Goal: Task Accomplishment & Management: Manage account settings

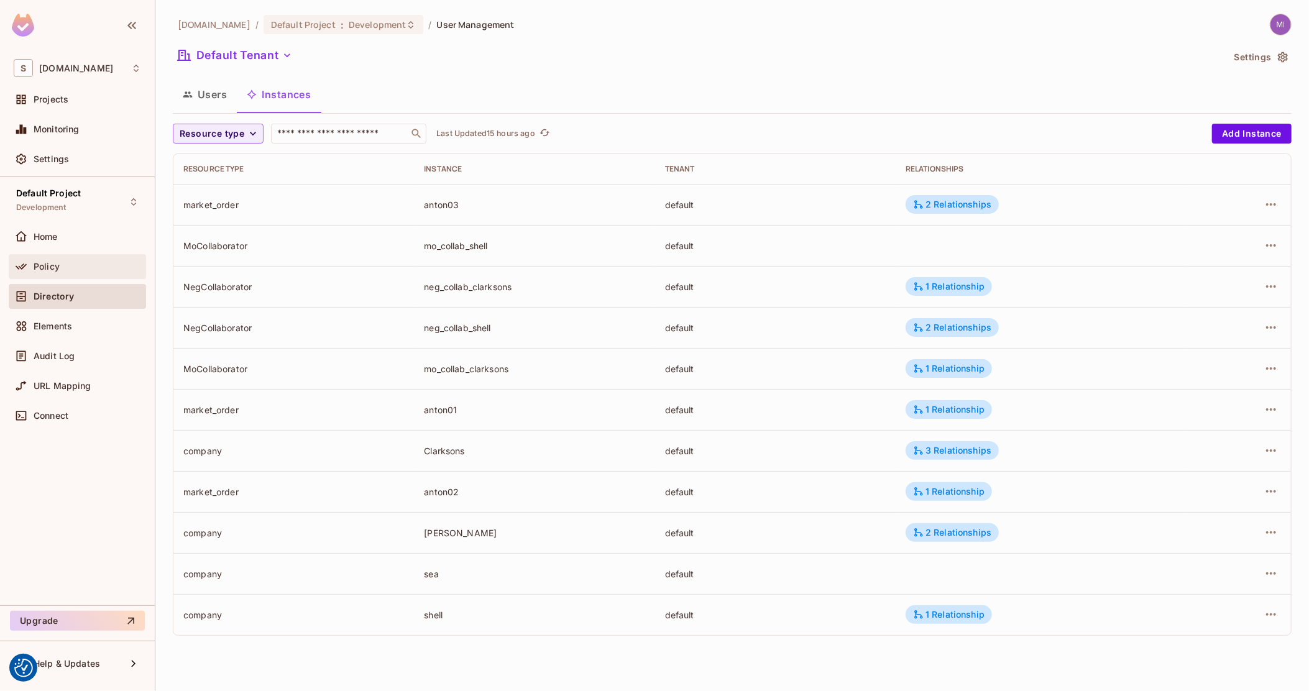
click at [78, 255] on div "Policy" at bounding box center [77, 266] width 137 height 25
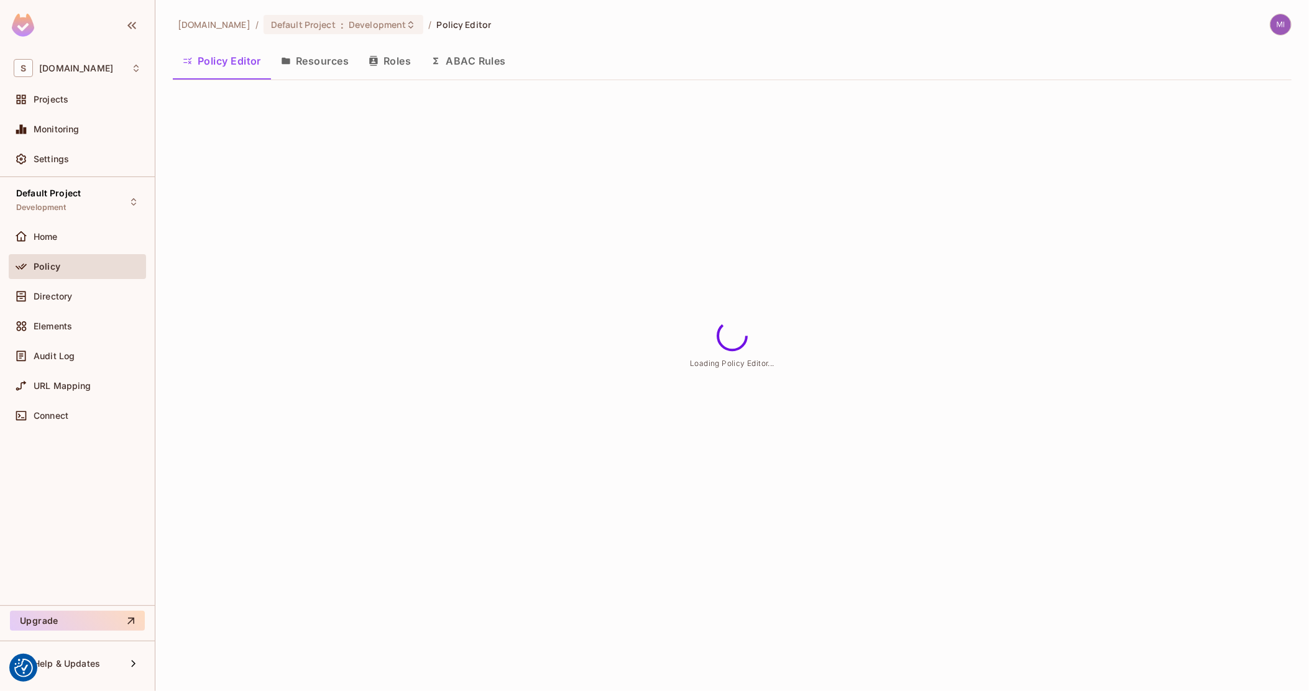
click at [472, 60] on button "ABAC Rules" at bounding box center [468, 60] width 95 height 31
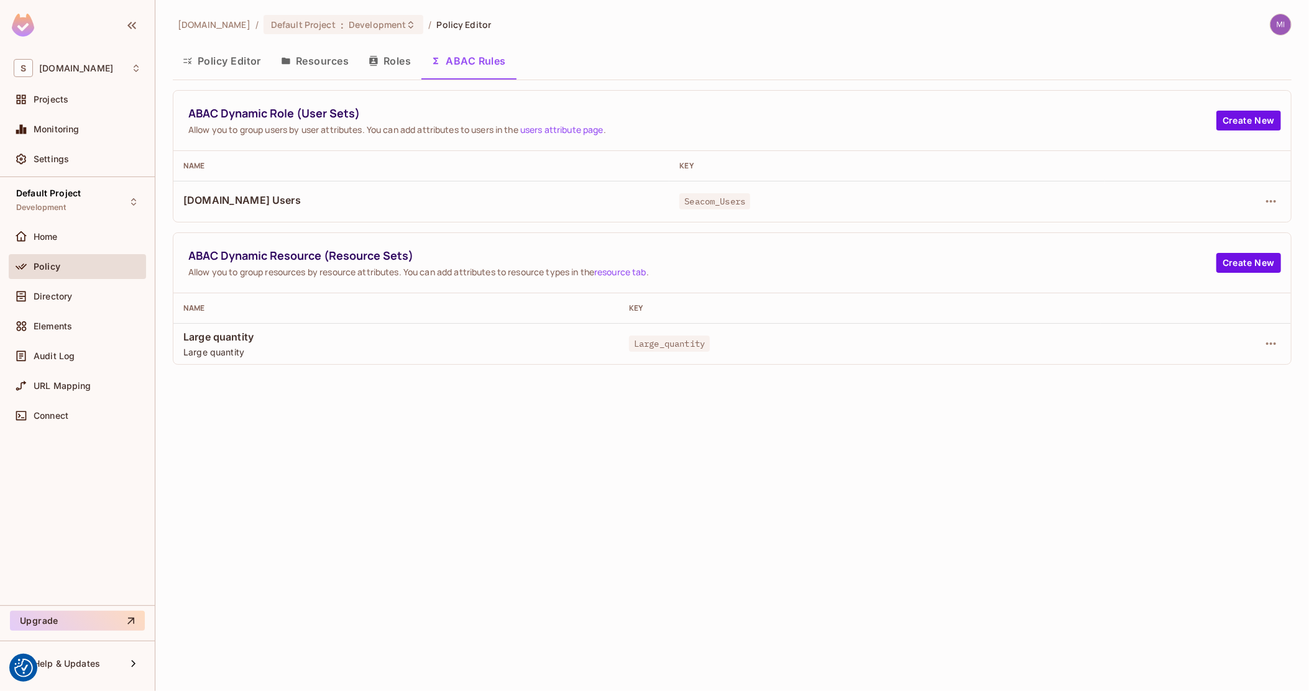
click at [482, 456] on div "sea.live / Default Project : Development / Policy Editor Policy Editor Resource…" at bounding box center [732, 345] width 1154 height 691
click at [234, 341] on span "Large quantity" at bounding box center [396, 337] width 426 height 14
click at [1271, 342] on icon "button" at bounding box center [1271, 343] width 15 height 15
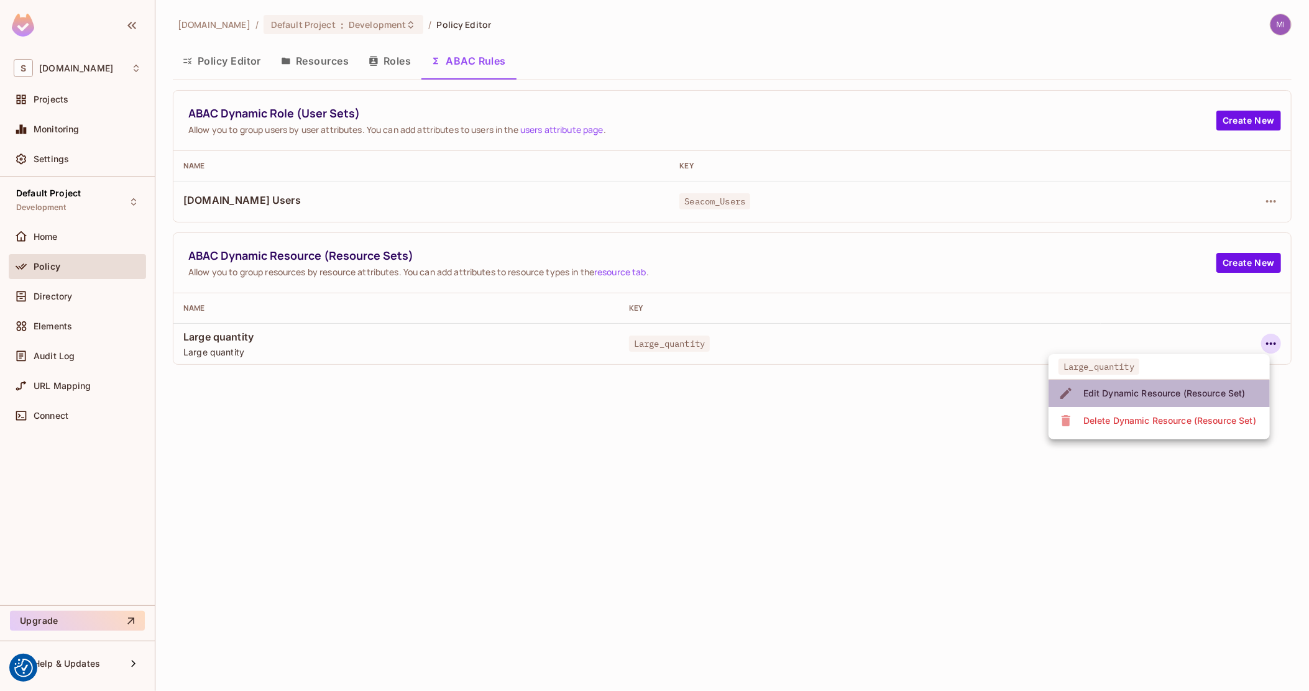
click at [1179, 390] on div "Edit Dynamic Resource (Resource Set)" at bounding box center [1164, 393] width 162 height 12
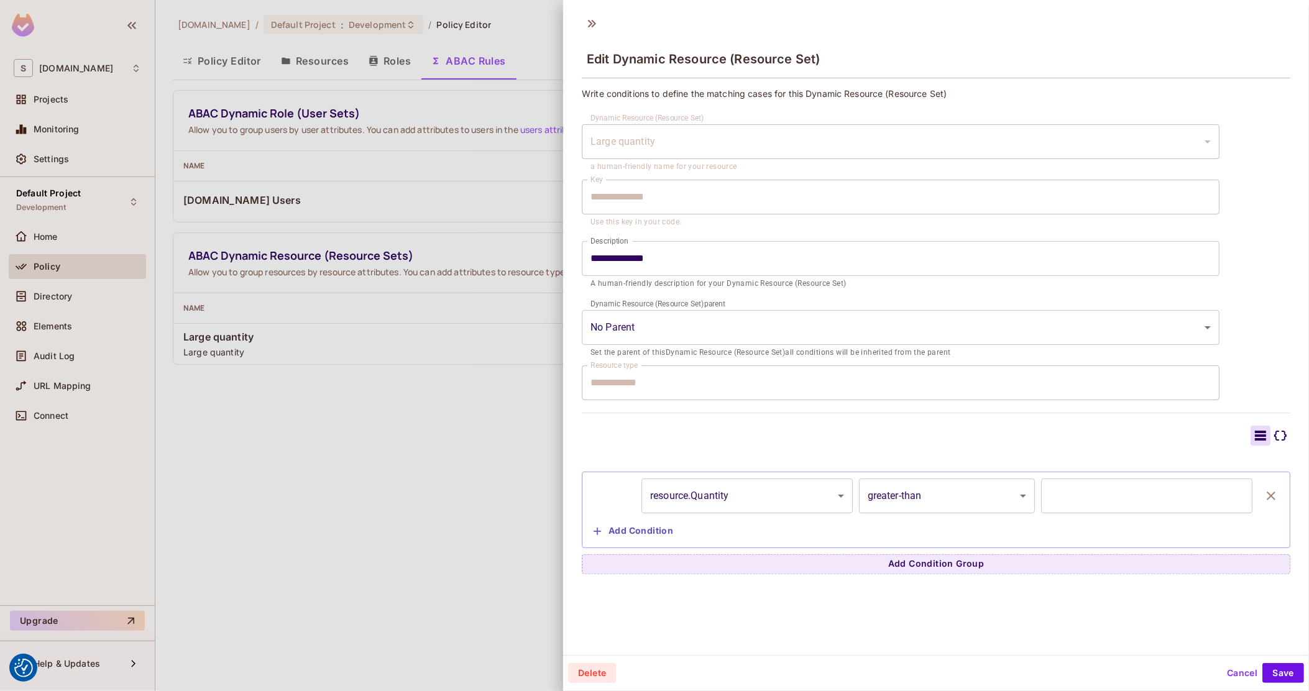
scroll to position [1, 0]
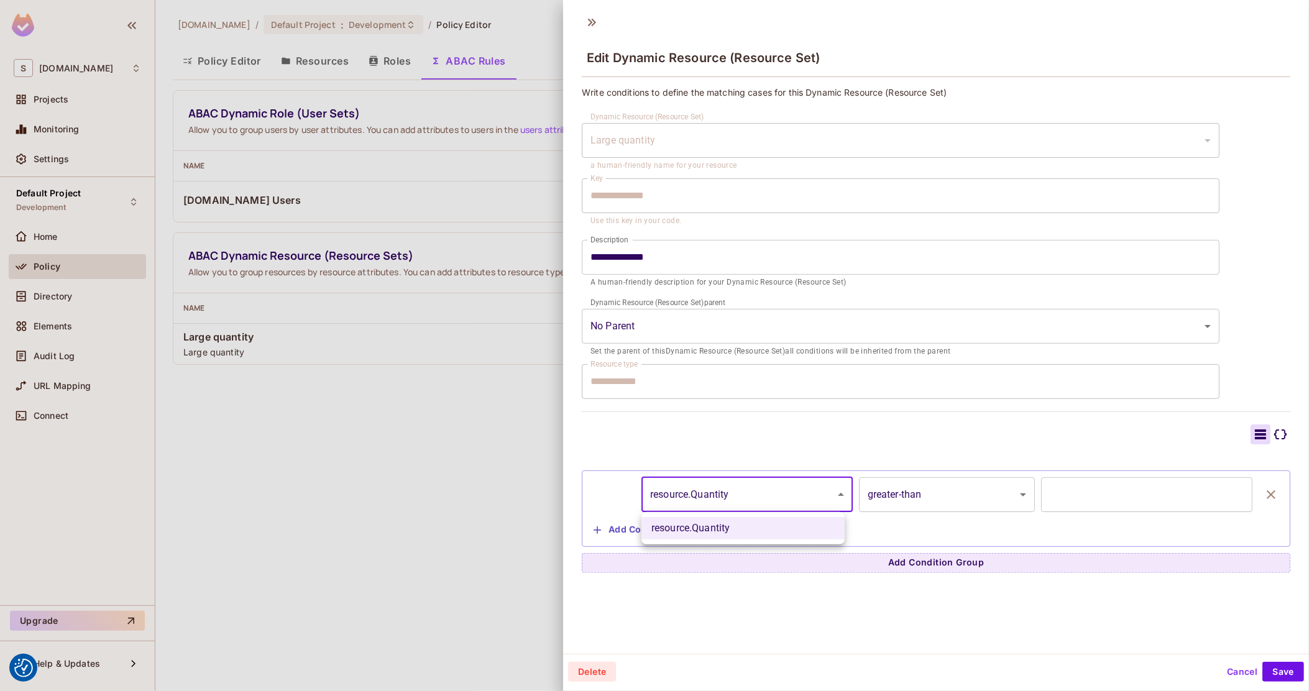
click at [710, 488] on body "We use cookies to enhance your browsing experience, serve personalized ads or c…" at bounding box center [654, 345] width 1309 height 691
click at [745, 446] on div at bounding box center [654, 345] width 1309 height 691
click at [1273, 434] on icon at bounding box center [1280, 434] width 15 height 15
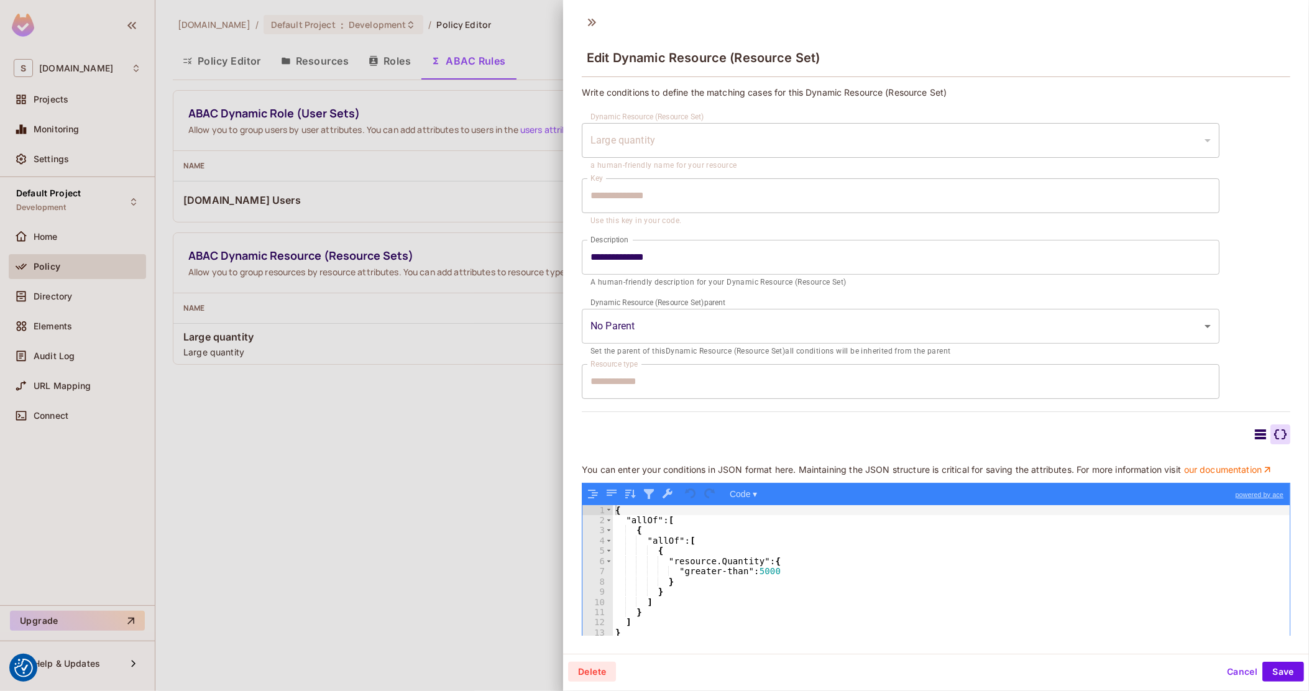
click at [1255, 435] on icon at bounding box center [1260, 435] width 11 height 10
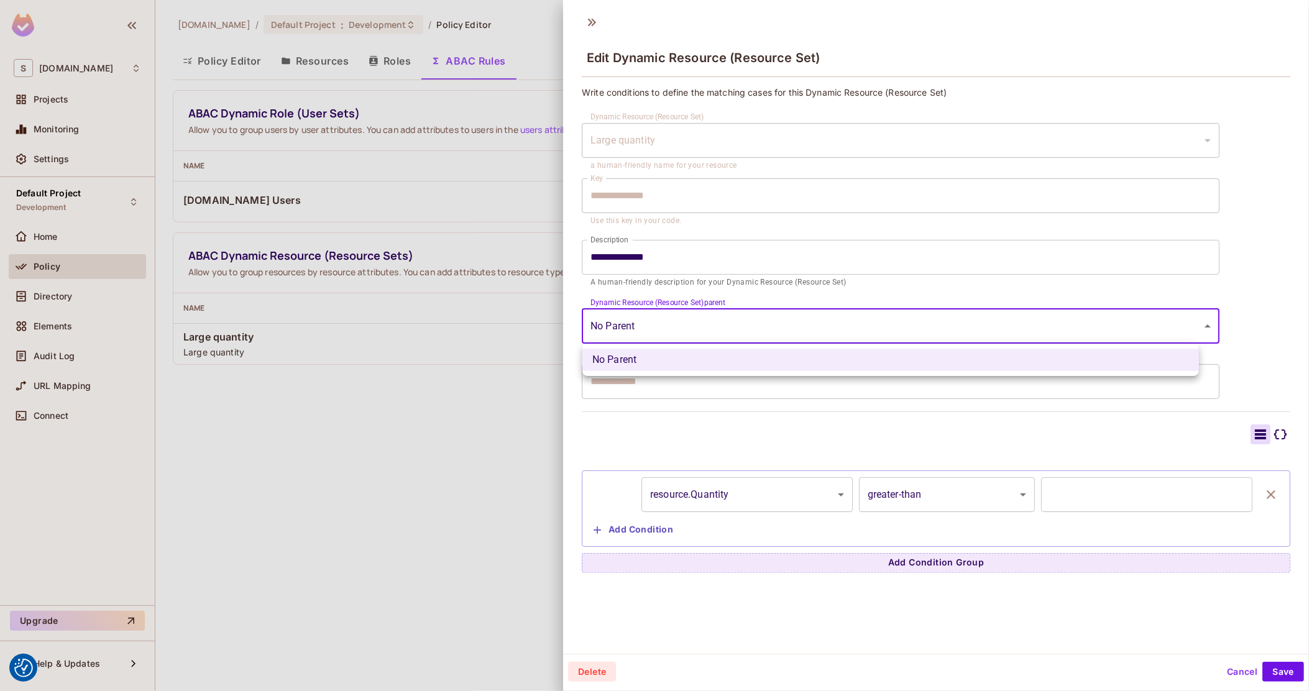
click at [864, 313] on body "We use cookies to enhance your browsing experience, serve personalized ads or c…" at bounding box center [654, 345] width 1309 height 691
click at [863, 295] on div at bounding box center [654, 345] width 1309 height 691
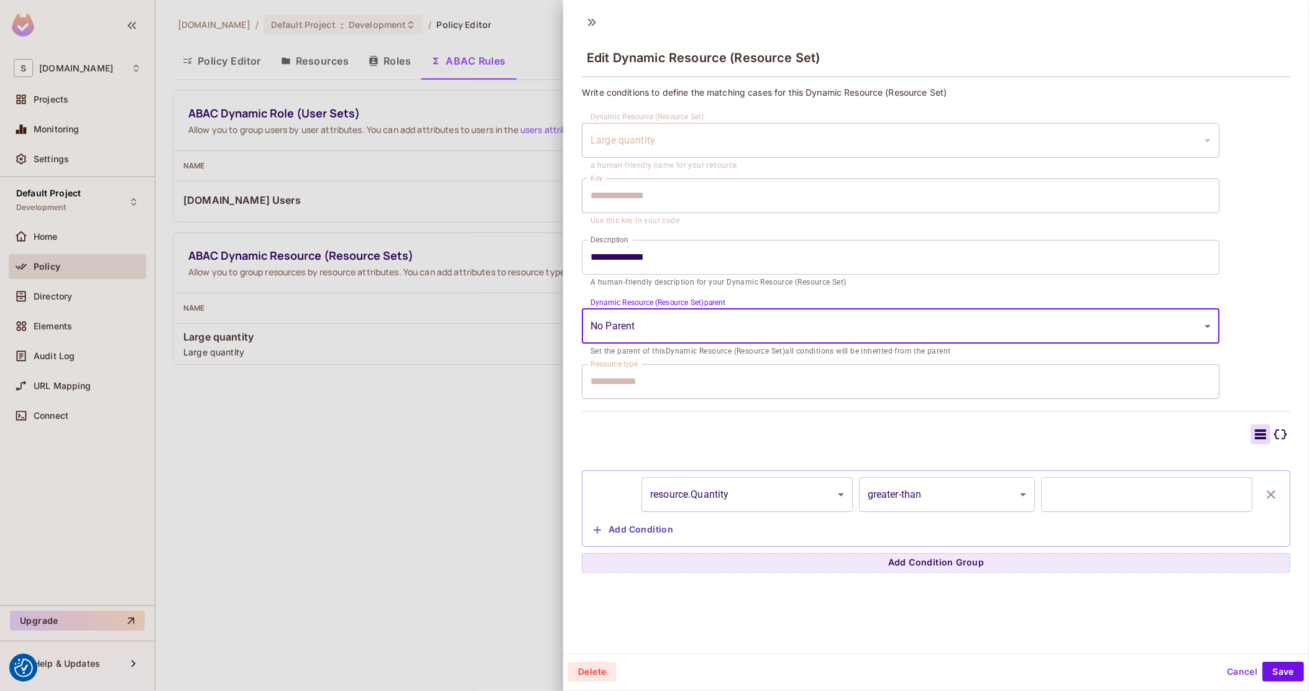
click at [1227, 676] on button "Cancel" at bounding box center [1242, 672] width 40 height 20
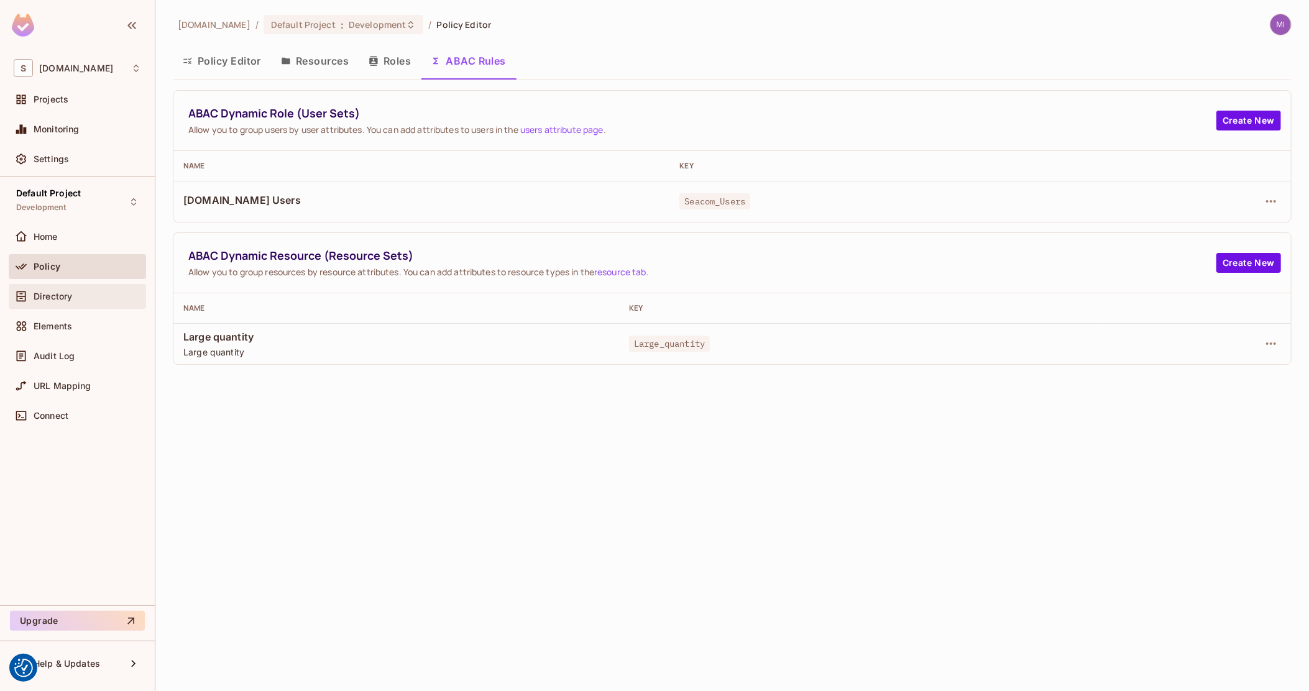
click at [67, 297] on span "Directory" at bounding box center [53, 297] width 39 height 10
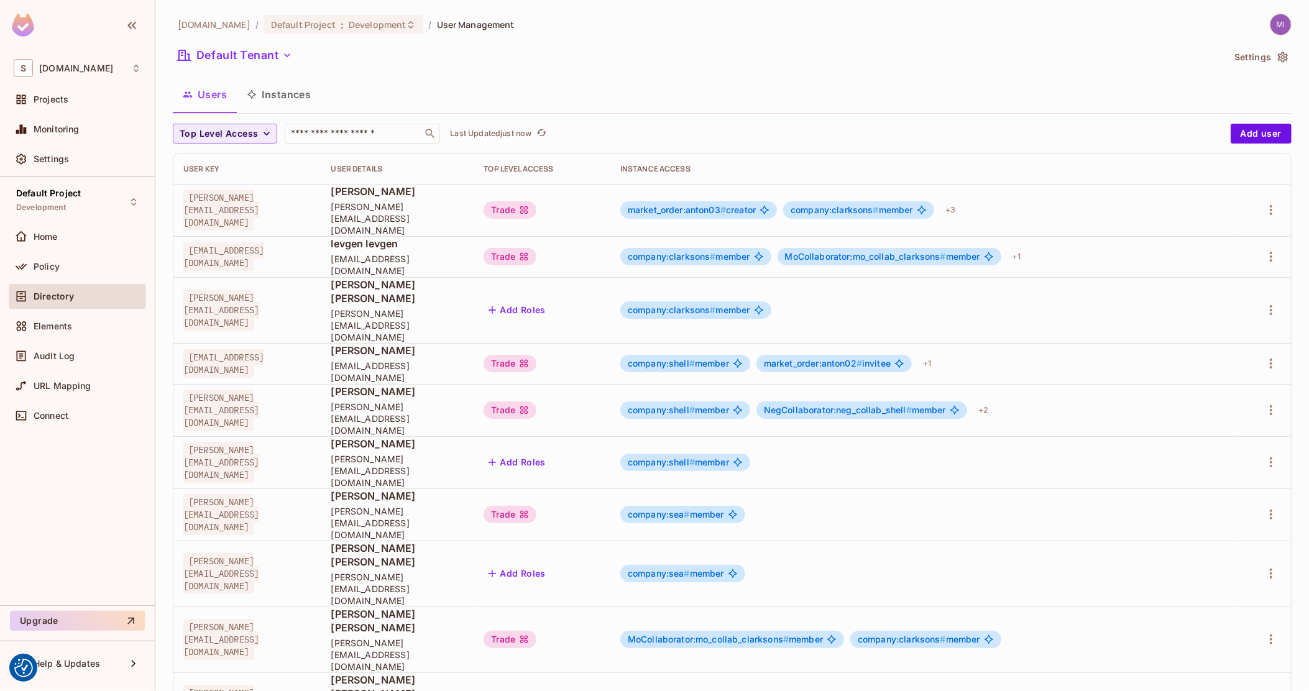
click at [274, 93] on button "Instances" at bounding box center [279, 94] width 84 height 31
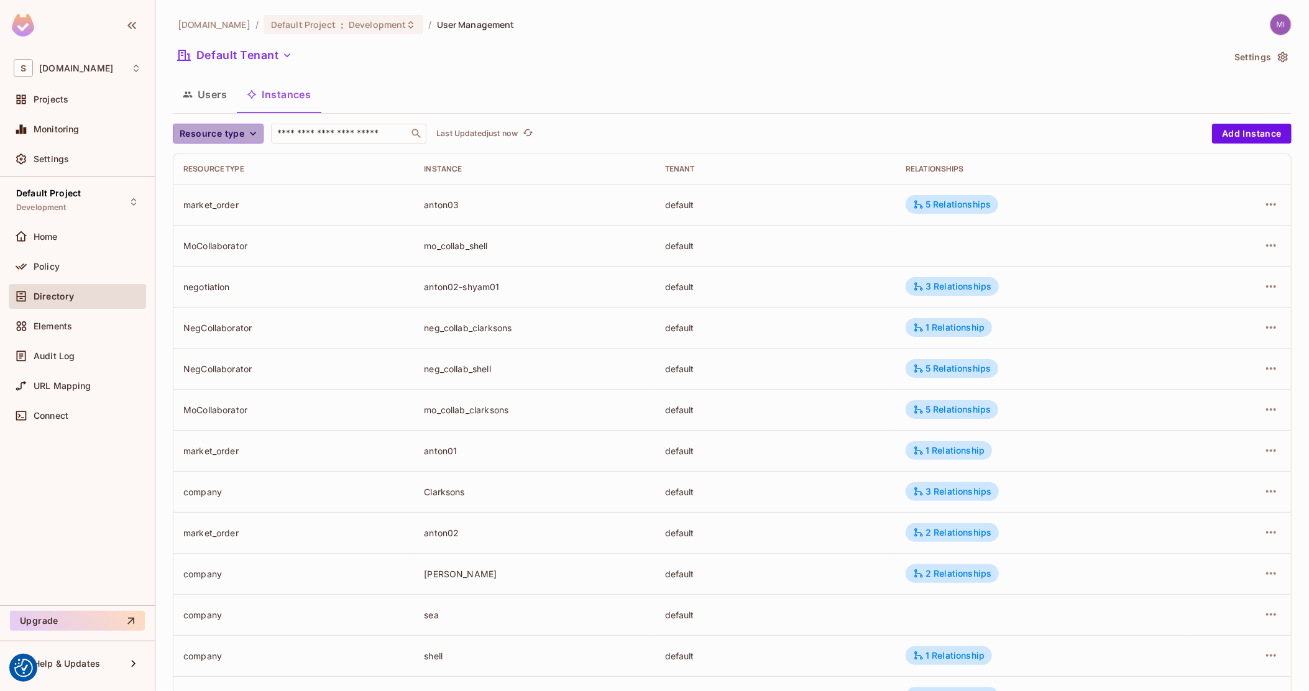
click at [216, 137] on span "Resource type" at bounding box center [212, 134] width 65 height 16
click at [222, 161] on span "Market Order" at bounding box center [217, 162] width 68 height 12
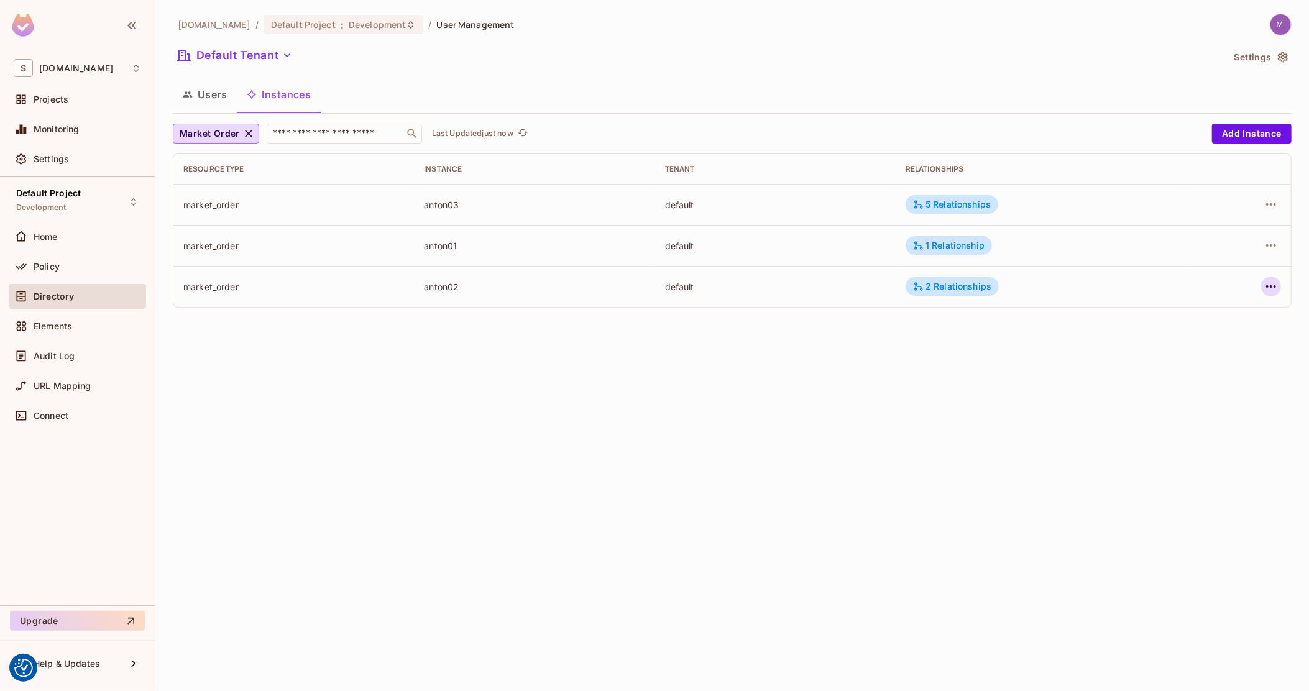
click at [1269, 281] on icon "button" at bounding box center [1271, 286] width 15 height 15
click at [1195, 340] on div "Edit Attributes" at bounding box center [1180, 343] width 62 height 12
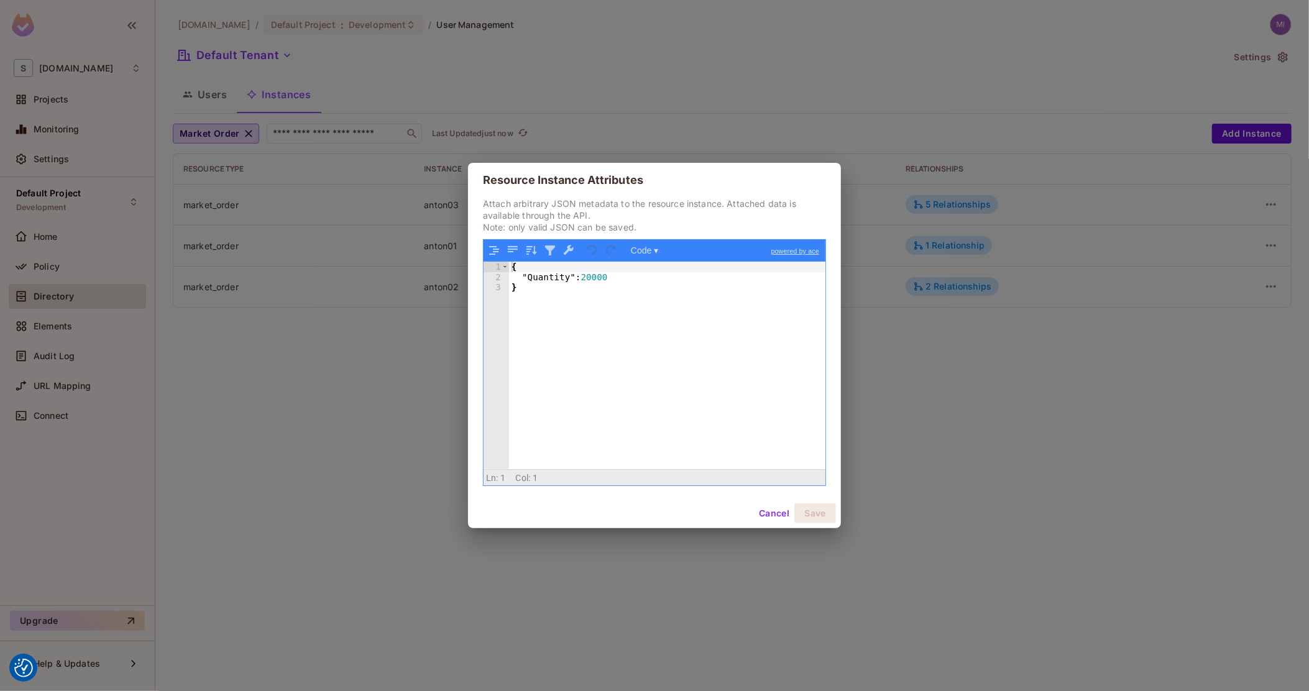
click at [780, 514] on button "Cancel" at bounding box center [774, 514] width 40 height 20
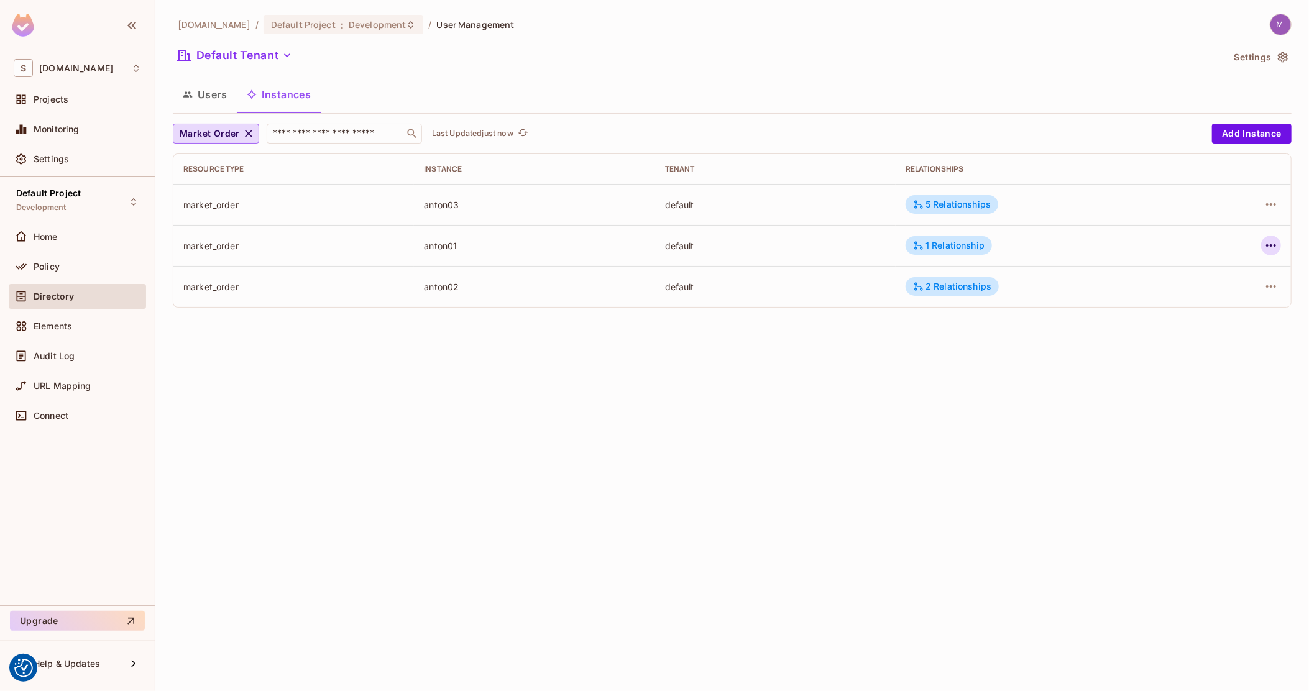
click at [1277, 250] on icon "button" at bounding box center [1271, 245] width 15 height 15
click at [1198, 298] on div "Edit Attributes" at bounding box center [1180, 301] width 62 height 12
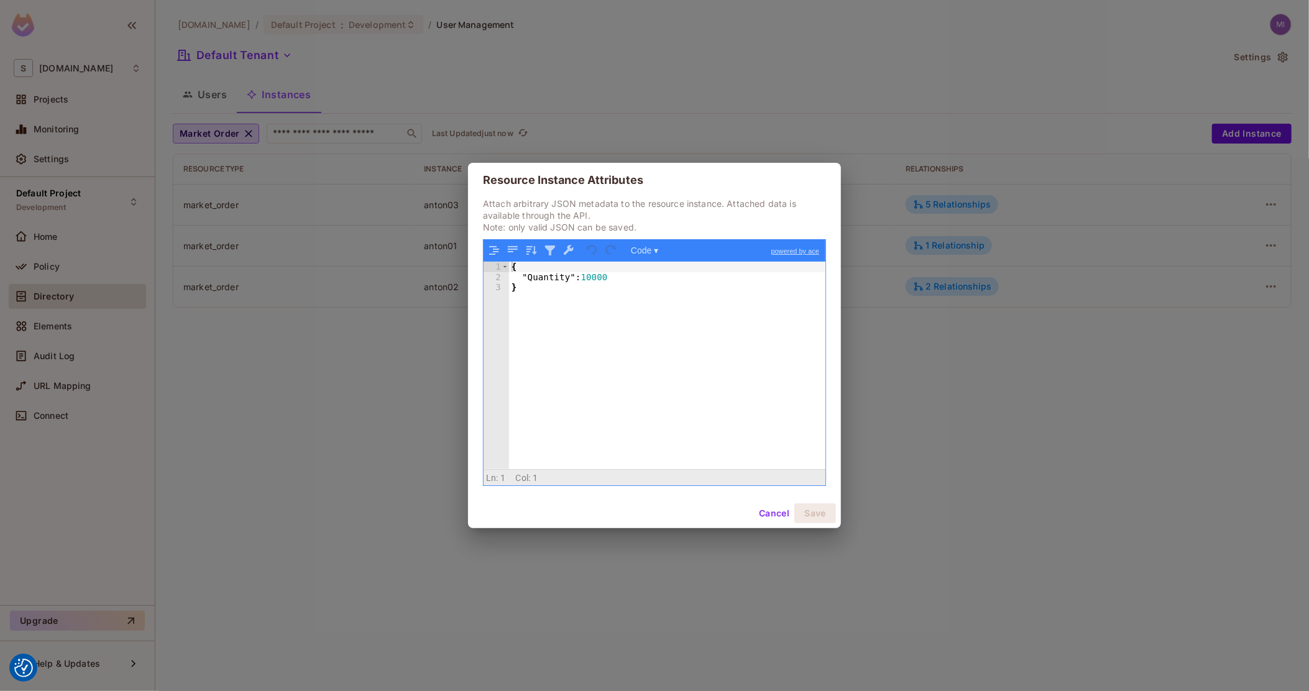
click at [768, 515] on button "Cancel" at bounding box center [774, 514] width 40 height 20
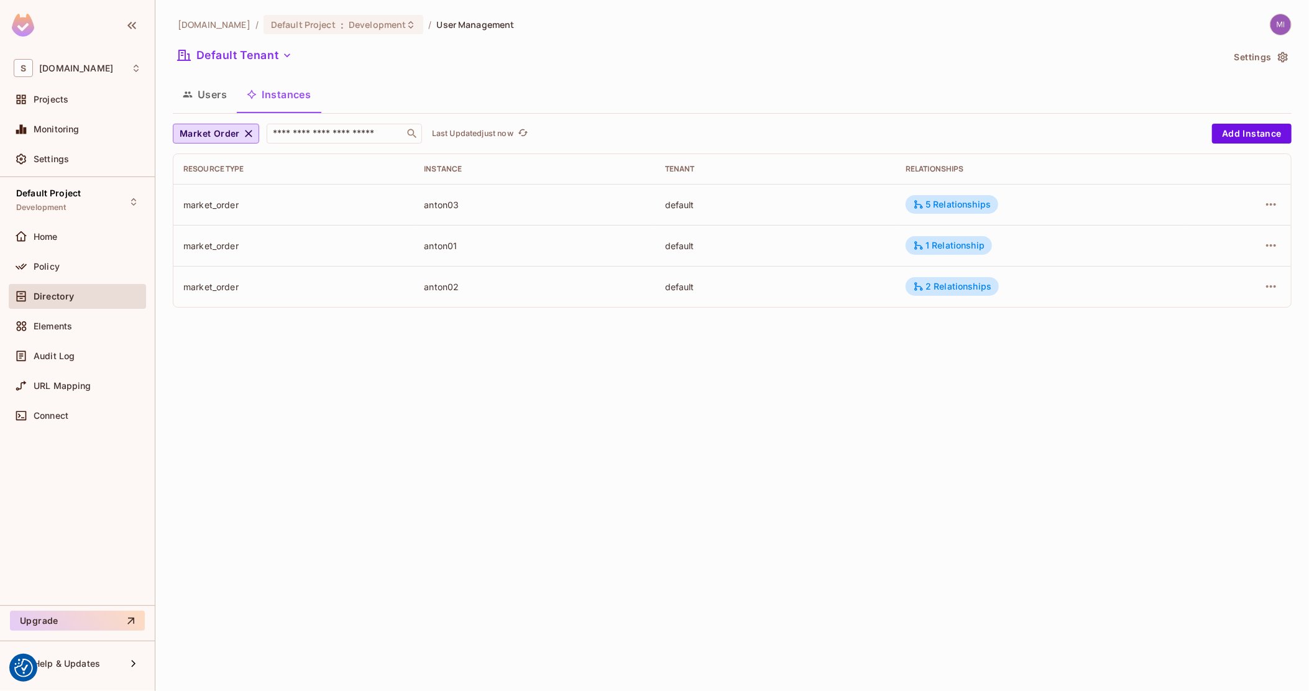
click at [799, 443] on div "sea.live / Default Project : Development / User Management Default Tenant Setti…" at bounding box center [732, 345] width 1154 height 691
click at [62, 363] on div "Audit Log" at bounding box center [77, 356] width 137 height 25
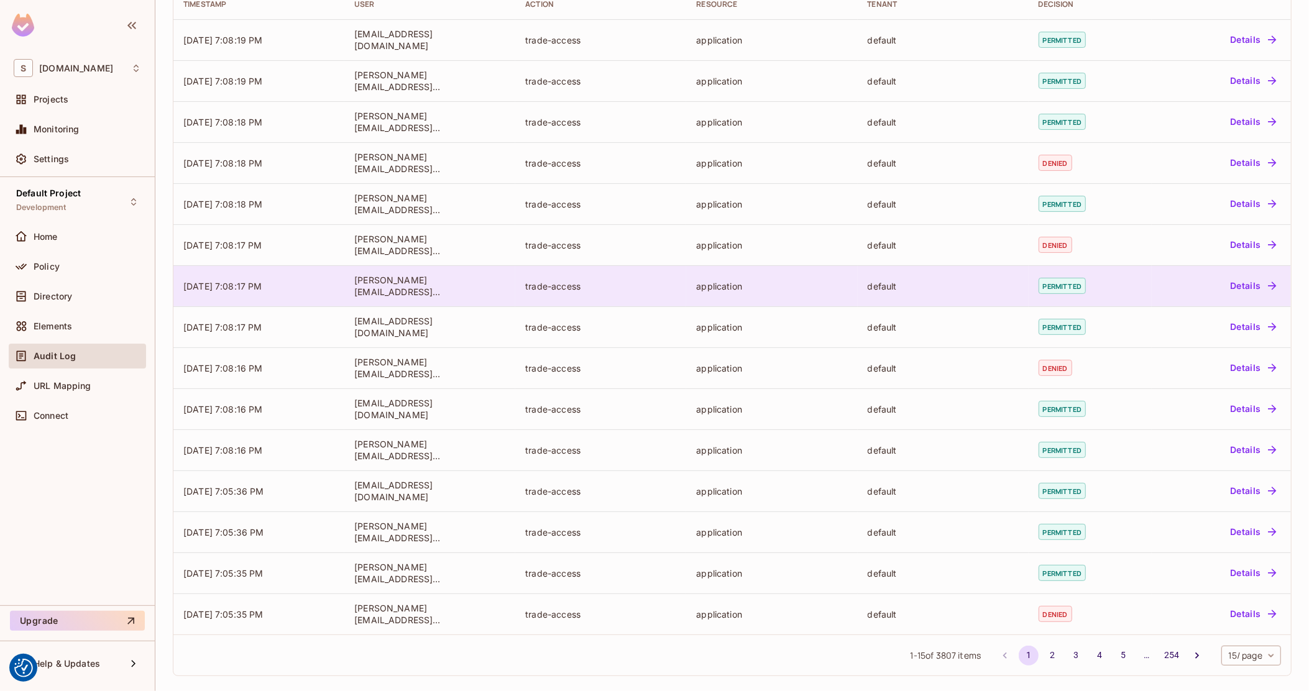
scroll to position [127, 0]
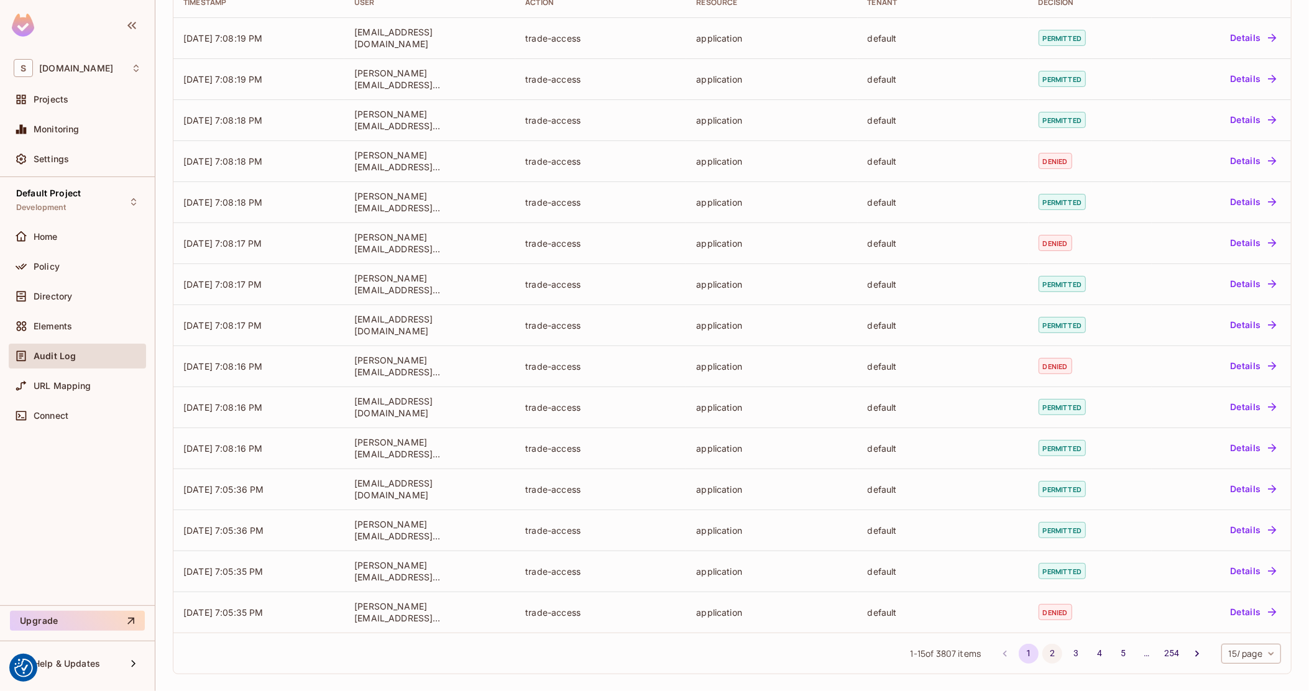
click at [1042, 647] on button "2" at bounding box center [1052, 654] width 20 height 20
click at [1090, 653] on button "4" at bounding box center [1100, 654] width 20 height 20
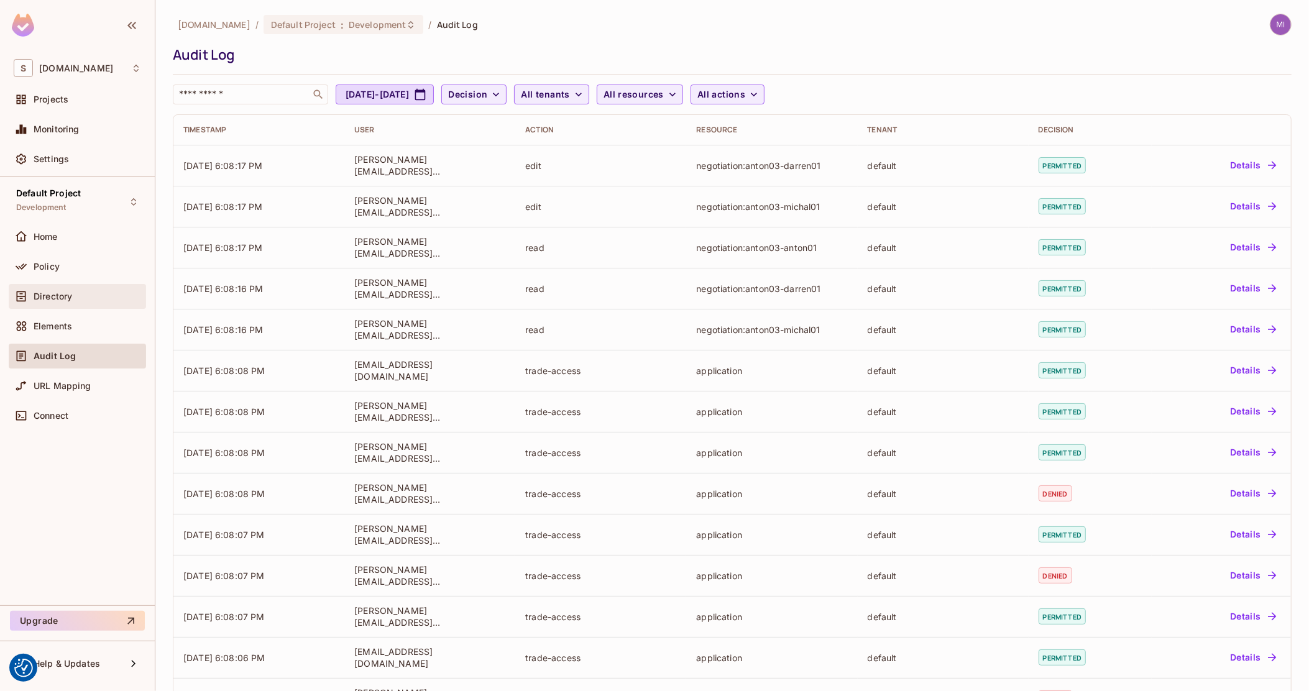
click at [65, 292] on span "Directory" at bounding box center [53, 297] width 39 height 10
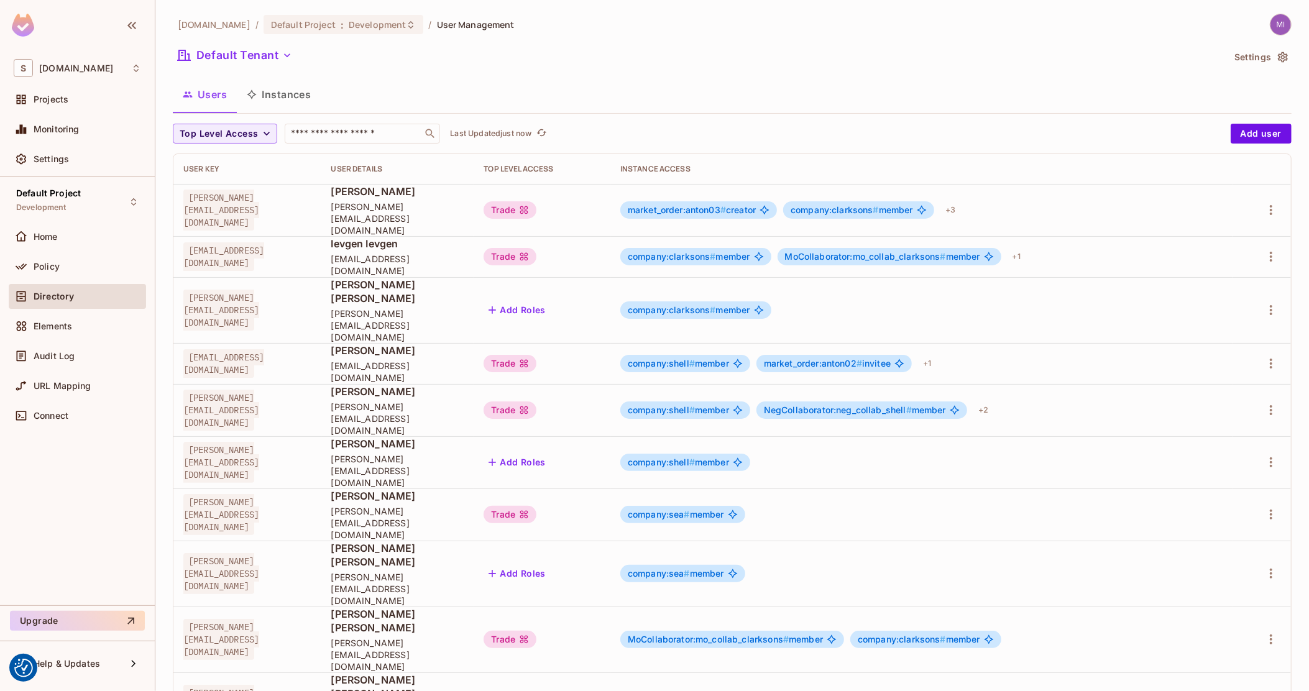
click at [259, 206] on span "[PERSON_NAME][EMAIL_ADDRESS][DOMAIN_NAME]" at bounding box center [221, 210] width 76 height 41
copy span "[PERSON_NAME][EMAIL_ADDRESS][DOMAIN_NAME]"
click at [254, 246] on span "[EMAIL_ADDRESS][DOMAIN_NAME]" at bounding box center [223, 256] width 81 height 29
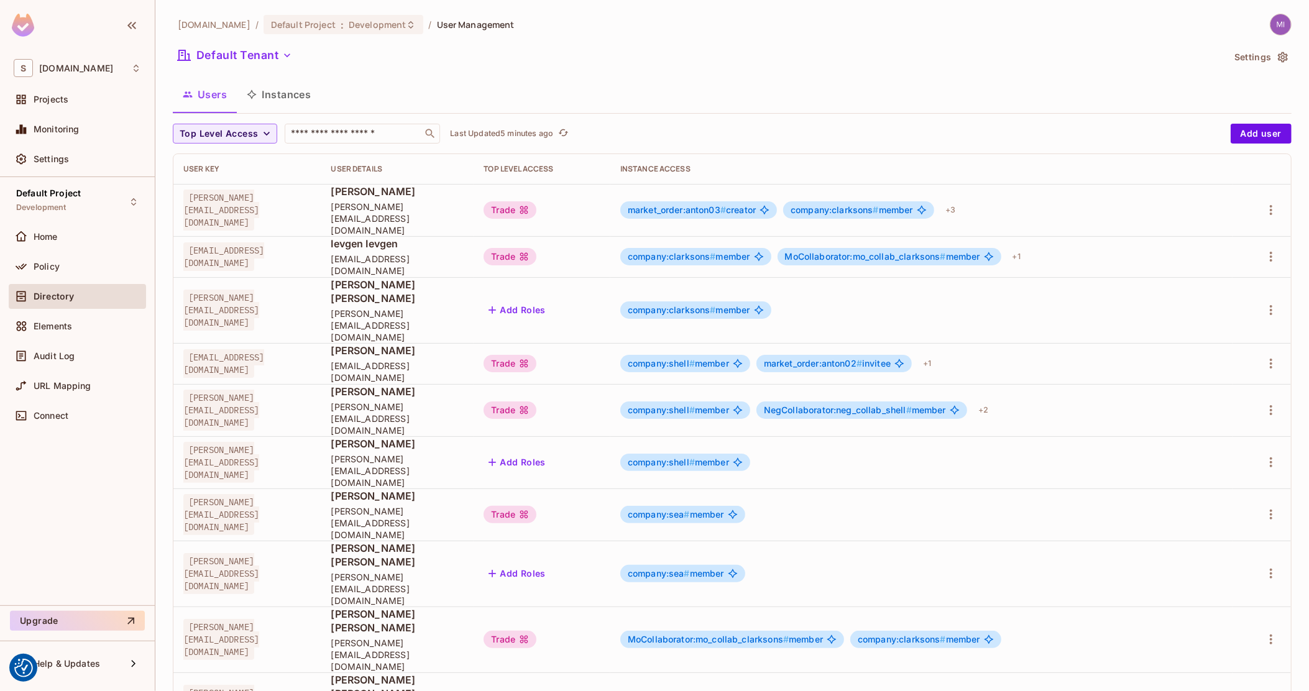
click at [1026, 203] on div "market_order:anton03 # creator company:clarksons # member + 3" at bounding box center [921, 210] width 602 height 20
click at [960, 200] on div "+ 3" at bounding box center [951, 210] width 20 height 20
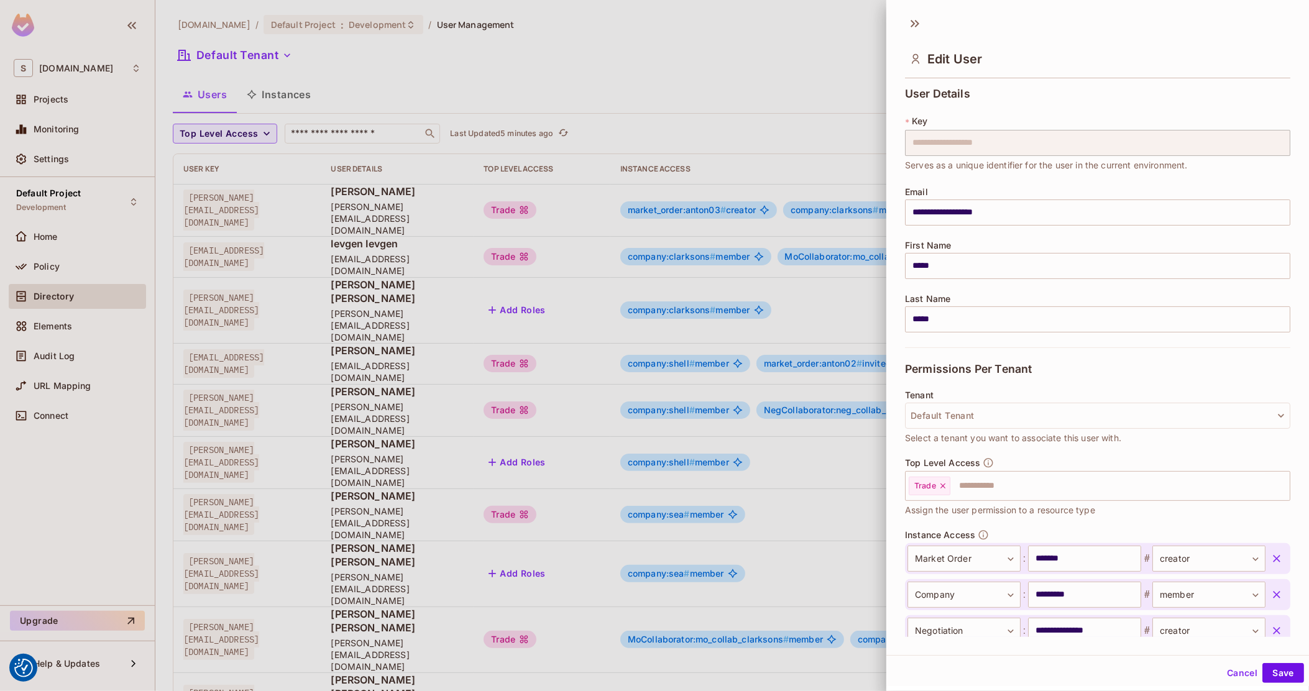
click at [735, 264] on div at bounding box center [654, 345] width 1309 height 691
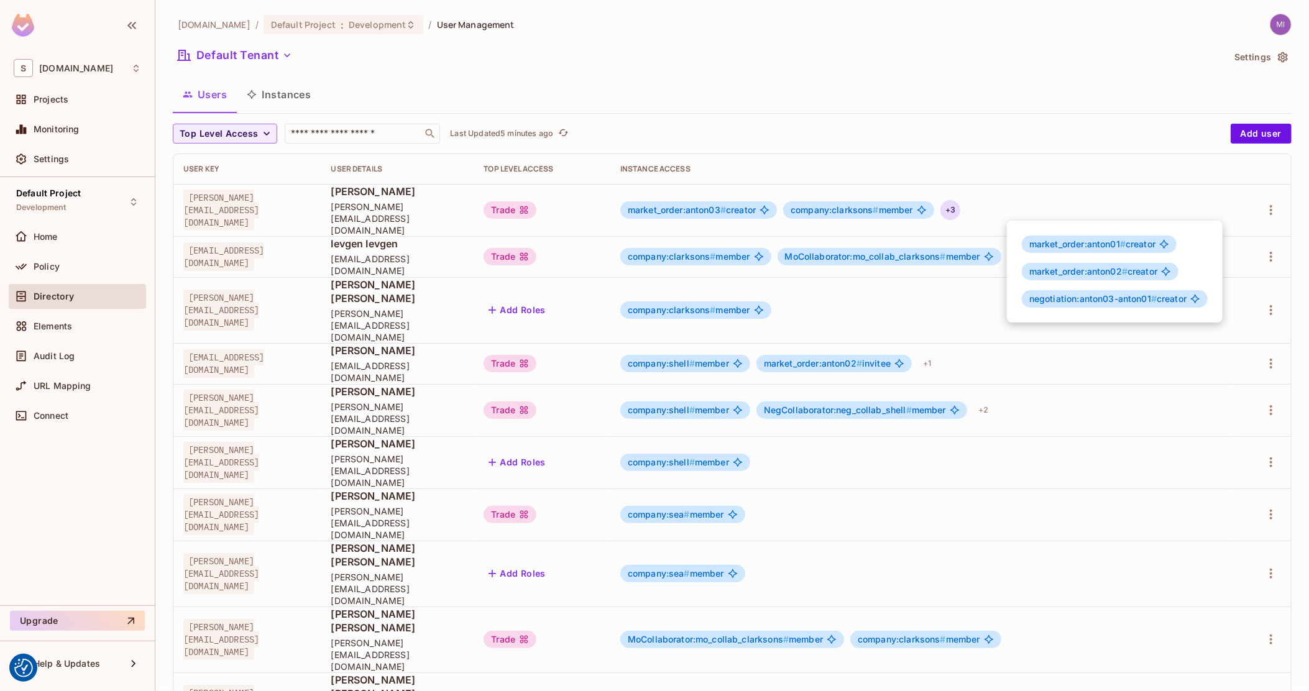
click at [55, 267] on div at bounding box center [654, 345] width 1309 height 691
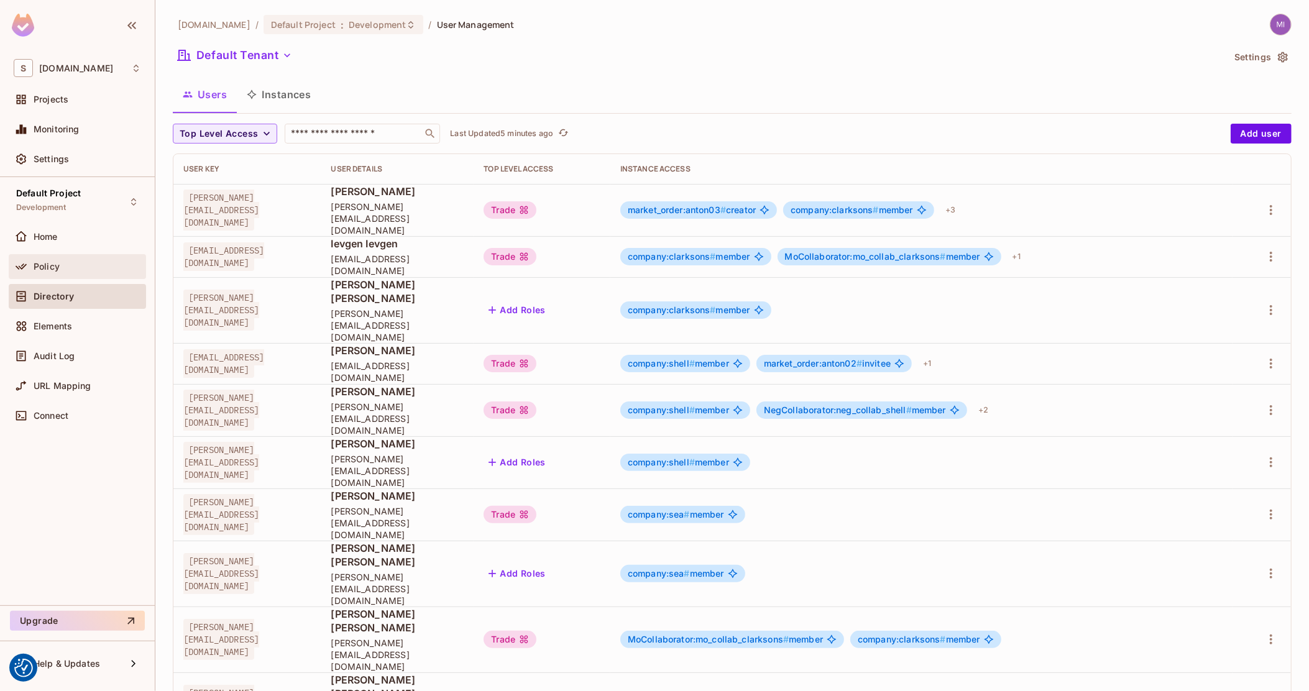
click at [54, 265] on span "Policy" at bounding box center [47, 267] width 26 height 10
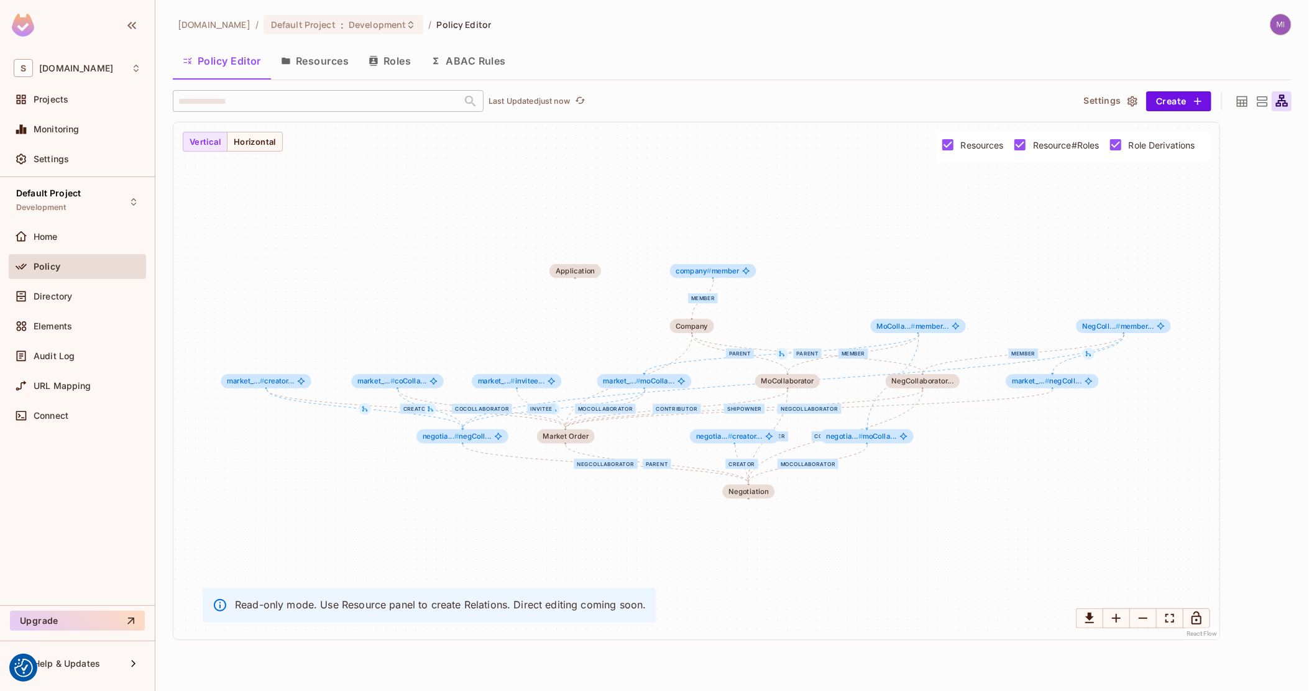
click at [1235, 103] on icon at bounding box center [1243, 102] width 16 height 16
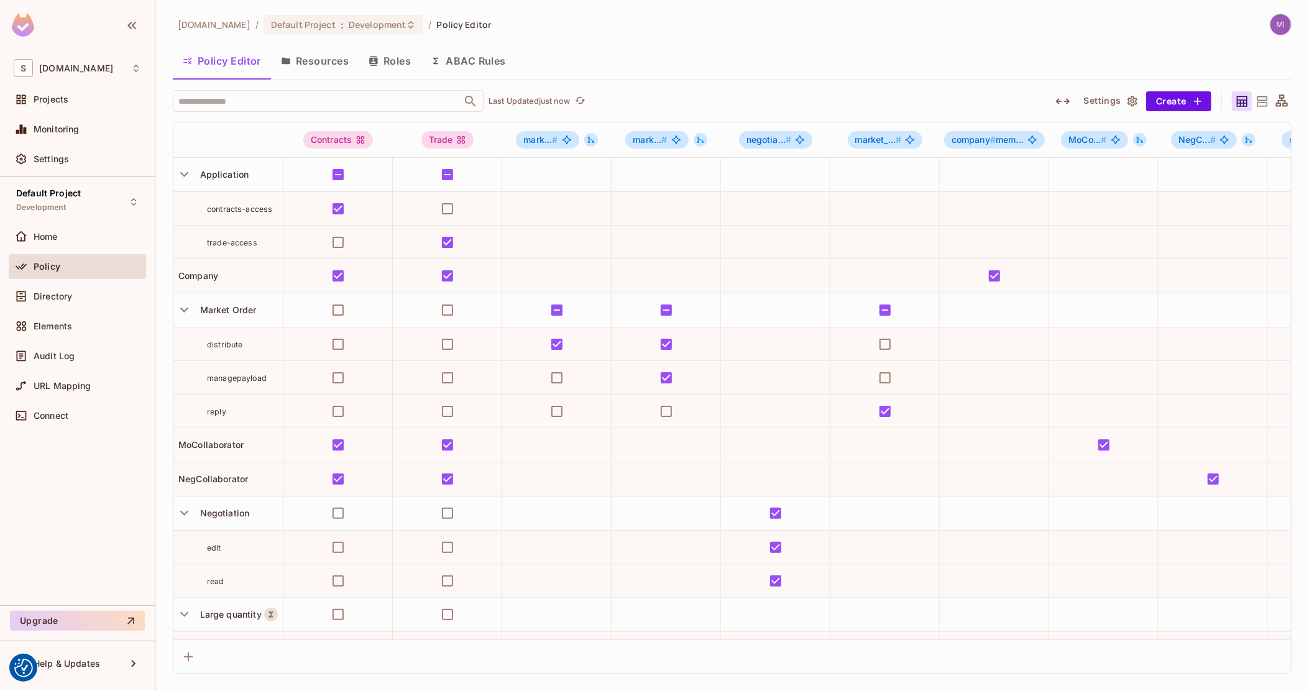
click at [1059, 96] on icon "button" at bounding box center [1063, 101] width 15 height 15
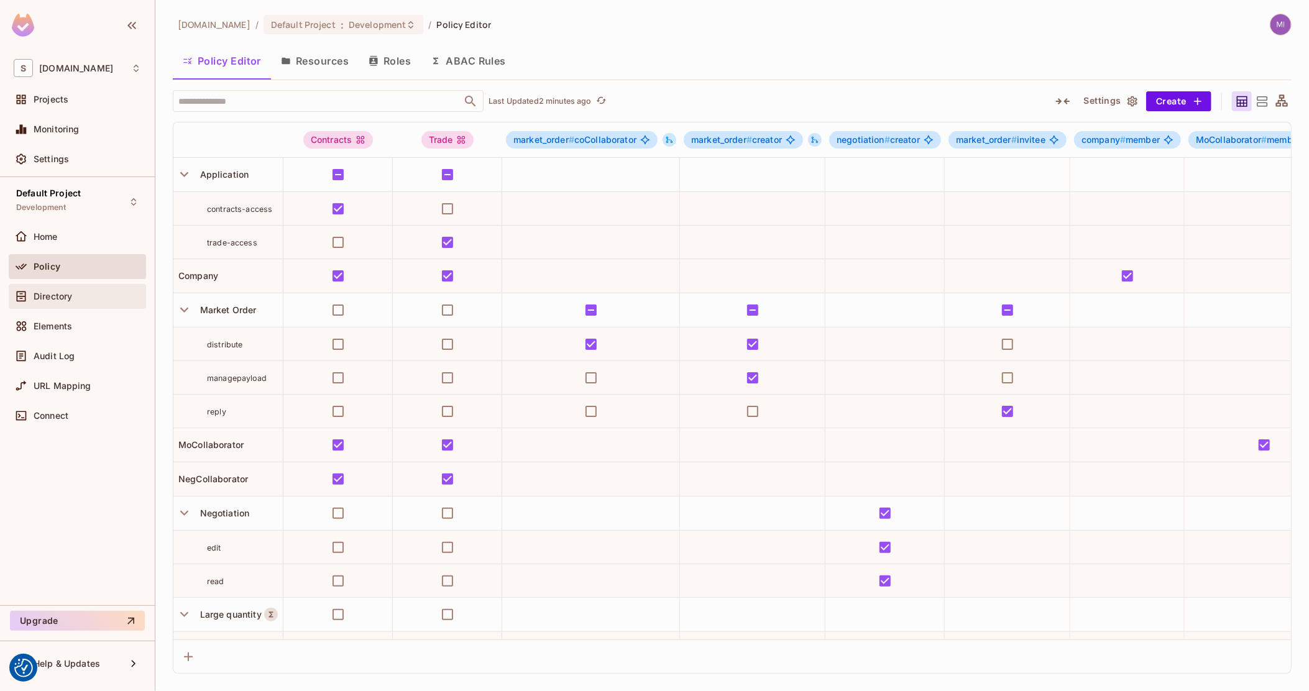
click at [75, 301] on div "Directory" at bounding box center [77, 296] width 127 height 15
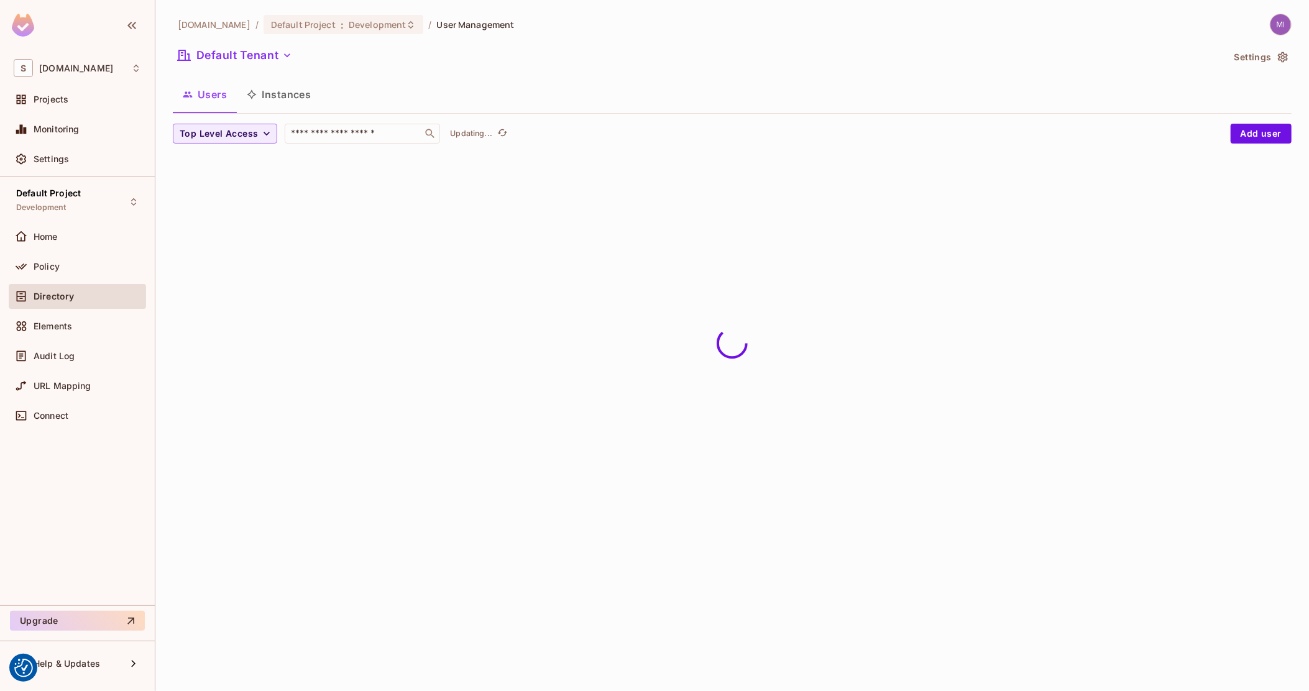
click at [283, 95] on button "Instances" at bounding box center [279, 94] width 84 height 31
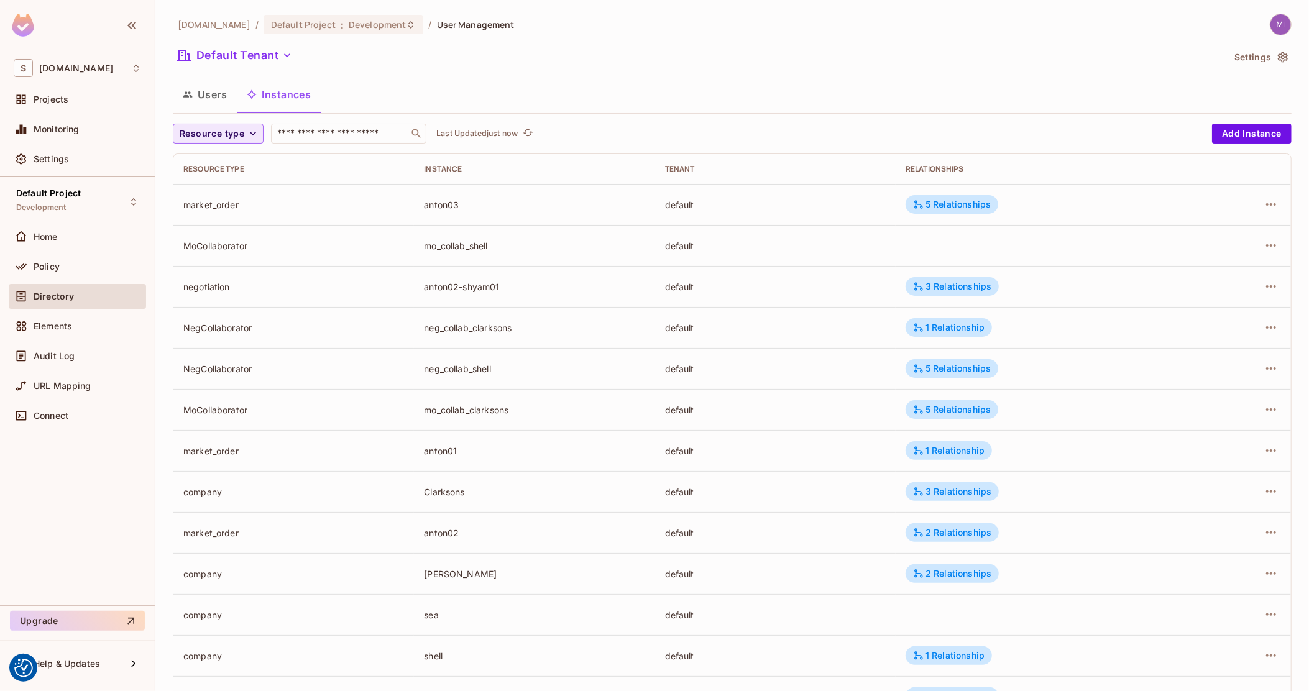
click at [259, 127] on button "Resource type" at bounding box center [218, 134] width 91 height 20
click at [239, 160] on span "Market Order" at bounding box center [217, 162] width 68 height 12
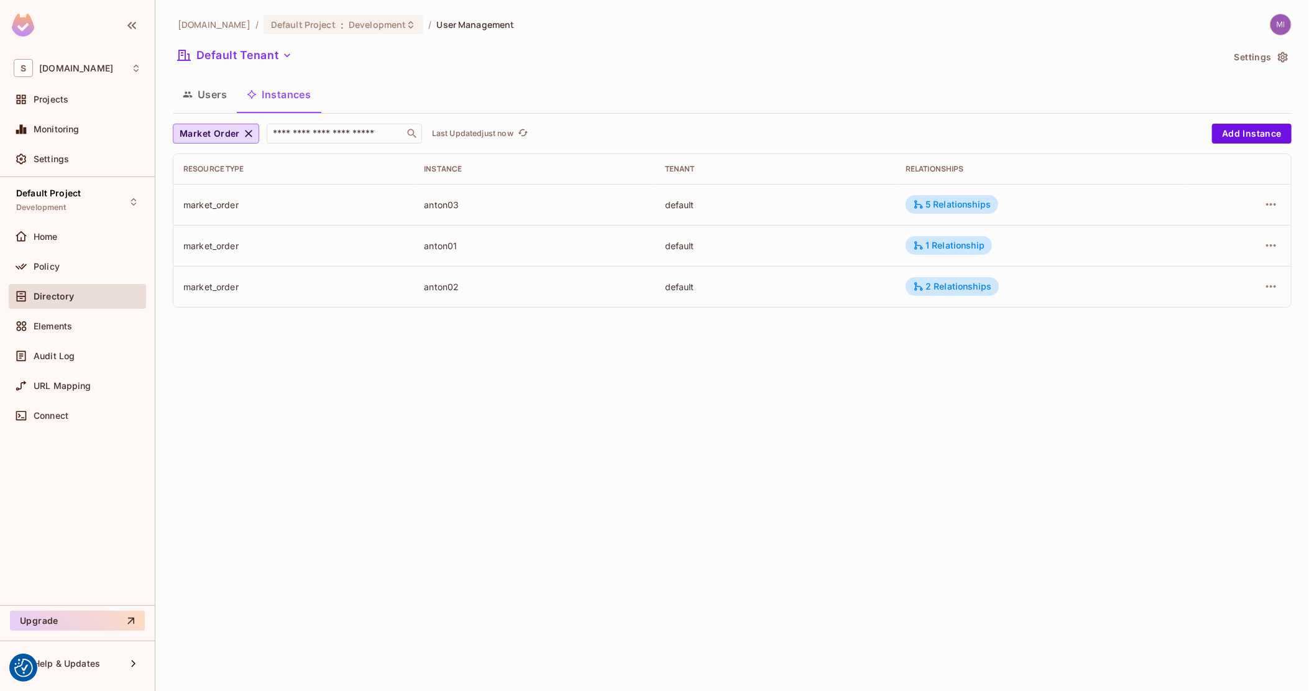
click at [444, 244] on div "anton01" at bounding box center [534, 246] width 221 height 12
click at [957, 245] on div "1 Relationship" at bounding box center [948, 245] width 71 height 11
click at [969, 195] on div at bounding box center [654, 345] width 1309 height 691
click at [979, 205] on div "5 Relationships" at bounding box center [952, 204] width 78 height 11
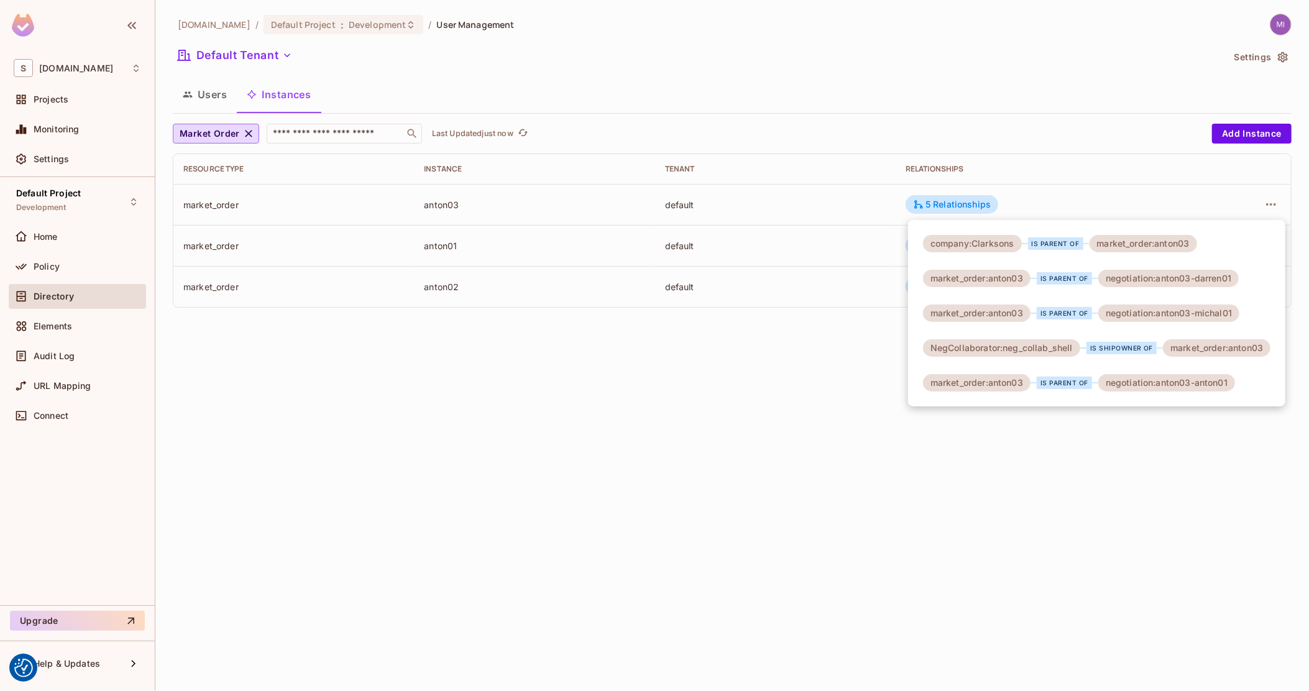
click at [812, 226] on div at bounding box center [654, 345] width 1309 height 691
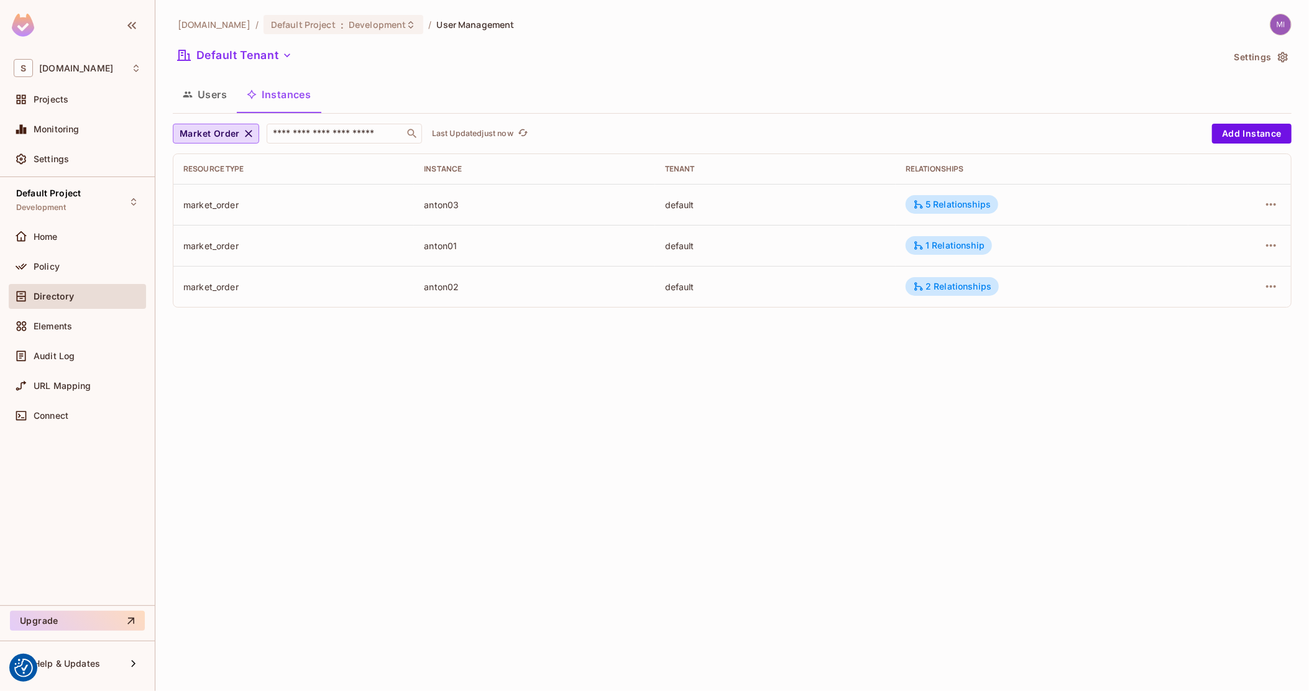
click at [936, 250] on div "1 Relationship" at bounding box center [948, 245] width 71 height 11
click at [785, 267] on div at bounding box center [654, 345] width 1309 height 691
click at [201, 92] on button "Users" at bounding box center [205, 94] width 64 height 31
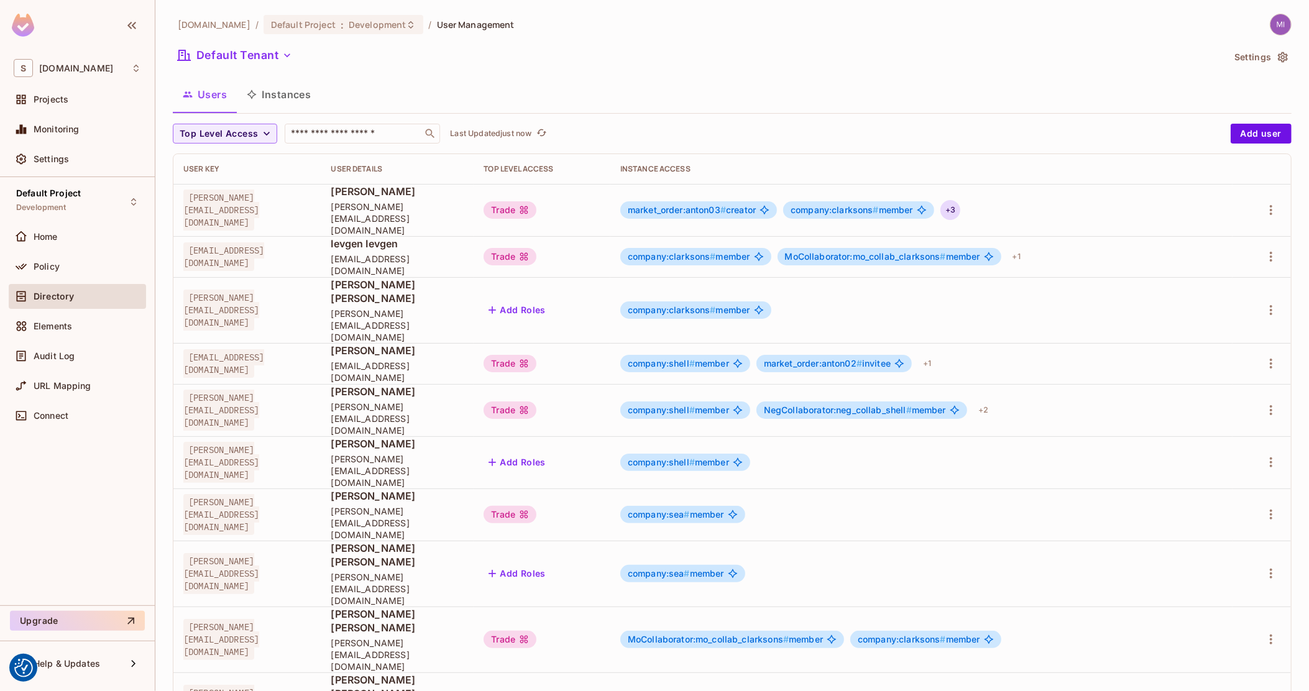
click at [960, 207] on div "+ 3" at bounding box center [951, 210] width 20 height 20
click at [1093, 244] on span "market_order:anton01 #" at bounding box center [1077, 244] width 96 height 11
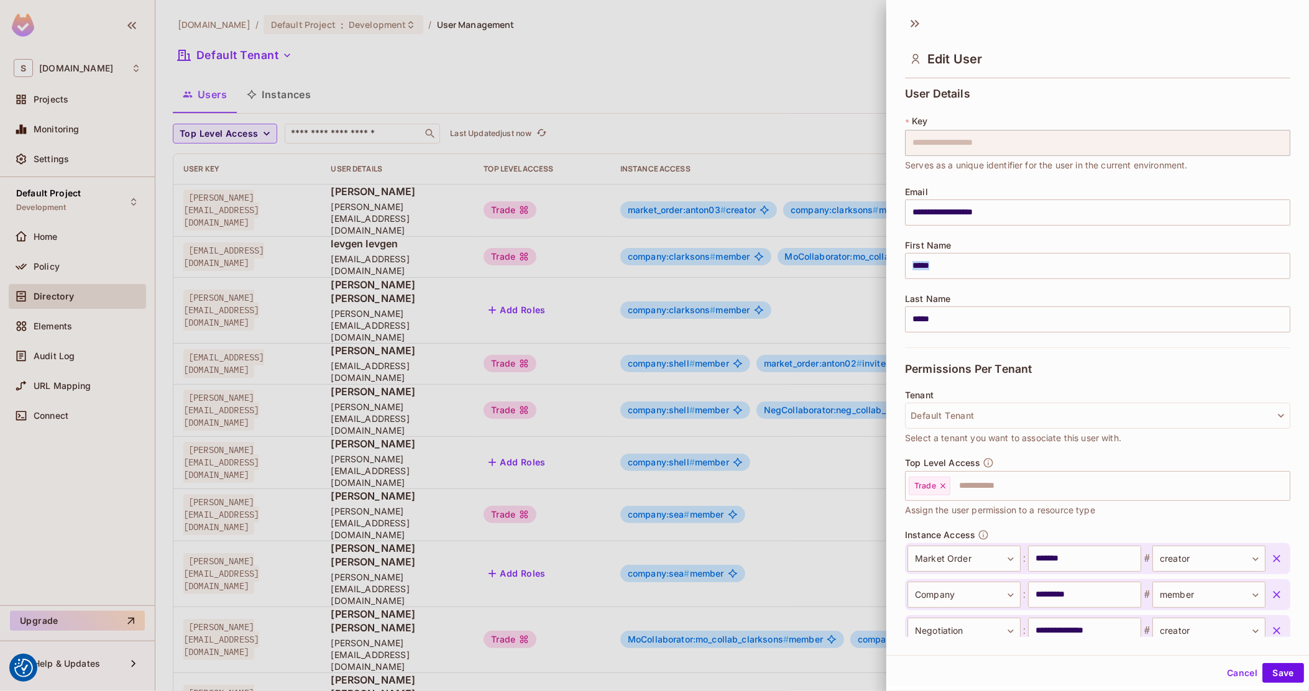
click at [1093, 244] on div "First Name ***** ​" at bounding box center [1097, 260] width 385 height 39
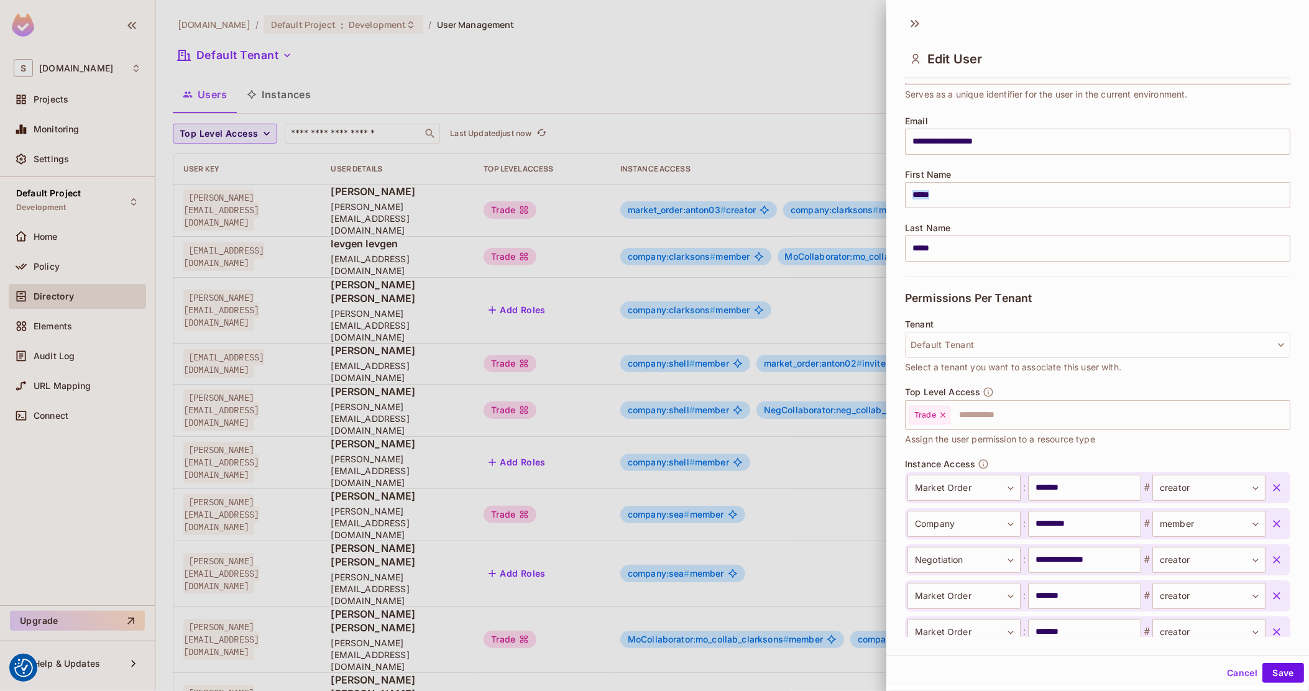
scroll to position [150, 0]
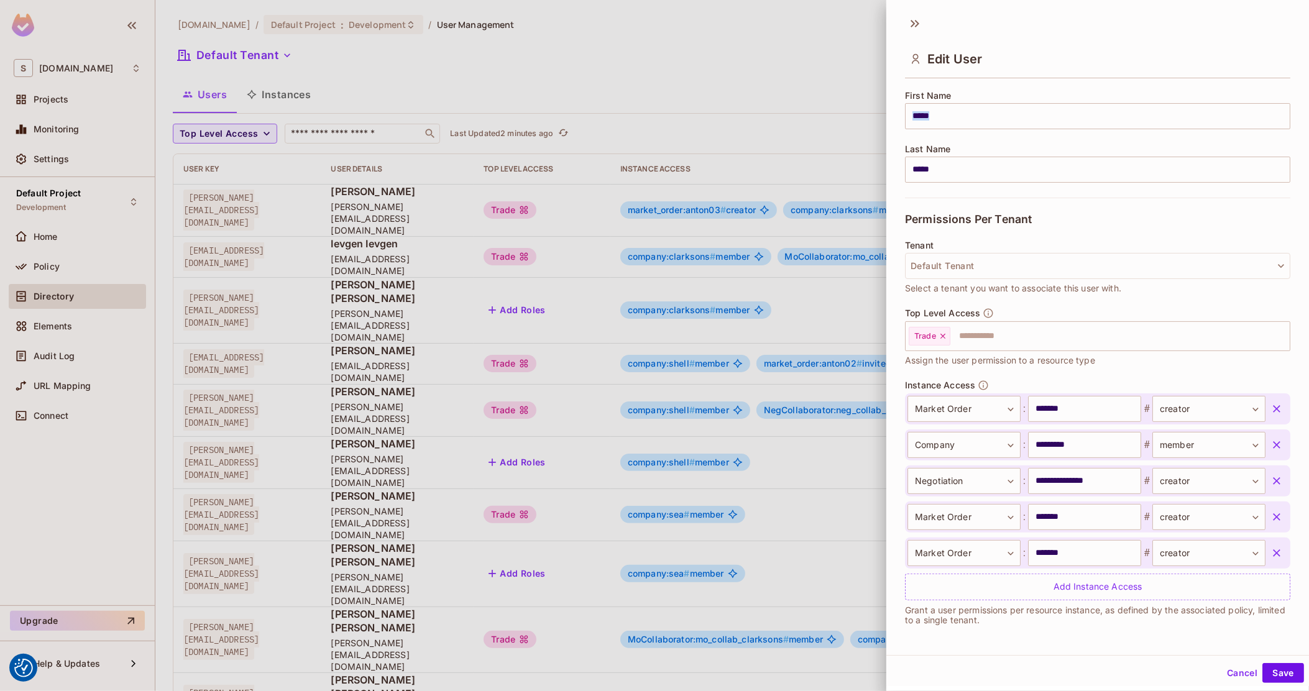
click at [758, 300] on div at bounding box center [654, 345] width 1309 height 691
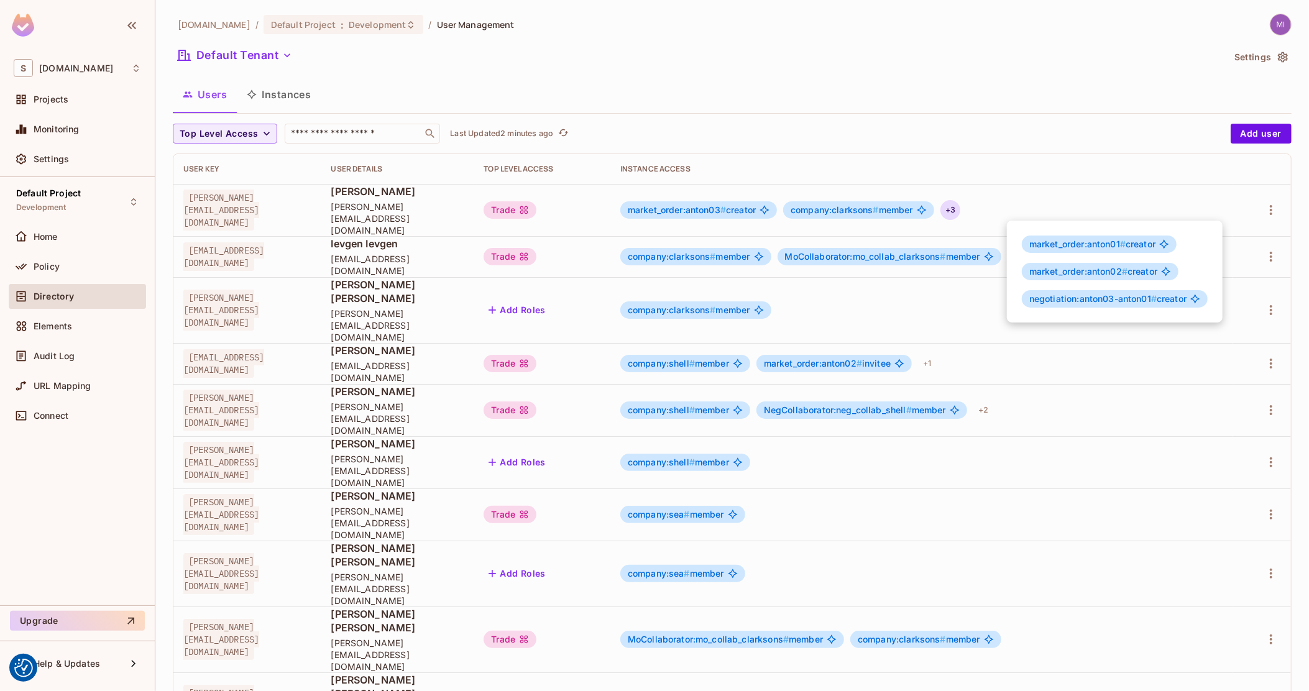
click at [291, 96] on div at bounding box center [654, 345] width 1309 height 691
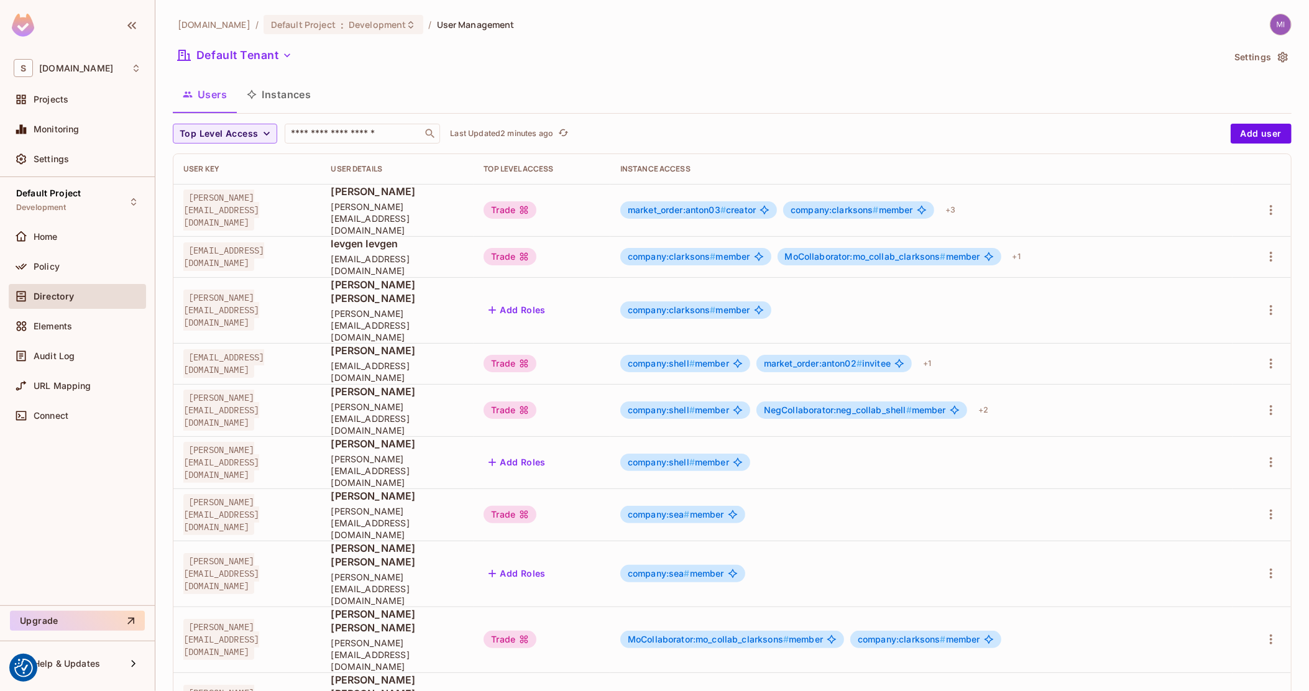
click at [291, 96] on button "Instances" at bounding box center [279, 94] width 84 height 31
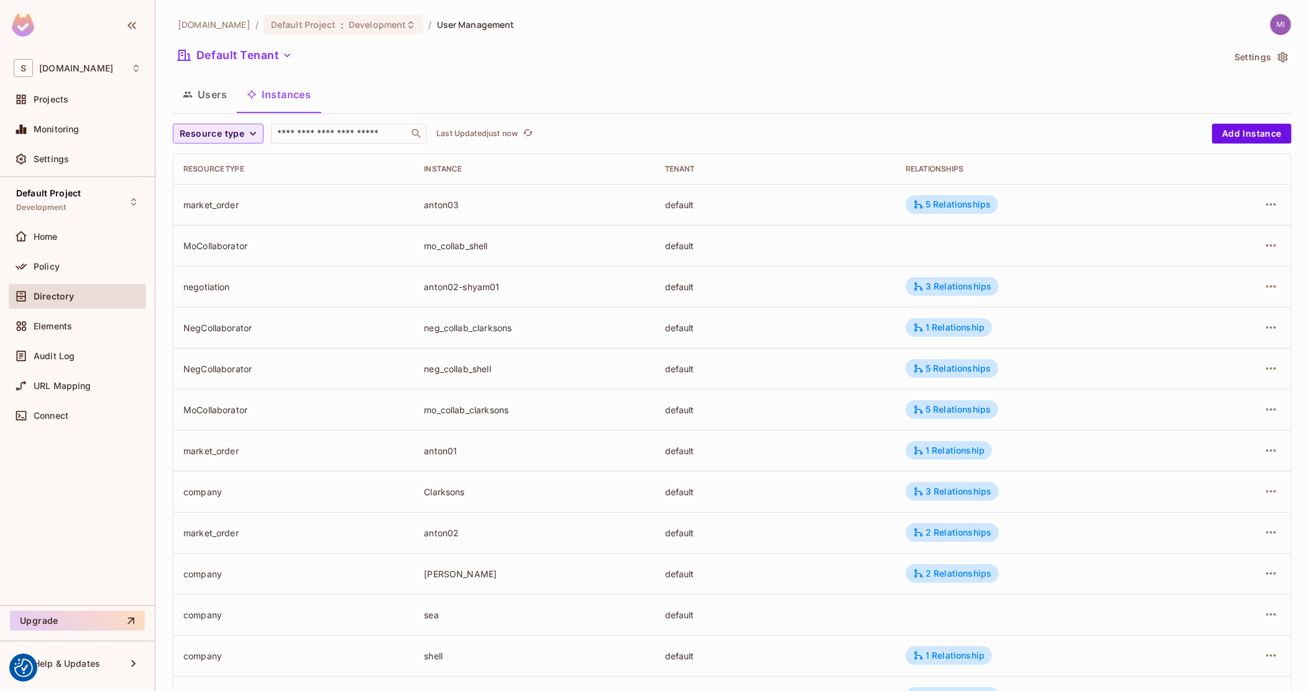
click at [227, 136] on span "Resource type" at bounding box center [212, 134] width 65 height 16
click at [224, 160] on span "Market Order" at bounding box center [217, 162] width 68 height 12
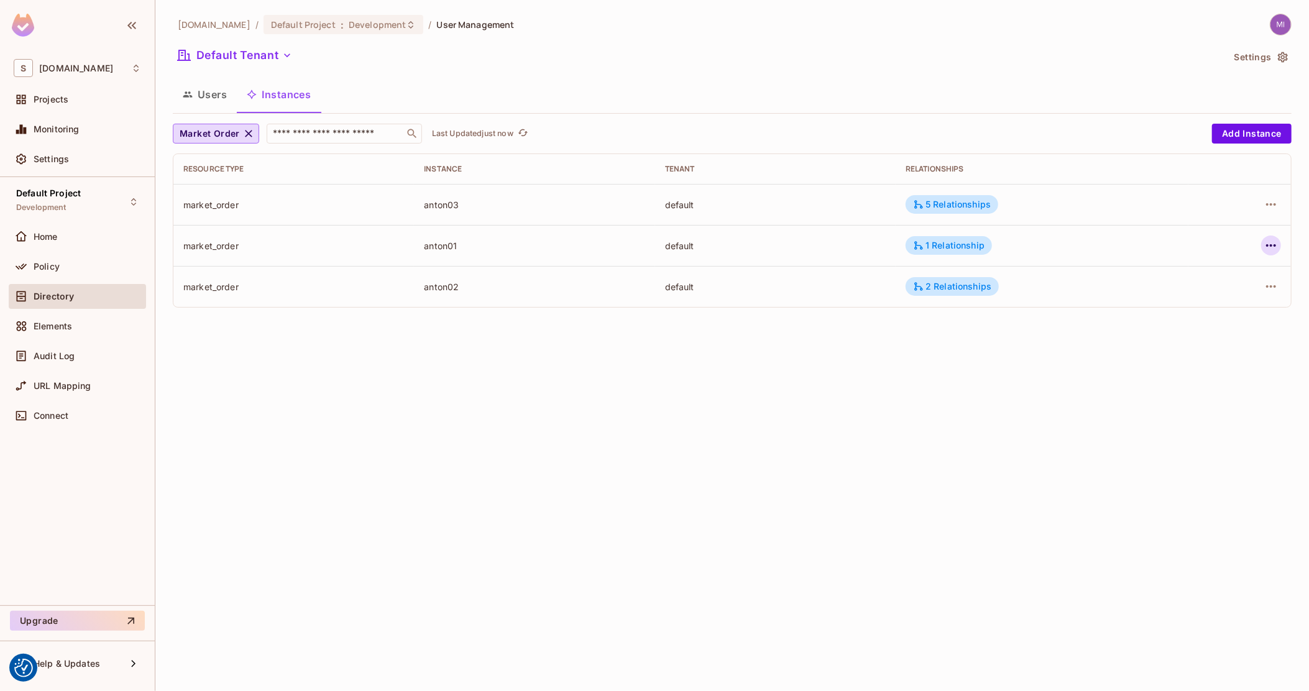
click at [1264, 247] on icon "button" at bounding box center [1271, 245] width 15 height 15
click at [1210, 293] on span "Edit Attributes" at bounding box center [1180, 302] width 69 height 20
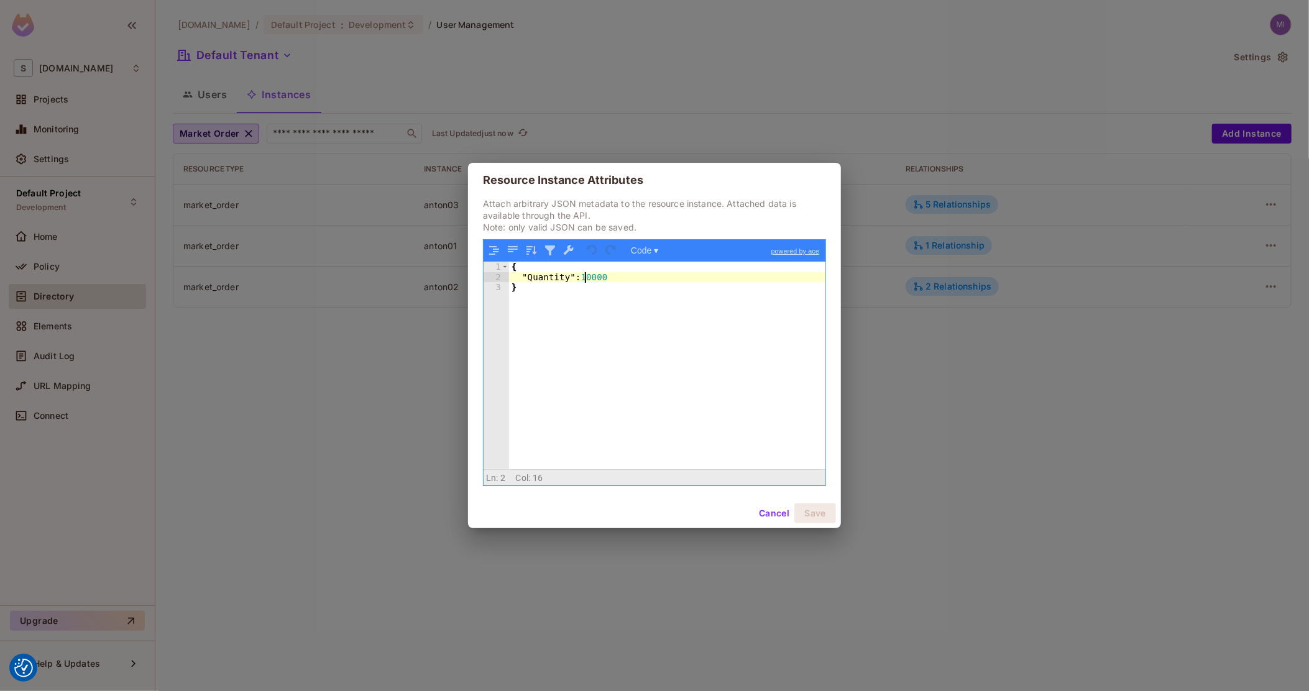
click at [585, 277] on div "{ "Quantity" : 10000 }" at bounding box center [667, 376] width 316 height 228
click at [597, 277] on div "{ "Quantity" : 10000 }" at bounding box center [667, 376] width 316 height 228
click at [589, 277] on div "{ "Quantity" : 10000 }" at bounding box center [667, 376] width 316 height 228
click at [774, 513] on button "Cancel" at bounding box center [774, 514] width 40 height 20
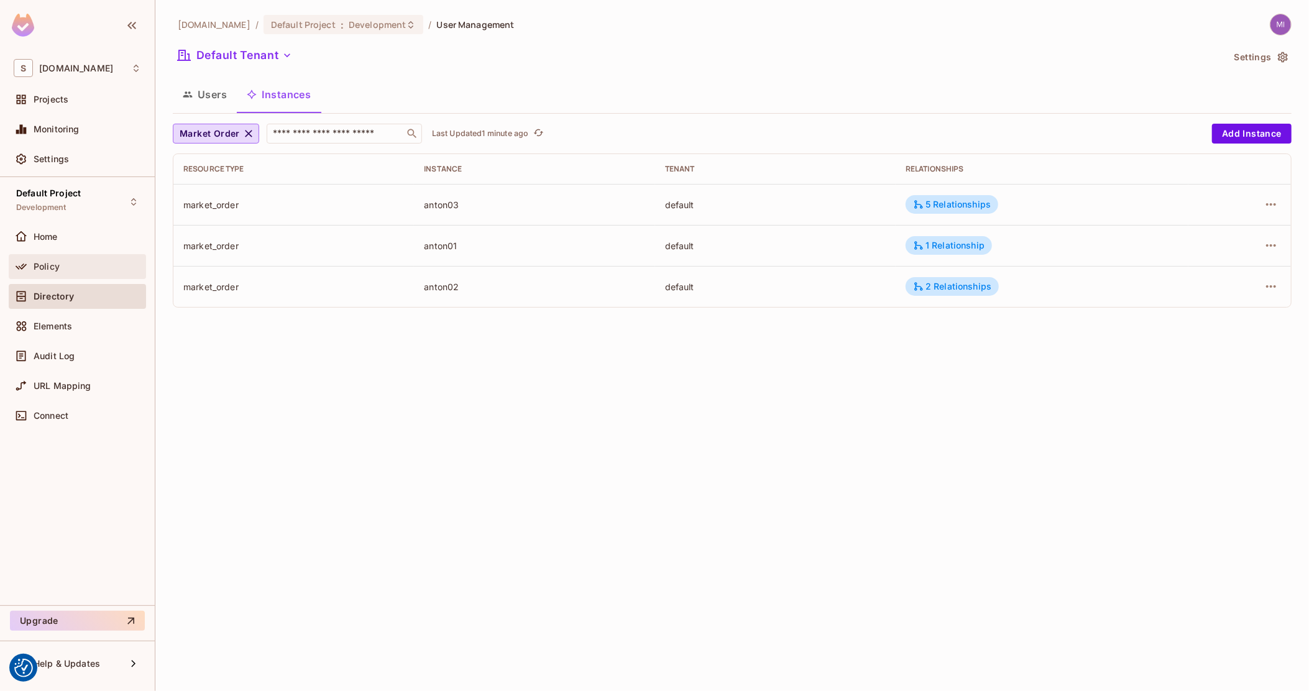
click at [50, 266] on span "Policy" at bounding box center [47, 267] width 26 height 10
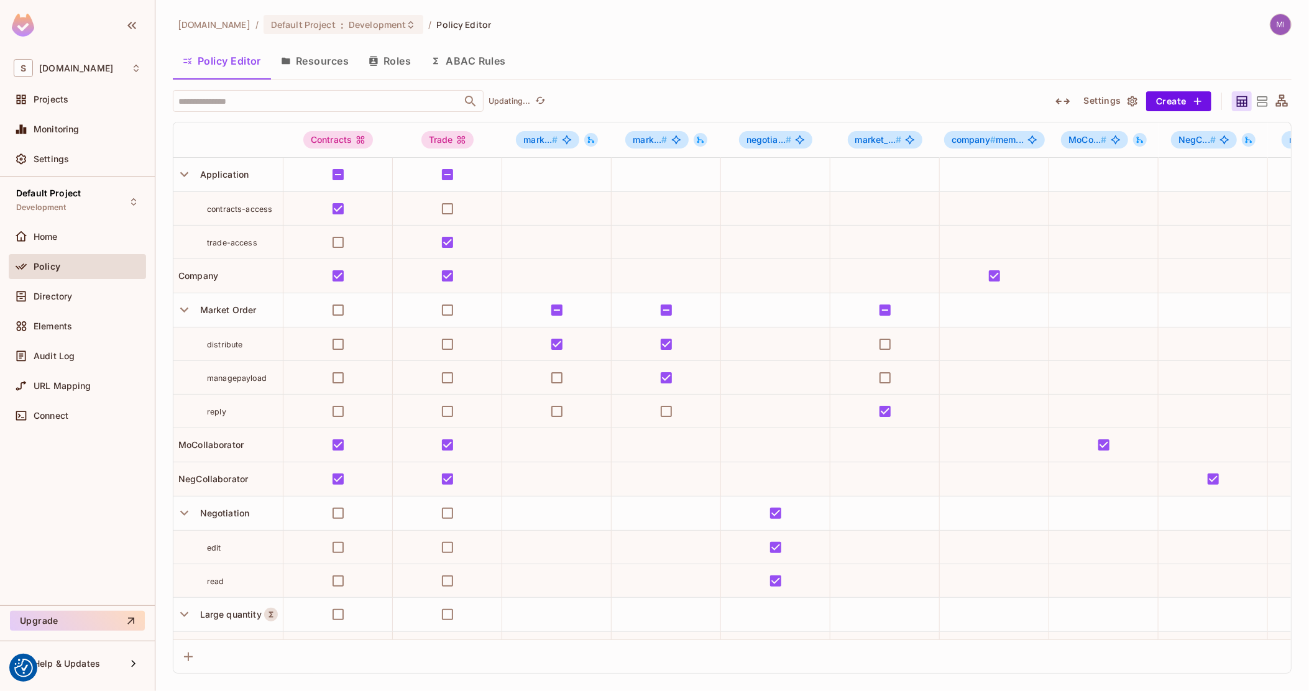
click at [472, 73] on button "ABAC Rules" at bounding box center [468, 60] width 95 height 31
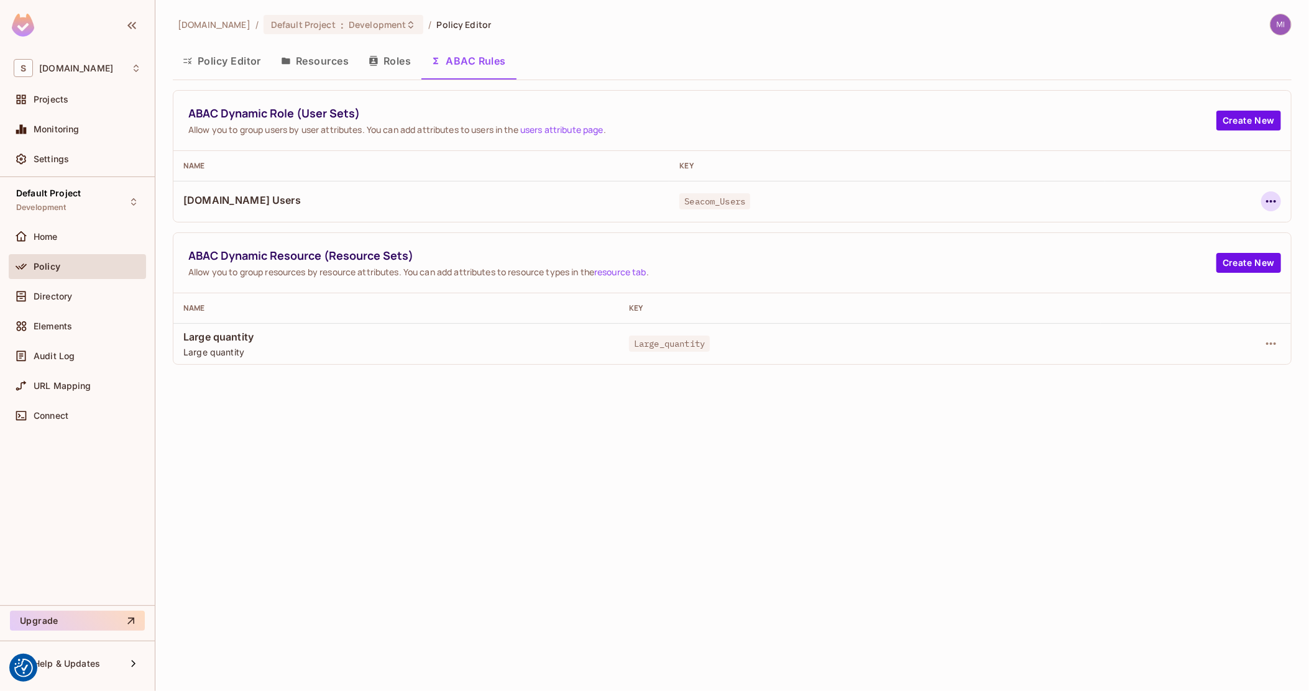
click at [1274, 203] on icon "button" at bounding box center [1271, 201] width 15 height 15
click at [1216, 228] on div "Edit Dynamic Role (User Set)" at bounding box center [1186, 230] width 122 height 12
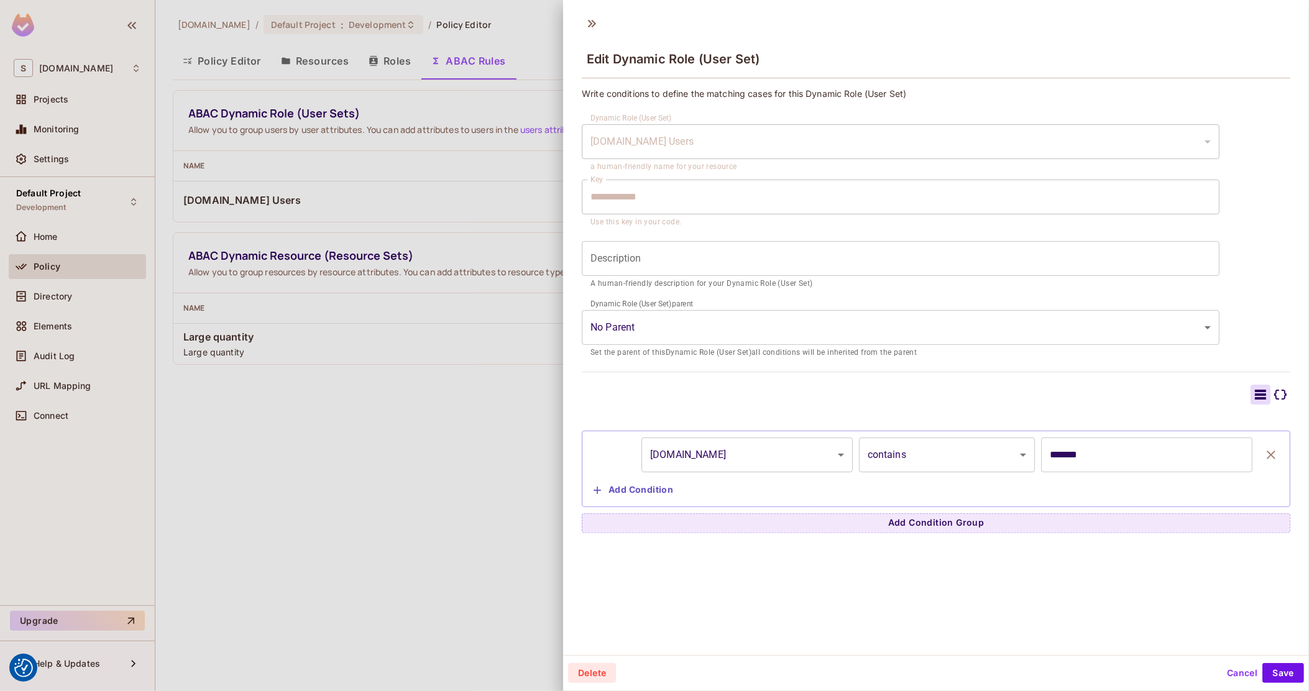
scroll to position [1, 0]
click at [1233, 673] on button "Cancel" at bounding box center [1242, 672] width 40 height 20
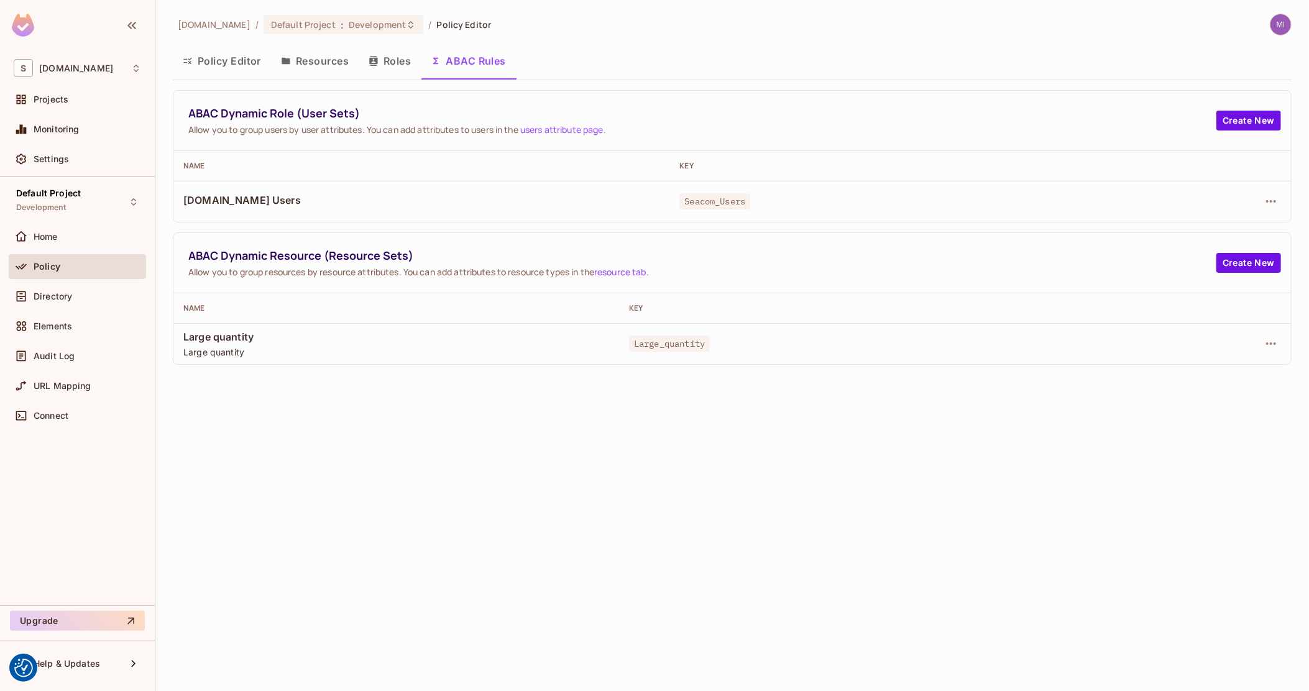
click at [229, 60] on button "Policy Editor" at bounding box center [222, 60] width 98 height 31
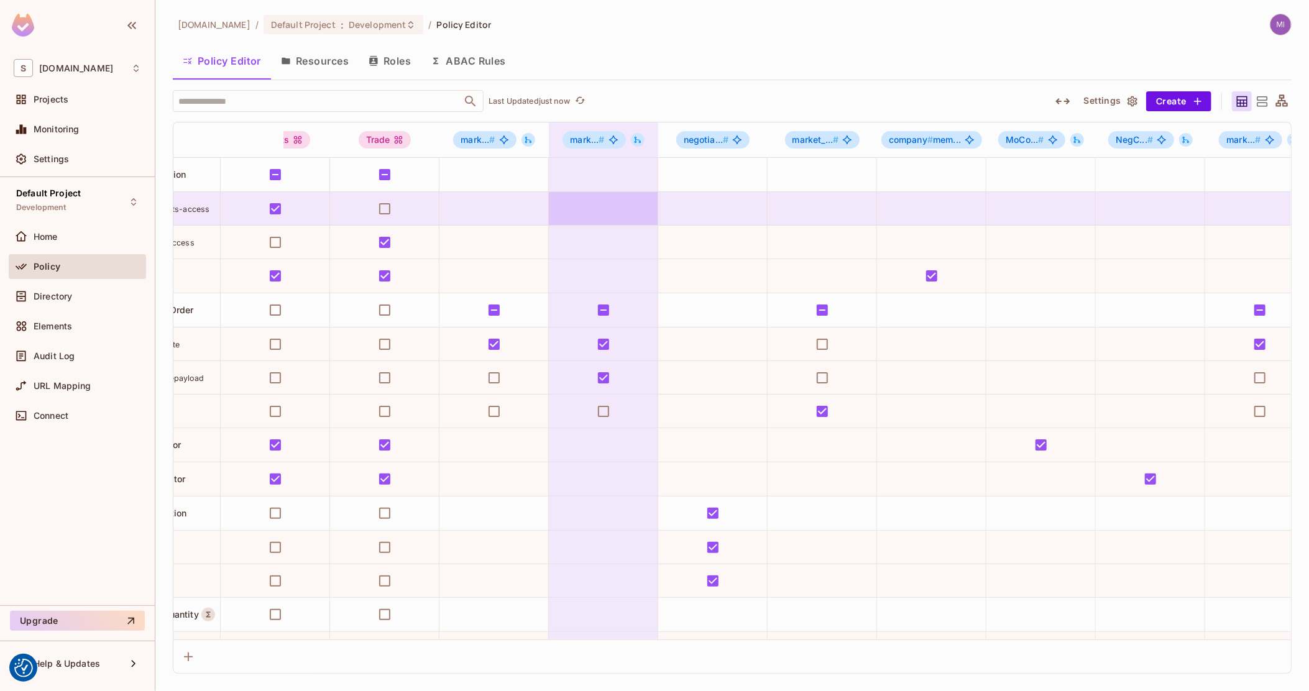
scroll to position [0, 674]
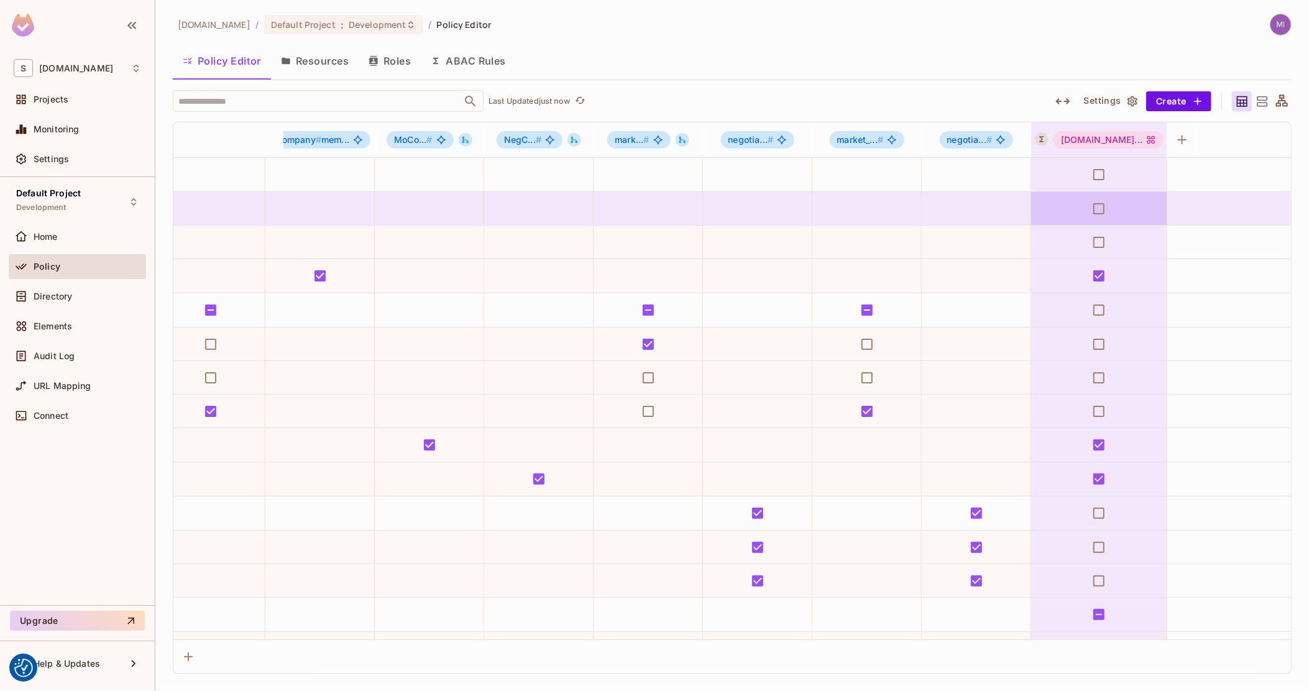
drag, startPoint x: 600, startPoint y: 214, endPoint x: 1031, endPoint y: 200, distance: 430.4
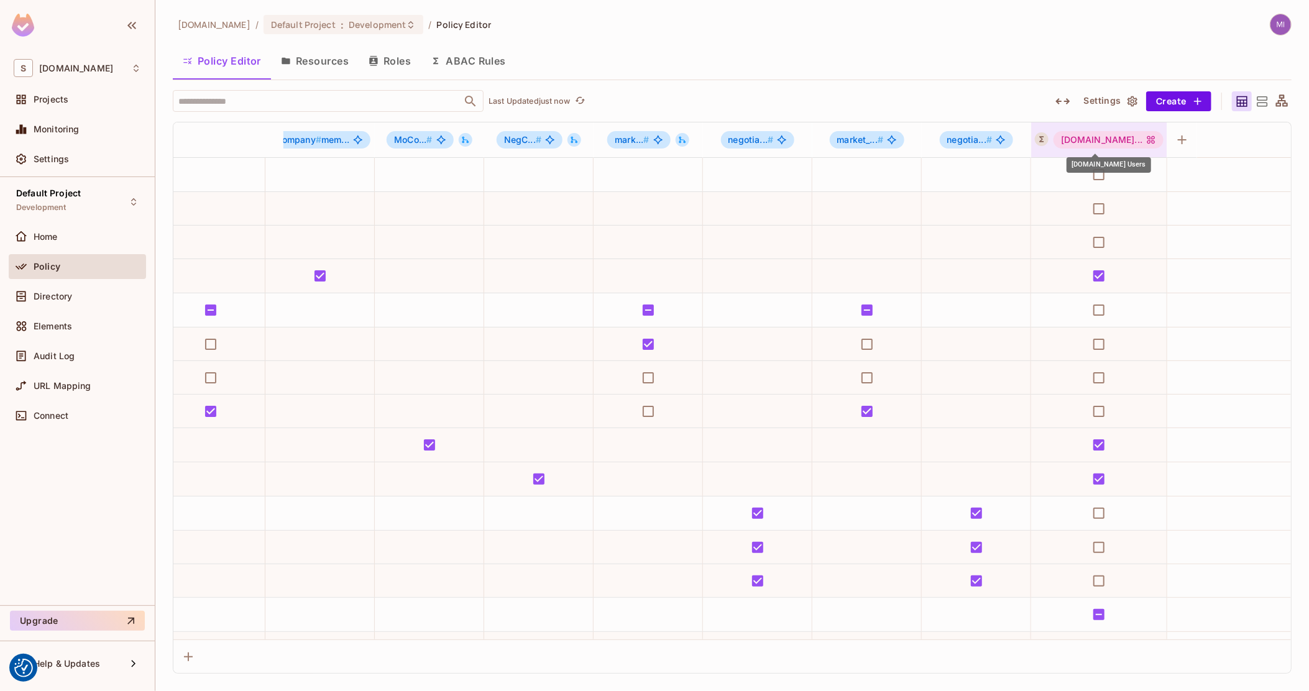
click at [1102, 142] on div "[DOMAIN_NAME]..." at bounding box center [1109, 139] width 110 height 17
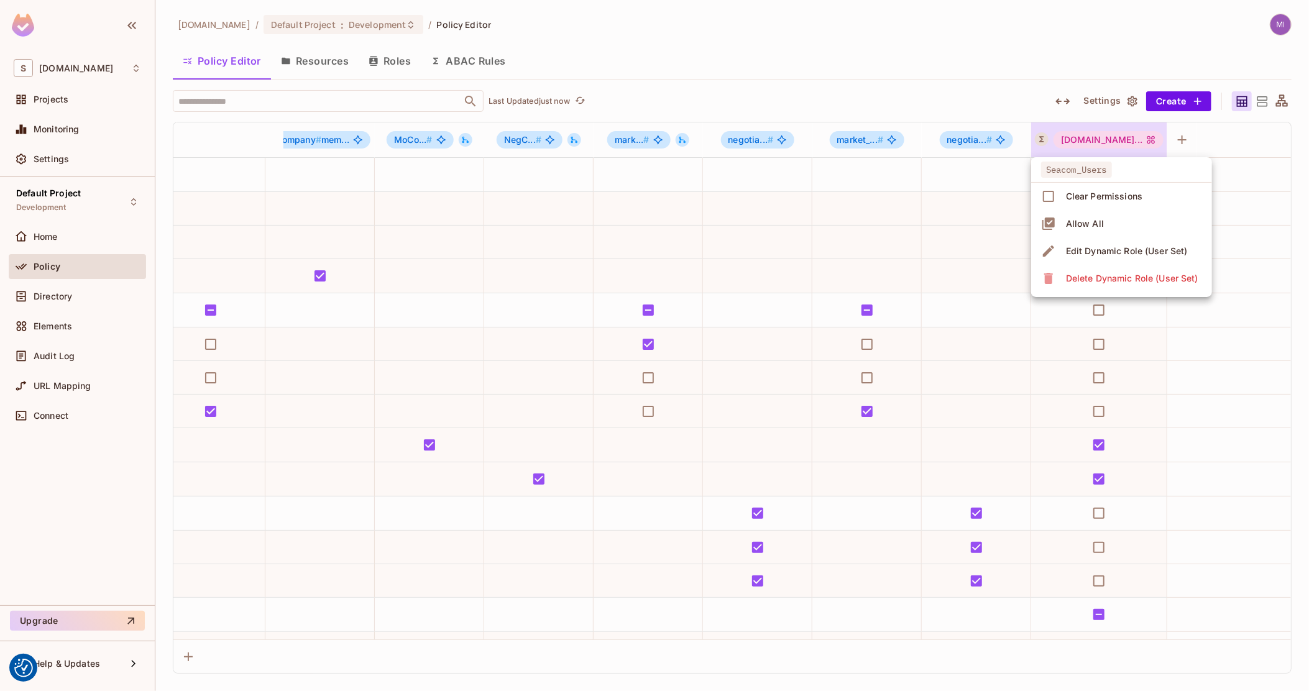
click at [1108, 247] on div "Edit Dynamic Role (User Set)" at bounding box center [1127, 251] width 122 height 12
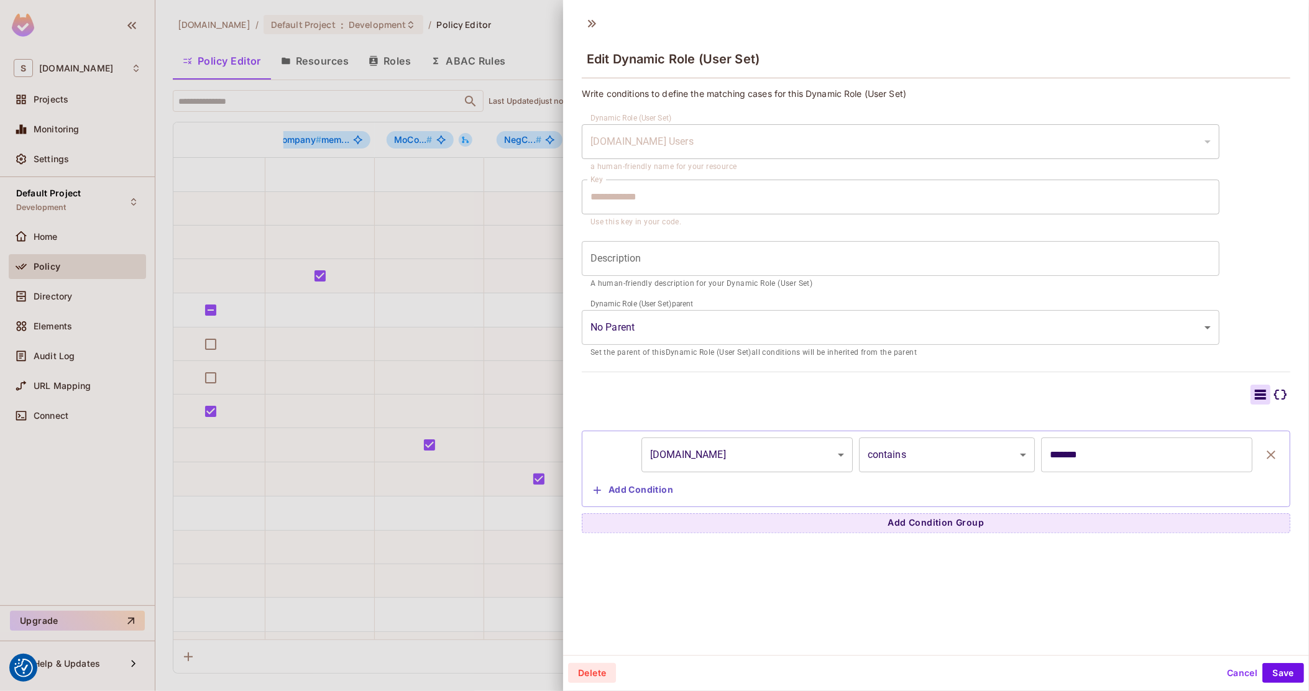
scroll to position [1, 0]
click at [380, 407] on div at bounding box center [654, 345] width 1309 height 691
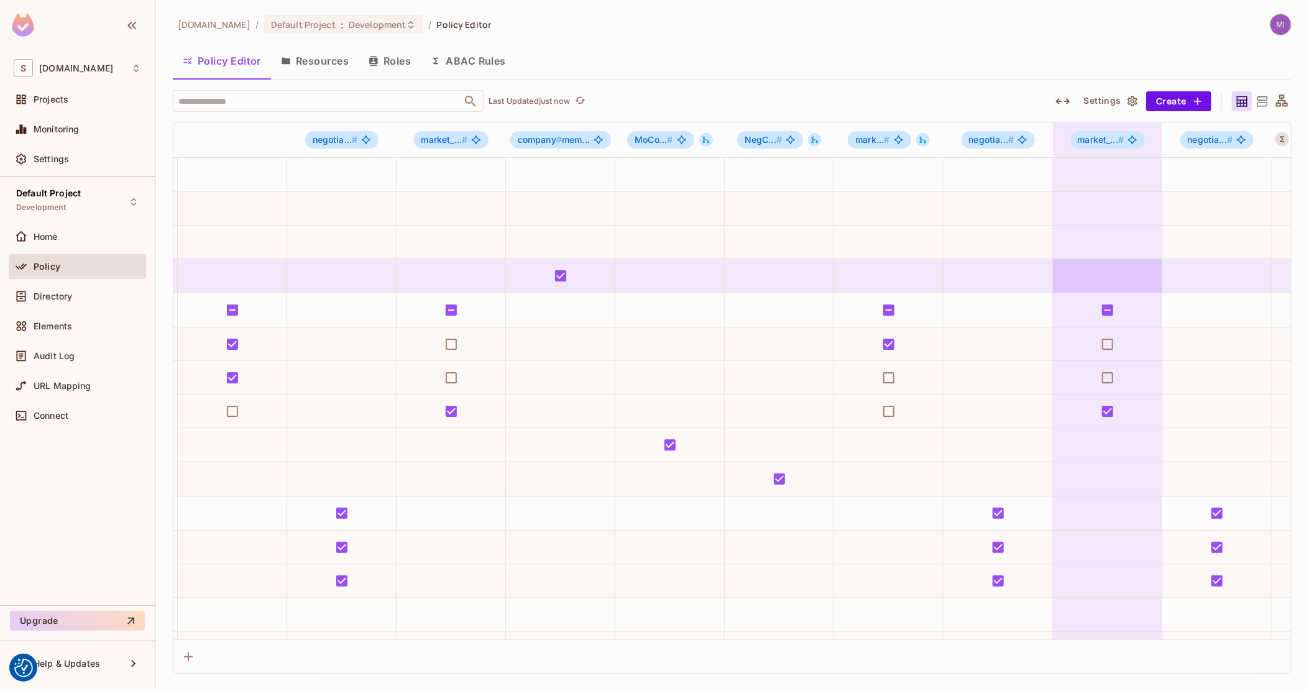
scroll to position [0, 0]
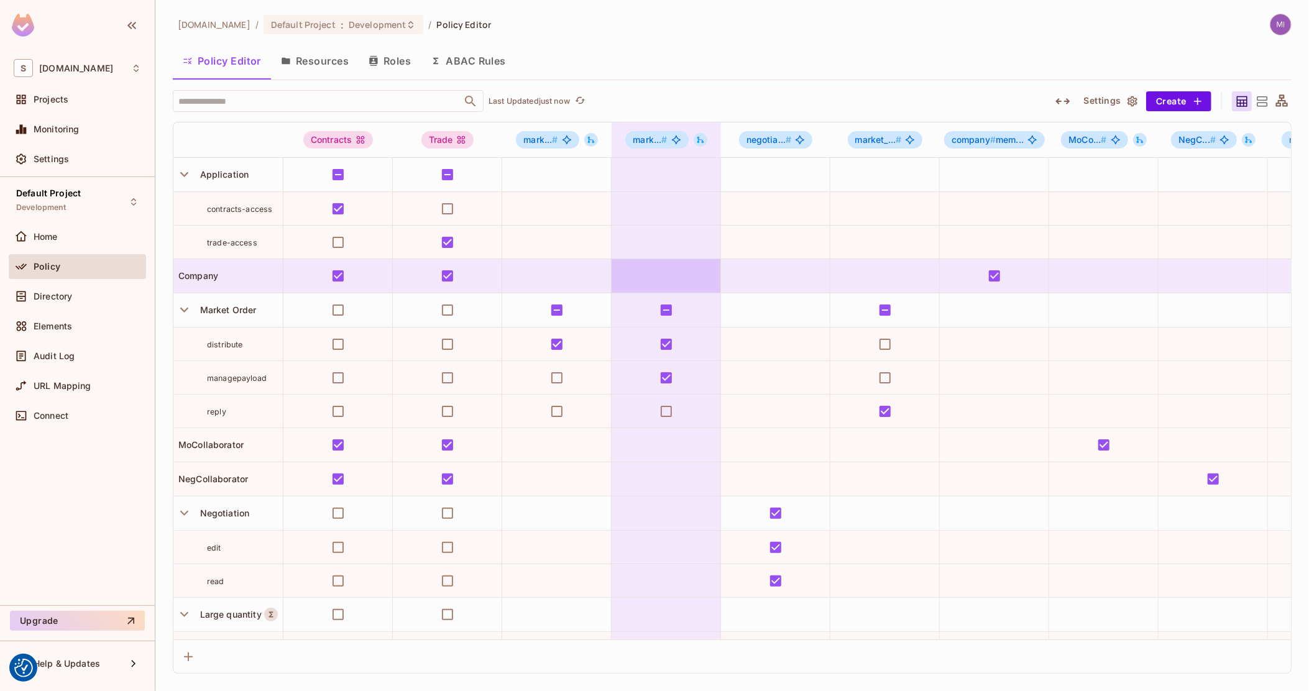
drag, startPoint x: 1024, startPoint y: 278, endPoint x: 625, endPoint y: 279, distance: 399.7
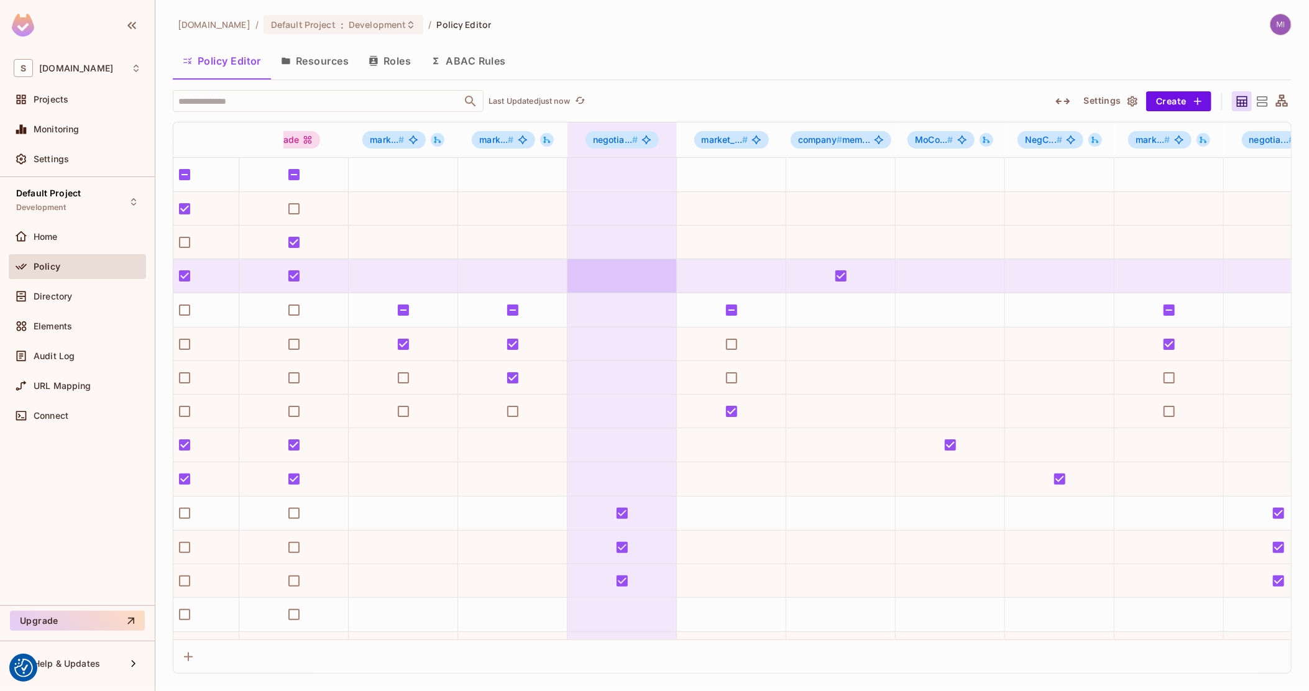
scroll to position [0, 674]
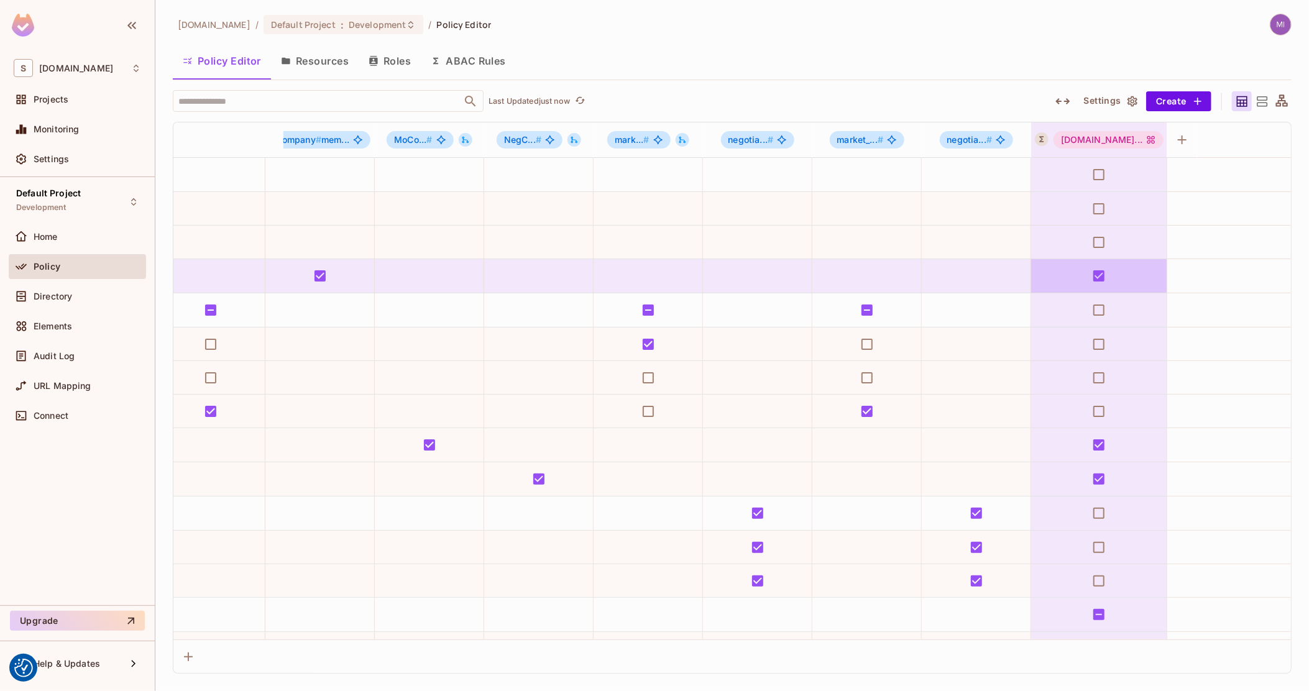
drag, startPoint x: 616, startPoint y: 287, endPoint x: 1118, endPoint y: 291, distance: 501.7
drag, startPoint x: 851, startPoint y: 285, endPoint x: 1123, endPoint y: 290, distance: 272.3
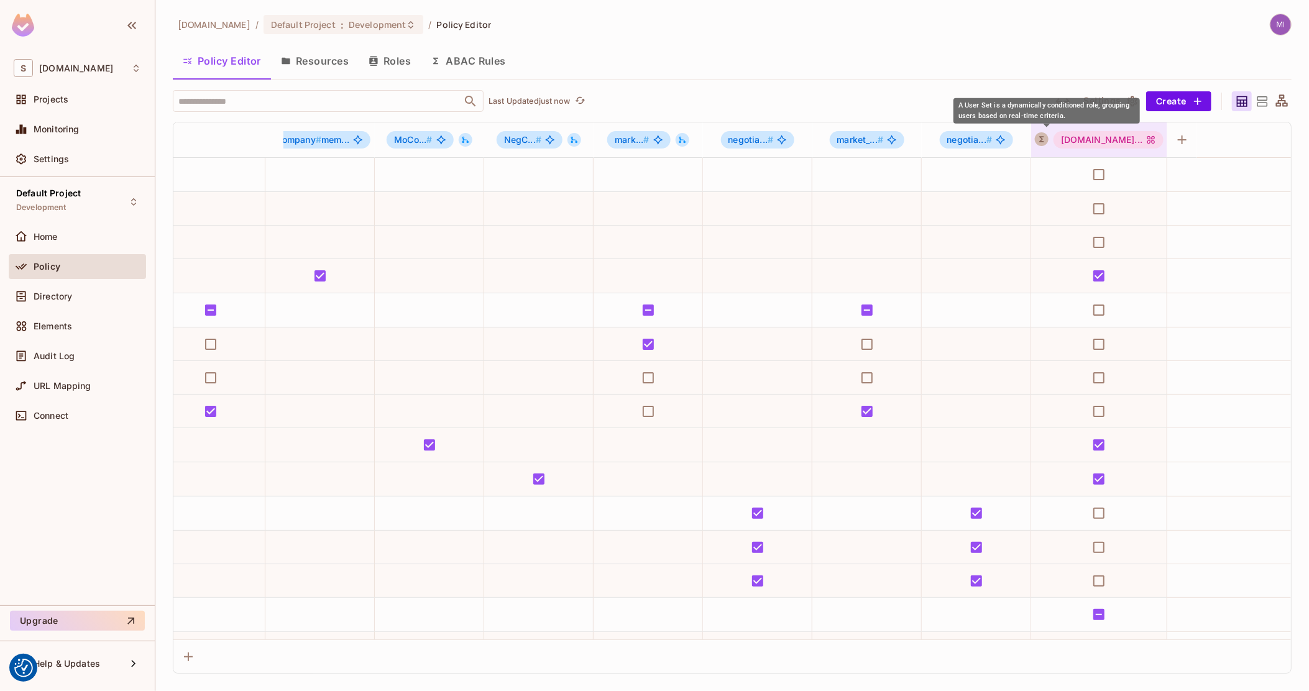
click at [1046, 138] on icon "A User Set is a dynamically conditioned role, grouping users based on real-time…" at bounding box center [1041, 139] width 9 height 9
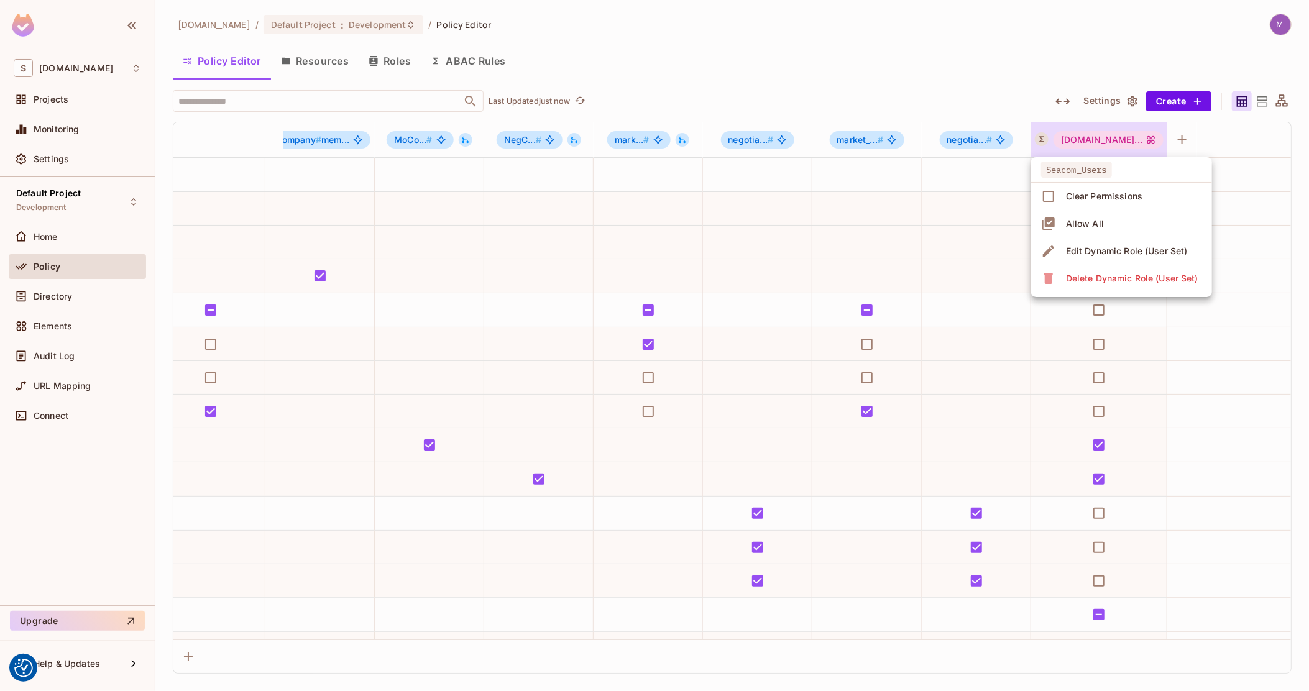
click at [1097, 255] on div "Edit Dynamic Role (User Set)" at bounding box center [1127, 251] width 122 height 12
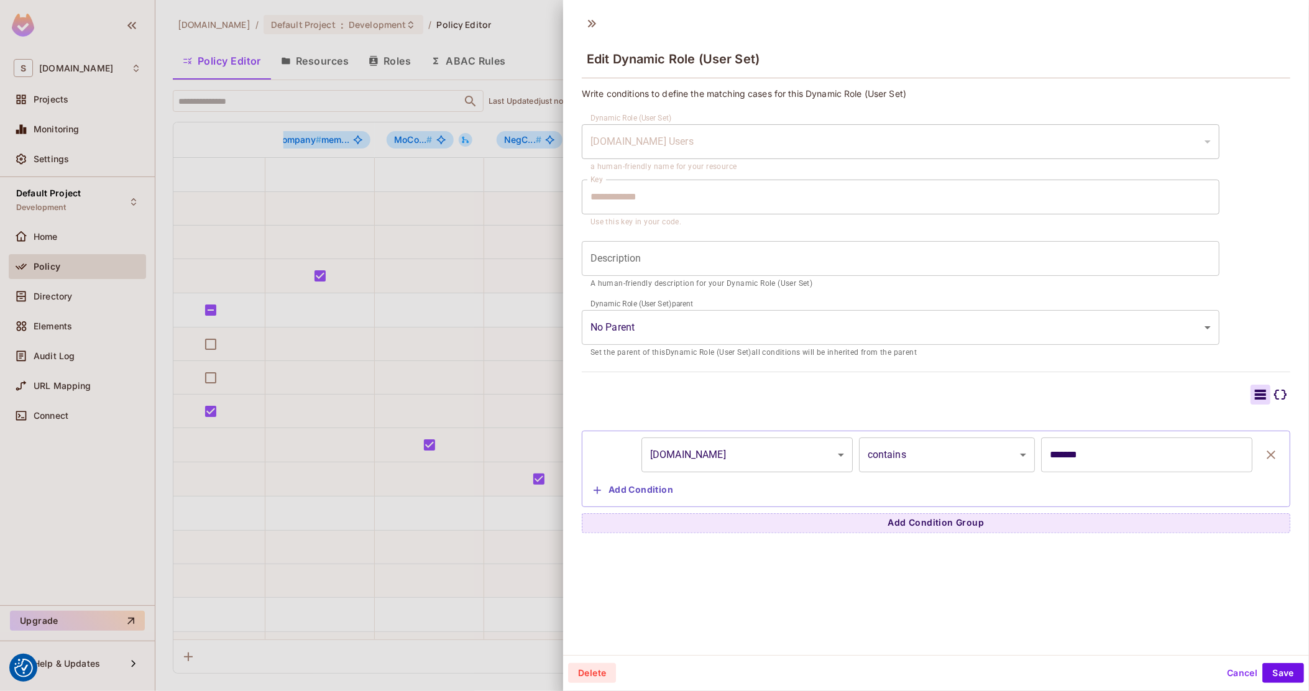
scroll to position [1, 0]
click at [389, 438] on div at bounding box center [654, 345] width 1309 height 691
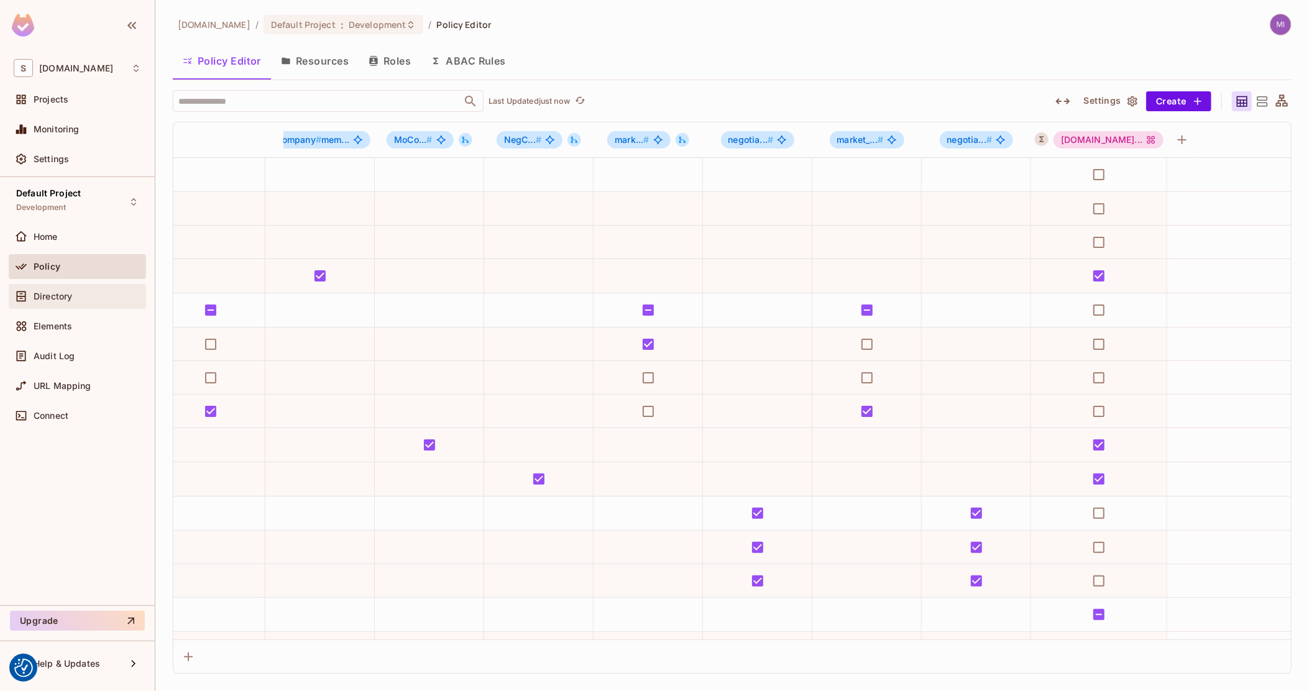
click at [71, 301] on div "Directory" at bounding box center [77, 296] width 127 height 15
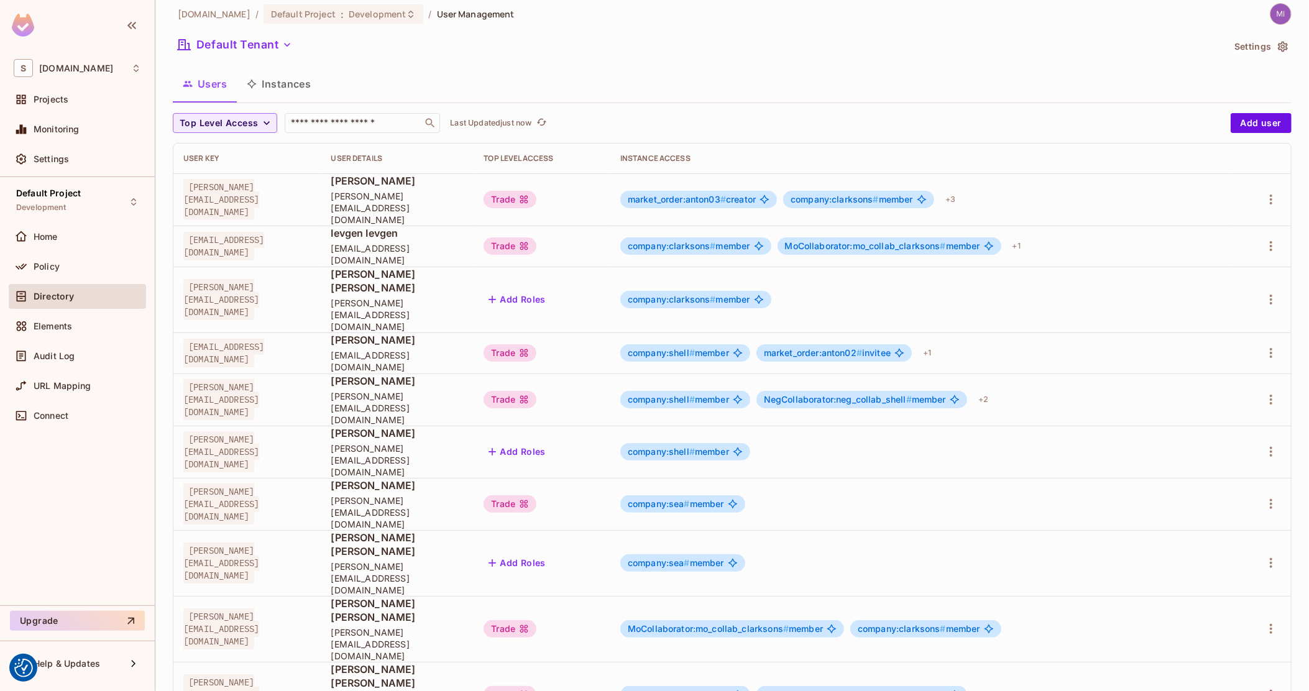
scroll to position [12, 0]
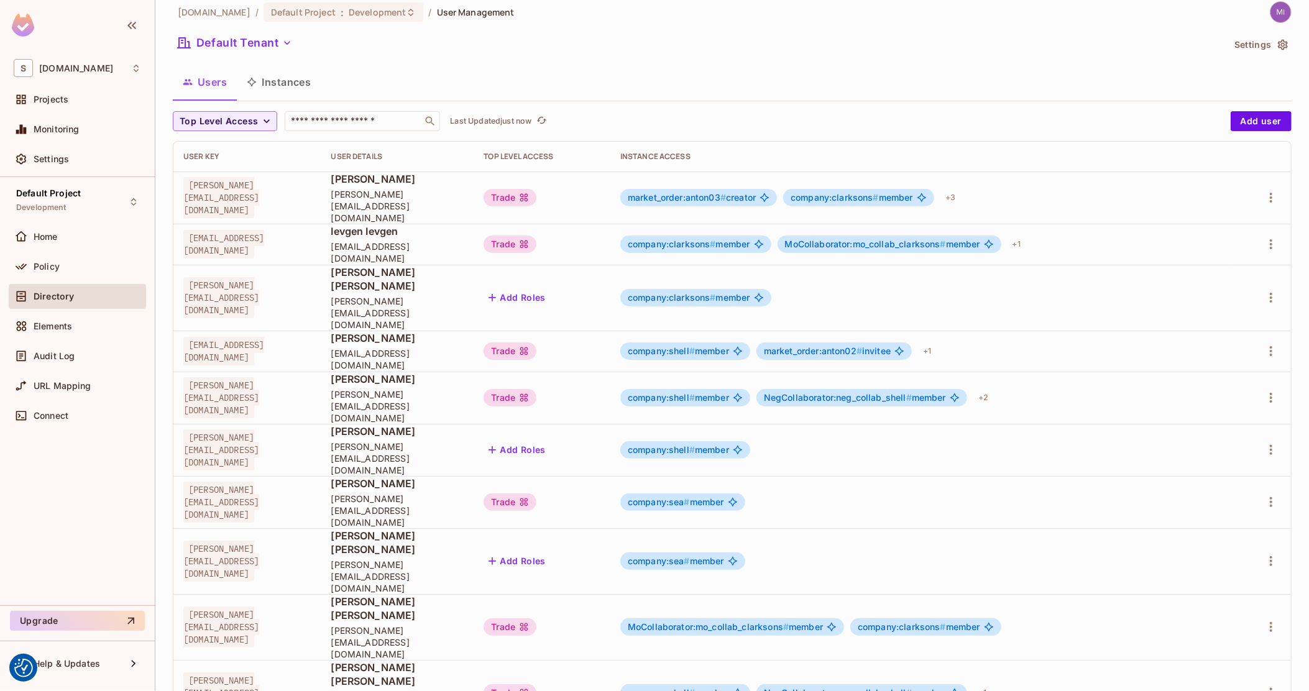
click at [259, 541] on span "[PERSON_NAME][EMAIL_ADDRESS][DOMAIN_NAME]" at bounding box center [221, 561] width 76 height 41
copy span "[PERSON_NAME][EMAIL_ADDRESS][DOMAIN_NAME]"
click at [76, 251] on div "Home" at bounding box center [77, 239] width 137 height 30
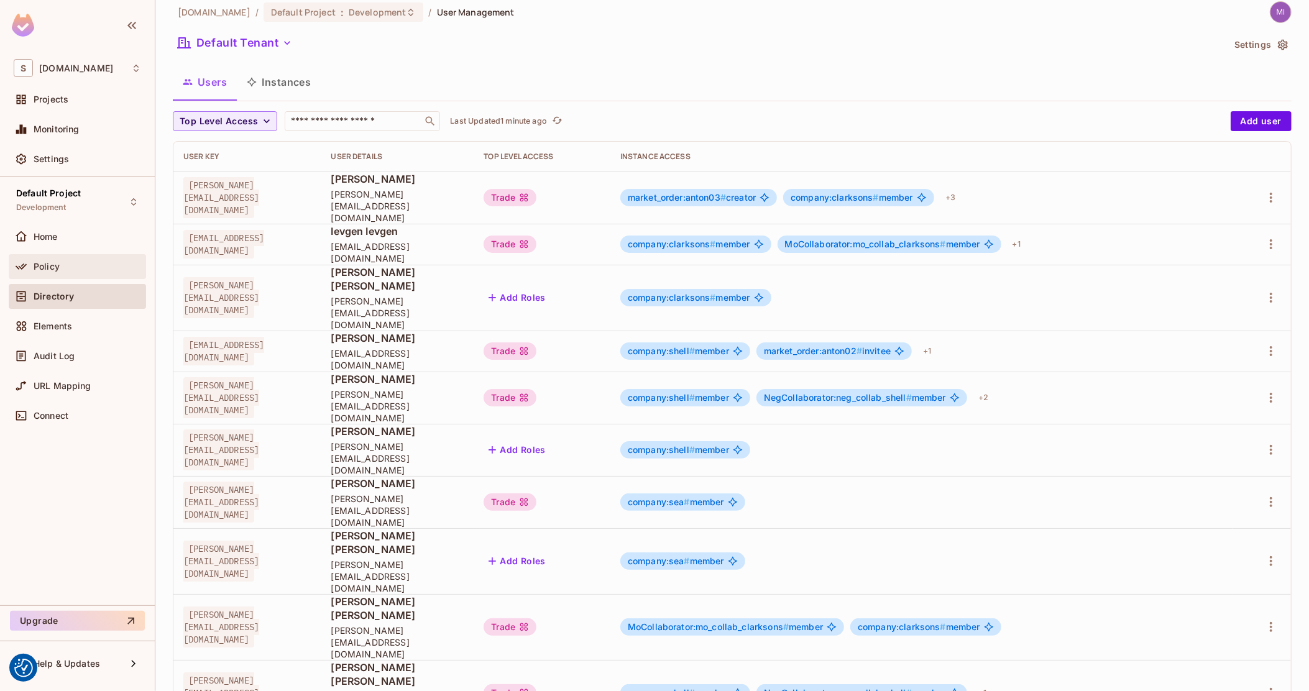
click at [68, 267] on div "Policy" at bounding box center [88, 267] width 108 height 10
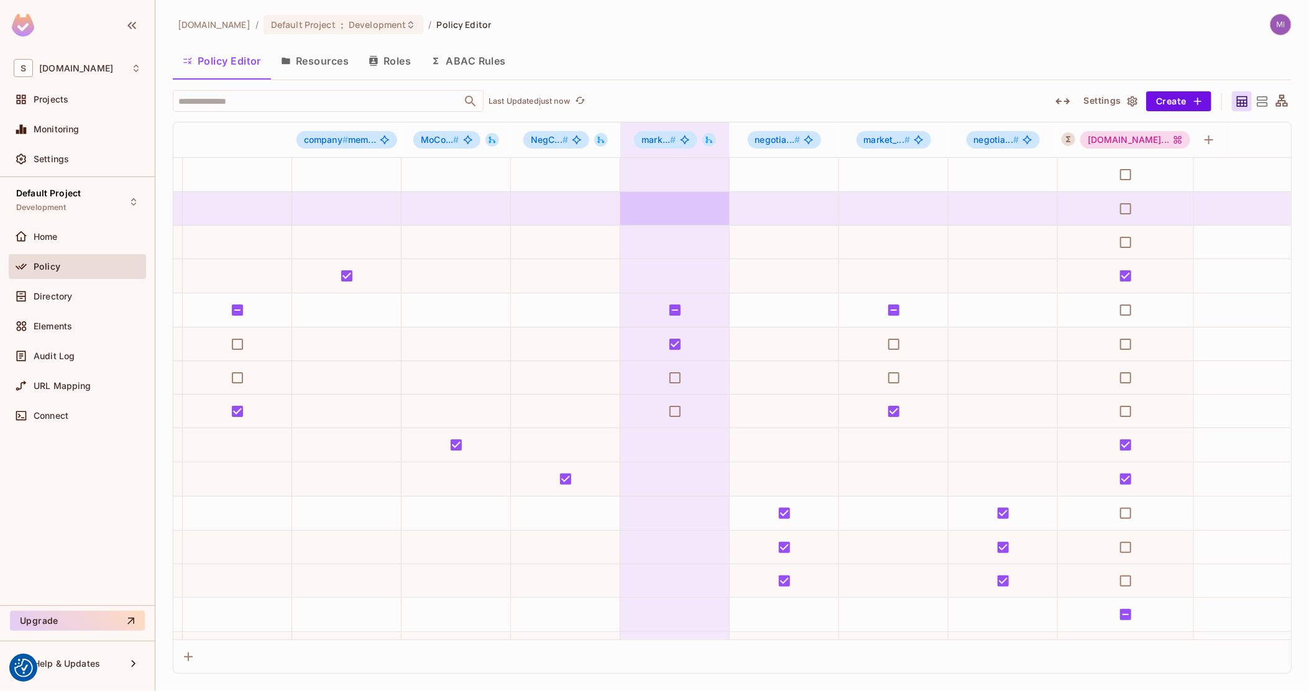
scroll to position [0, 674]
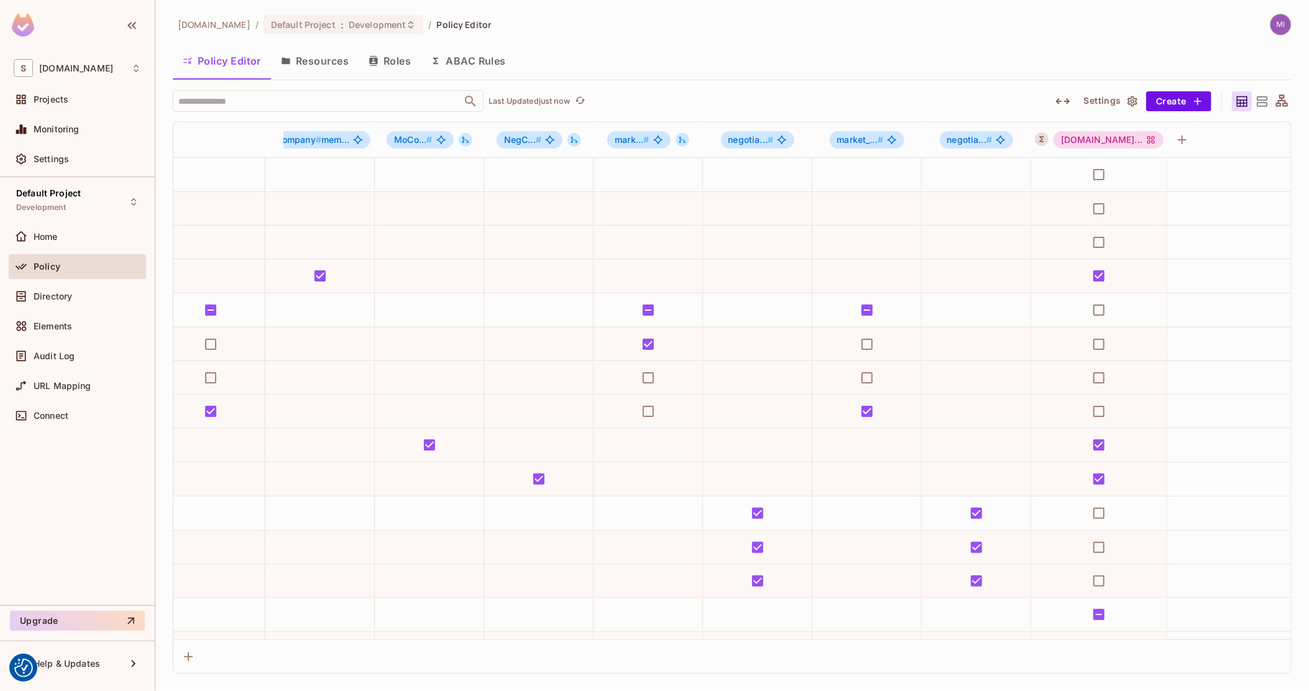
drag, startPoint x: 1159, startPoint y: 230, endPoint x: 1218, endPoint y: 187, distance: 72.5
click at [285, 99] on input "text" at bounding box center [317, 101] width 284 height 22
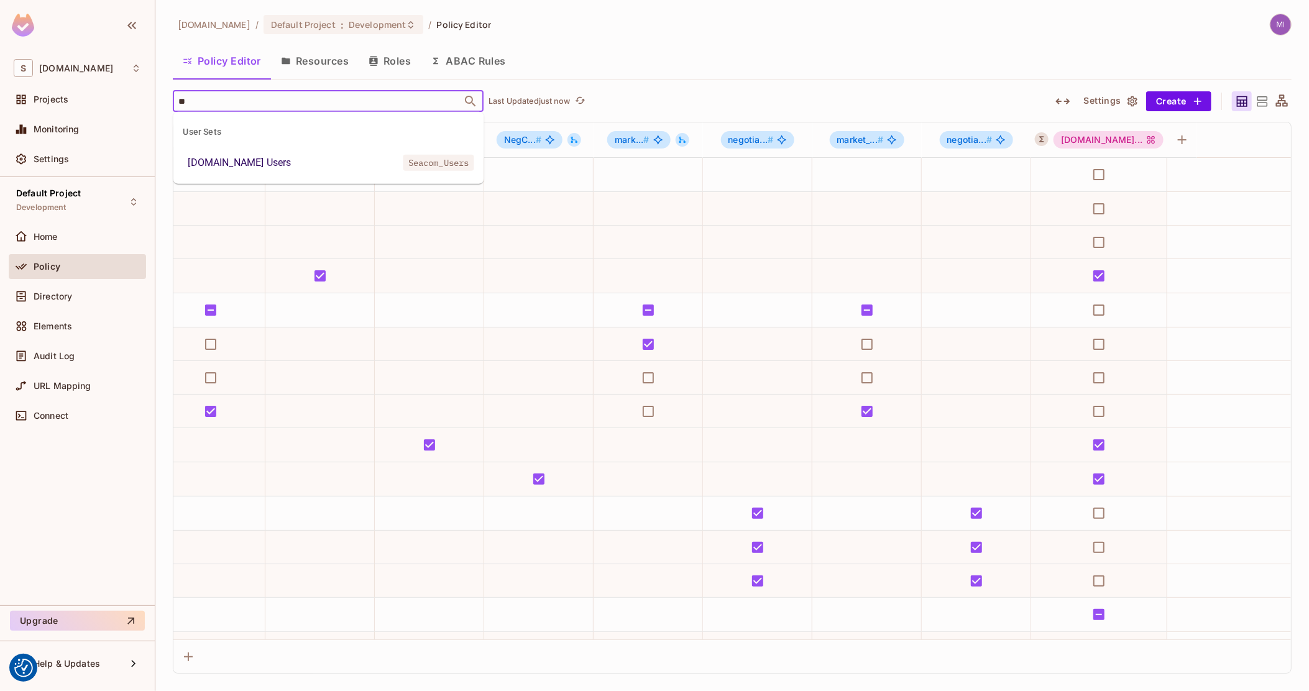
type input "***"
click at [274, 159] on li "Sea.com Users Seacom_Users" at bounding box center [328, 163] width 311 height 22
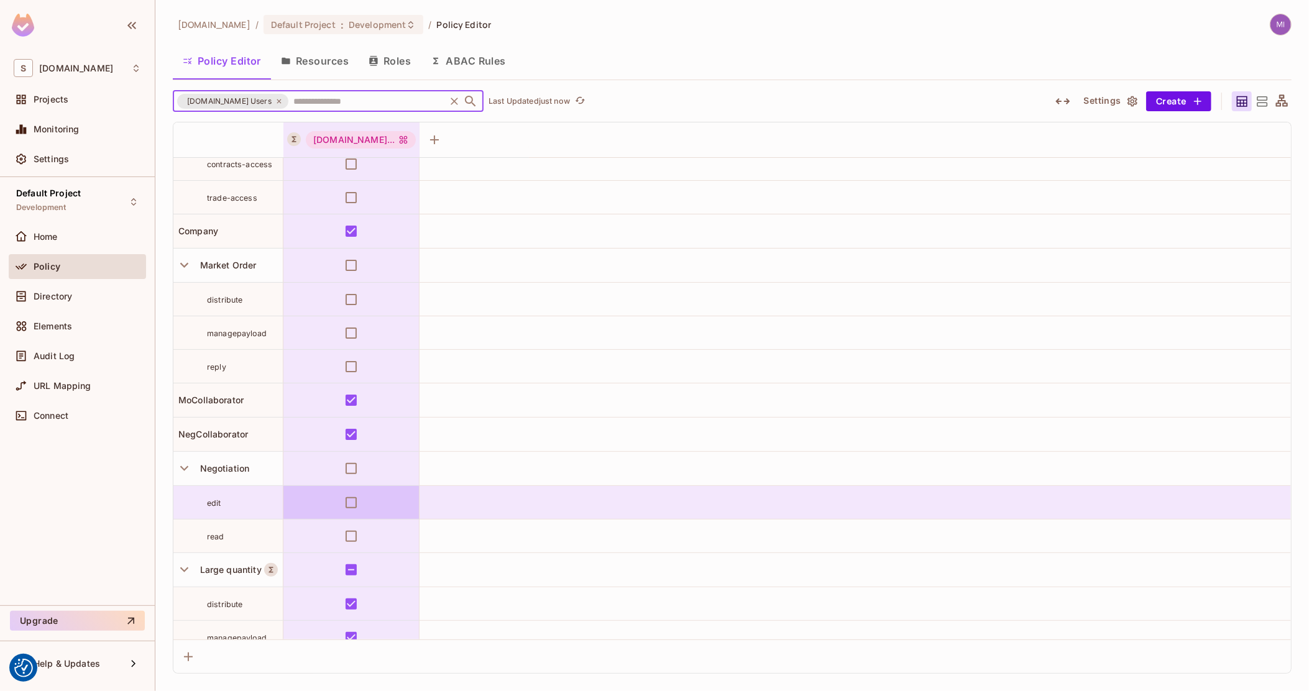
scroll to position [93, 0]
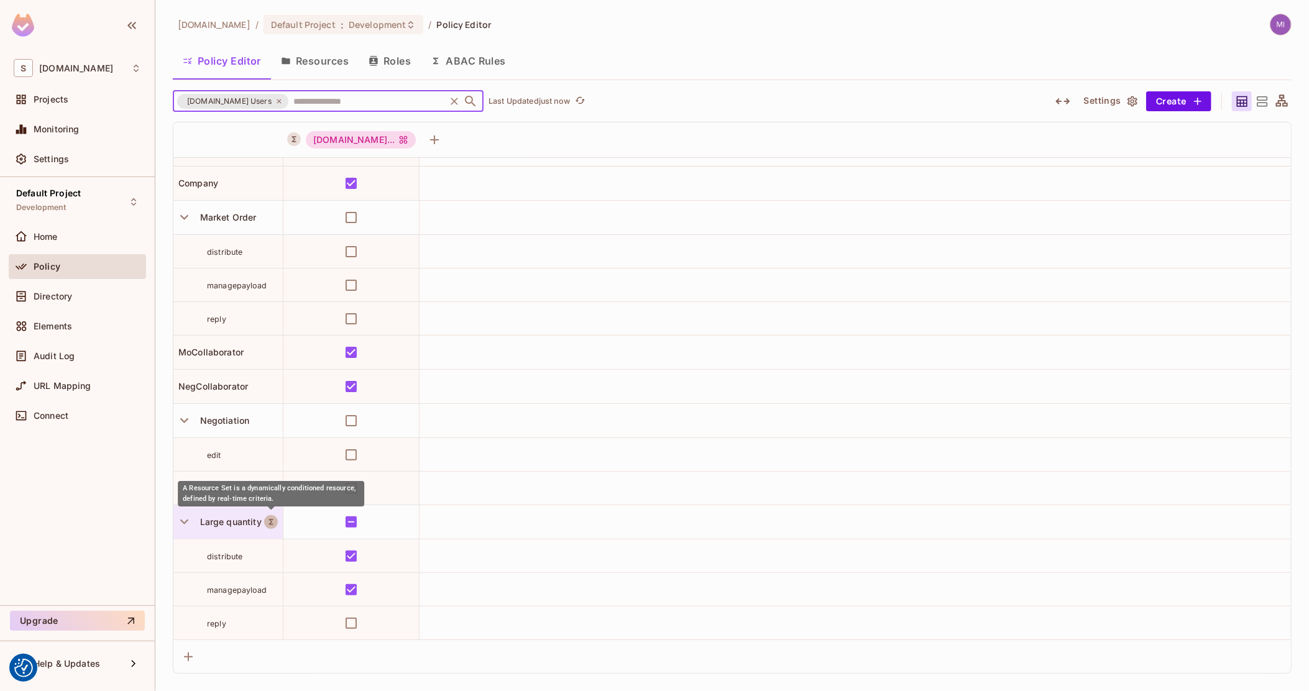
click at [272, 518] on icon "A Resource Set is a dynamically conditioned resource, defined by real-time crit…" at bounding box center [271, 522] width 9 height 9
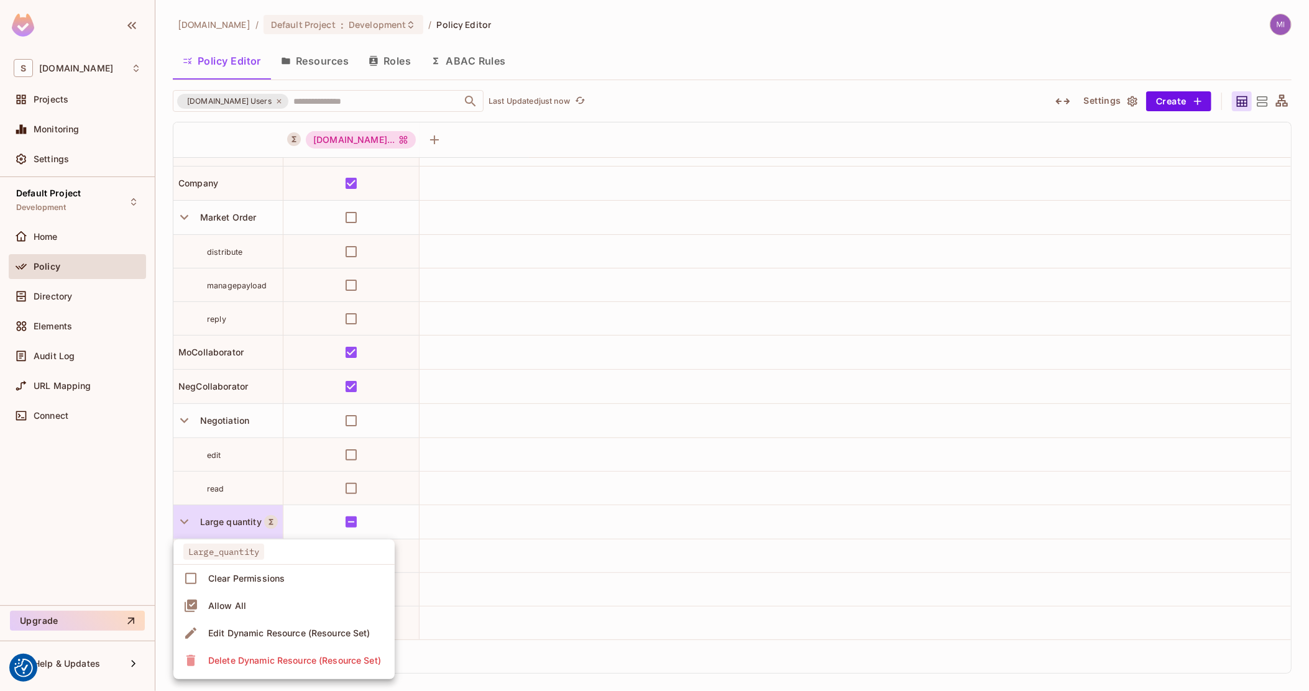
click at [703, 549] on div at bounding box center [654, 345] width 1309 height 691
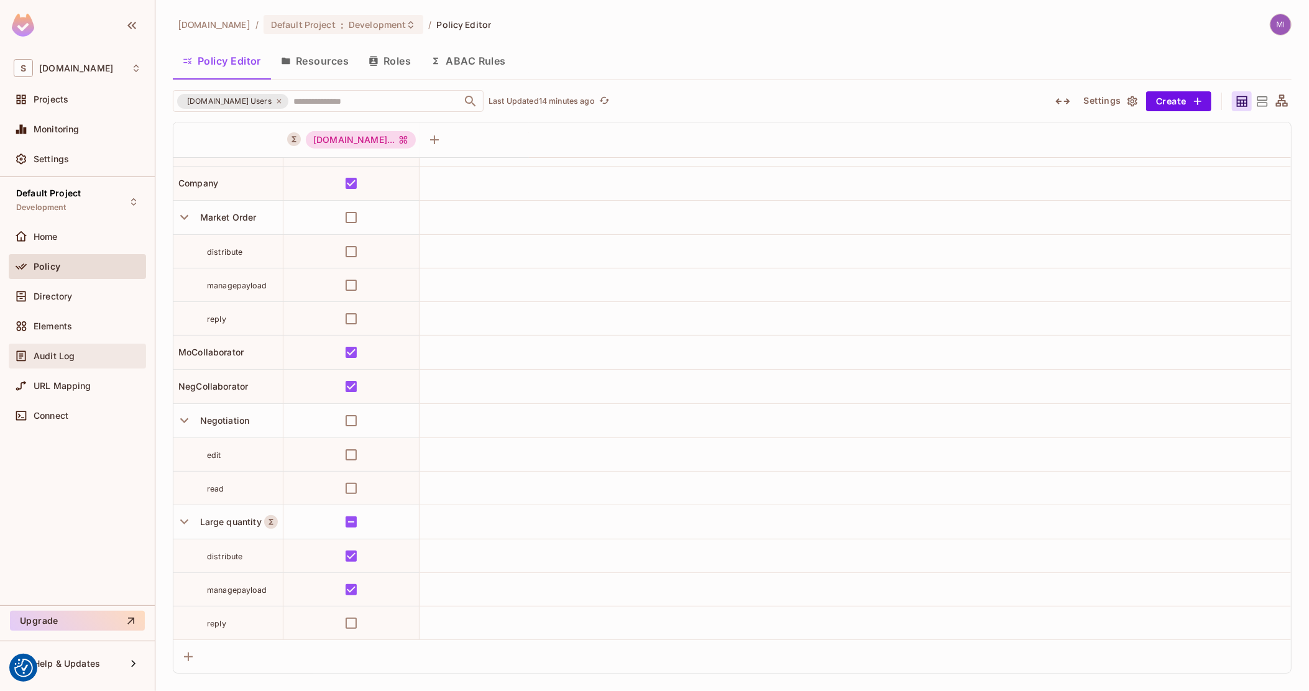
click at [65, 353] on span "Audit Log" at bounding box center [54, 356] width 41 height 10
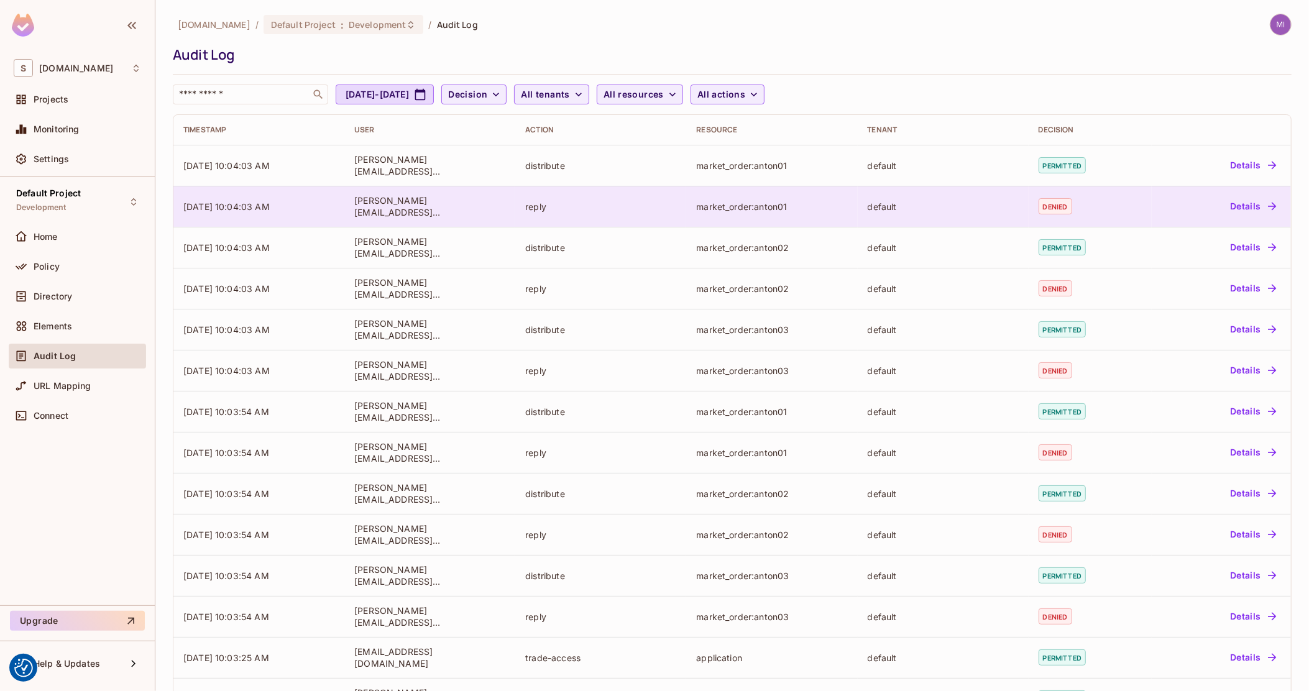
click at [482, 214] on td "[PERSON_NAME][EMAIL_ADDRESS][DOMAIN_NAME]" at bounding box center [429, 206] width 171 height 41
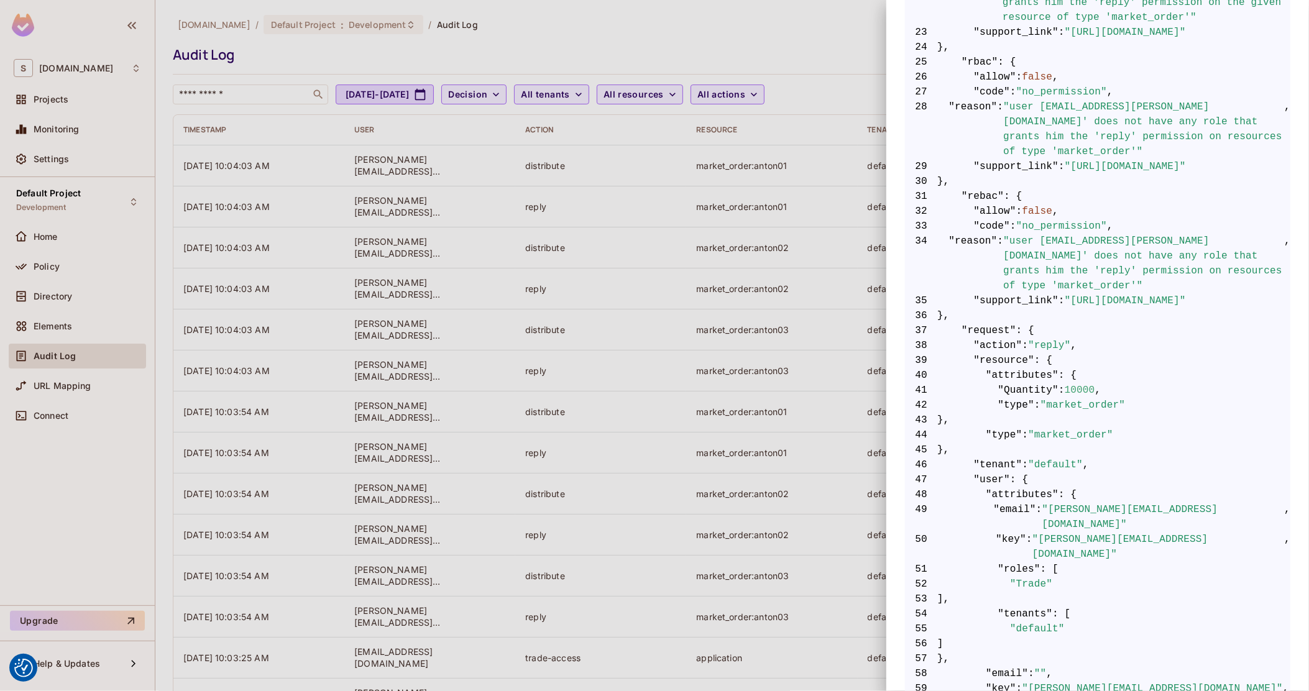
scroll to position [439, 0]
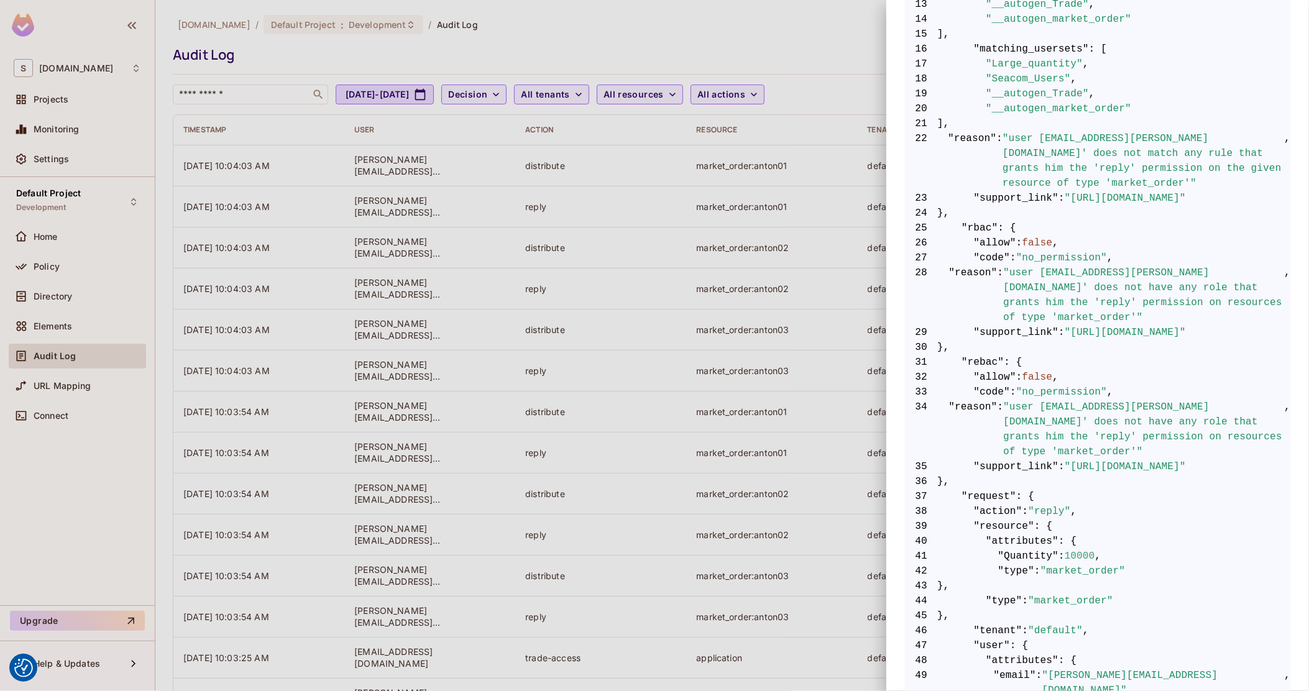
click at [790, 325] on div at bounding box center [654, 345] width 1309 height 691
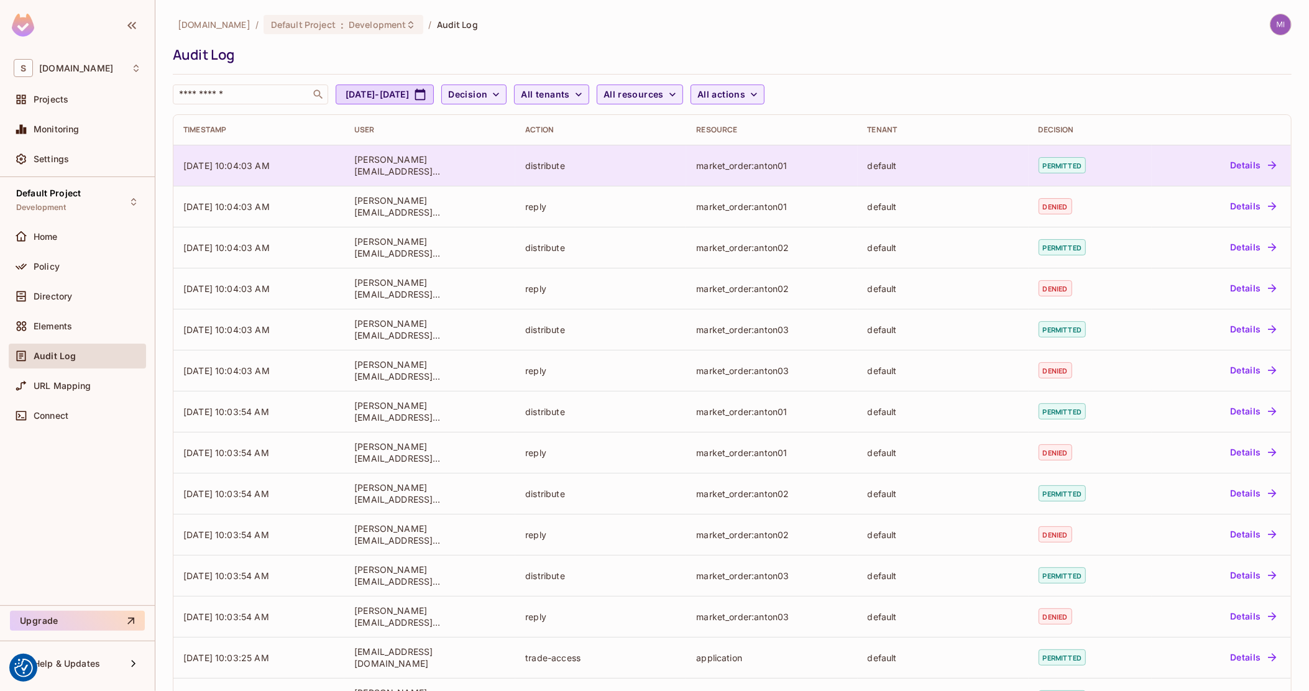
click at [486, 165] on div "[PERSON_NAME][EMAIL_ADDRESS][DOMAIN_NAME]" at bounding box center [429, 166] width 151 height 24
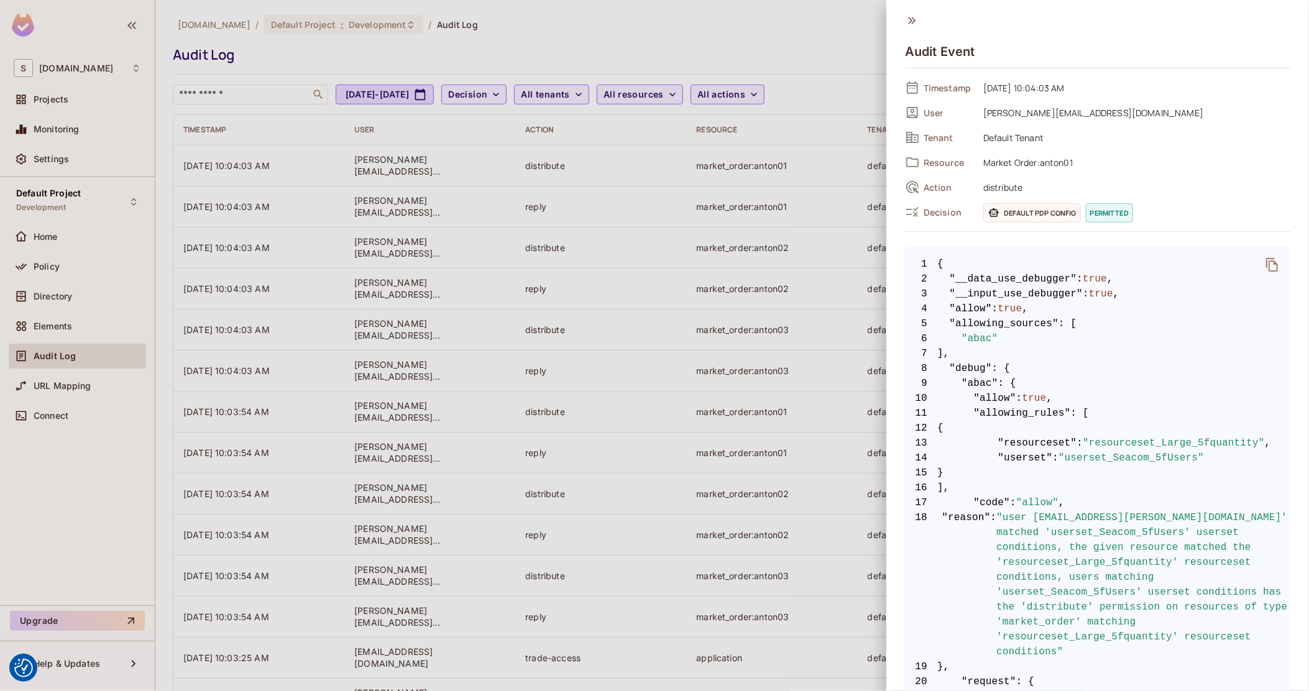
click at [753, 366] on div at bounding box center [654, 345] width 1309 height 691
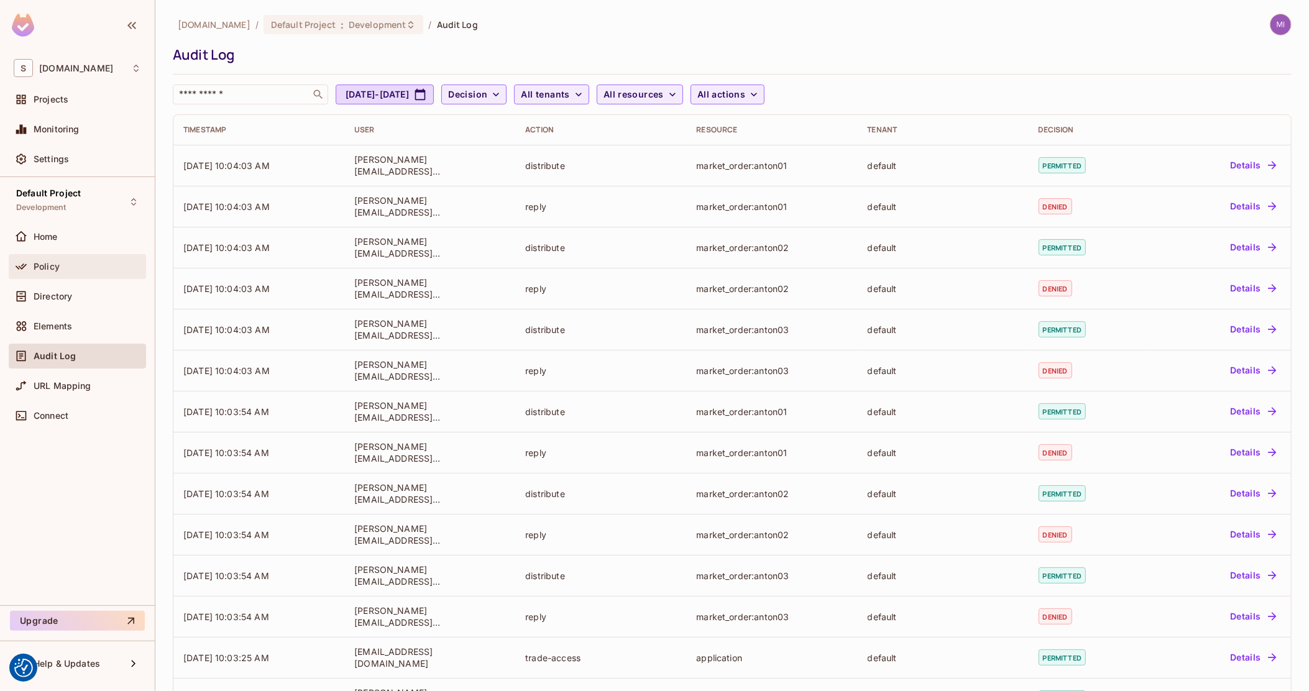
click at [107, 272] on div "Policy" at bounding box center [77, 266] width 127 height 15
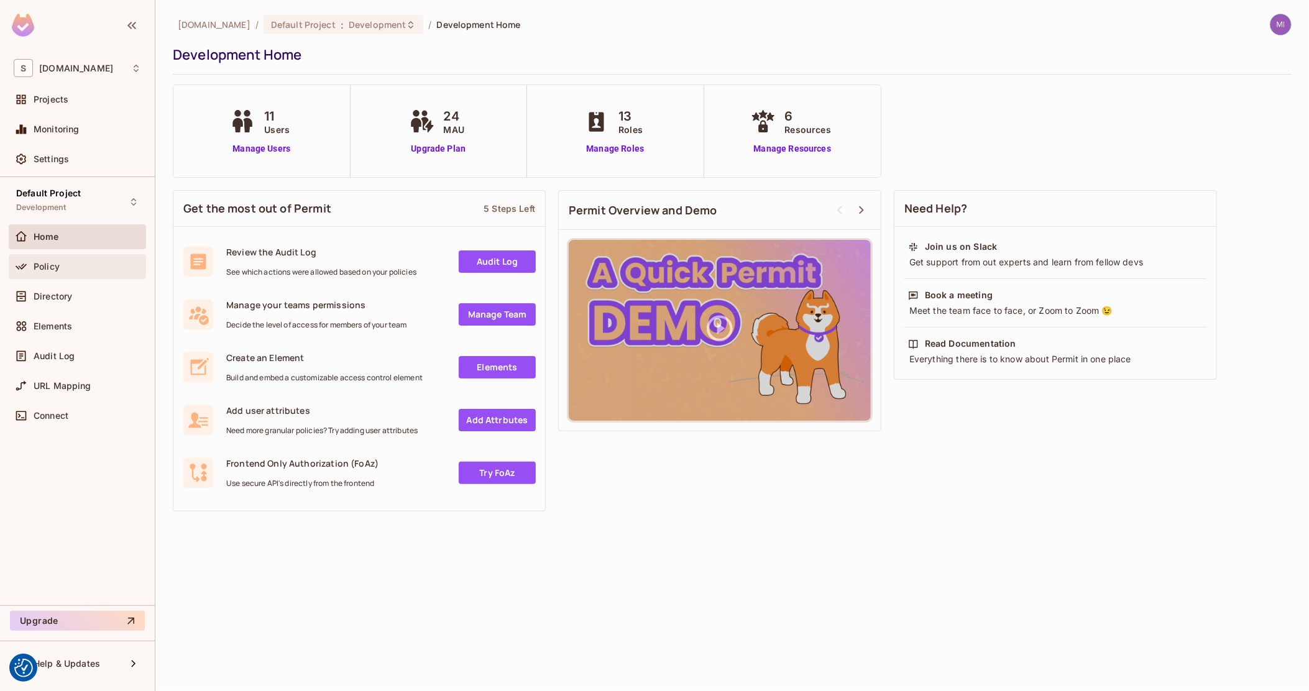
click at [54, 265] on span "Policy" at bounding box center [47, 267] width 26 height 10
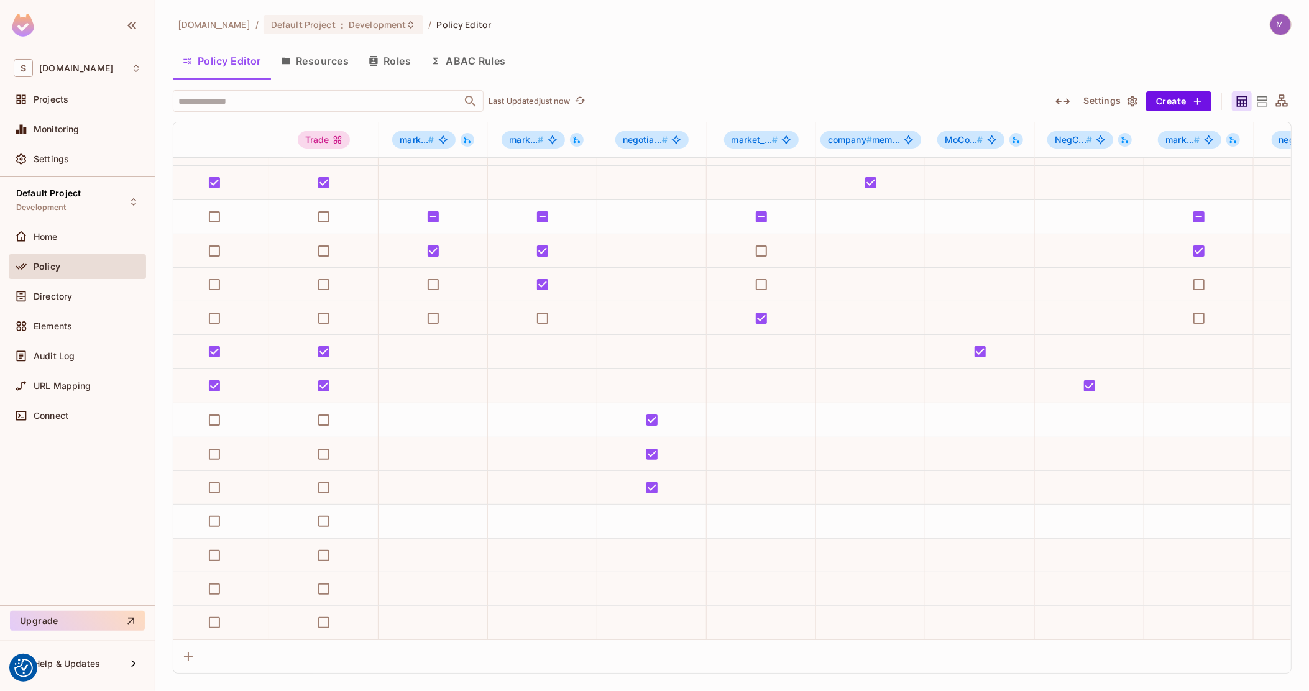
scroll to position [104, 0]
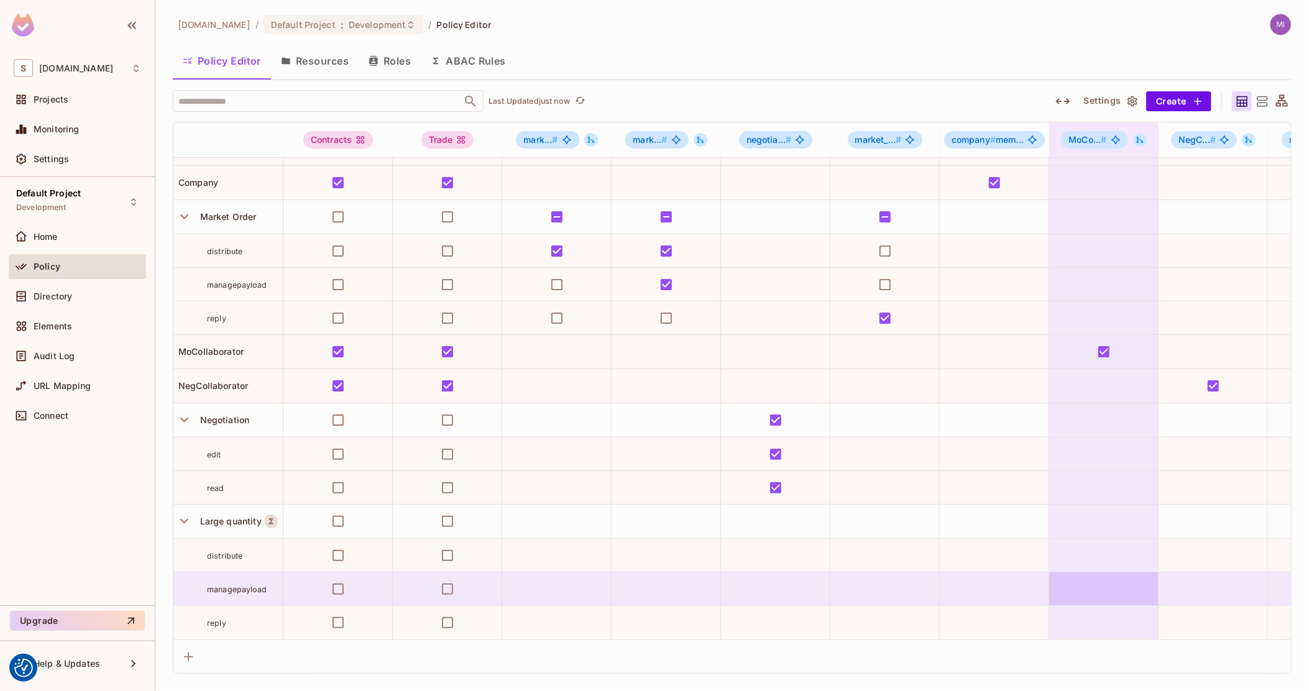
drag, startPoint x: 781, startPoint y: 562, endPoint x: 1060, endPoint y: 572, distance: 279.9
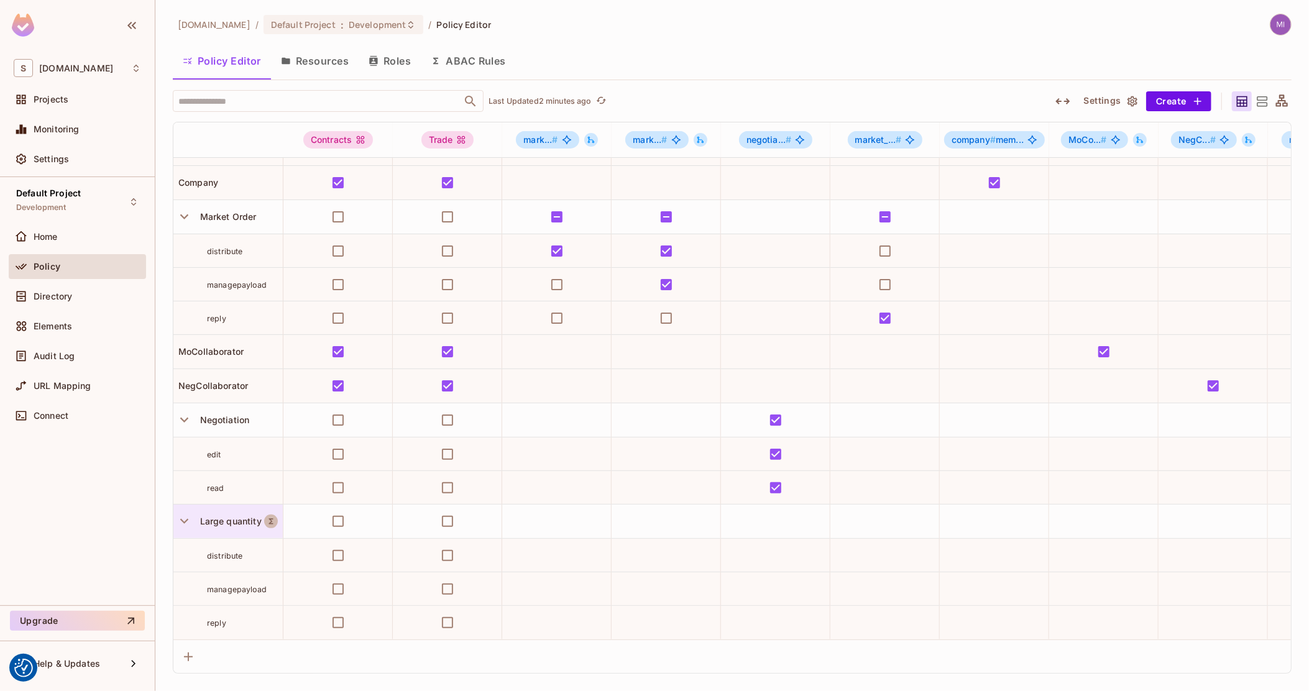
click at [269, 517] on icon "A Resource Set is a dynamically conditioned resource, defined by real-time crit…" at bounding box center [271, 521] width 9 height 9
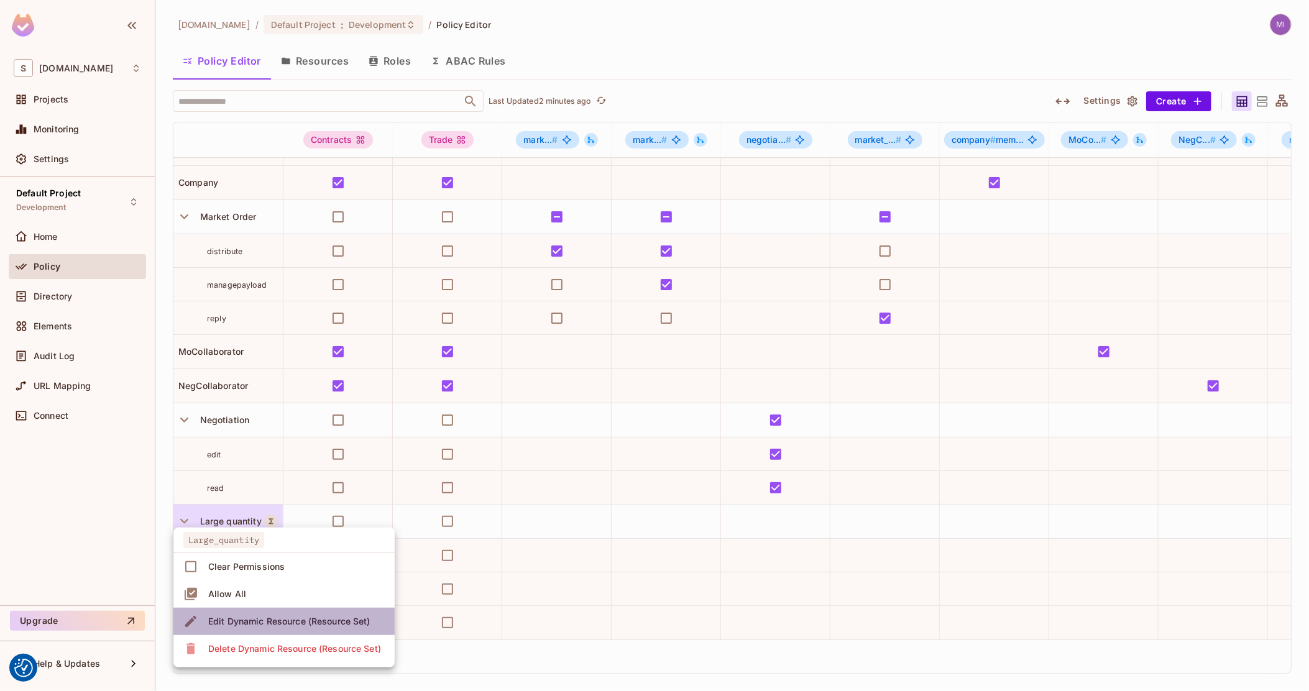
click at [258, 620] on div "Edit Dynamic Resource (Resource Set)" at bounding box center [289, 621] width 162 height 12
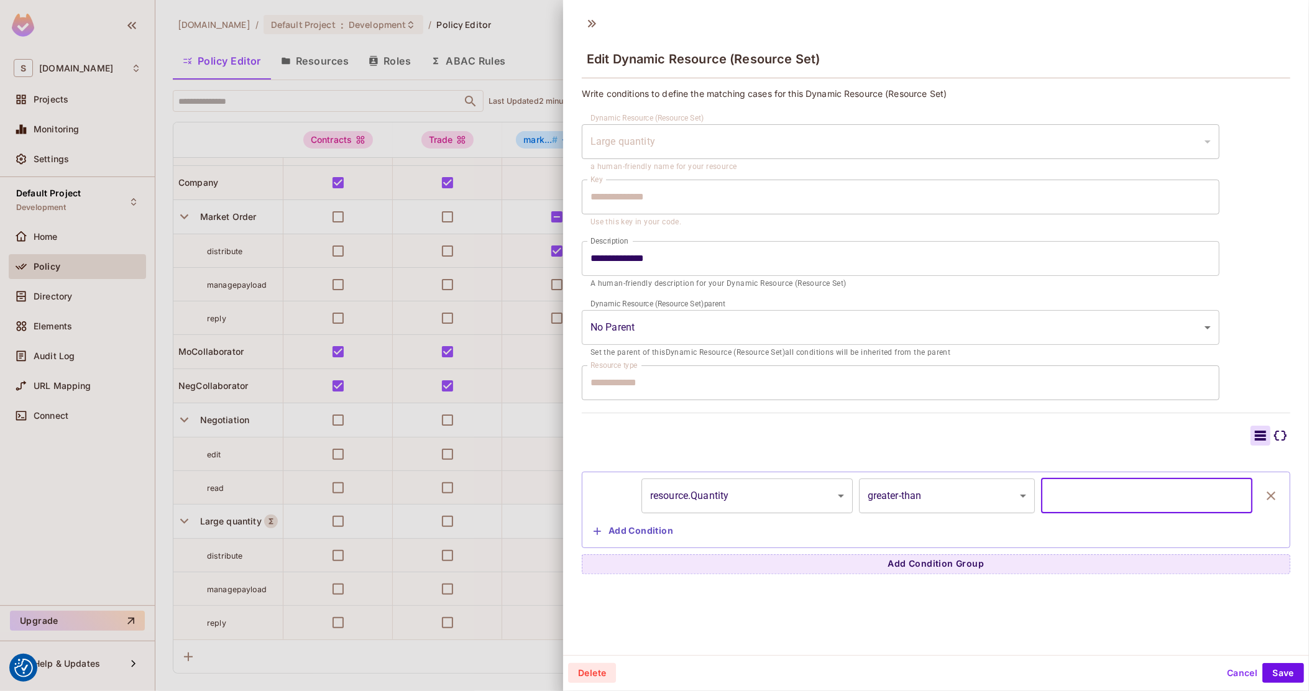
click at [1151, 496] on input "****" at bounding box center [1146, 496] width 211 height 35
click at [959, 492] on body "We use cookies to enhance your browsing experience, serve personalized ads or c…" at bounding box center [654, 345] width 1309 height 691
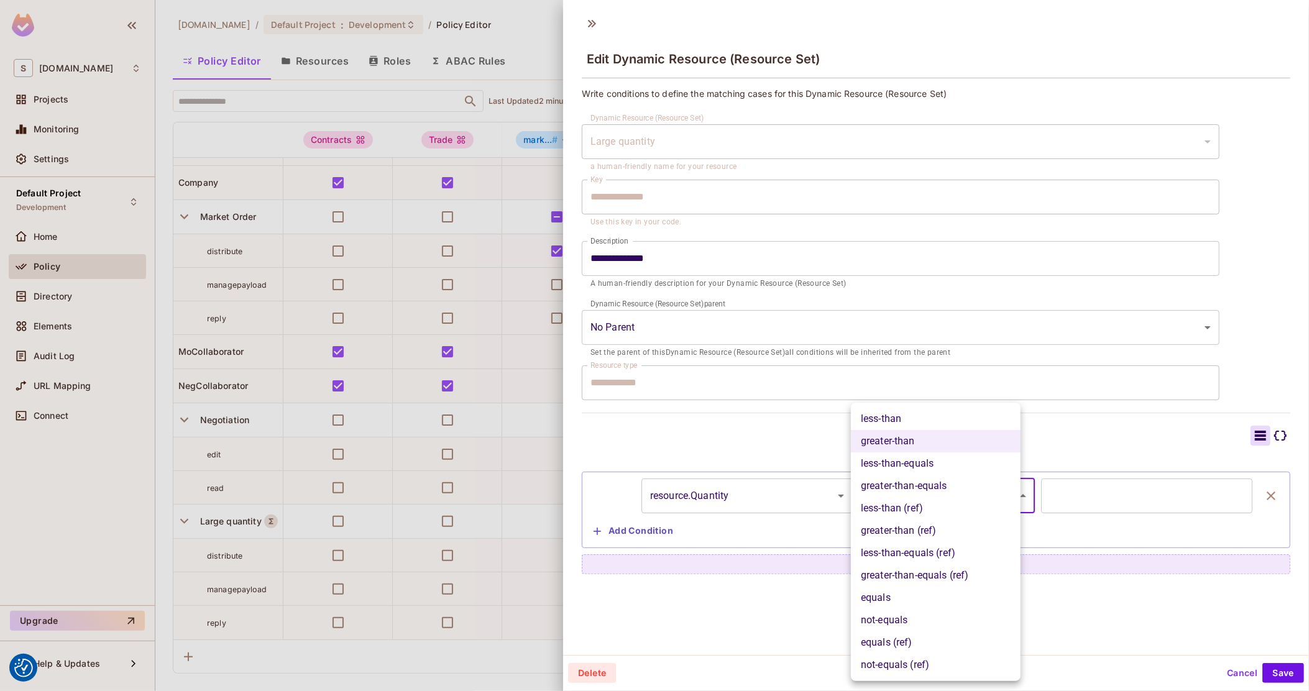
click at [904, 602] on li "equals" at bounding box center [936, 598] width 170 height 22
type input "******"
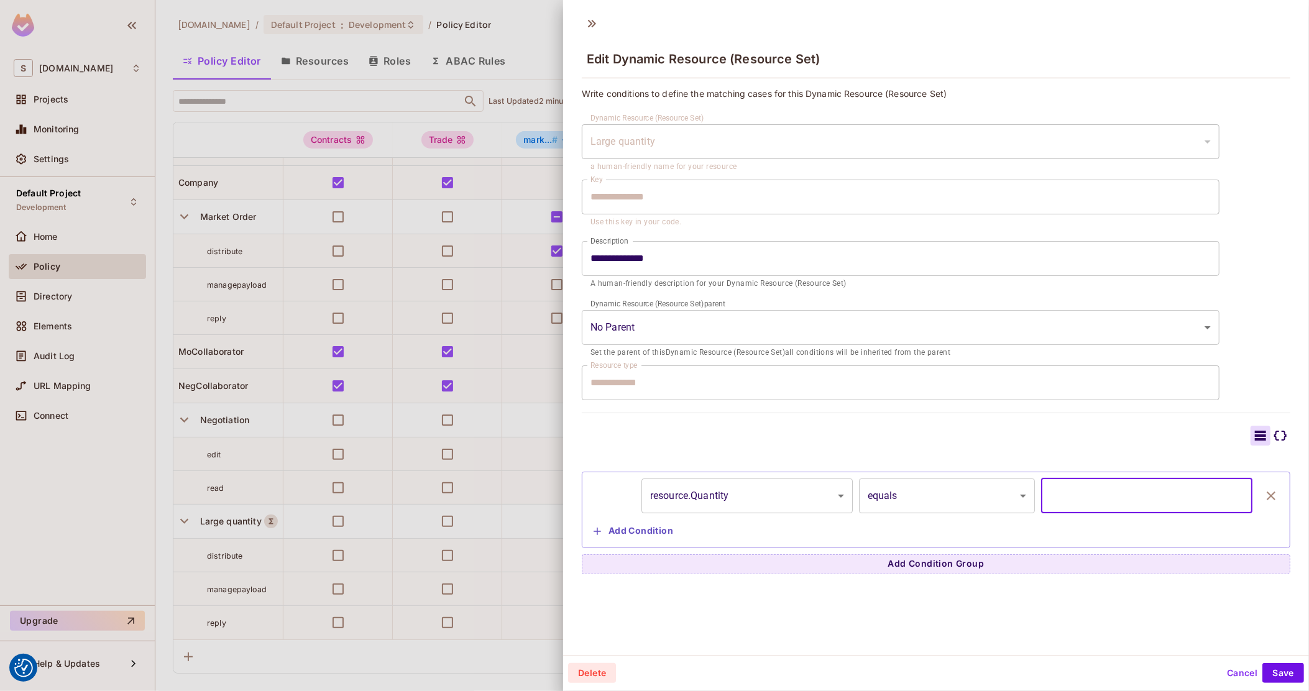
click at [1108, 486] on input "****" at bounding box center [1146, 496] width 211 height 35
type input "****"
click at [1212, 500] on input "****" at bounding box center [1146, 496] width 211 height 35
click at [1141, 498] on input "****" at bounding box center [1146, 496] width 211 height 35
click at [994, 496] on body "We use cookies to enhance your browsing experience, serve personalized ads or c…" at bounding box center [654, 345] width 1309 height 691
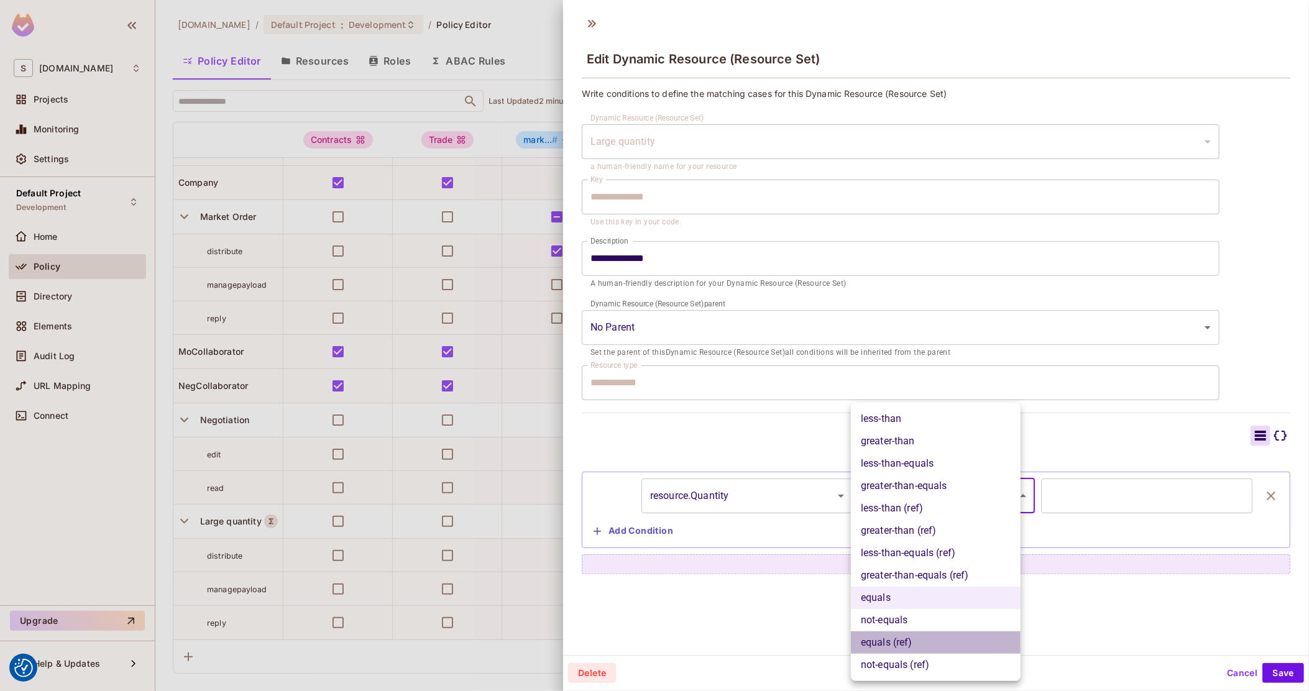
click at [933, 646] on li "equals (ref)" at bounding box center [936, 643] width 170 height 22
type input "**********"
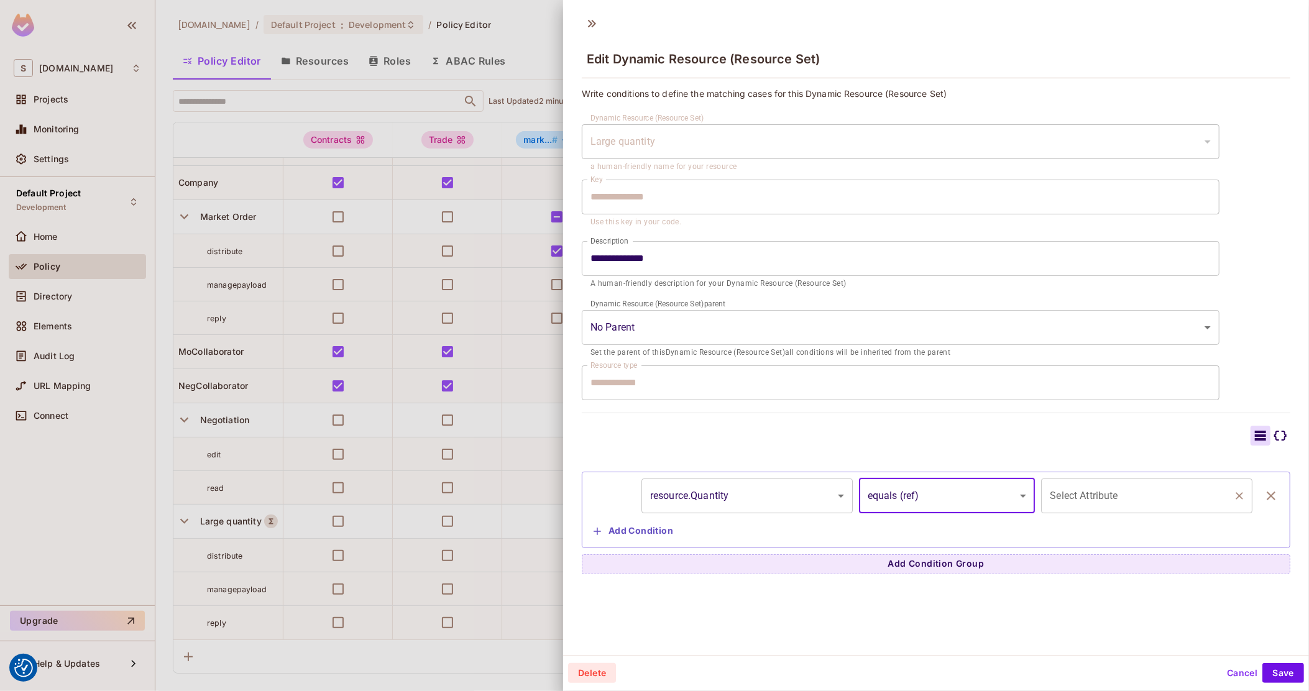
click at [1178, 497] on input "Select Attribute" at bounding box center [1138, 496] width 182 height 24
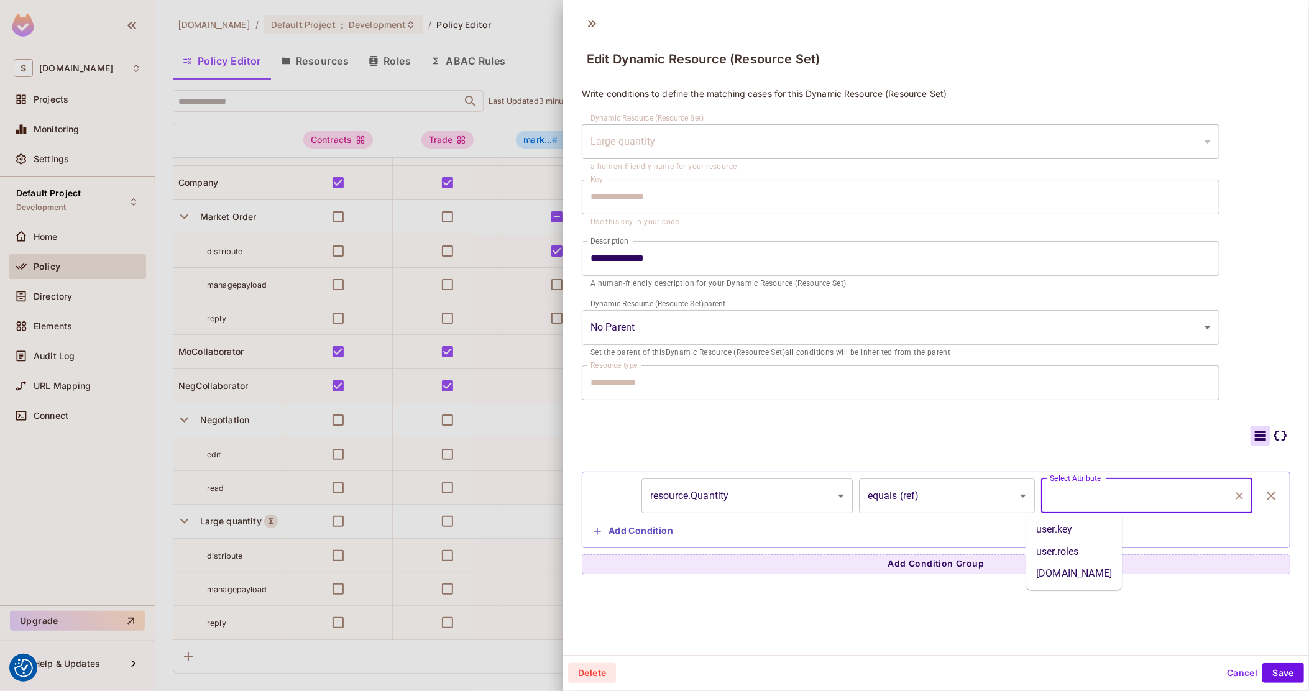
click at [945, 511] on body "We use cookies to enhance your browsing experience, serve personalized ads or c…" at bounding box center [654, 345] width 1309 height 691
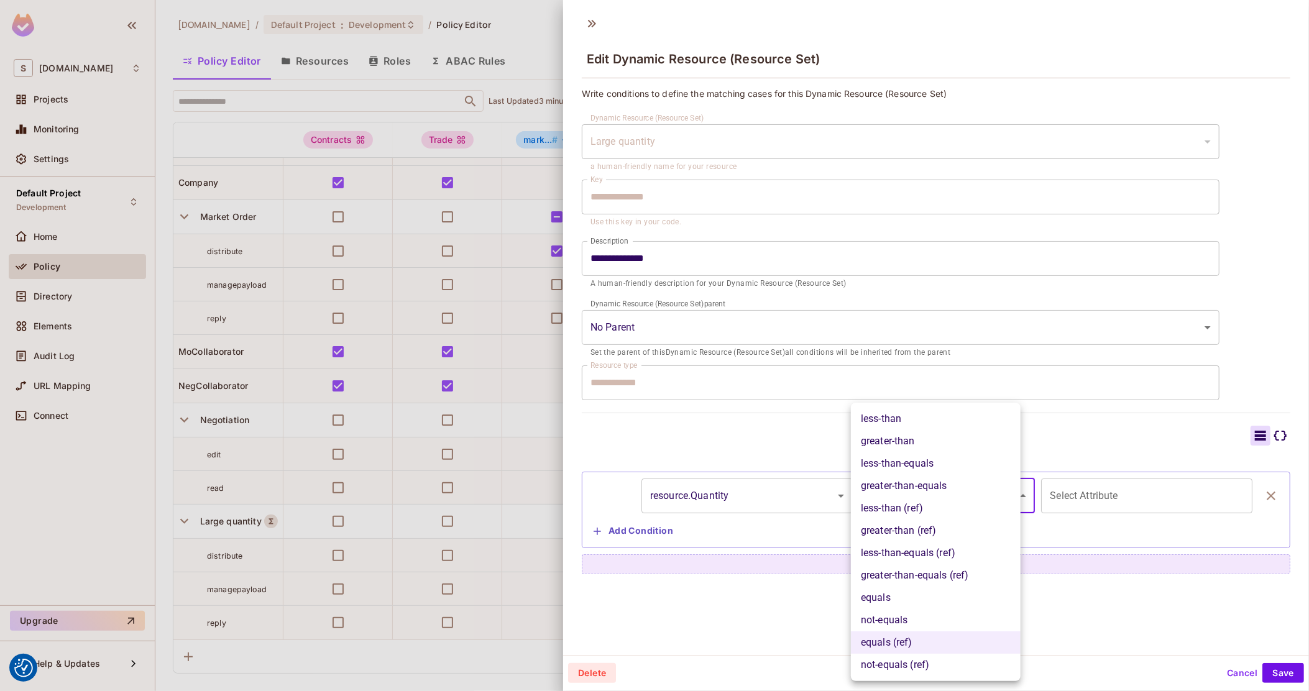
click at [657, 633] on div at bounding box center [654, 345] width 1309 height 691
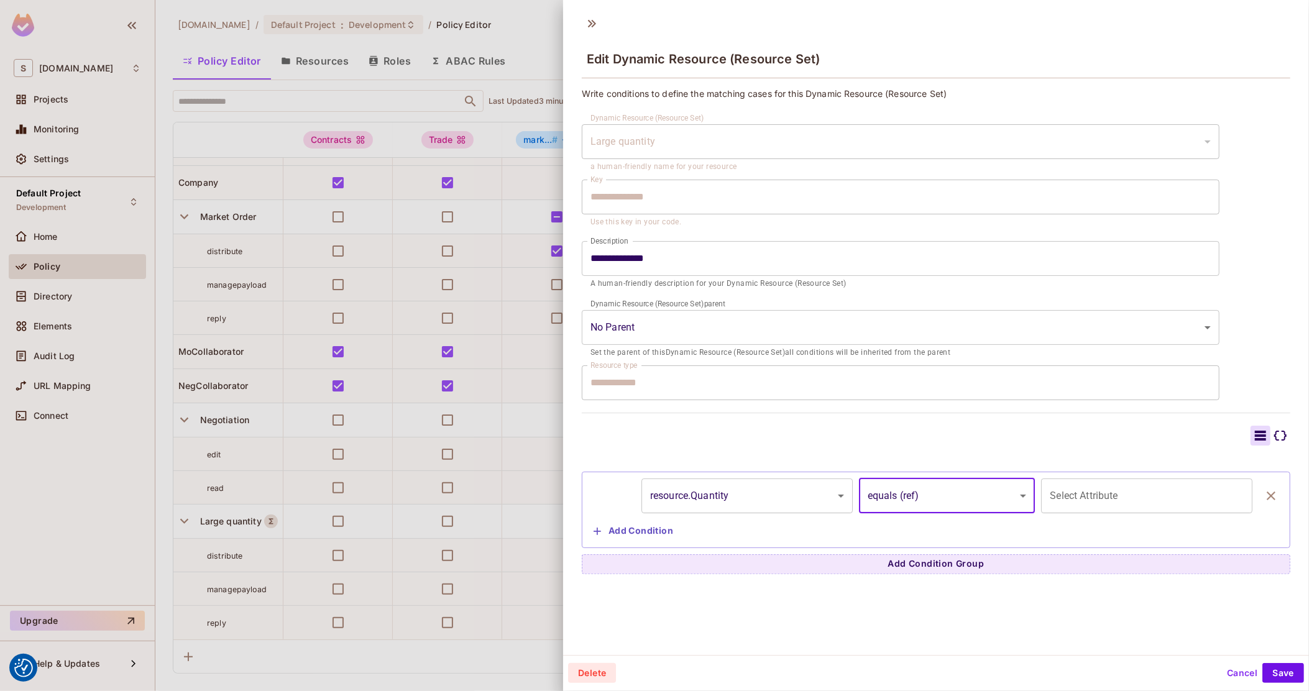
click at [1223, 677] on button "Cancel" at bounding box center [1242, 673] width 40 height 20
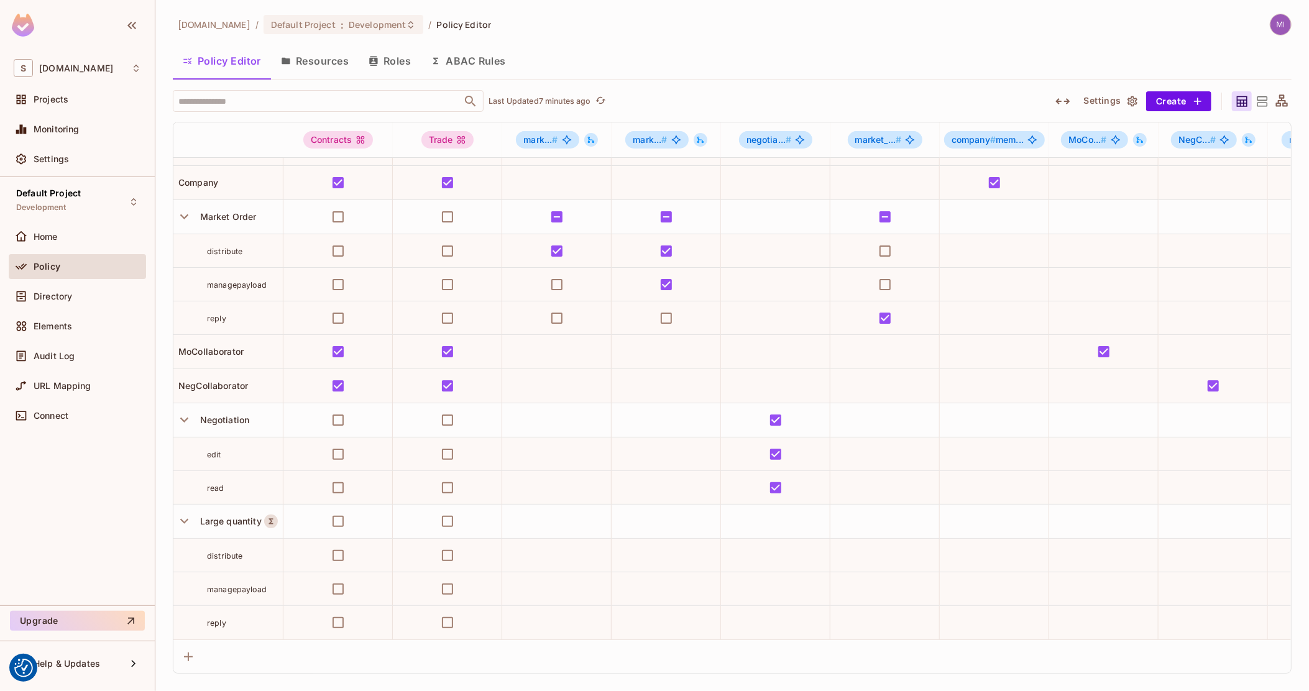
click at [1067, 99] on icon "button" at bounding box center [1063, 101] width 15 height 15
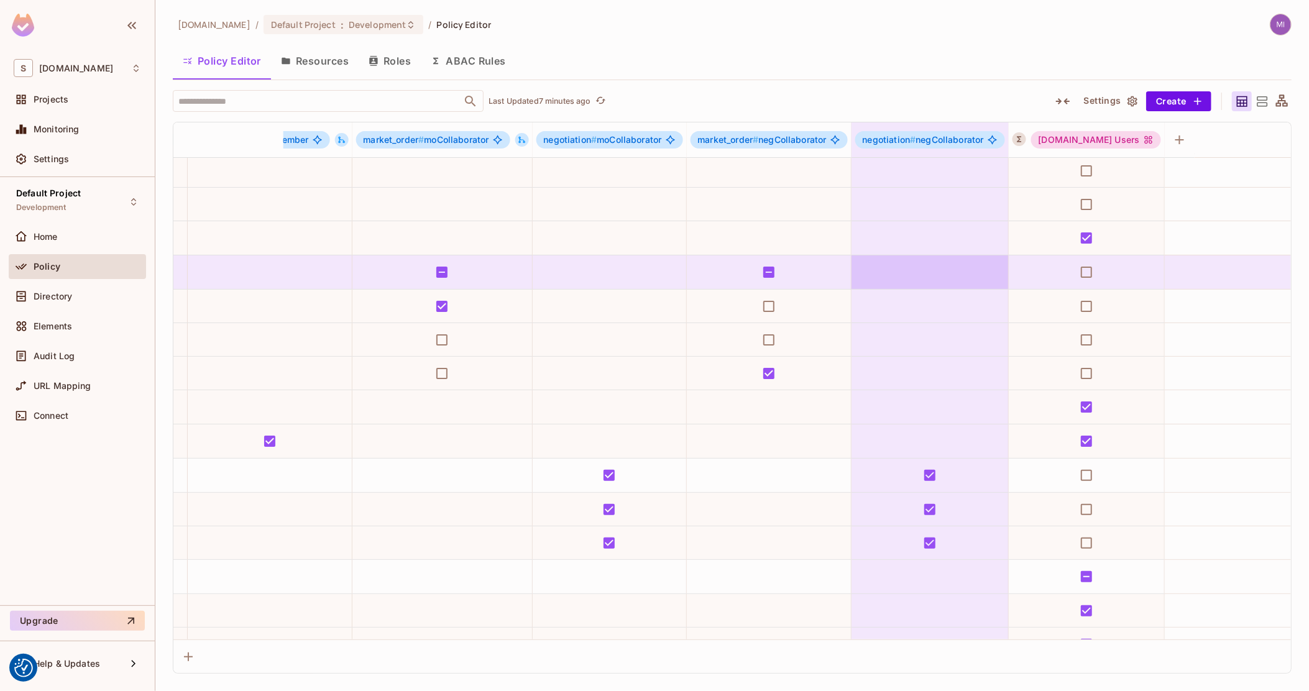
drag, startPoint x: 512, startPoint y: 265, endPoint x: 931, endPoint y: 226, distance: 421.5
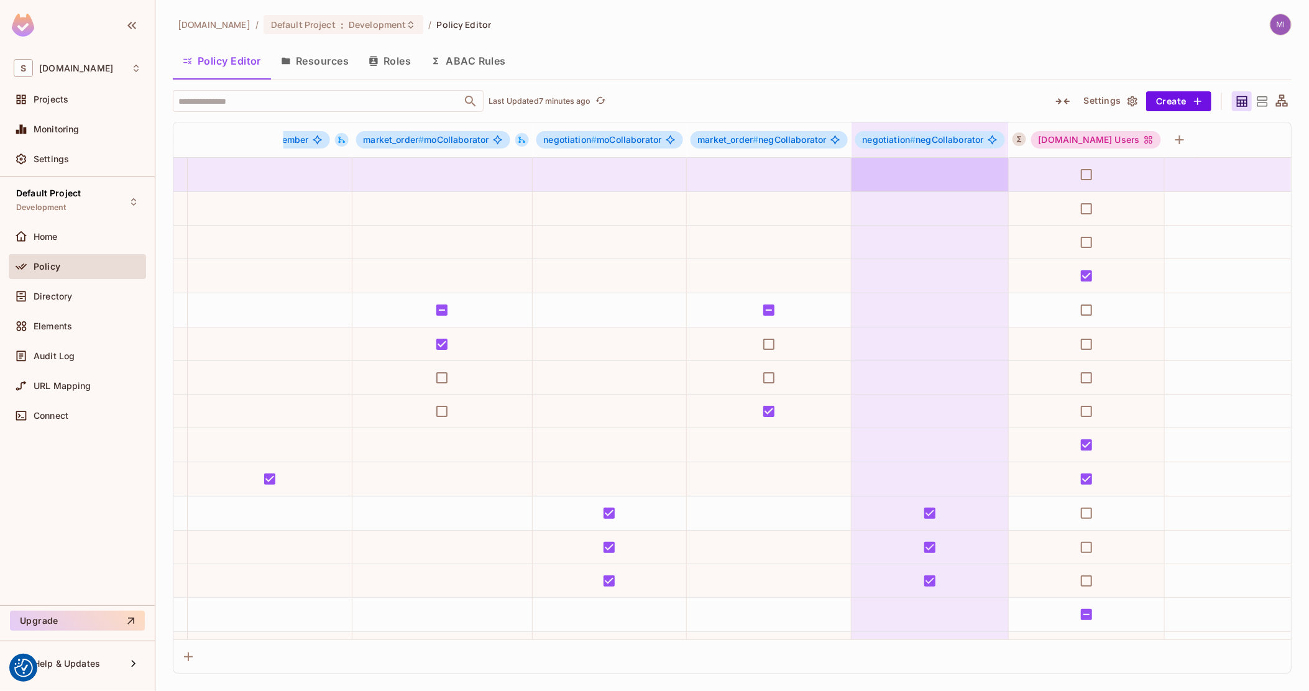
scroll to position [0, 0]
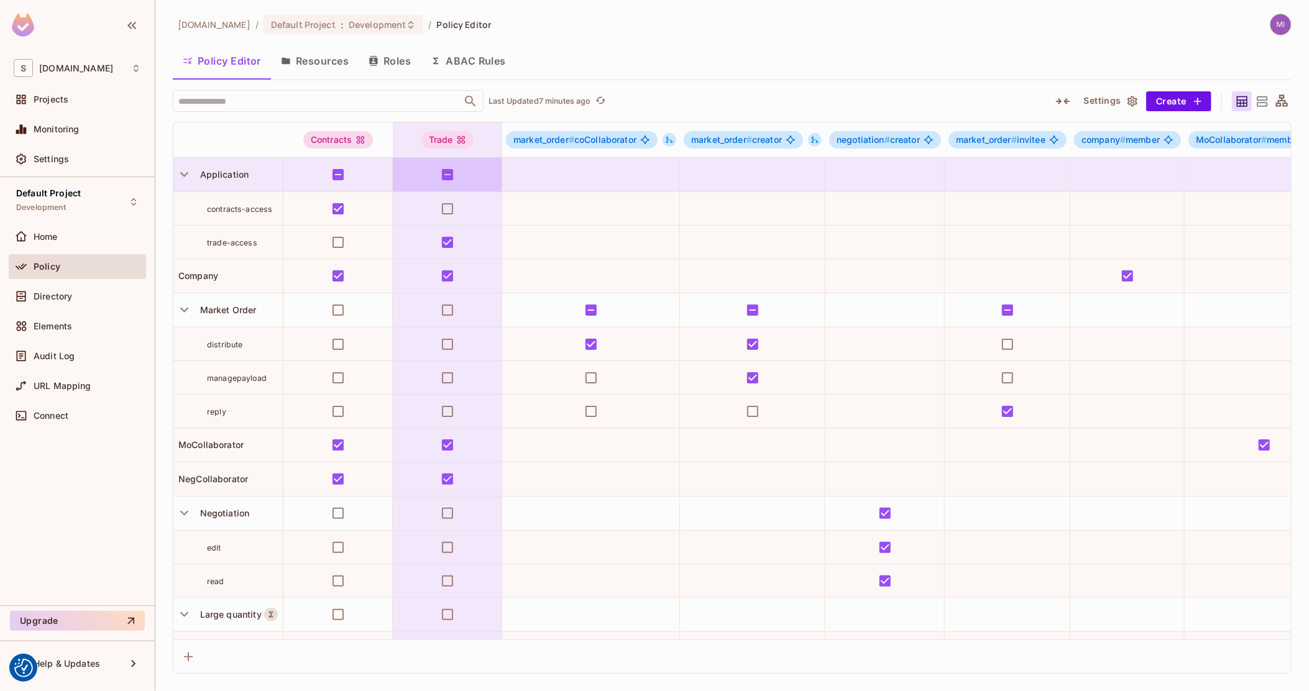
drag, startPoint x: 931, startPoint y: 226, endPoint x: 363, endPoint y: 186, distance: 569.6
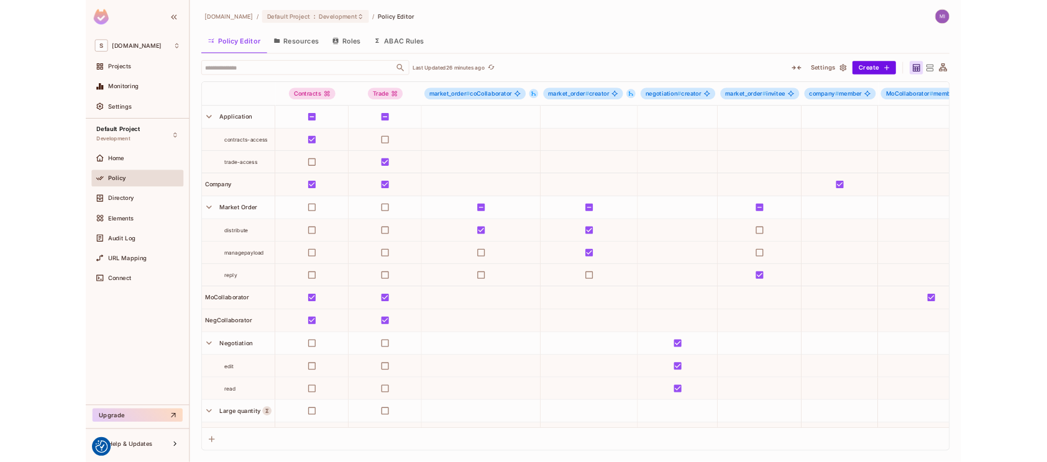
scroll to position [104, 0]
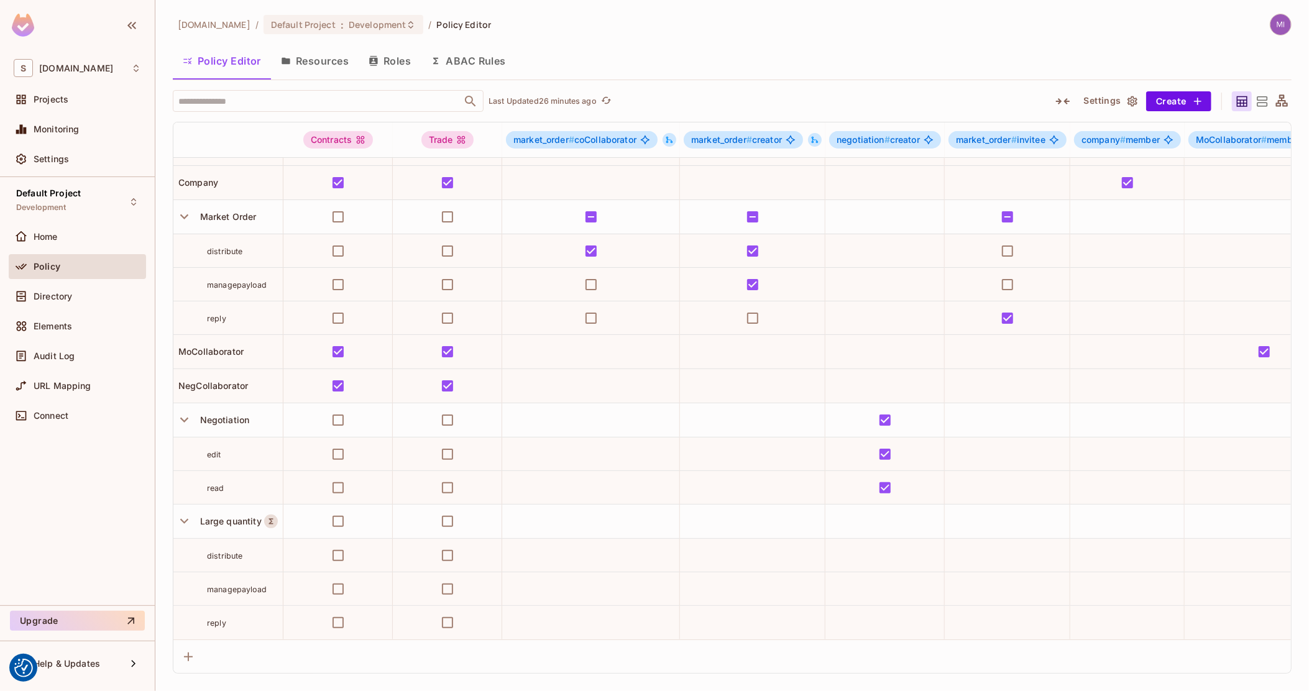
click at [234, 585] on span "managepayload" at bounding box center [237, 589] width 60 height 9
copy span "managepayload"
click at [71, 349] on div "Audit Log" at bounding box center [77, 356] width 127 height 15
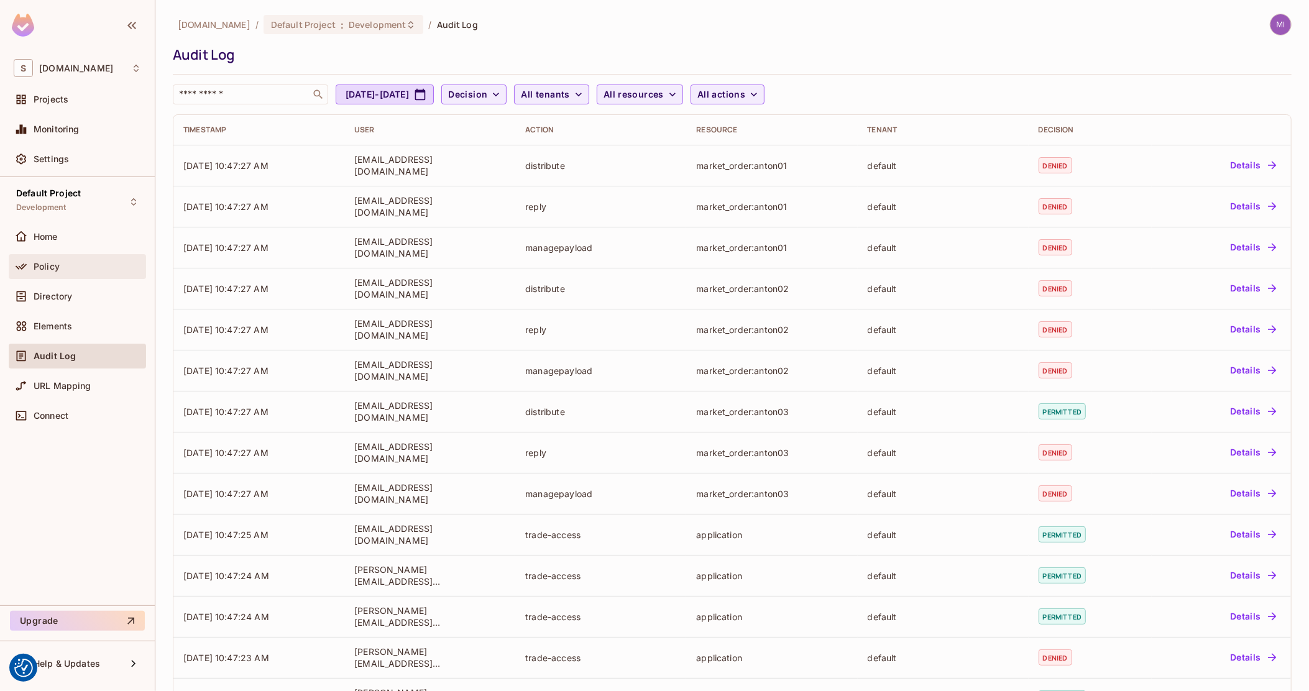
click at [72, 265] on div "Policy" at bounding box center [88, 267] width 108 height 10
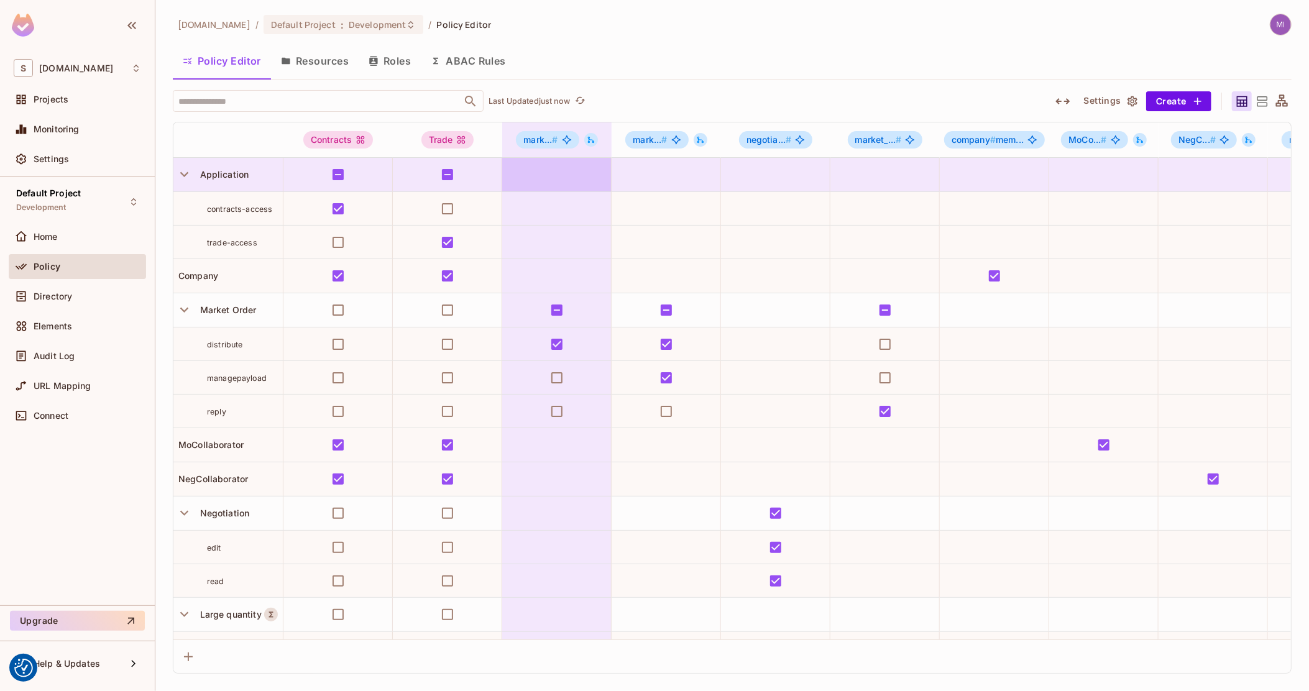
click at [1065, 99] on icon "button" at bounding box center [1063, 101] width 15 height 15
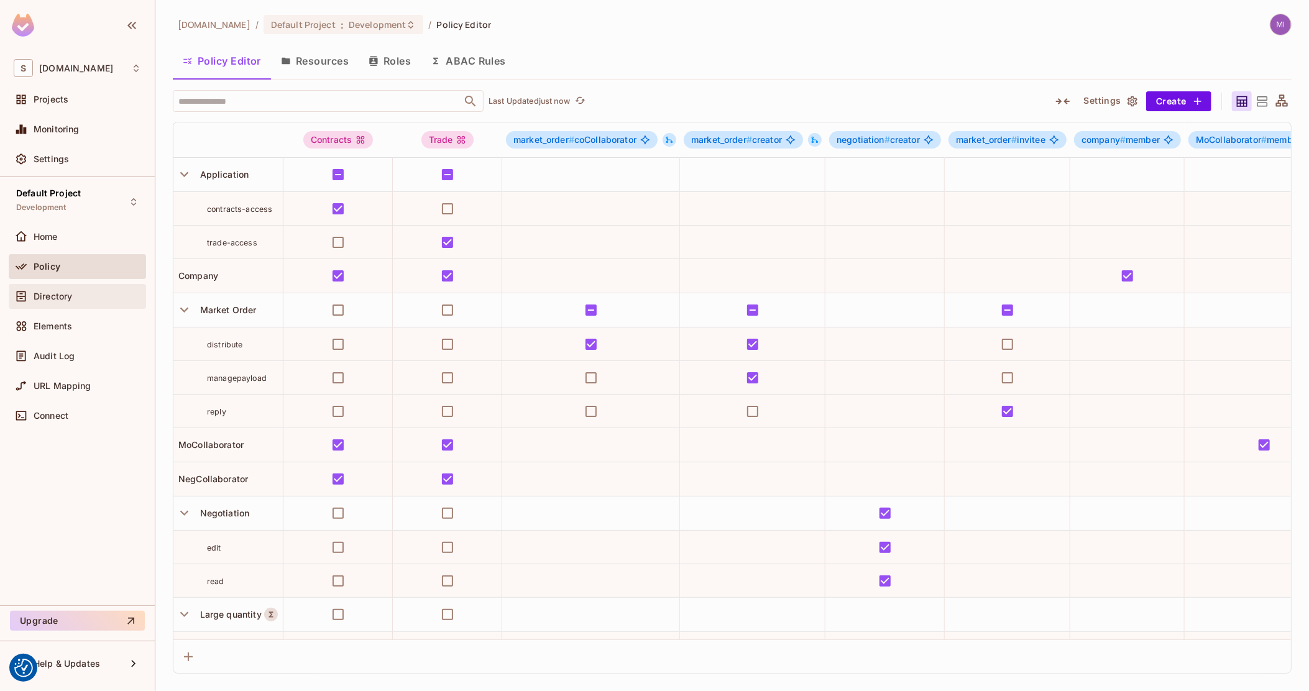
click at [67, 286] on div "Directory" at bounding box center [77, 296] width 137 height 25
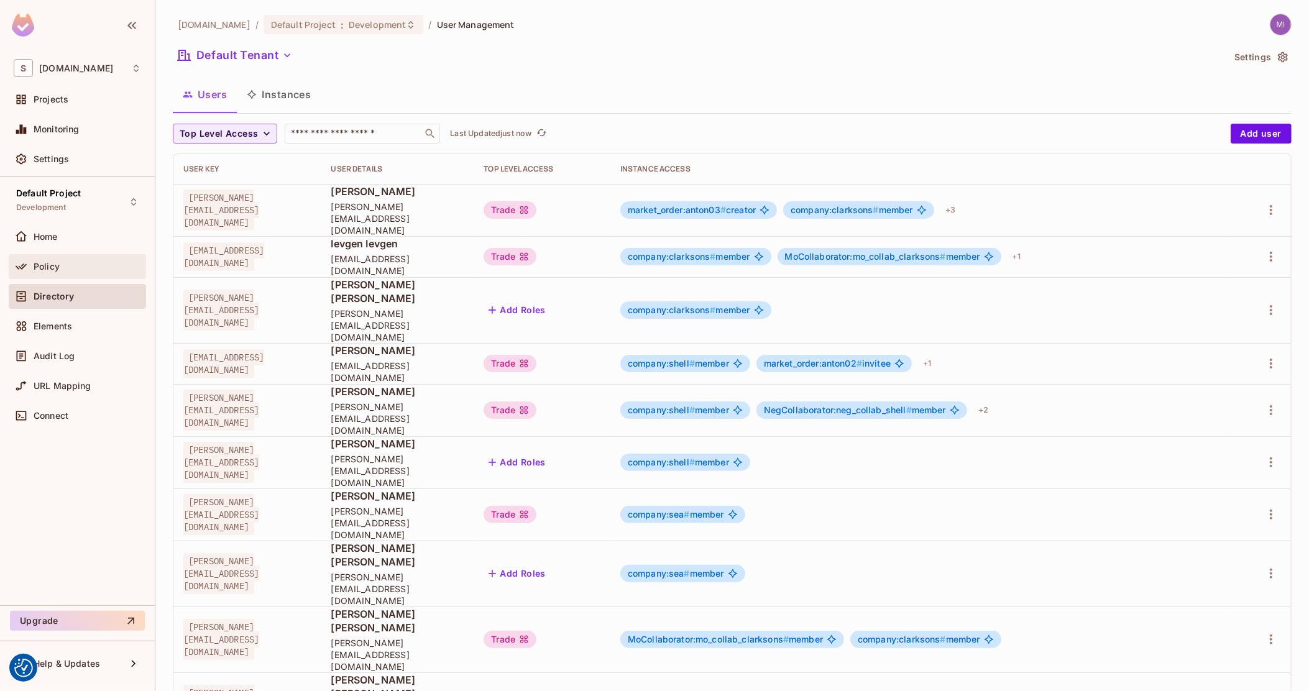
click at [76, 259] on div "Policy" at bounding box center [77, 266] width 127 height 15
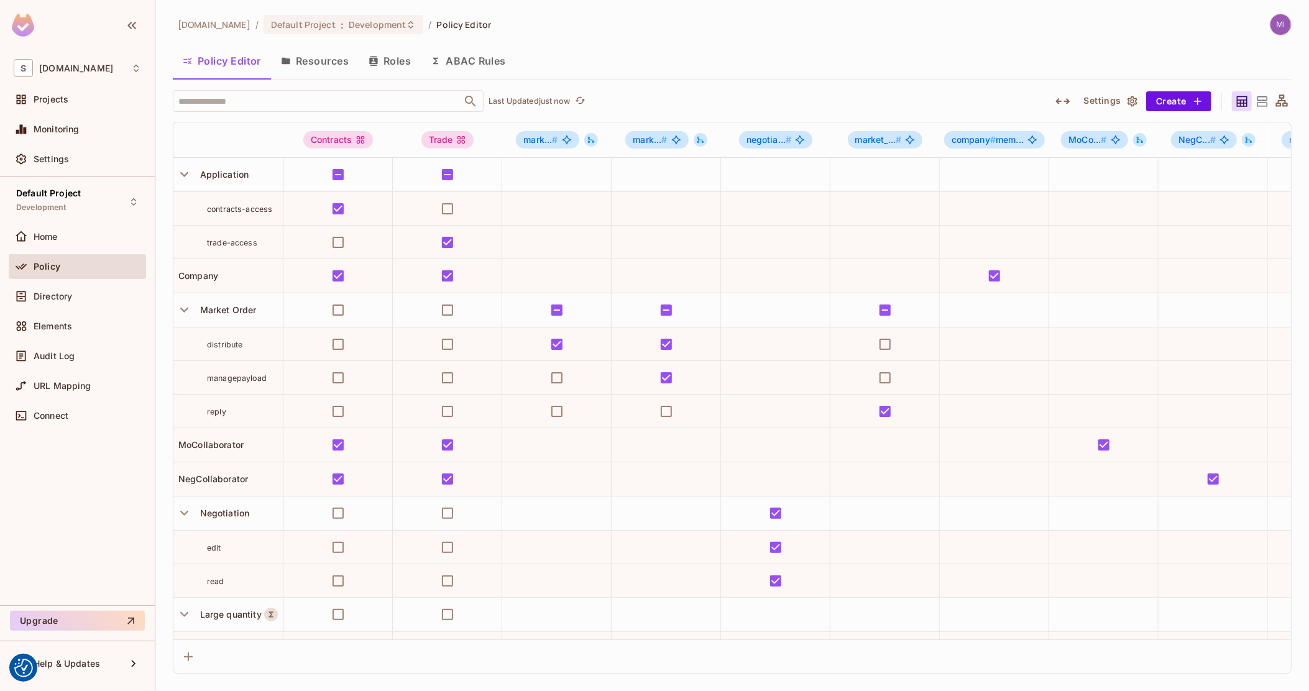
click at [1055, 103] on button "button" at bounding box center [1063, 101] width 22 height 20
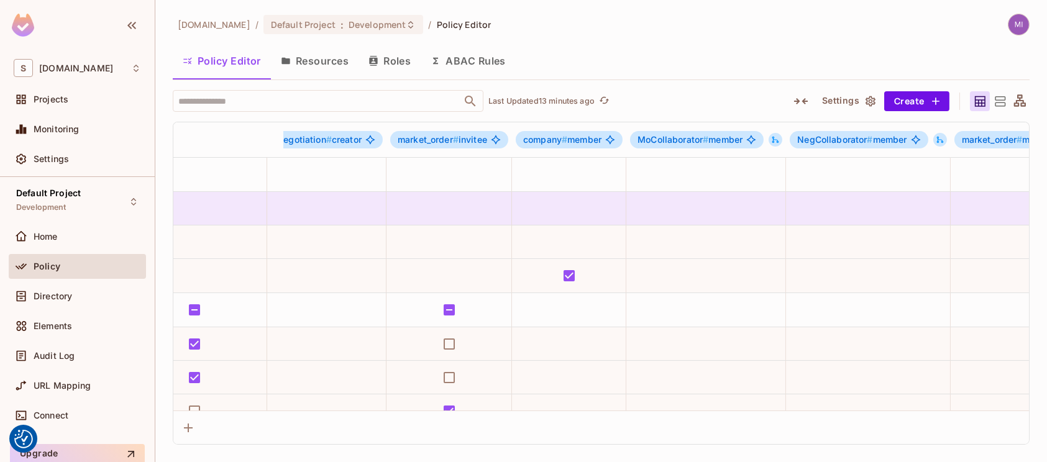
scroll to position [0, 1419]
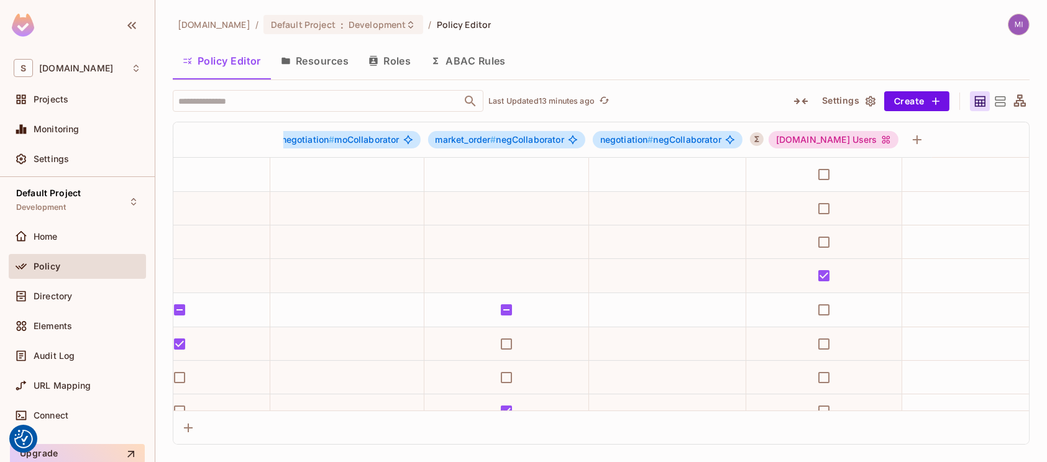
drag, startPoint x: 512, startPoint y: 192, endPoint x: 936, endPoint y: 193, distance: 424.6
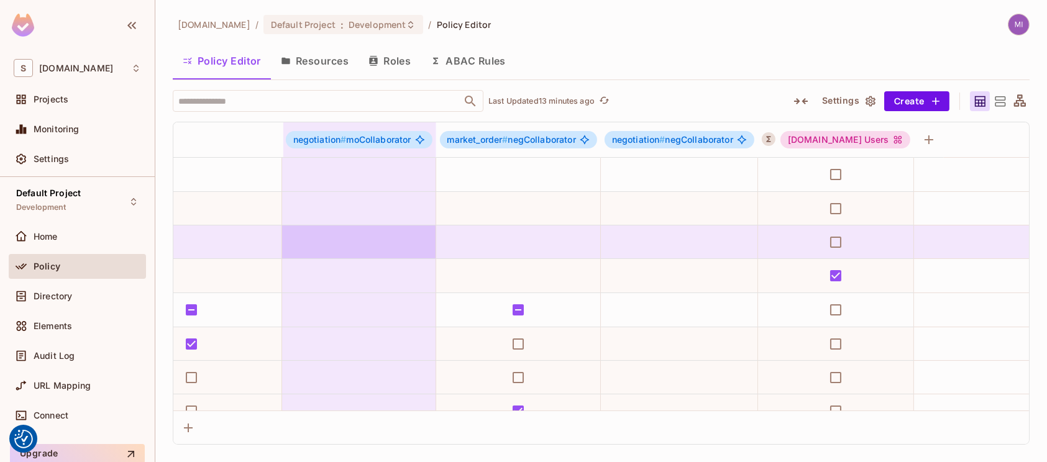
scroll to position [0, 1234]
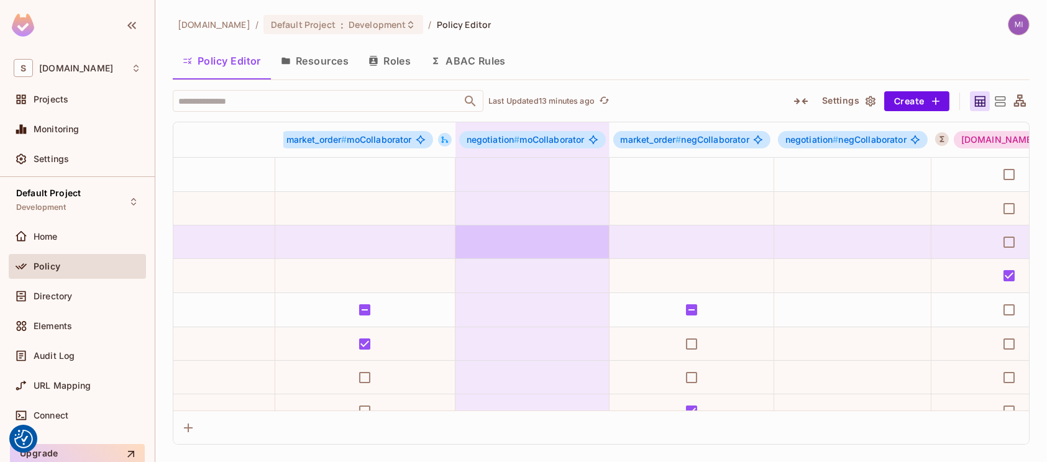
drag, startPoint x: 410, startPoint y: 230, endPoint x: 186, endPoint y: 257, distance: 225.4
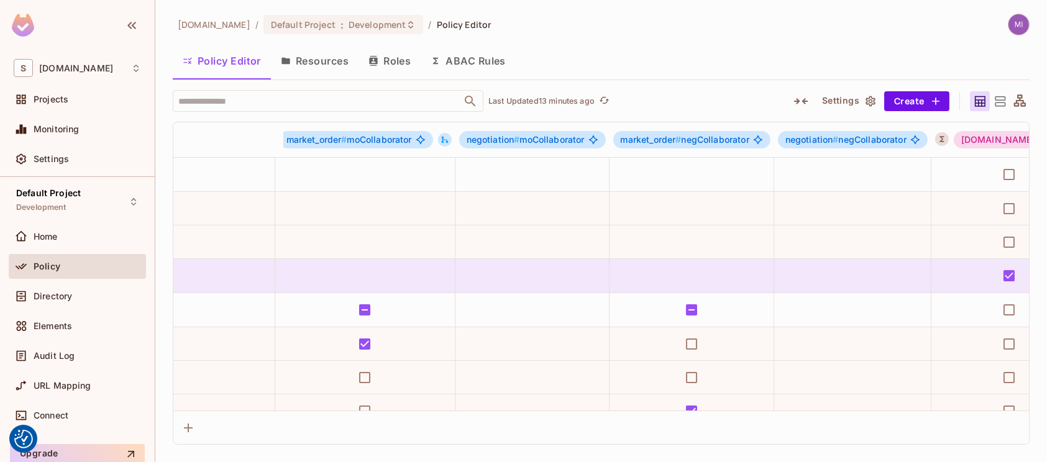
scroll to position [2, 1063]
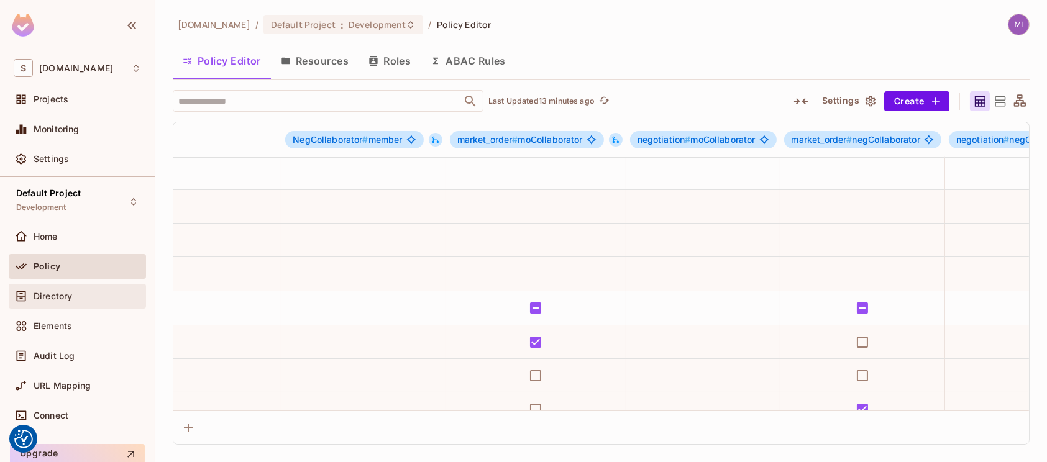
click at [108, 292] on div "Directory" at bounding box center [88, 297] width 108 height 10
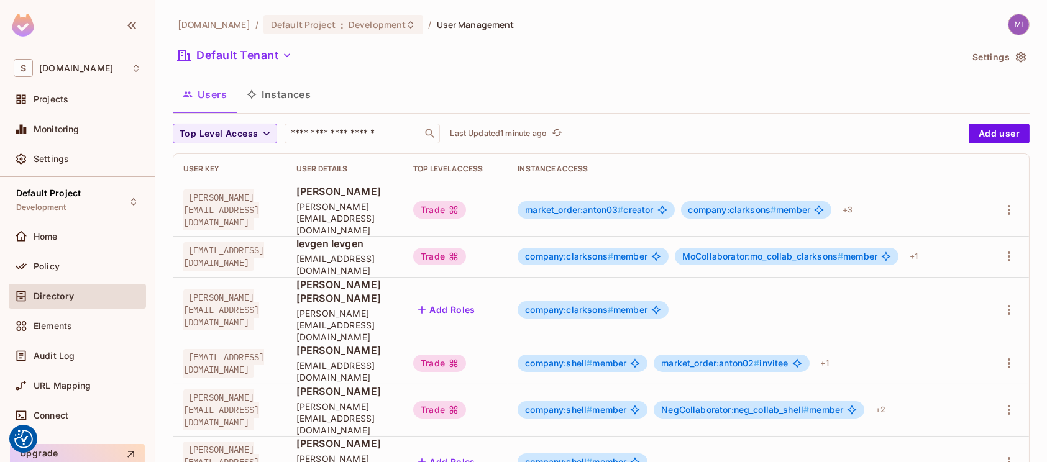
click at [303, 78] on div "[DOMAIN_NAME] / Default Project : Development / User Management Default Tenant …" at bounding box center [601, 422] width 857 height 817
click at [301, 88] on button "Instances" at bounding box center [279, 94] width 84 height 31
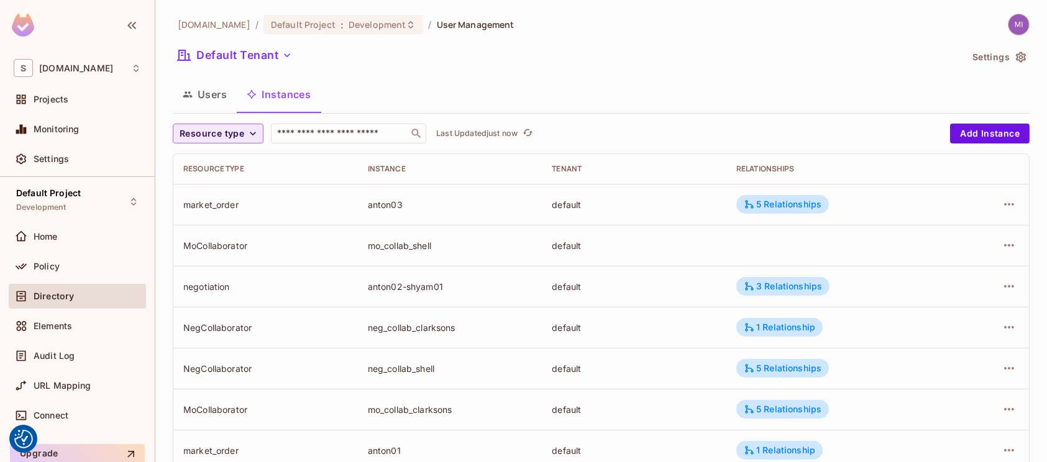
click at [248, 137] on icon "button" at bounding box center [253, 133] width 12 height 12
click at [230, 167] on span "Market Order" at bounding box center [217, 162] width 68 height 12
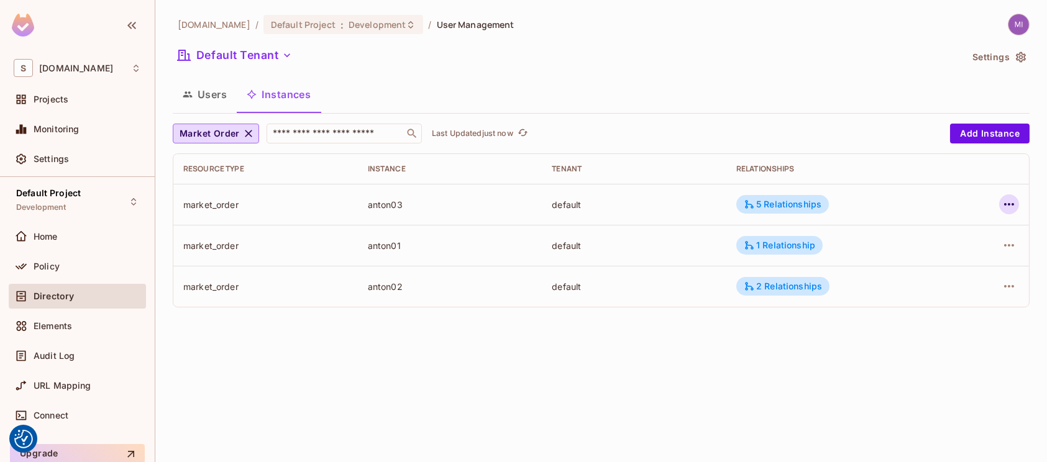
click at [1000, 206] on button "button" at bounding box center [1010, 205] width 20 height 20
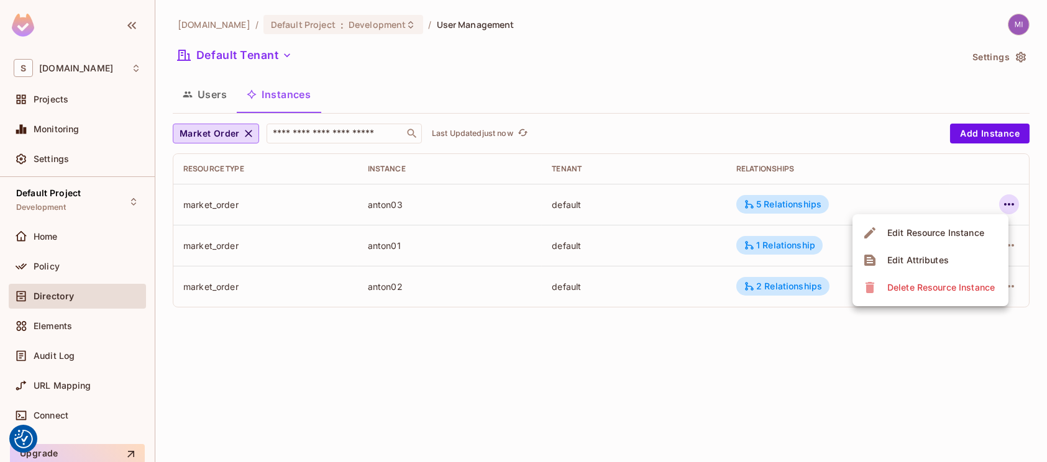
click at [941, 264] on div "Edit Attributes" at bounding box center [919, 260] width 62 height 12
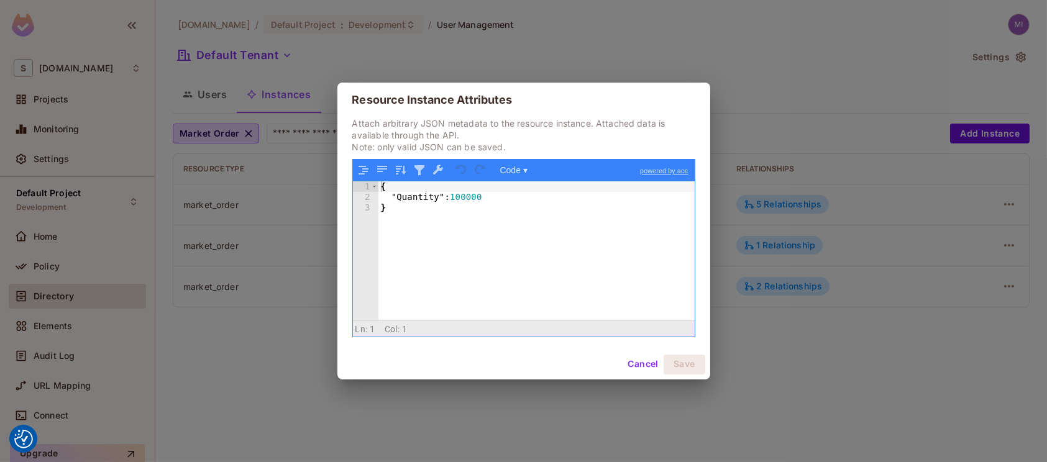
click at [626, 359] on button "Cancel" at bounding box center [643, 365] width 40 height 20
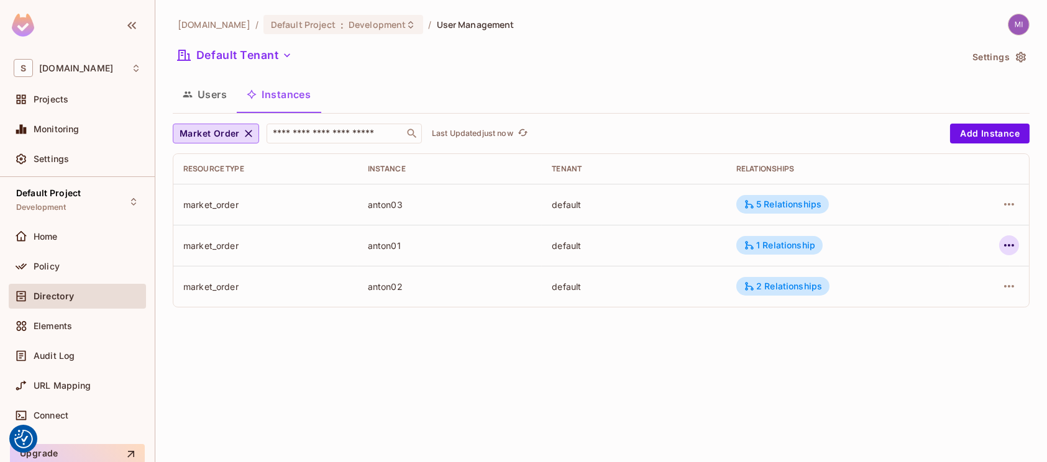
click at [1013, 251] on icon "button" at bounding box center [1009, 245] width 15 height 15
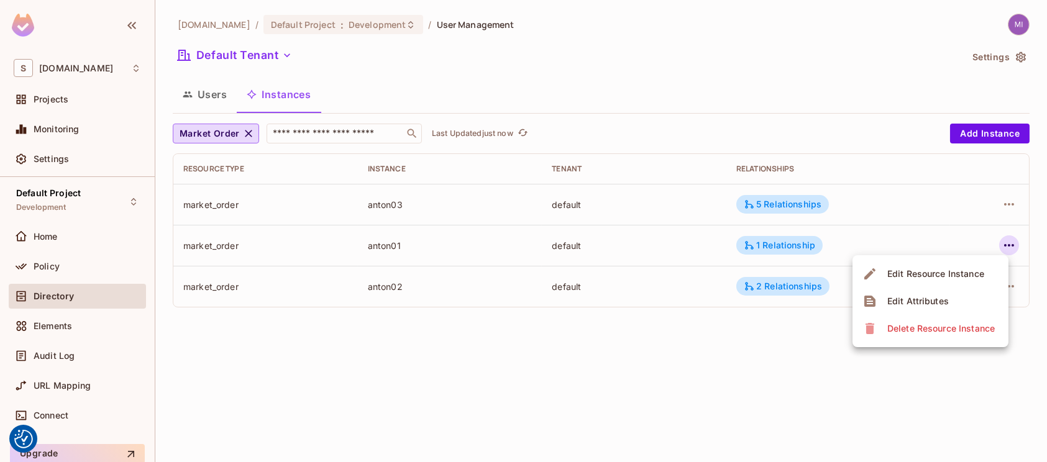
click at [921, 292] on span "Edit Attributes" at bounding box center [918, 302] width 69 height 20
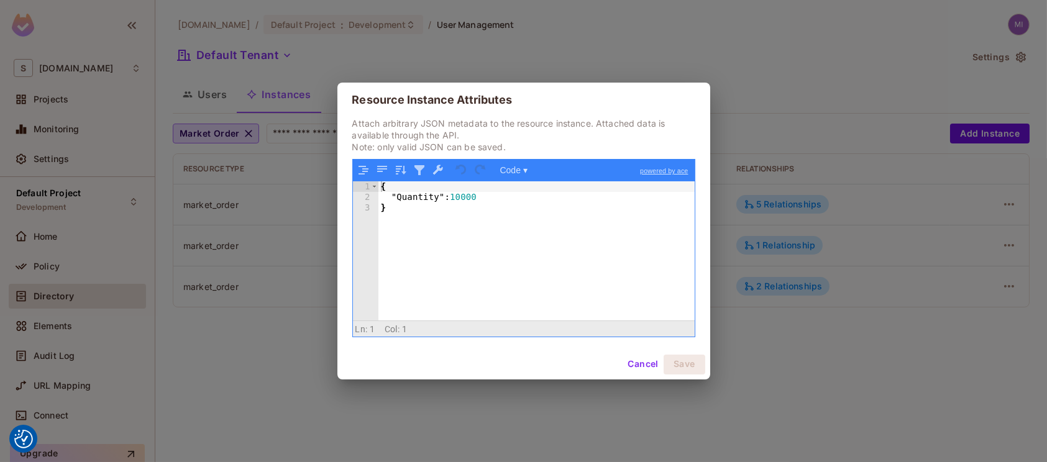
click at [642, 360] on button "Cancel" at bounding box center [643, 365] width 40 height 20
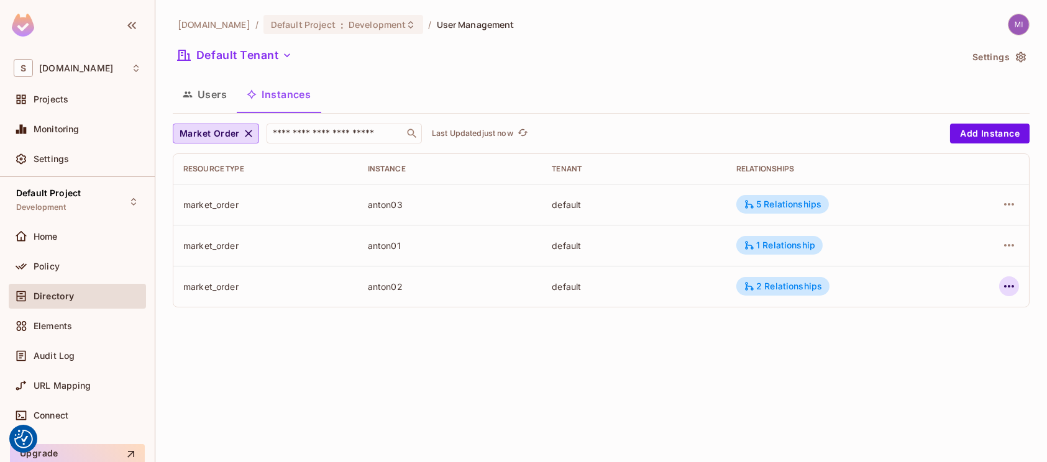
click at [1002, 292] on icon "button" at bounding box center [1009, 286] width 15 height 15
click at [899, 343] on div "Edit Attributes" at bounding box center [919, 342] width 62 height 12
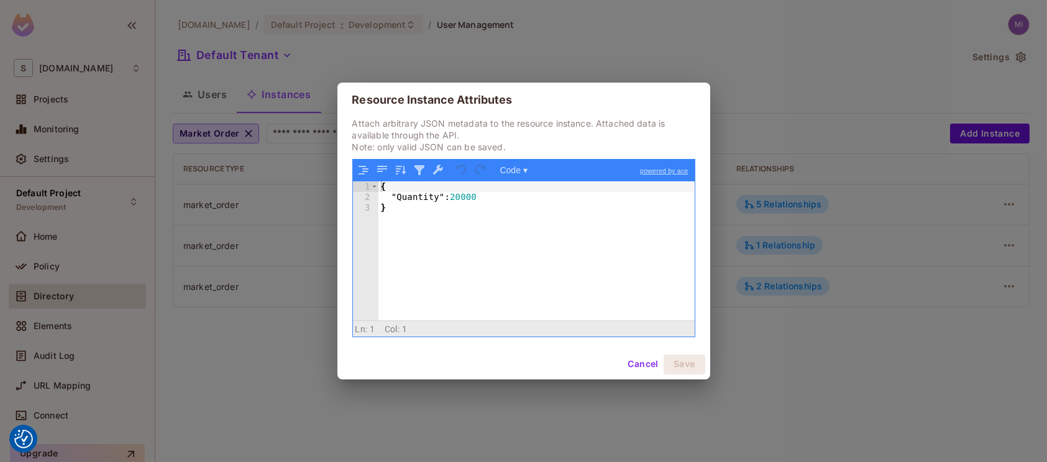
click at [641, 367] on button "Cancel" at bounding box center [643, 365] width 40 height 20
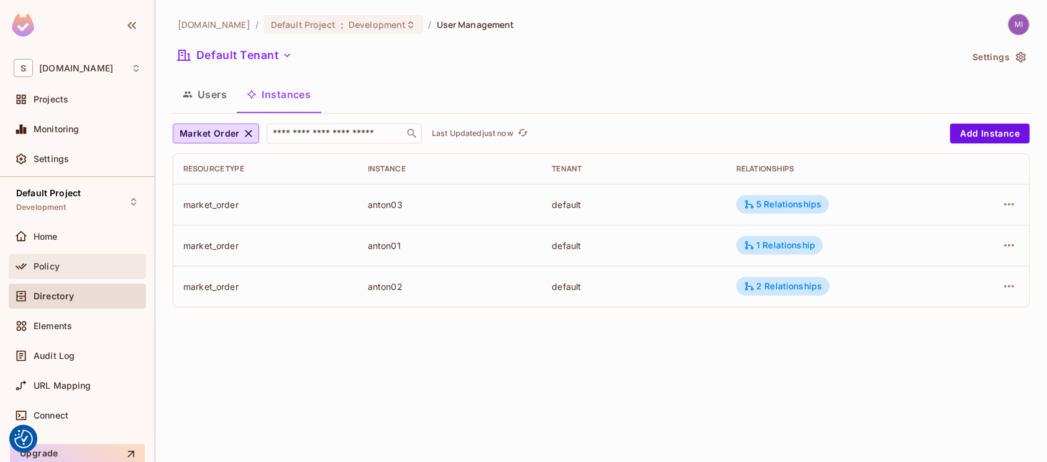
click at [75, 259] on div "Policy" at bounding box center [77, 266] width 127 height 15
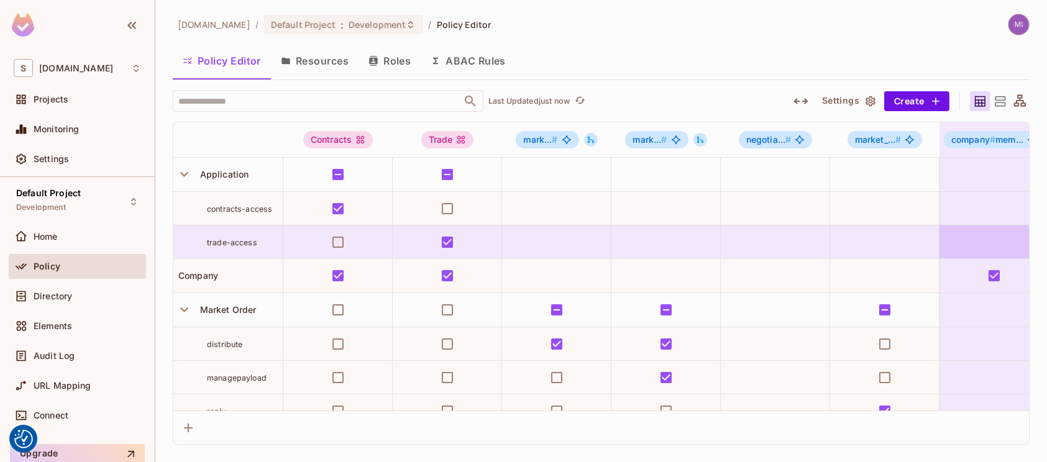
scroll to position [0, 937]
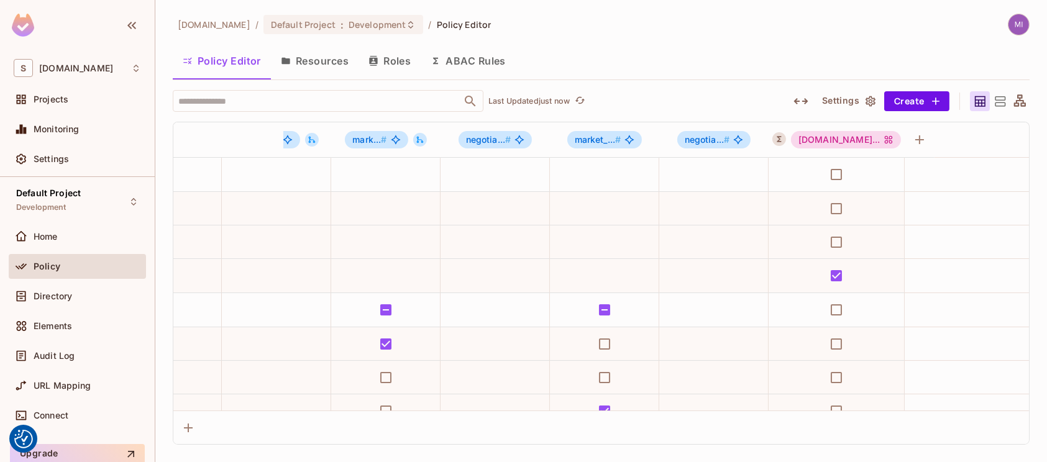
drag, startPoint x: 839, startPoint y: 158, endPoint x: 1042, endPoint y: 222, distance: 213.1
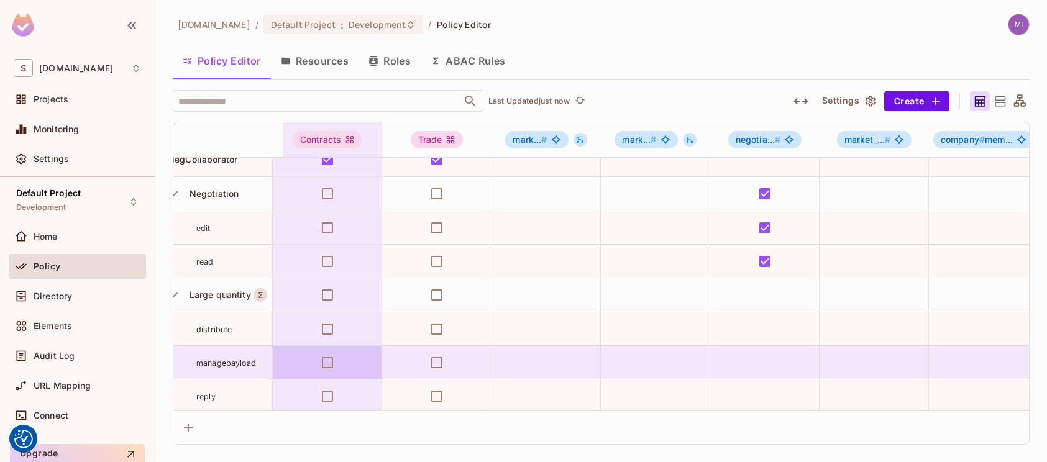
scroll to position [333, 11]
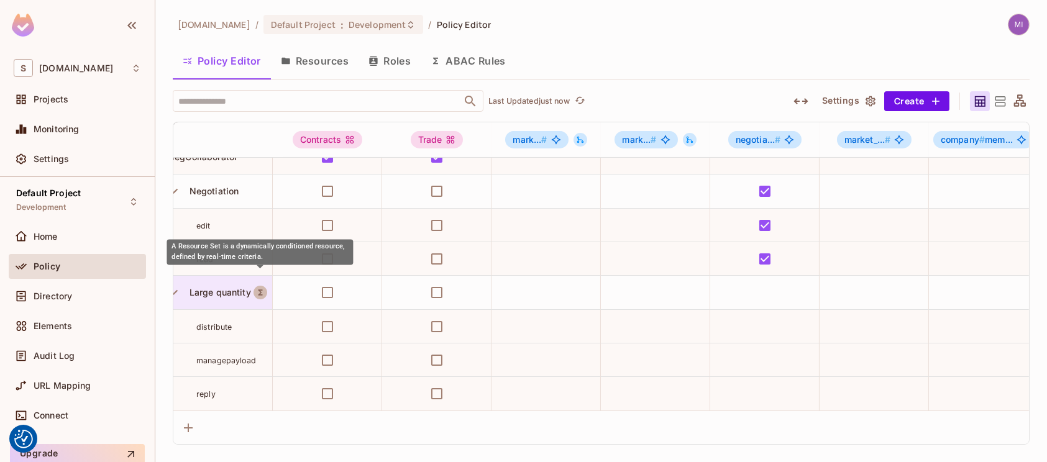
click at [257, 288] on icon "A Resource Set is a dynamically conditioned resource, defined by real-time crit…" at bounding box center [260, 292] width 9 height 9
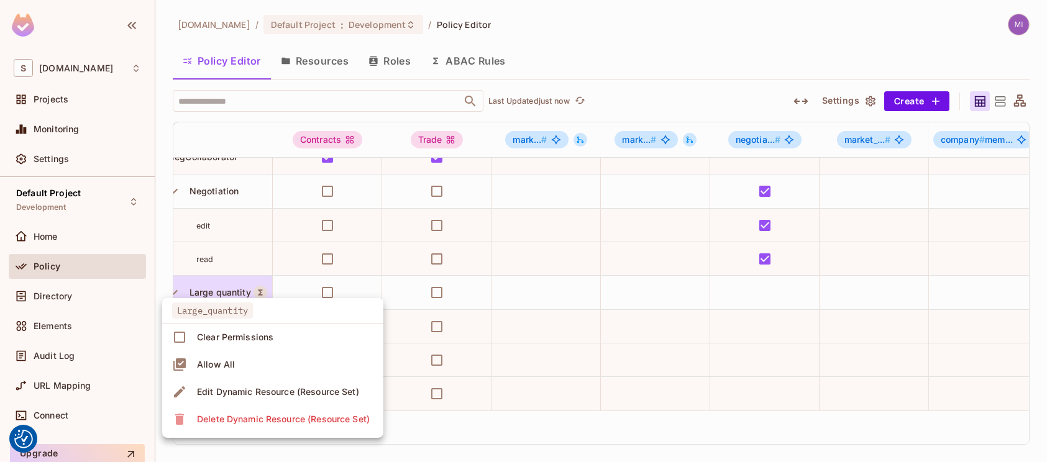
click at [221, 389] on div "Edit Dynamic Resource (Resource Set)" at bounding box center [278, 392] width 162 height 12
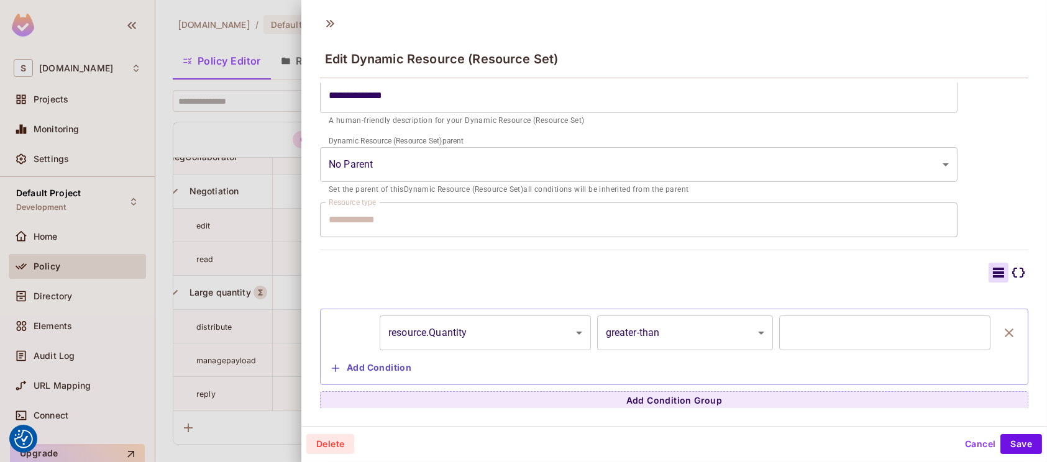
scroll to position [165, 0]
click at [780, 332] on input "****" at bounding box center [885, 331] width 211 height 35
type input "*****"
click at [1021, 449] on button "Save" at bounding box center [1022, 445] width 42 height 20
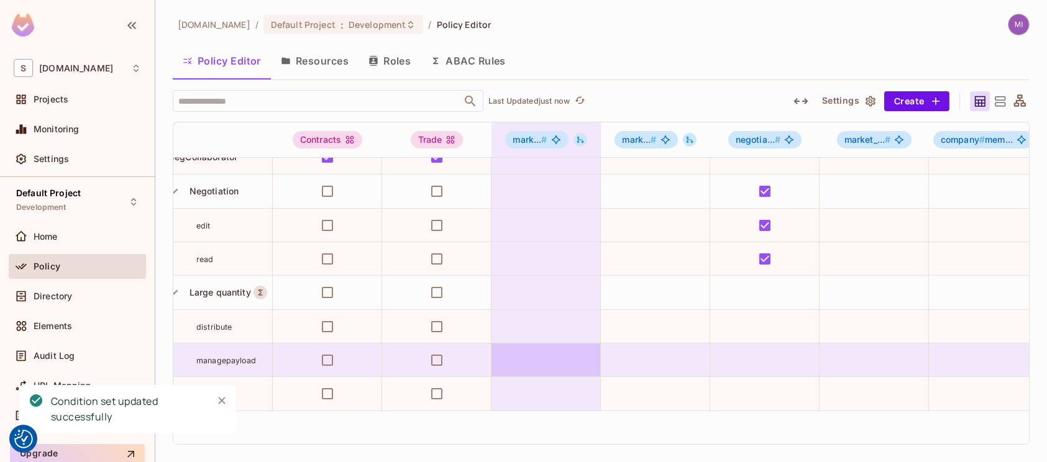
scroll to position [333, 0]
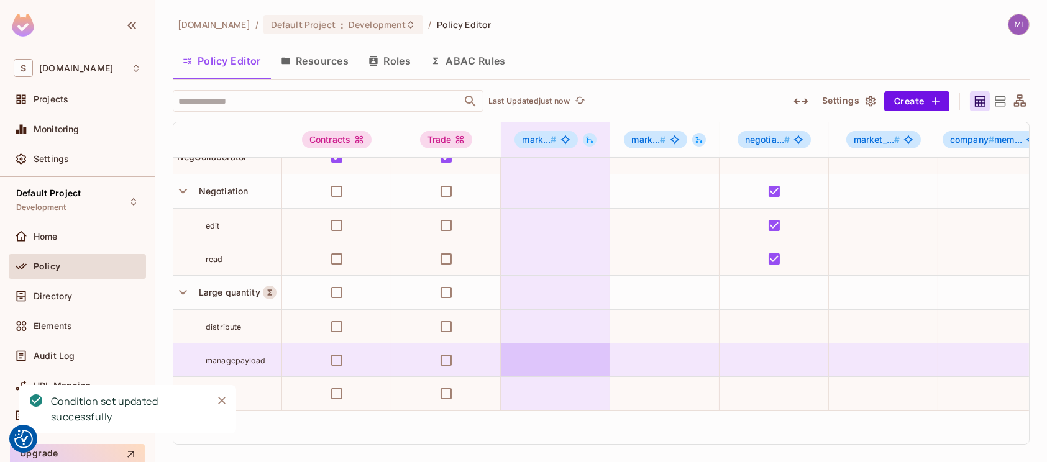
drag, startPoint x: 571, startPoint y: 260, endPoint x: 523, endPoint y: 393, distance: 142.2
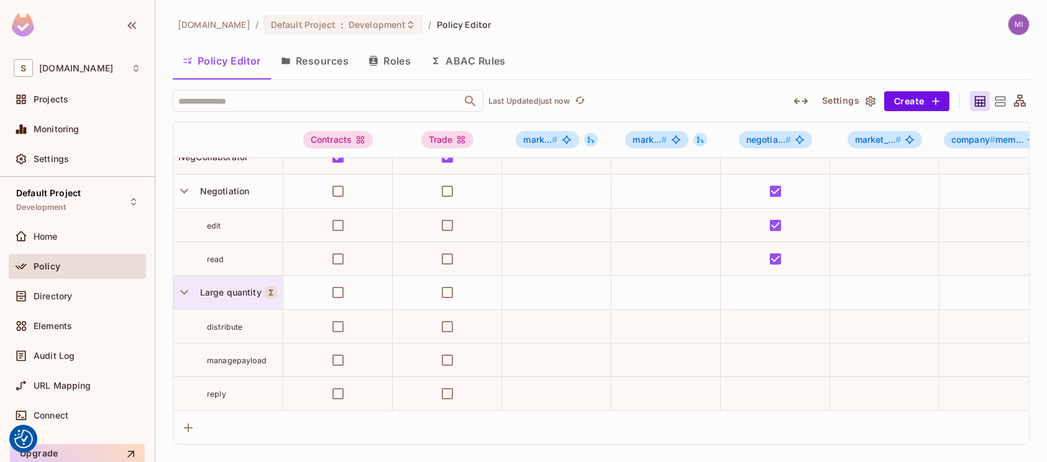
click at [259, 287] on span "Large quantity" at bounding box center [228, 292] width 67 height 11
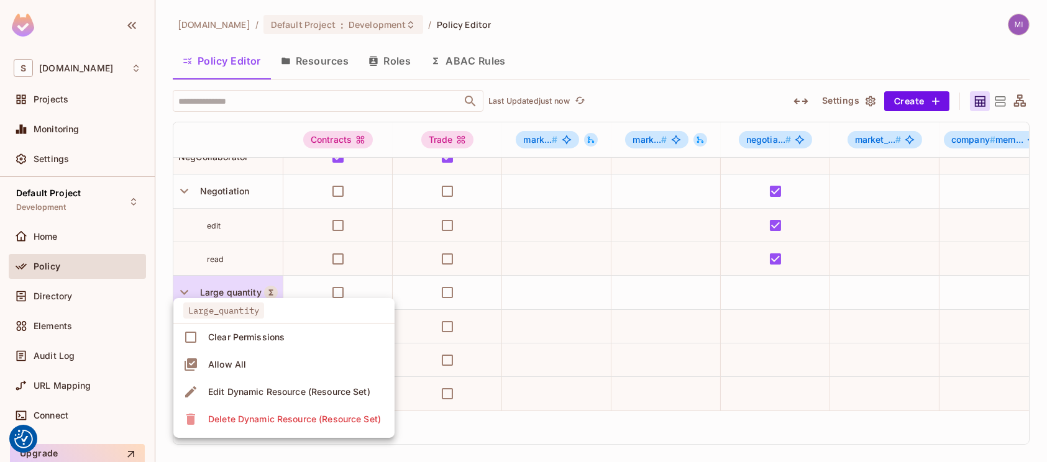
click at [241, 387] on div "Edit Dynamic Resource (Resource Set)" at bounding box center [289, 392] width 162 height 12
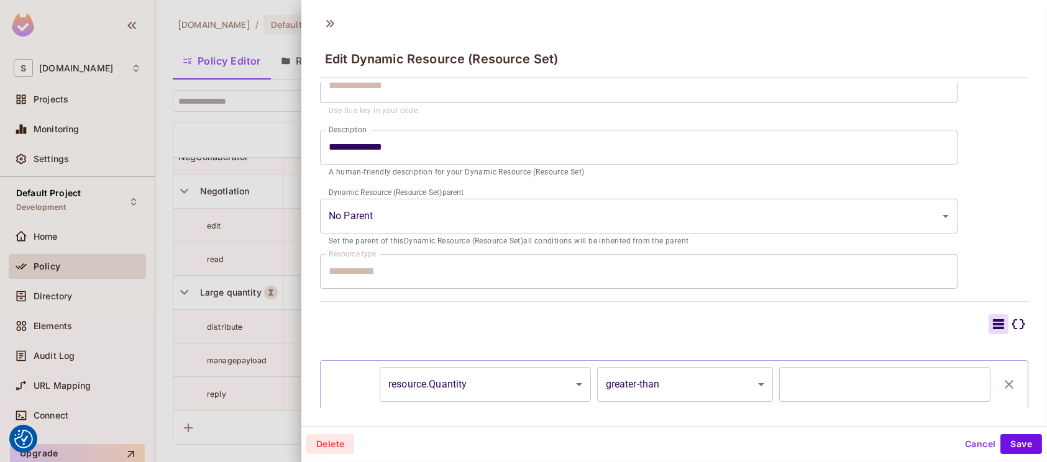
scroll to position [165, 0]
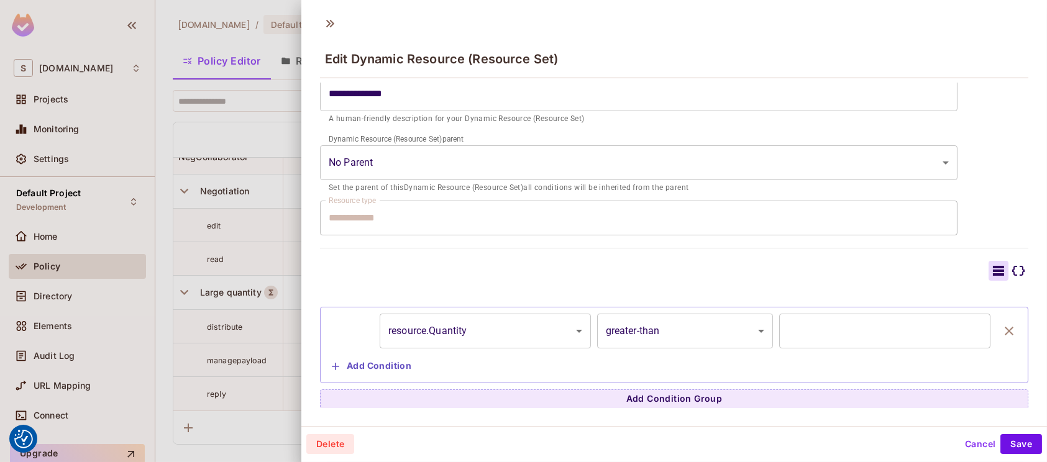
click at [787, 329] on input "*****" at bounding box center [885, 331] width 211 height 35
click at [269, 242] on div at bounding box center [523, 231] width 1047 height 462
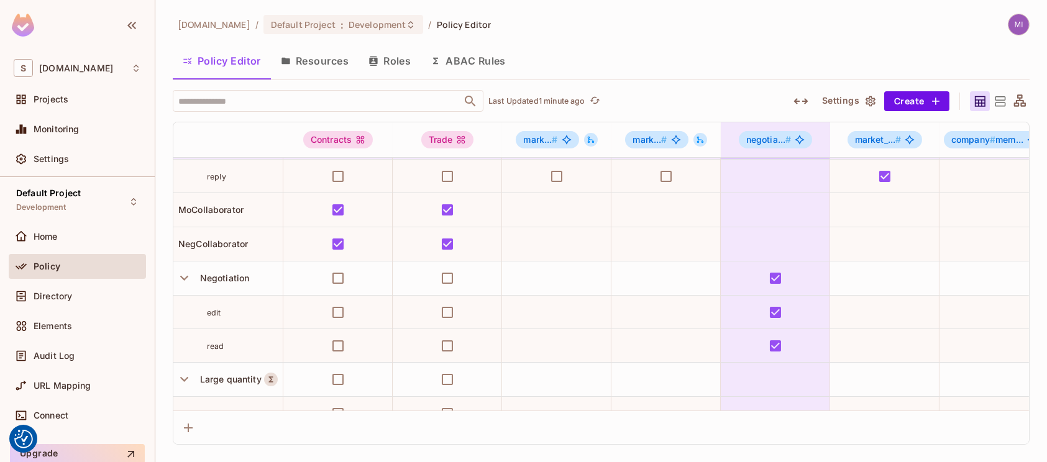
scroll to position [177, 0]
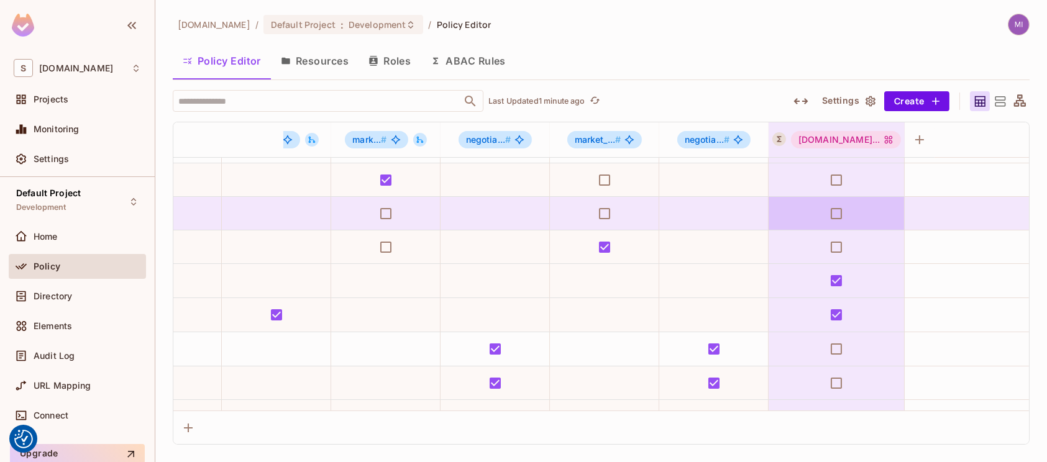
drag, startPoint x: 583, startPoint y: 224, endPoint x: 955, endPoint y: 201, distance: 373.1
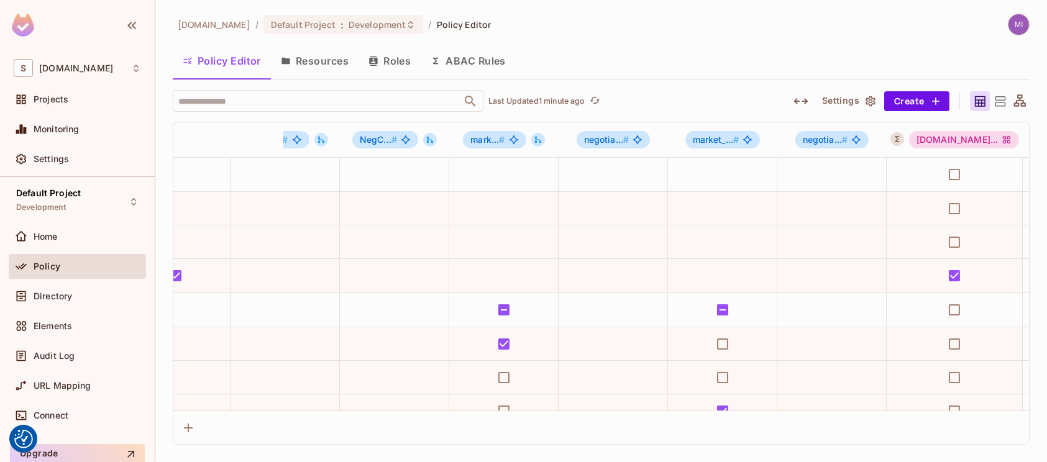
scroll to position [0, 937]
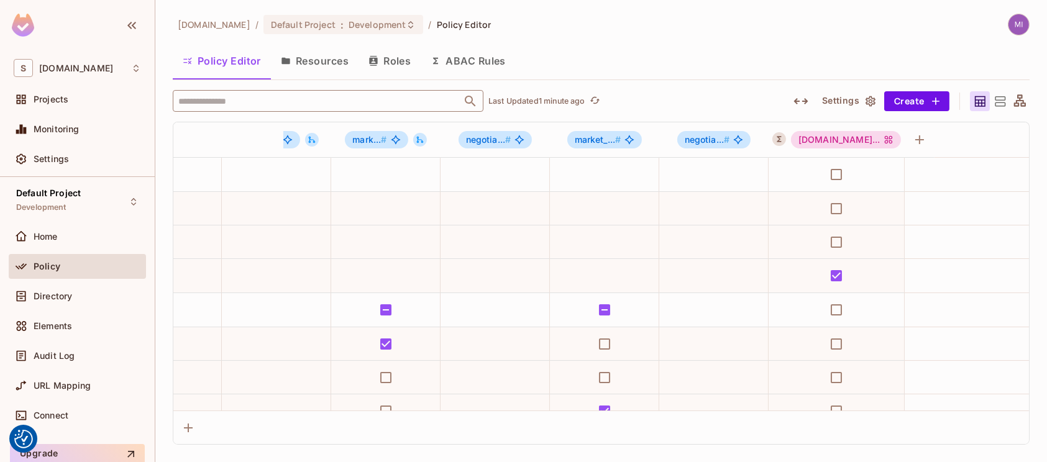
click at [331, 94] on input "text" at bounding box center [317, 101] width 284 height 22
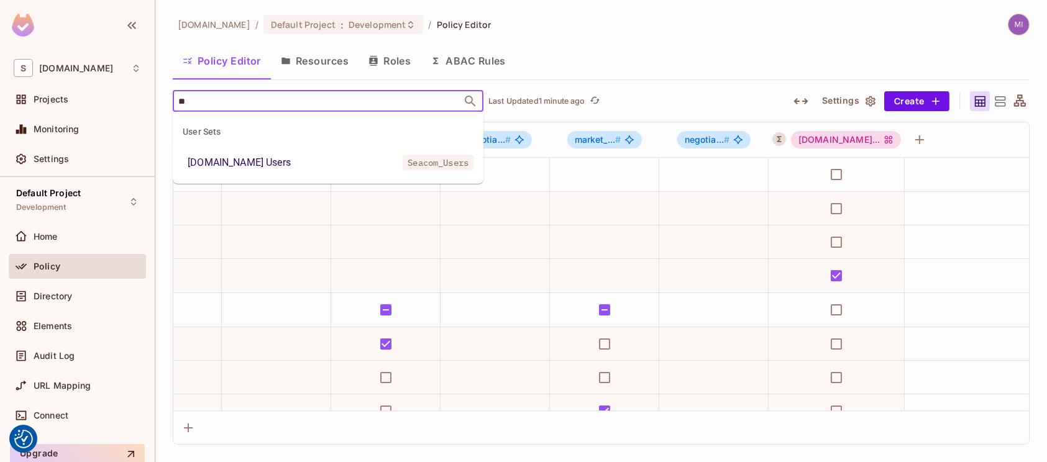
type input "***"
click at [253, 162] on div "[DOMAIN_NAME] Users" at bounding box center [239, 162] width 103 height 15
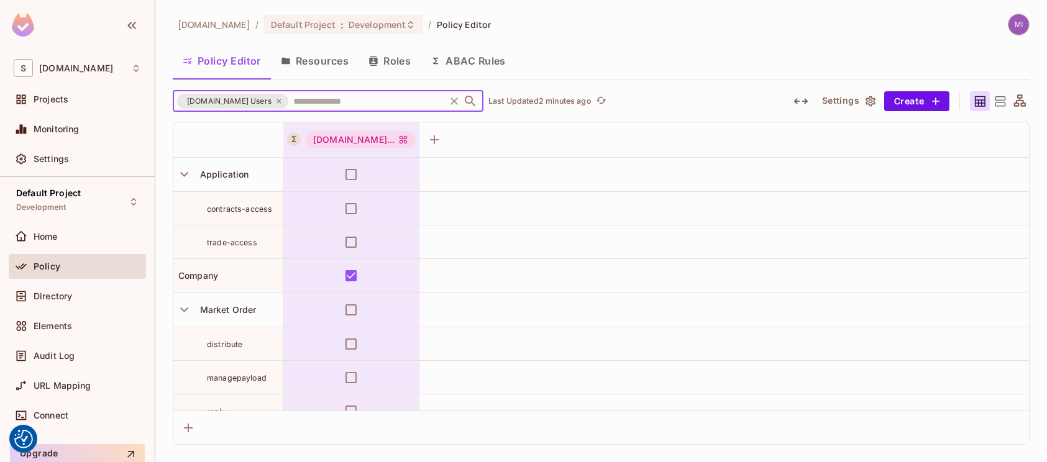
scroll to position [0, 0]
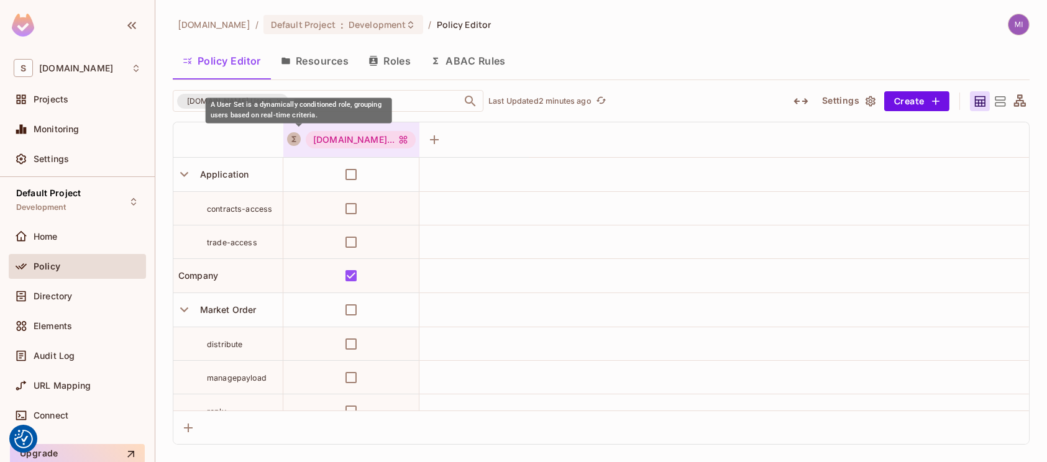
click at [301, 140] on button "A User Set is a dynamically conditioned role, grouping users based on real-time…" at bounding box center [294, 139] width 14 height 14
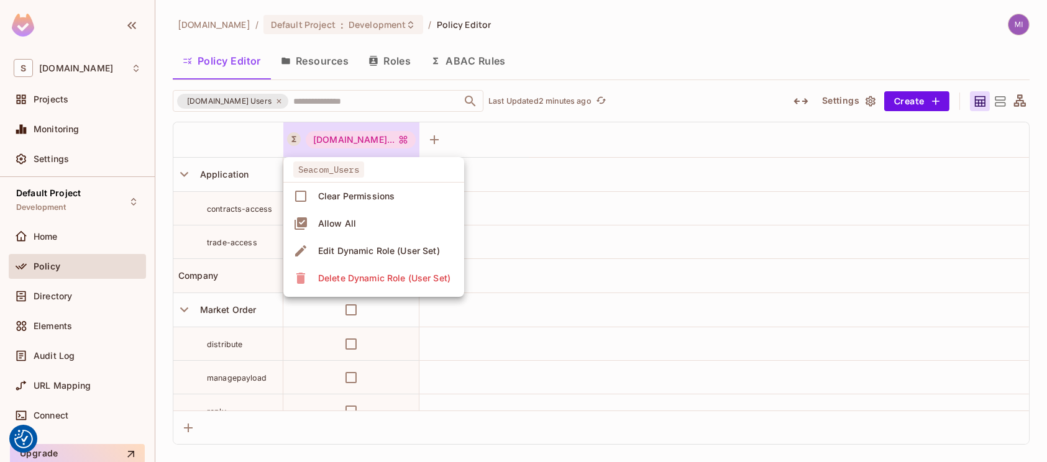
click at [330, 249] on div "Edit Dynamic Role (User Set)" at bounding box center [379, 251] width 122 height 12
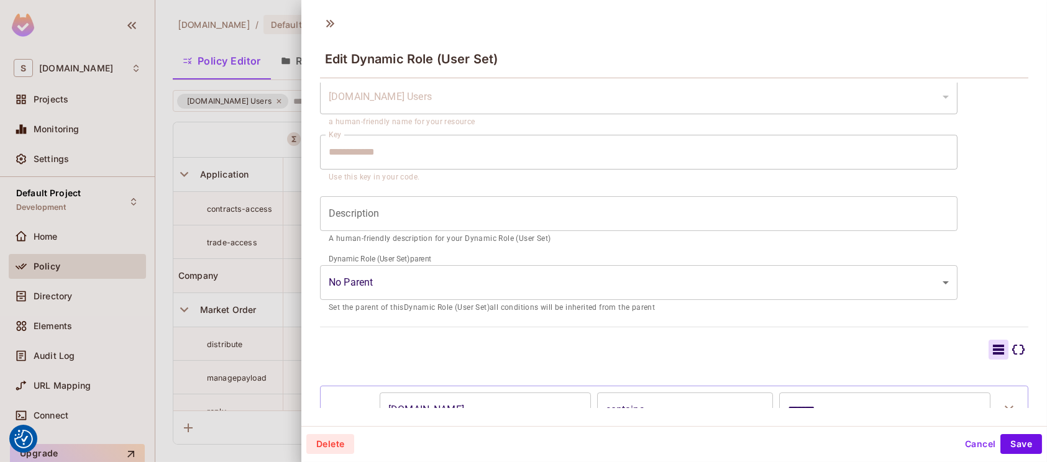
scroll to position [124, 0]
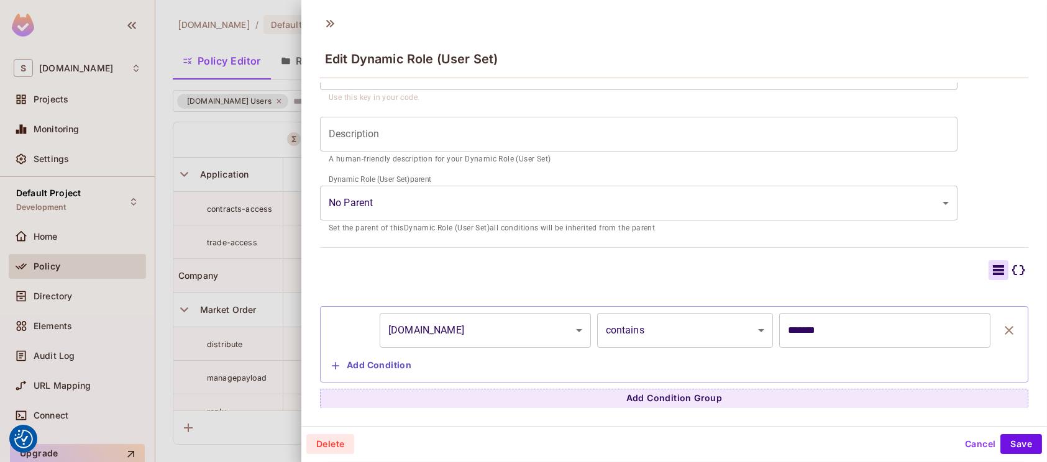
click at [265, 300] on div at bounding box center [523, 231] width 1047 height 462
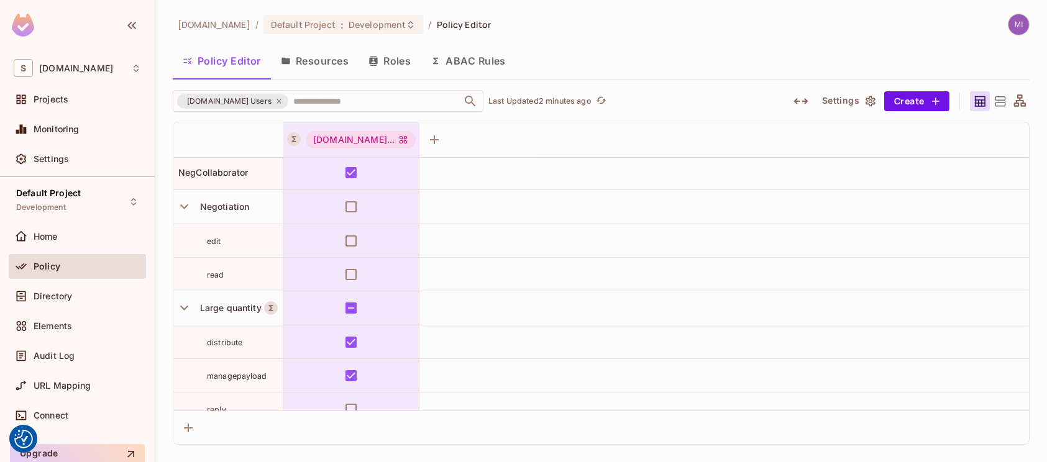
scroll to position [321, 0]
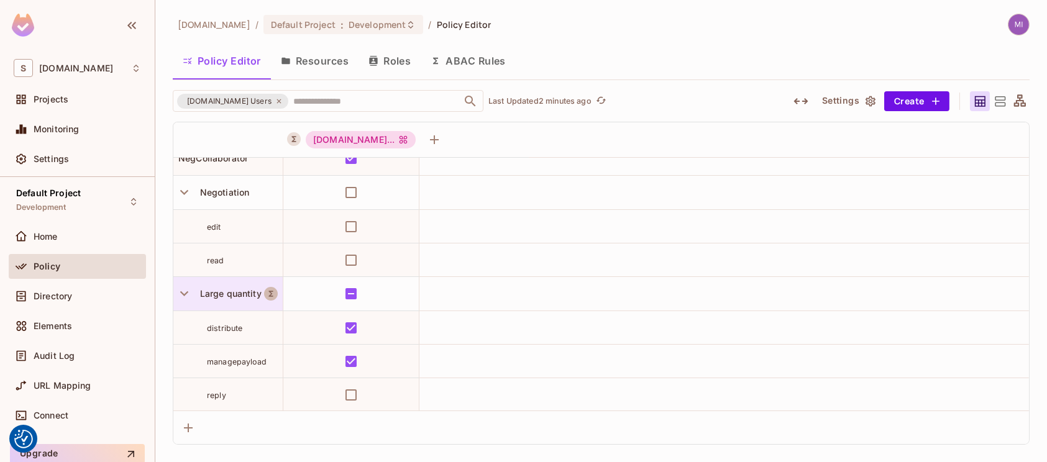
click at [270, 295] on icon "A Resource Set is a dynamically conditioned resource, defined by real-time crit…" at bounding box center [271, 294] width 9 height 9
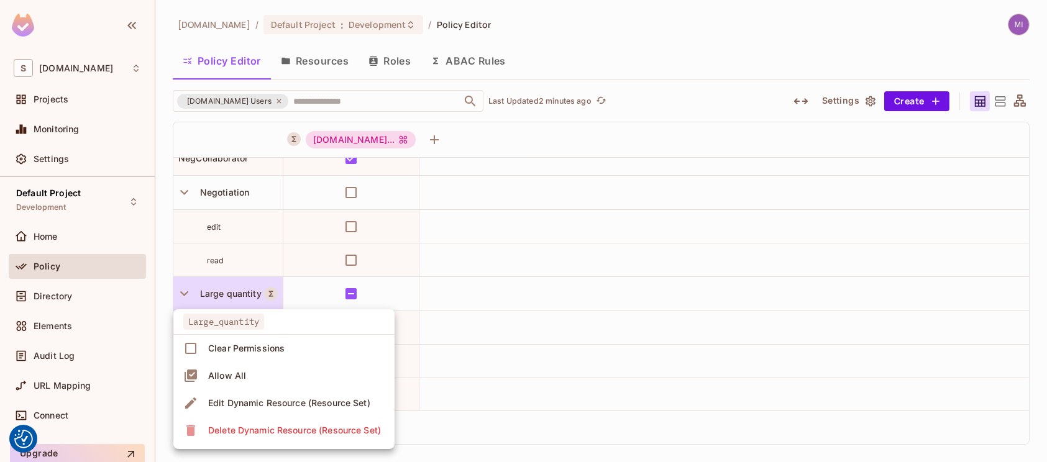
click at [246, 401] on div "Edit Dynamic Resource (Resource Set)" at bounding box center [289, 403] width 162 height 12
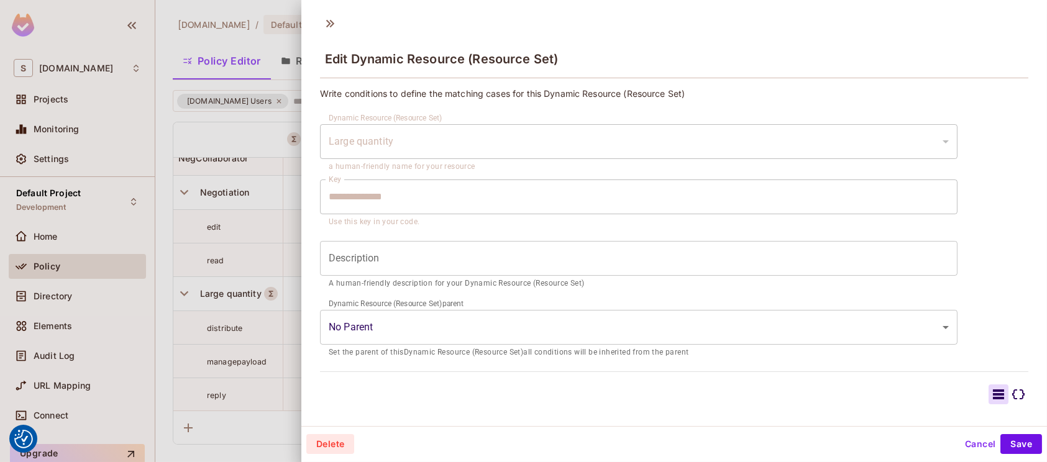
type input "**********"
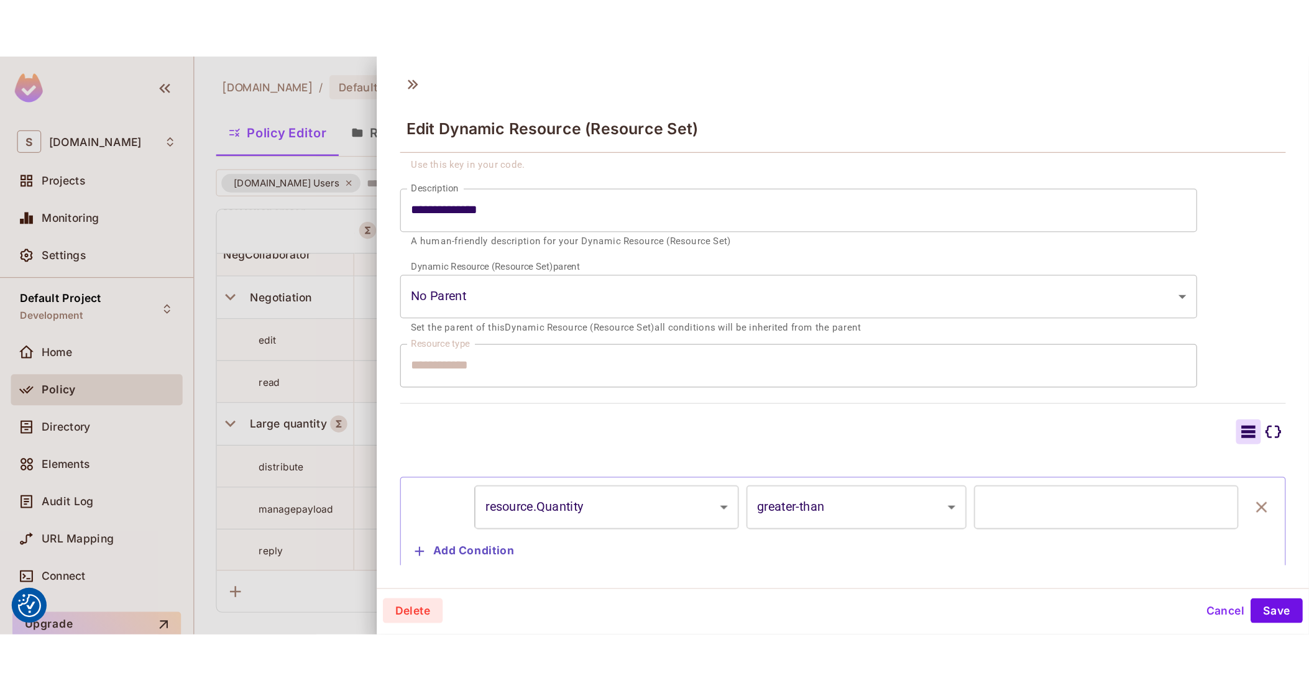
scroll to position [165, 0]
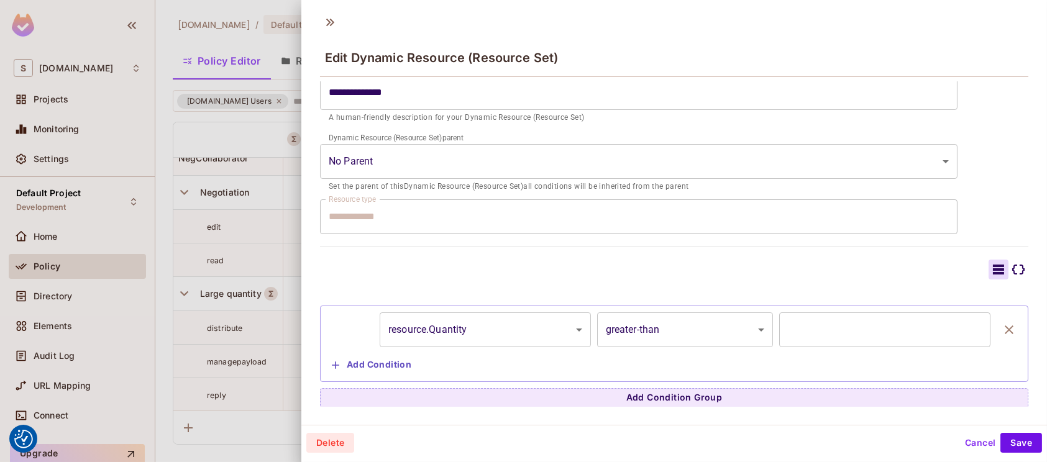
click at [723, 332] on body "We use cookies to enhance your browsing experience, serve personalized ads or c…" at bounding box center [523, 231] width 1047 height 462
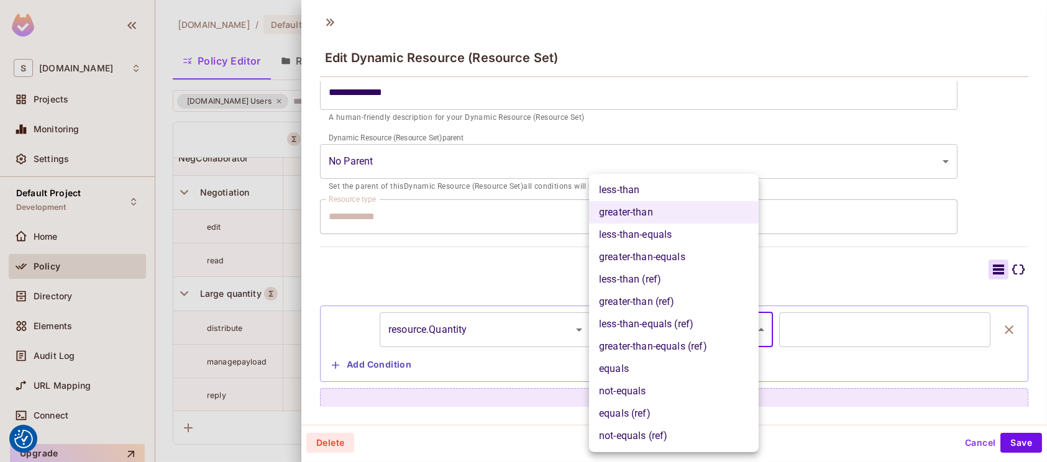
click at [667, 373] on li "equals" at bounding box center [674, 369] width 170 height 22
type input "******"
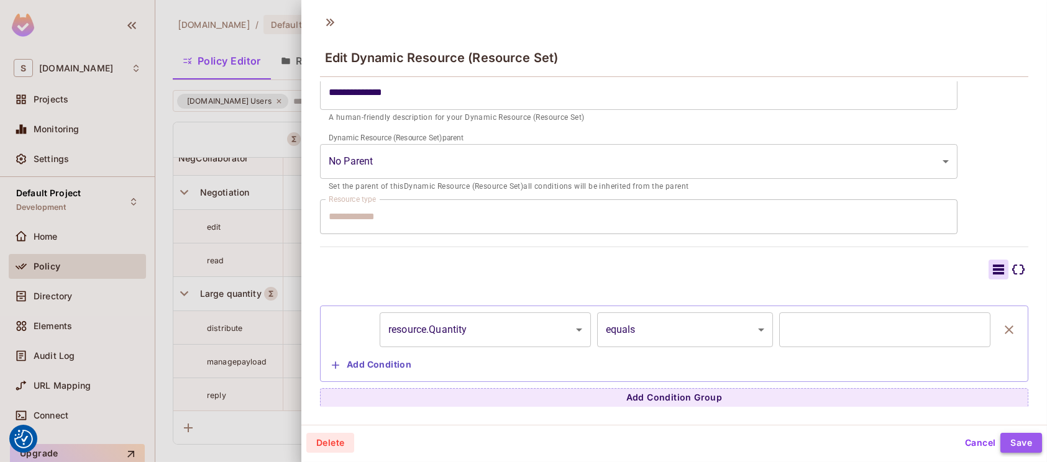
click at [1012, 444] on button "Save" at bounding box center [1022, 443] width 42 height 20
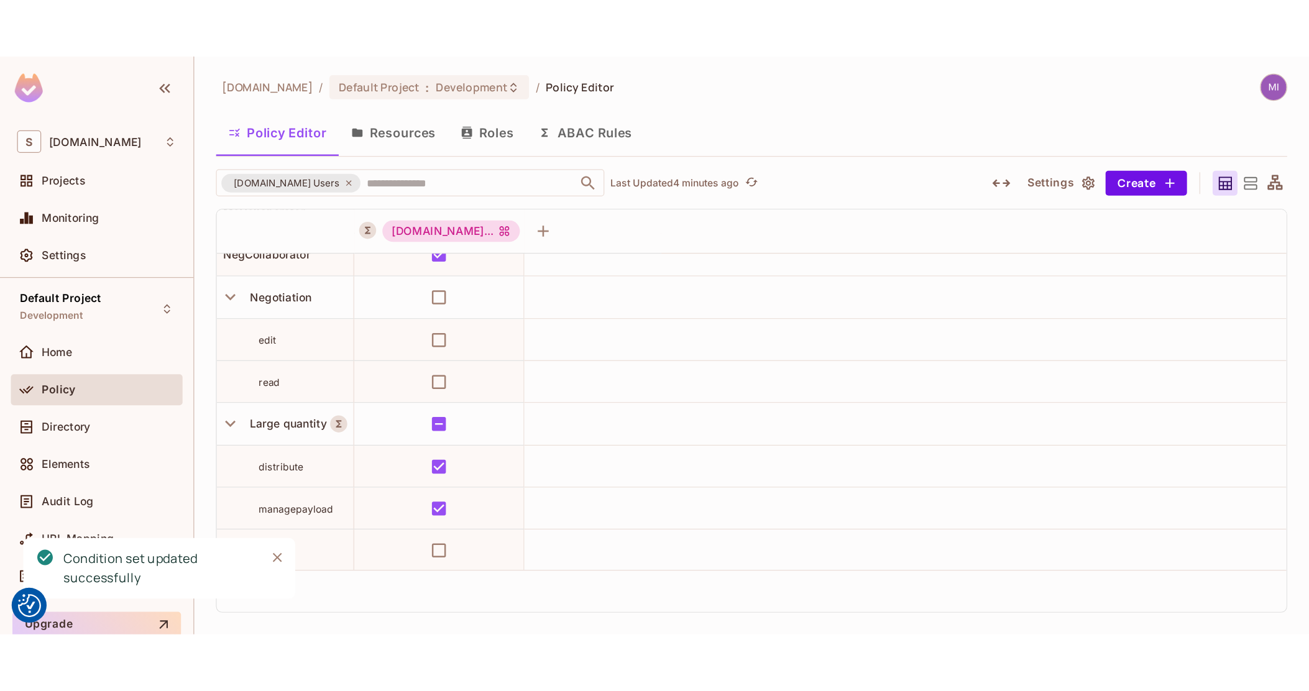
scroll to position [93, 0]
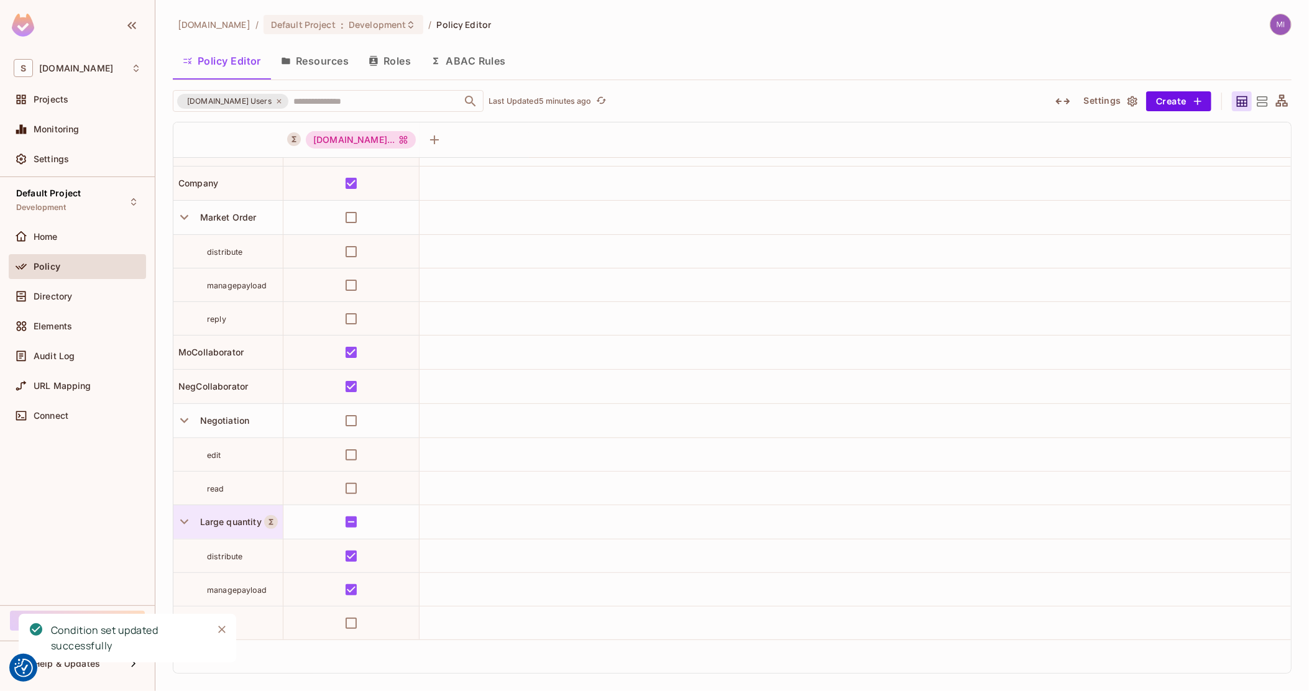
click at [243, 531] on div "Large quantity" at bounding box center [227, 522] width 109 height 34
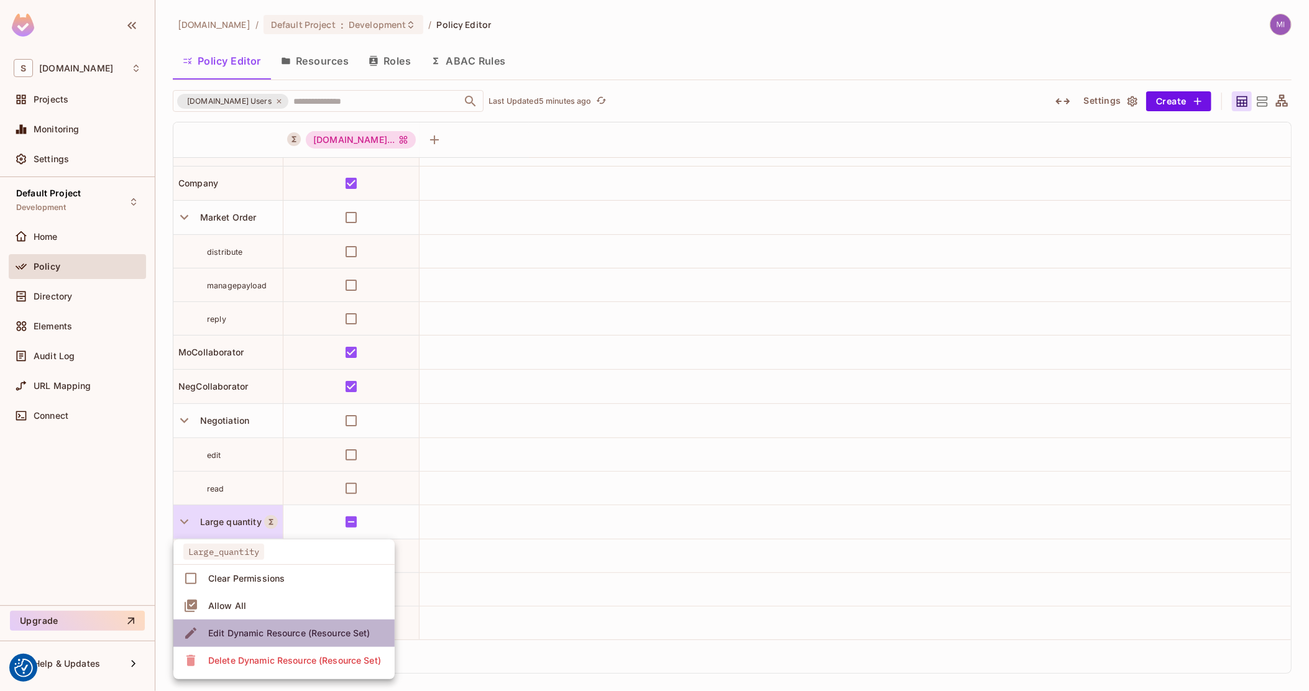
click at [271, 630] on div "Edit Dynamic Resource (Resource Set)" at bounding box center [289, 633] width 162 height 12
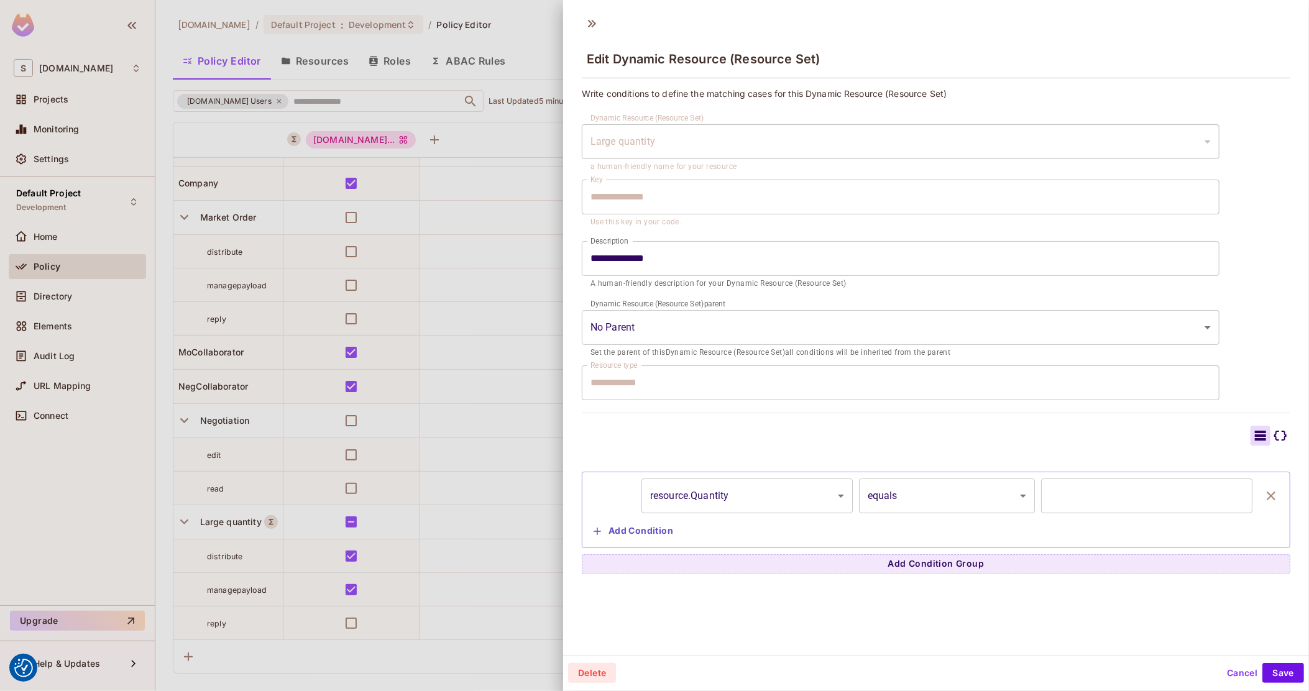
click at [662, 530] on button "Add Condition" at bounding box center [634, 532] width 90 height 20
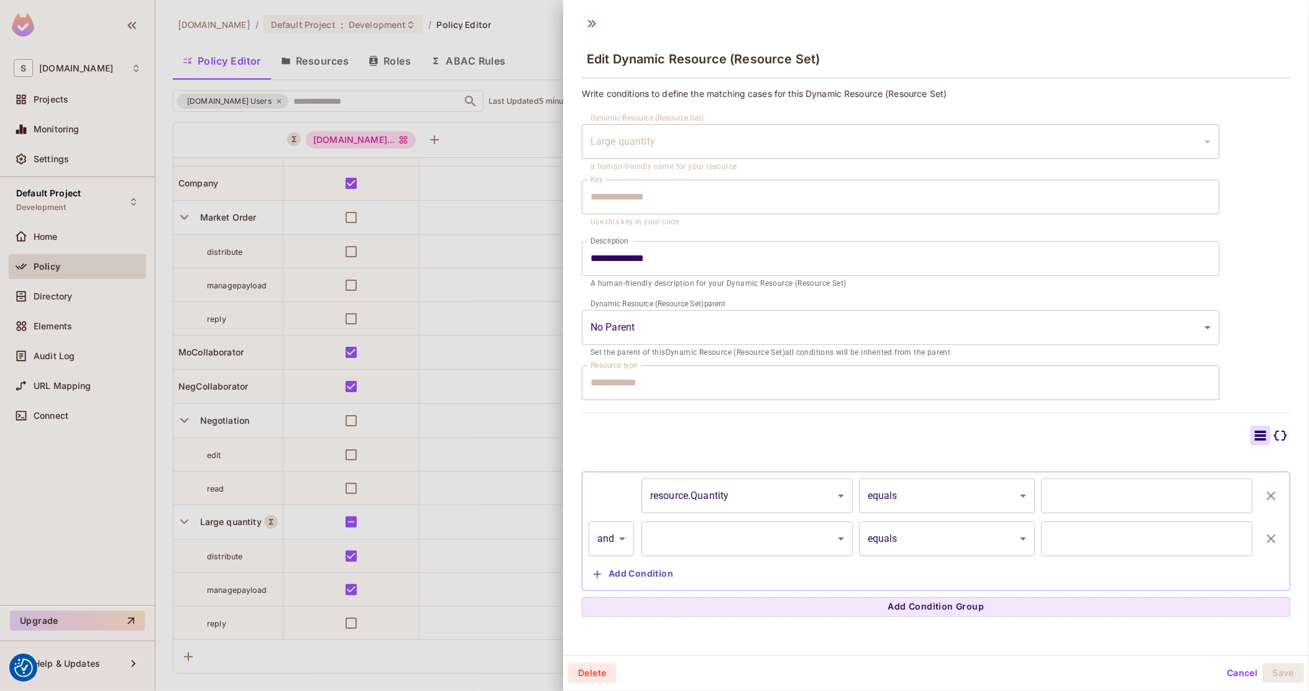
click at [690, 551] on body "We use cookies to enhance your browsing experience, serve personalized ads or c…" at bounding box center [654, 345] width 1309 height 691
click at [1248, 531] on div at bounding box center [654, 345] width 1309 height 691
click at [1267, 540] on icon "button" at bounding box center [1271, 539] width 9 height 9
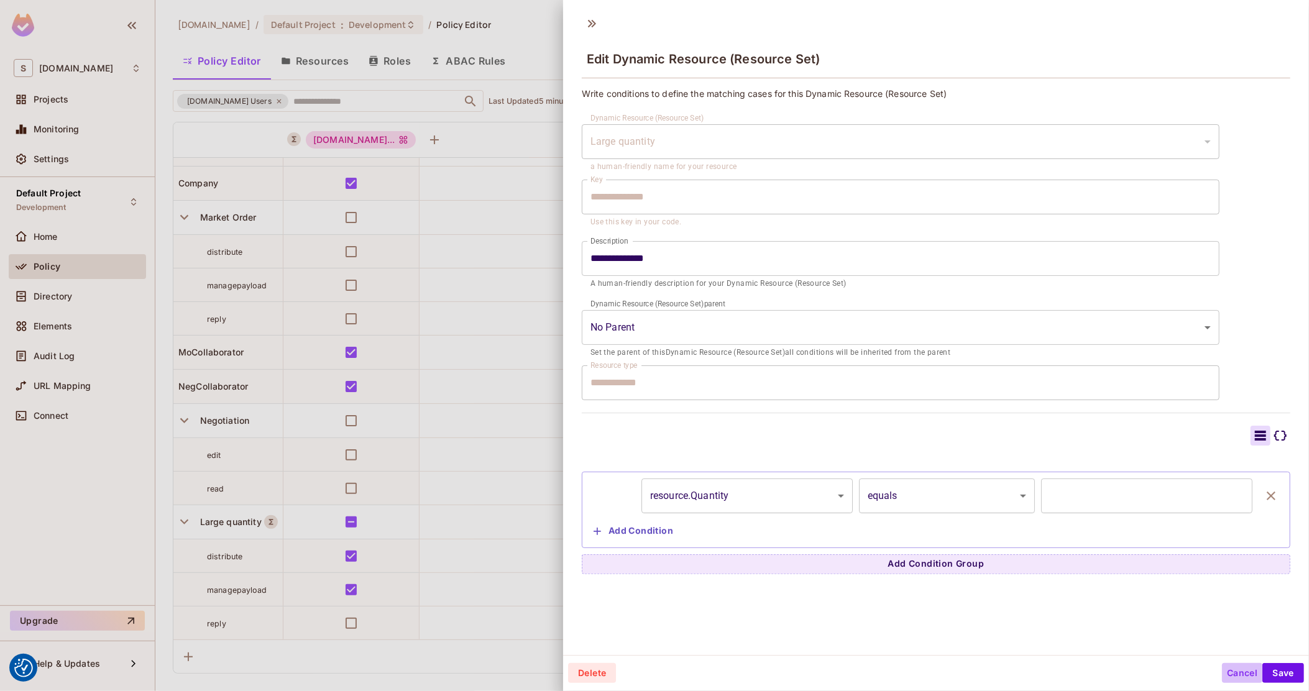
click at [1237, 673] on button "Cancel" at bounding box center [1242, 673] width 40 height 20
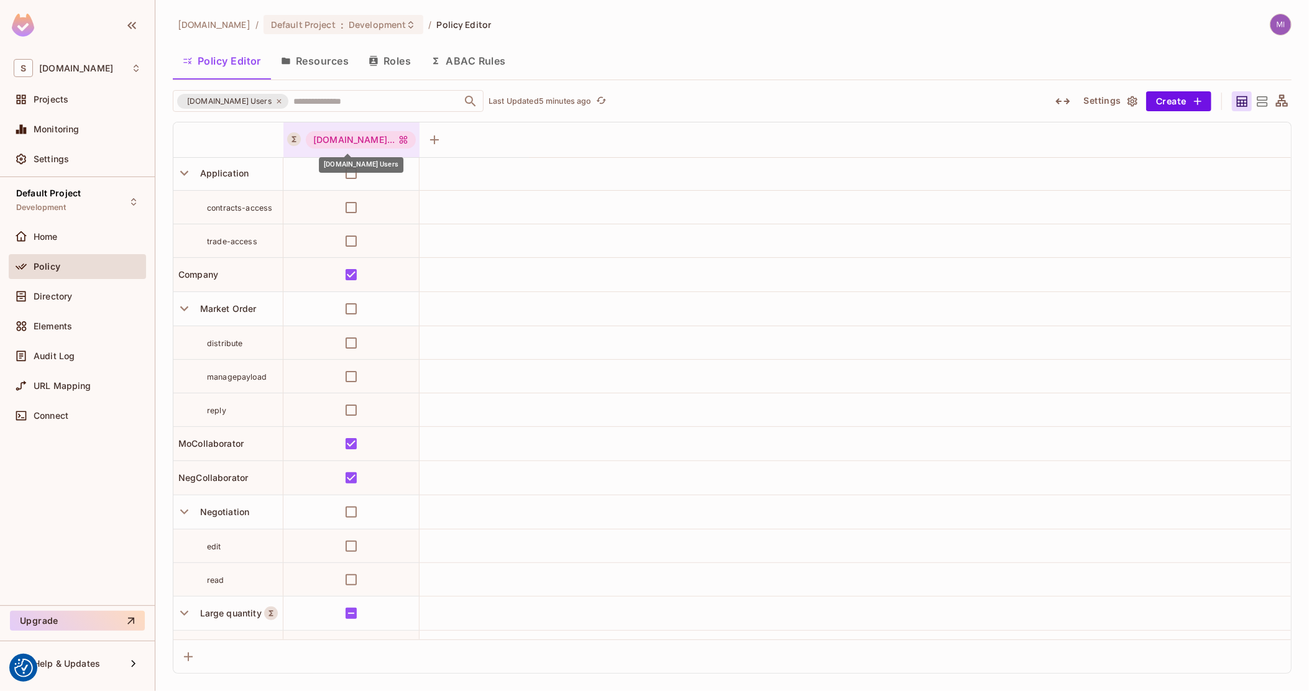
scroll to position [0, 0]
click at [315, 142] on div "[DOMAIN_NAME]..." at bounding box center [361, 139] width 110 height 17
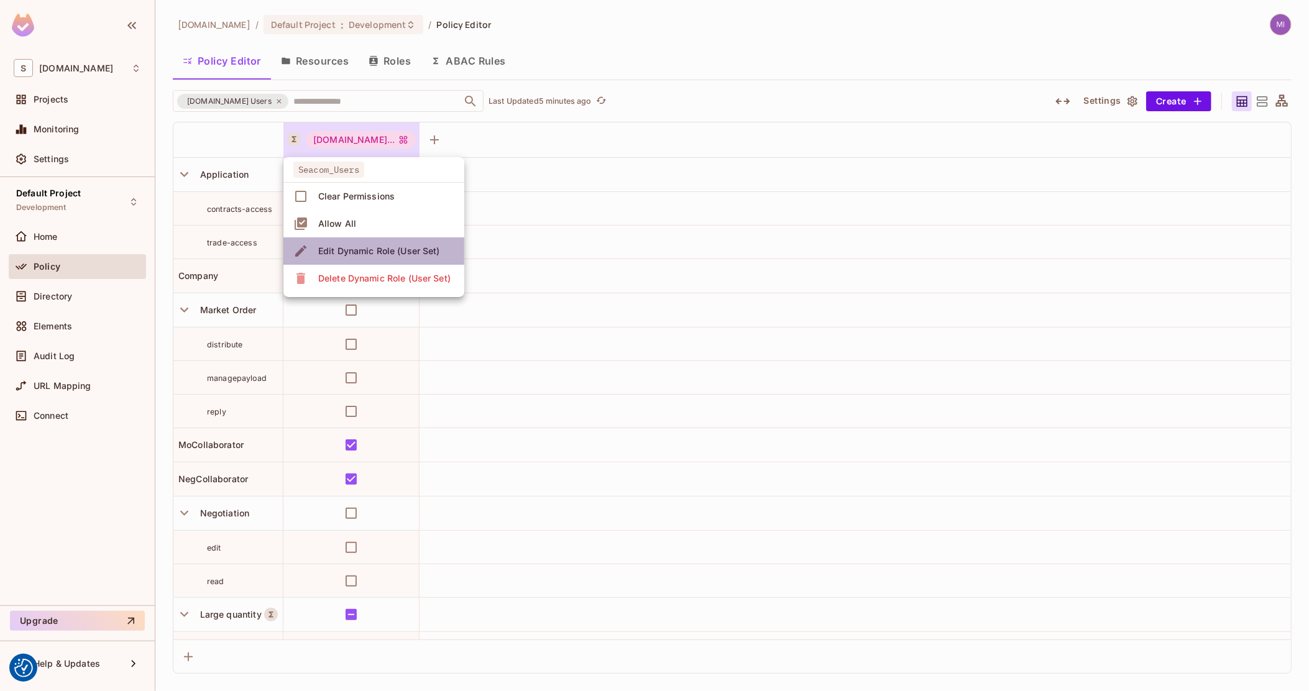
click at [338, 251] on div "Edit Dynamic Role (User Set)" at bounding box center [379, 251] width 122 height 12
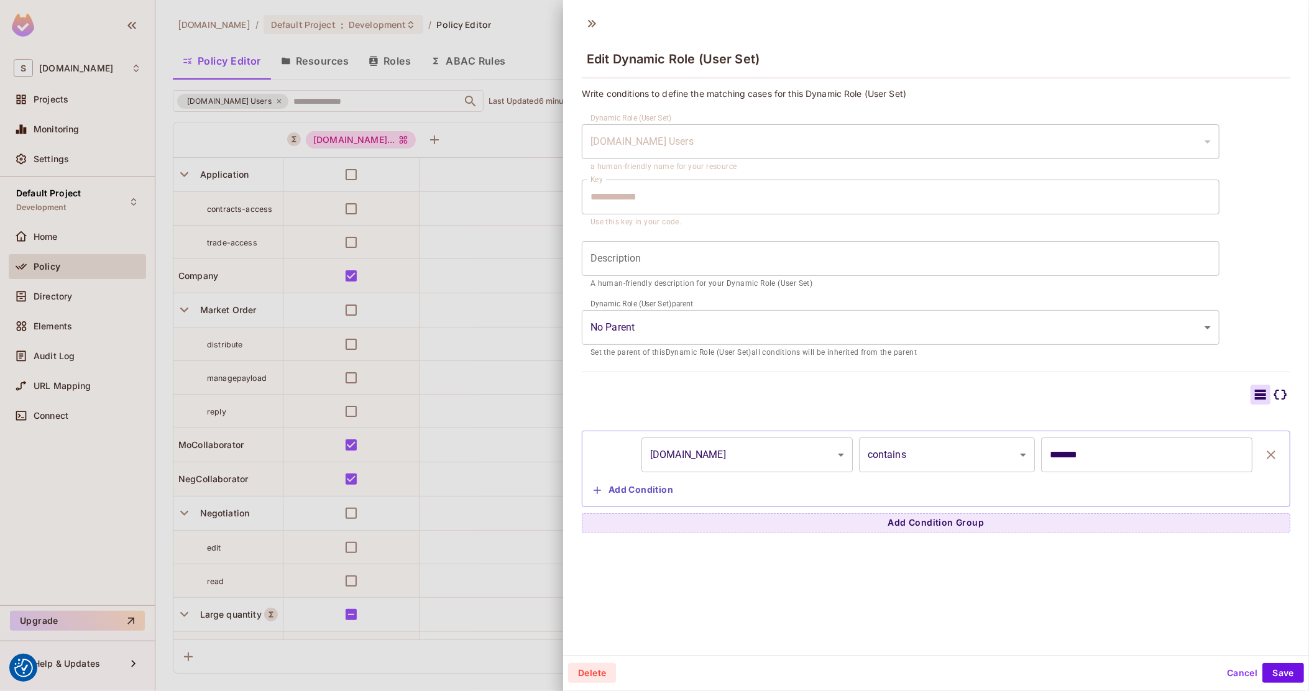
click at [428, 403] on div at bounding box center [654, 345] width 1309 height 691
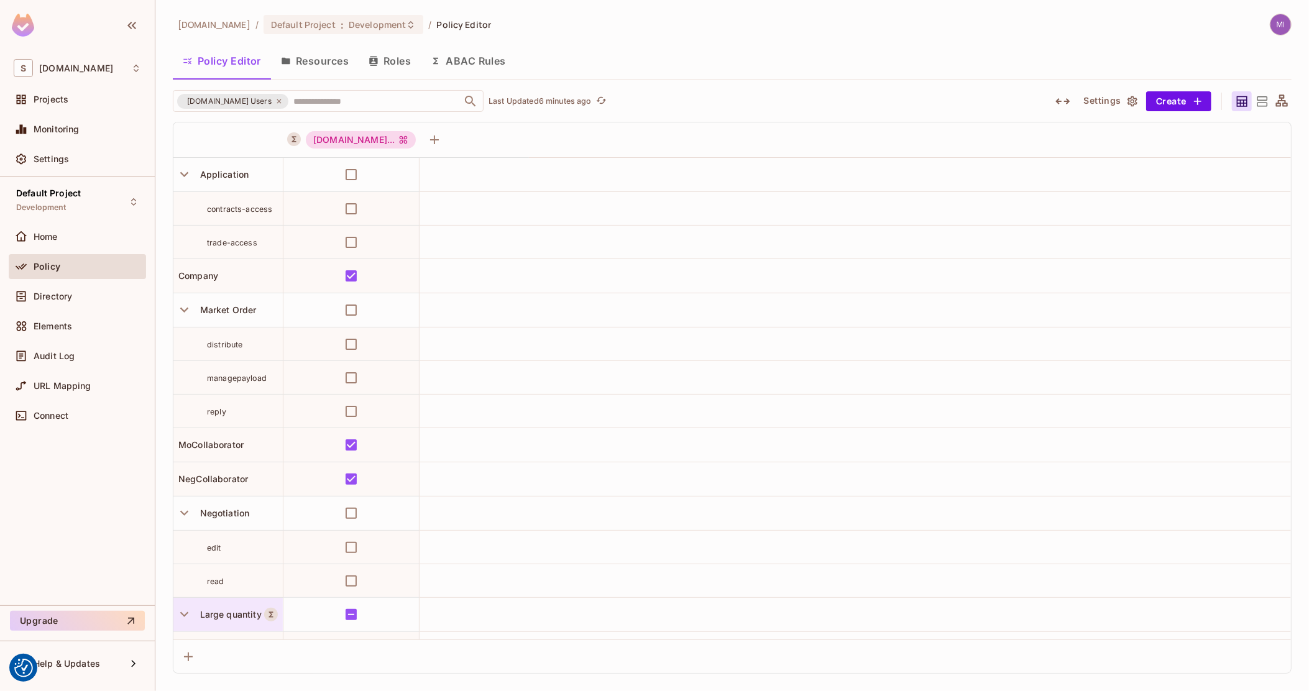
click at [217, 614] on span "Large quantity" at bounding box center [228, 614] width 67 height 11
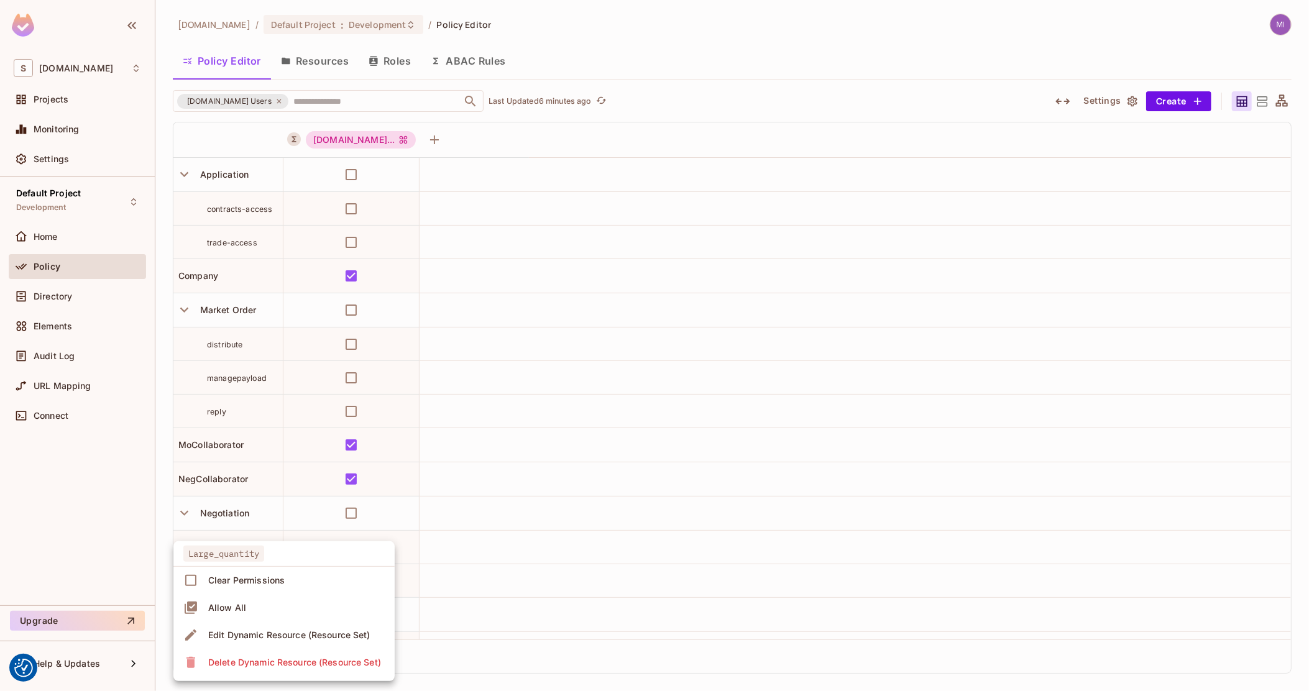
click at [259, 629] on div "Edit Dynamic Resource (Resource Set)" at bounding box center [289, 635] width 162 height 12
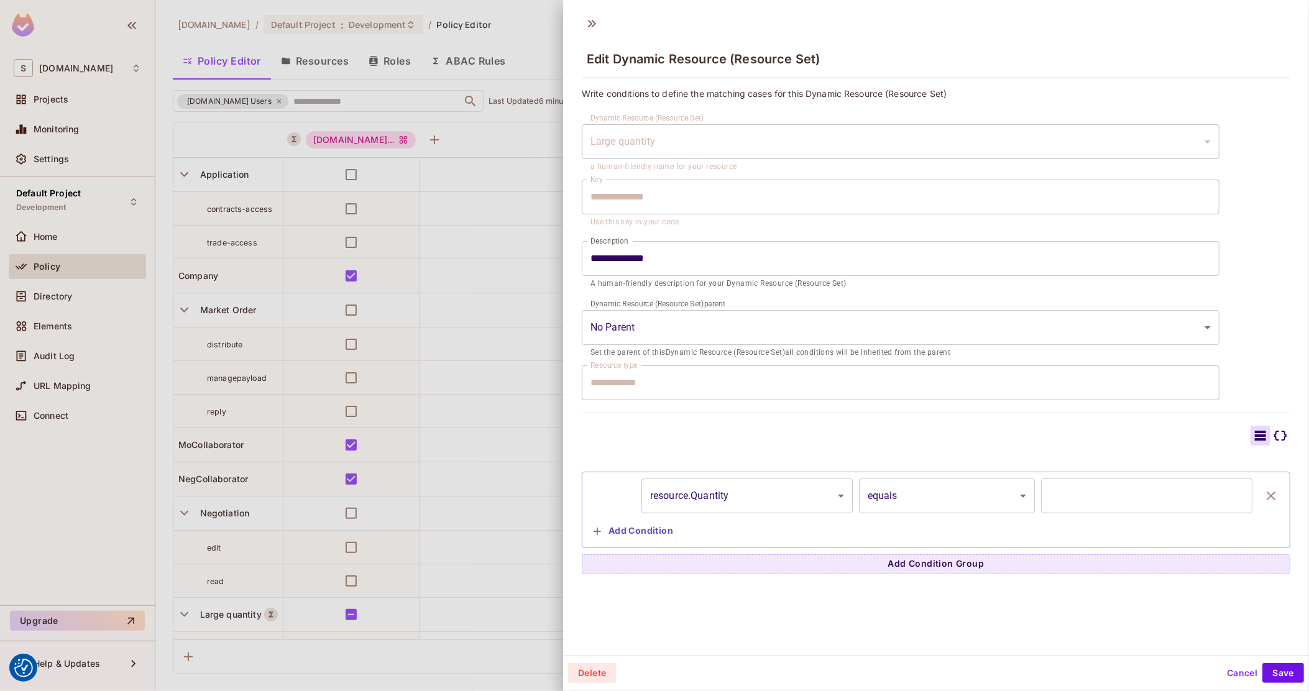
click at [920, 492] on body "We use cookies to enhance your browsing experience, serve personalized ads or c…" at bounding box center [654, 345] width 1309 height 691
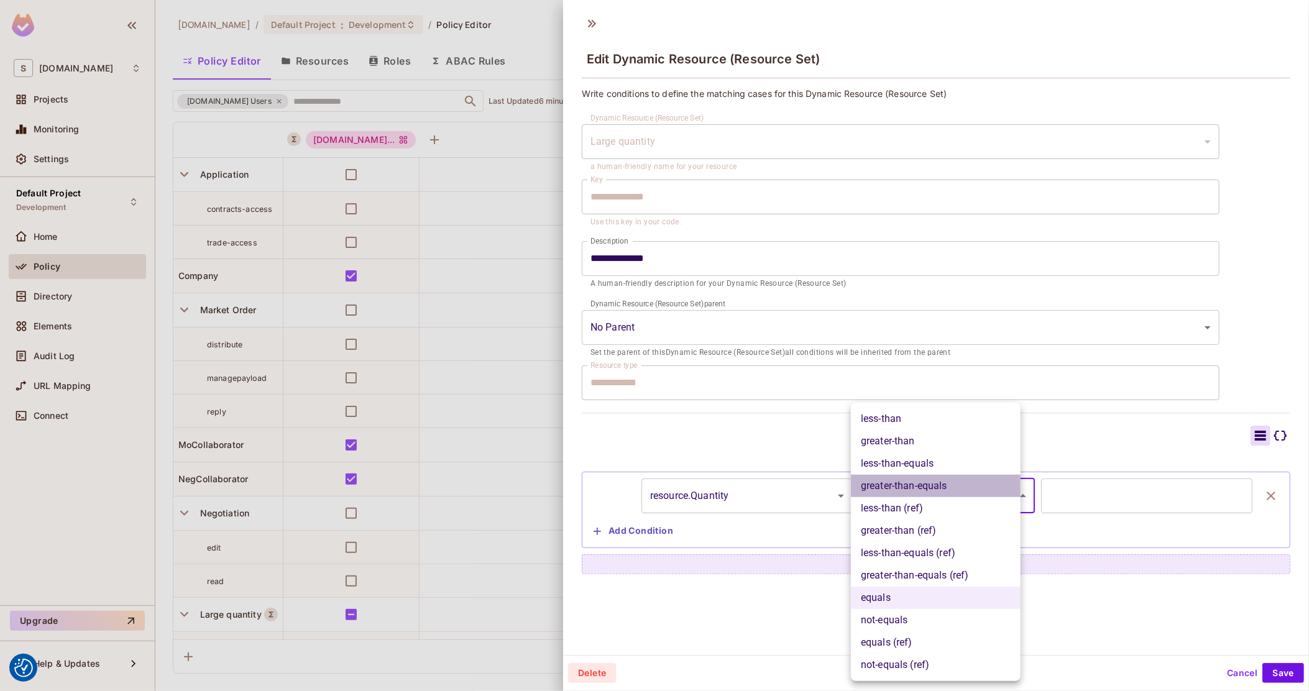
click at [945, 482] on li "greater-than-equals" at bounding box center [936, 486] width 170 height 22
type input "**********"
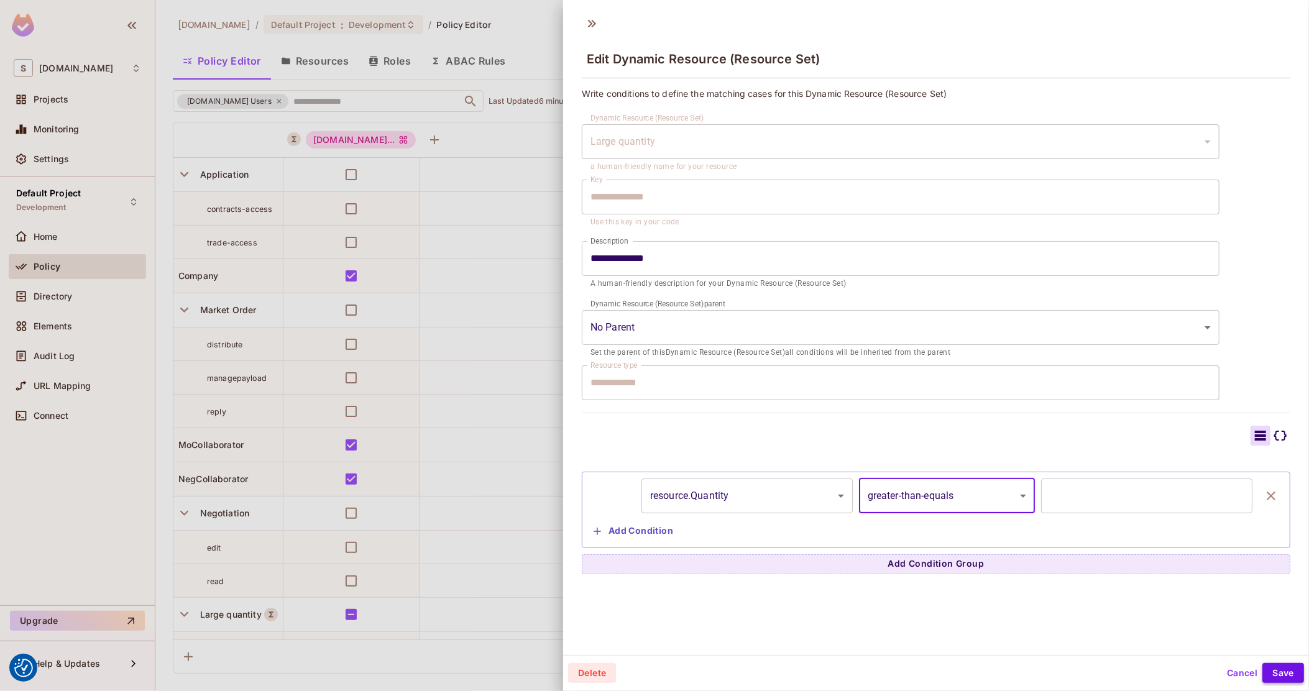
click at [1274, 673] on button "Save" at bounding box center [1284, 673] width 42 height 20
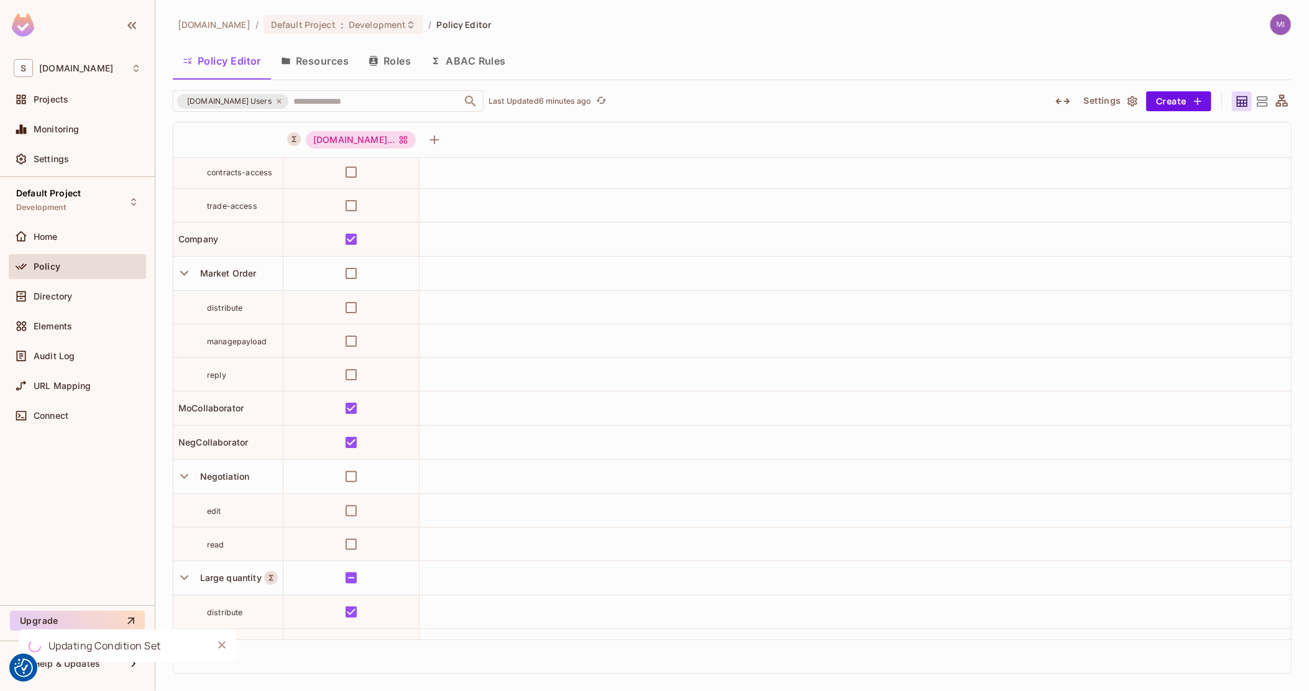
scroll to position [93, 0]
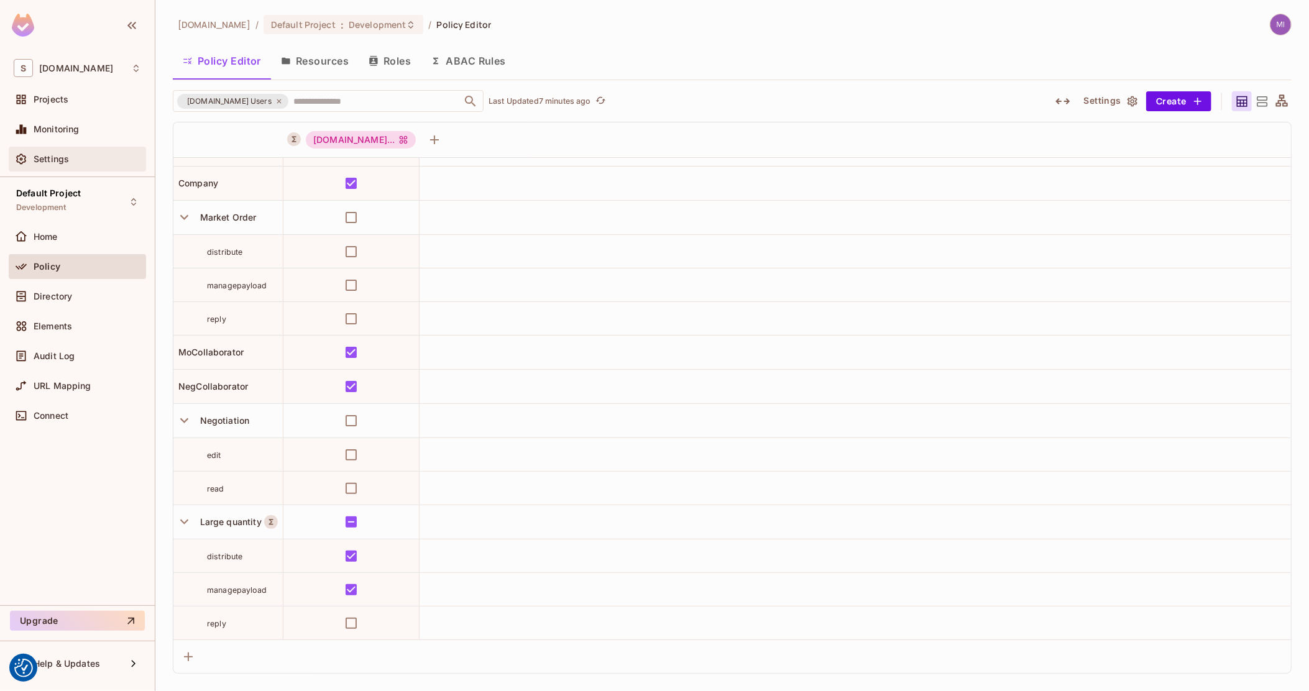
click at [74, 156] on div "Settings" at bounding box center [88, 159] width 108 height 10
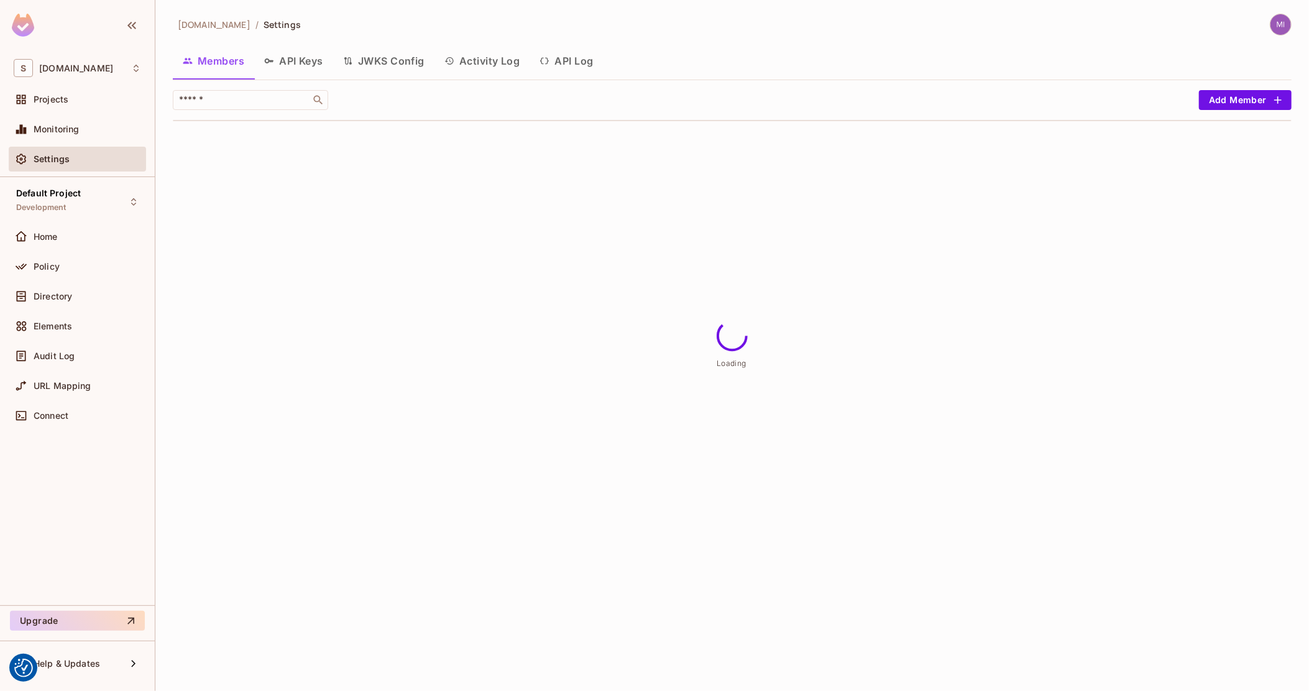
click at [489, 55] on button "Activity Log" at bounding box center [483, 60] width 96 height 31
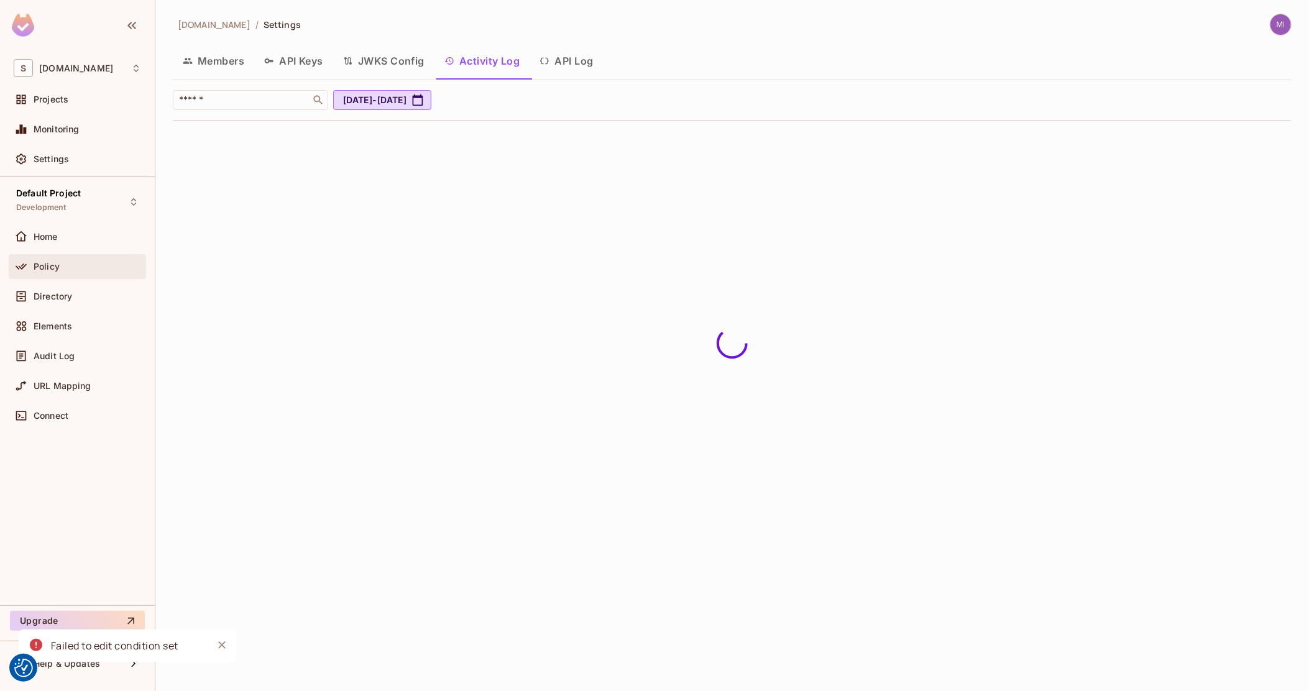
click at [88, 269] on div "Policy" at bounding box center [88, 267] width 108 height 10
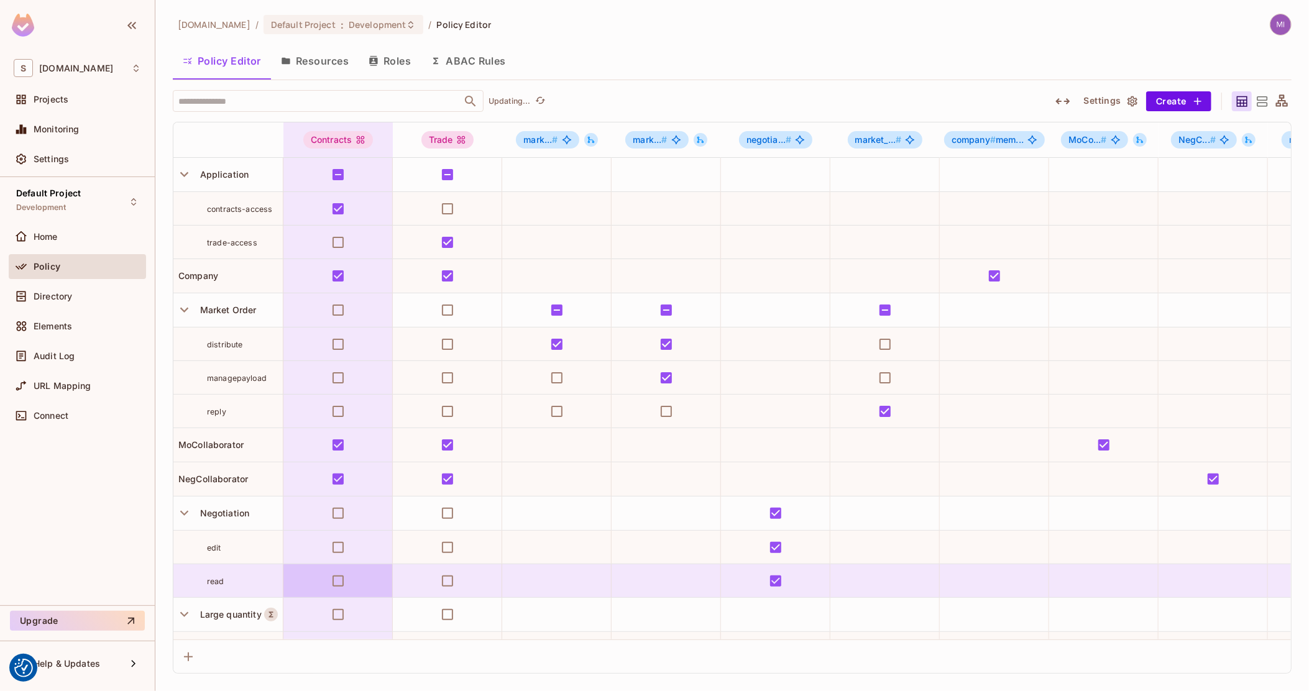
scroll to position [104, 0]
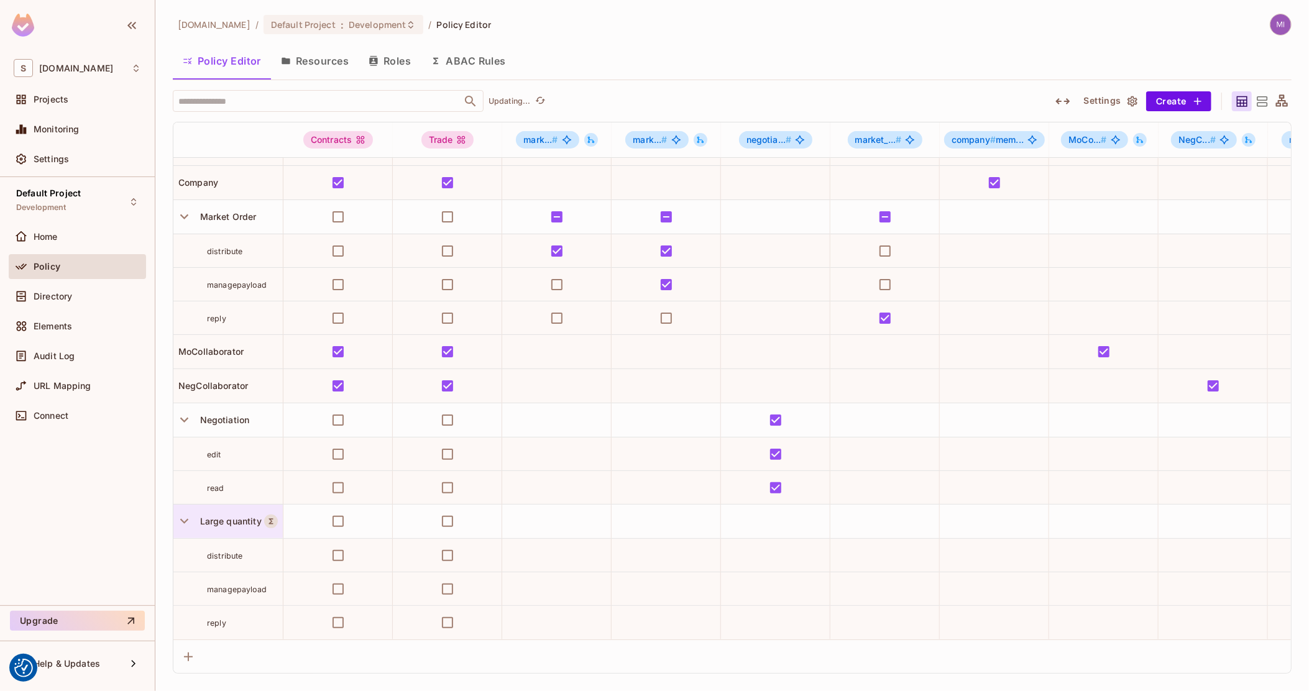
click at [255, 517] on span "Large quantity" at bounding box center [228, 522] width 67 height 10
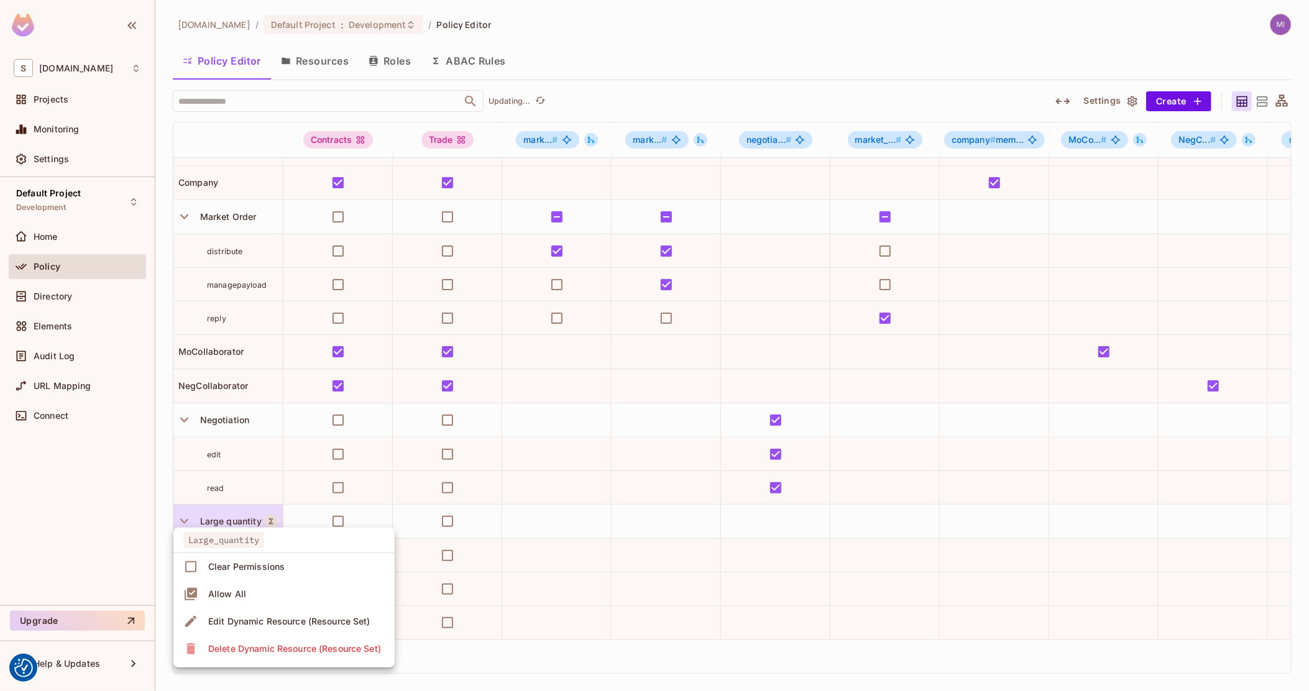
click at [290, 622] on div "Edit Dynamic Resource (Resource Set)" at bounding box center [289, 621] width 162 height 12
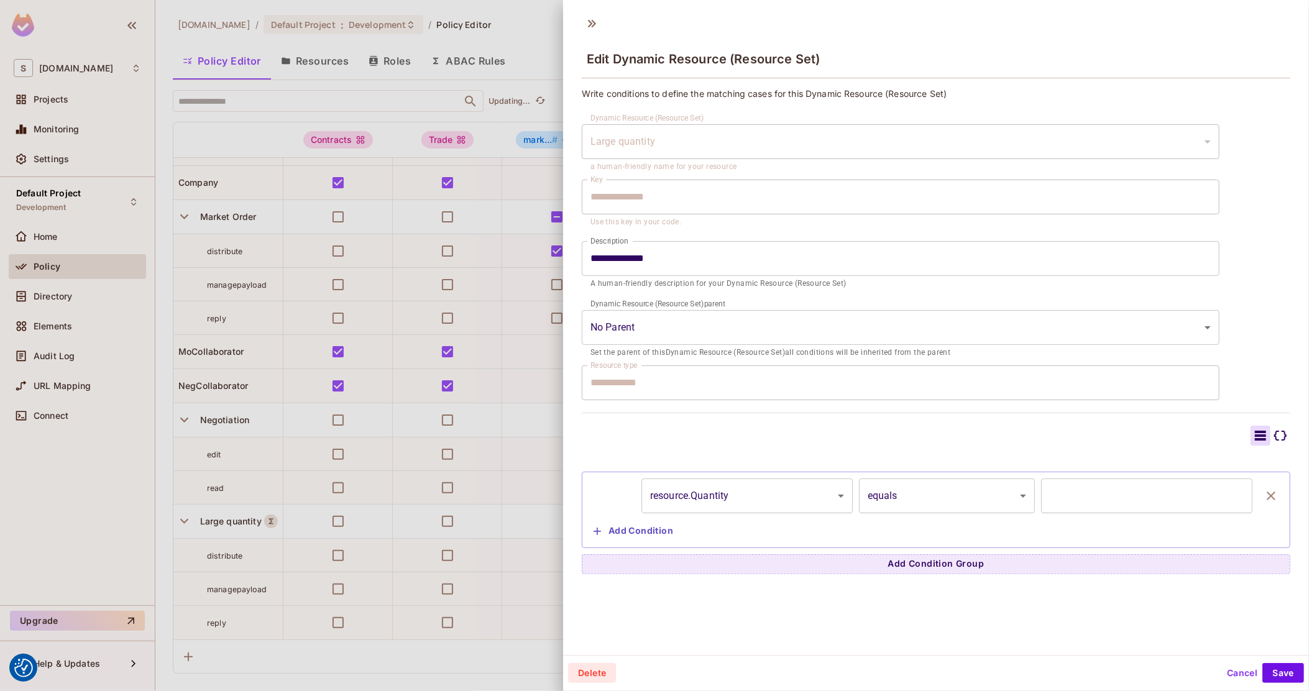
scroll to position [1, 0]
click at [959, 509] on body "We use cookies to enhance your browsing experience, serve personalized ads or c…" at bounding box center [654, 345] width 1309 height 691
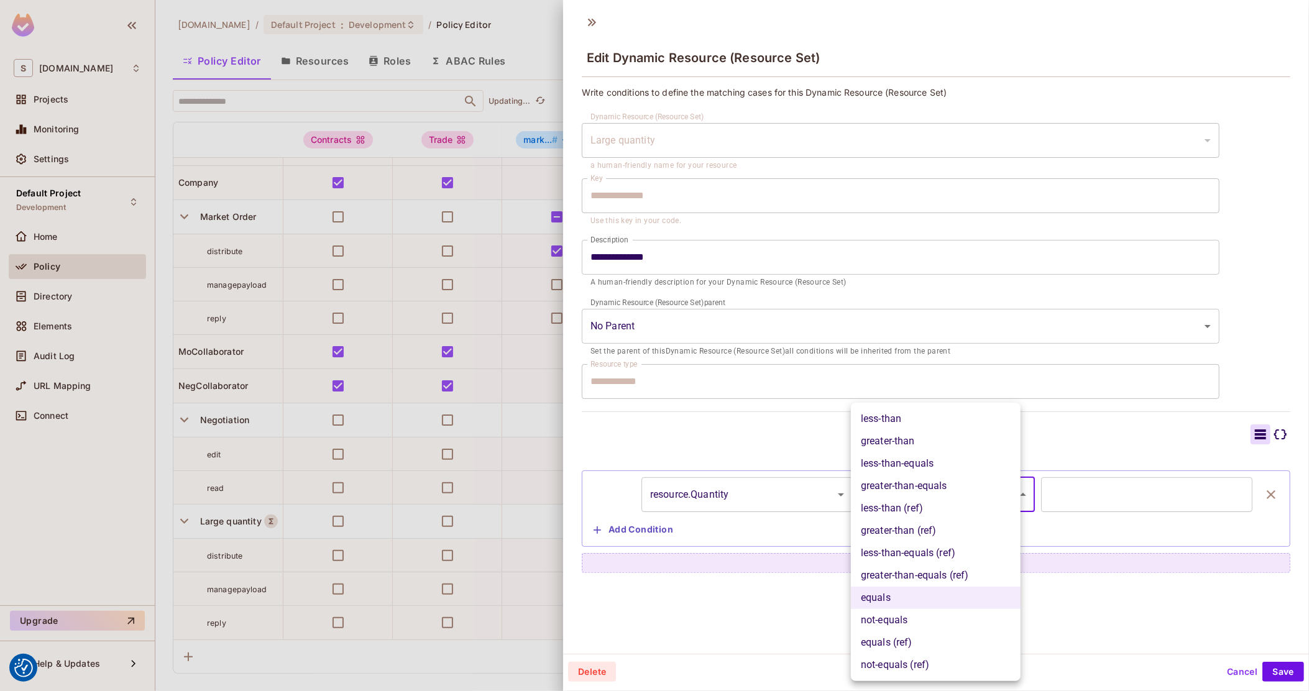
click at [948, 446] on li "greater-than" at bounding box center [936, 441] width 170 height 22
type input "**********"
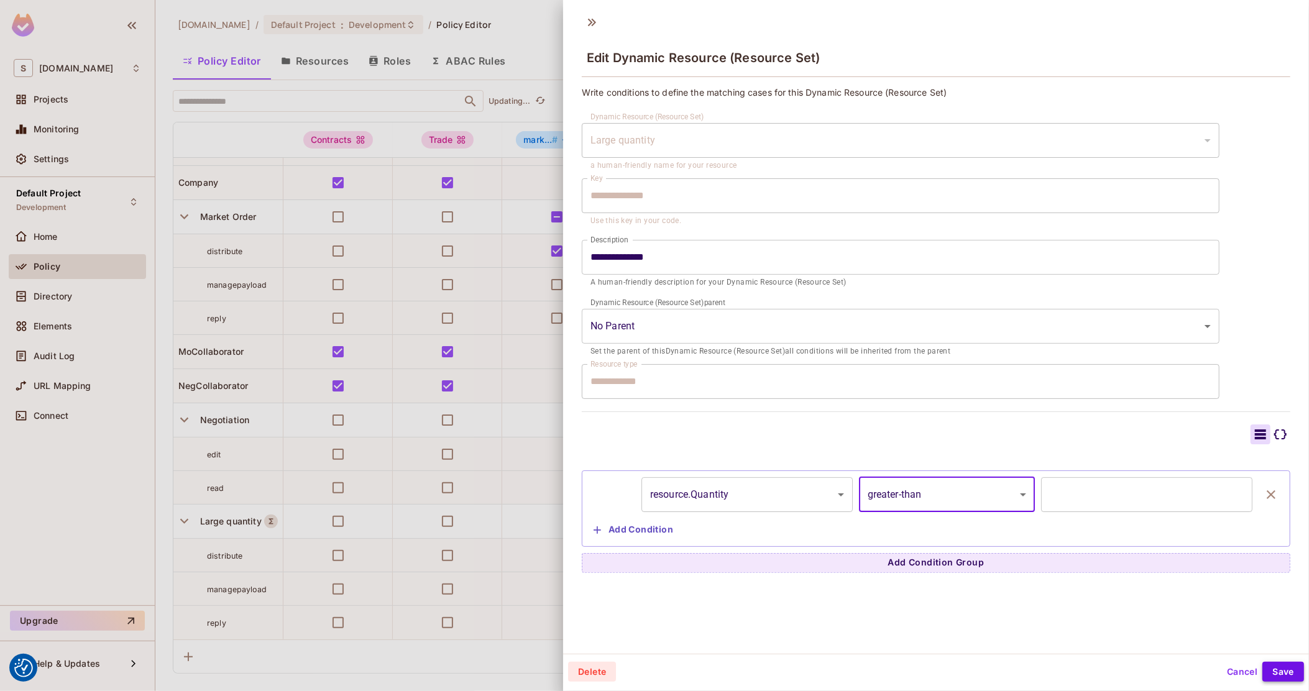
click at [1274, 668] on button "Save" at bounding box center [1284, 672] width 42 height 20
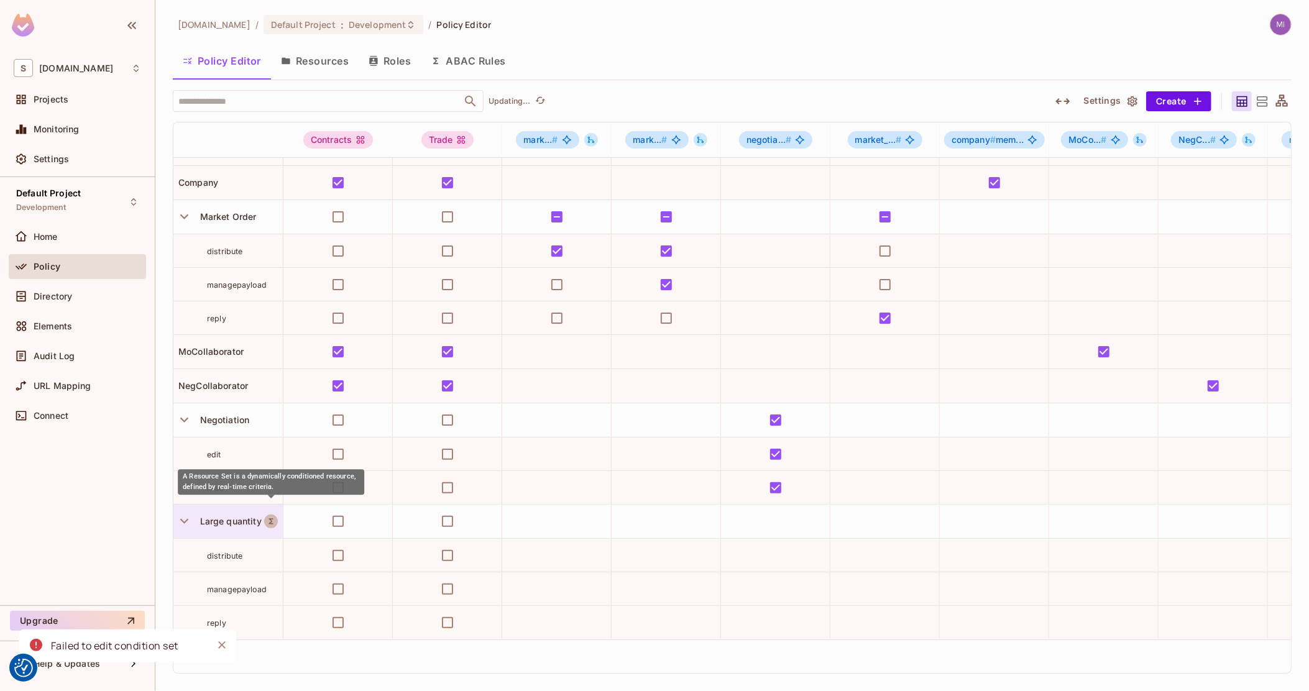
click at [264, 515] on button "A Resource Set is a dynamically conditioned resource, defined by real-time crit…" at bounding box center [271, 522] width 14 height 14
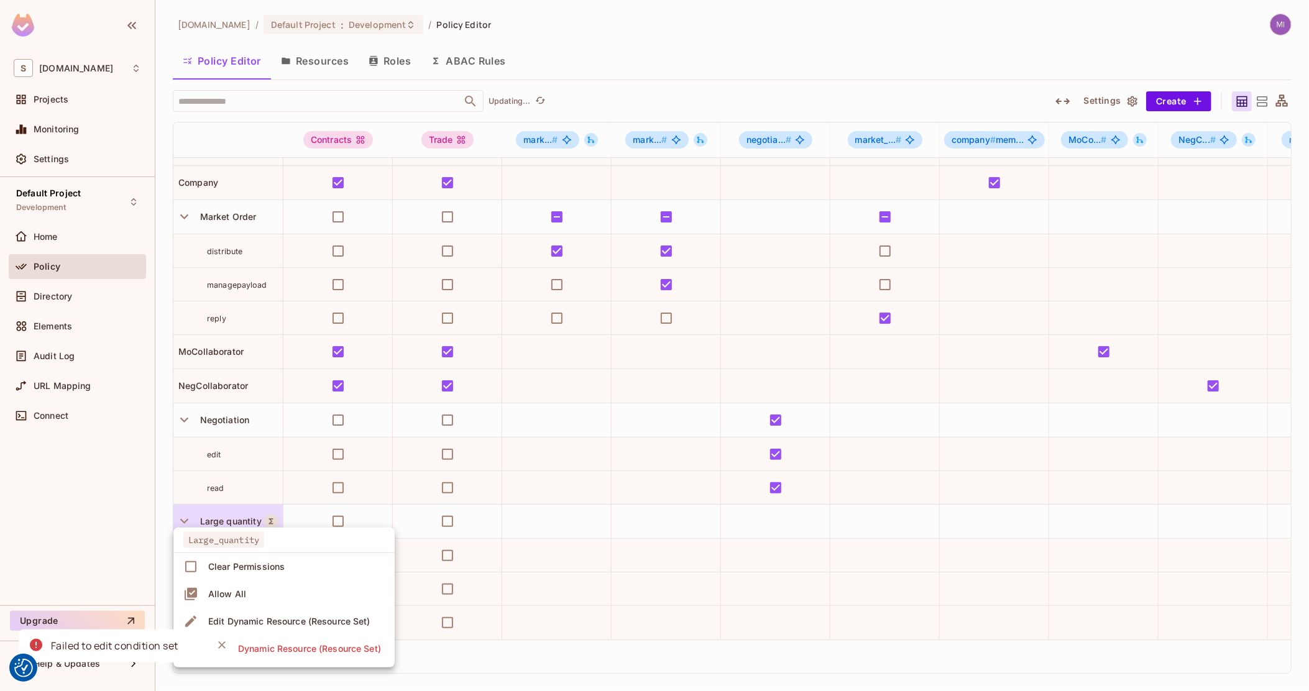
click at [262, 622] on div "Edit Dynamic Resource (Resource Set)" at bounding box center [289, 621] width 162 height 12
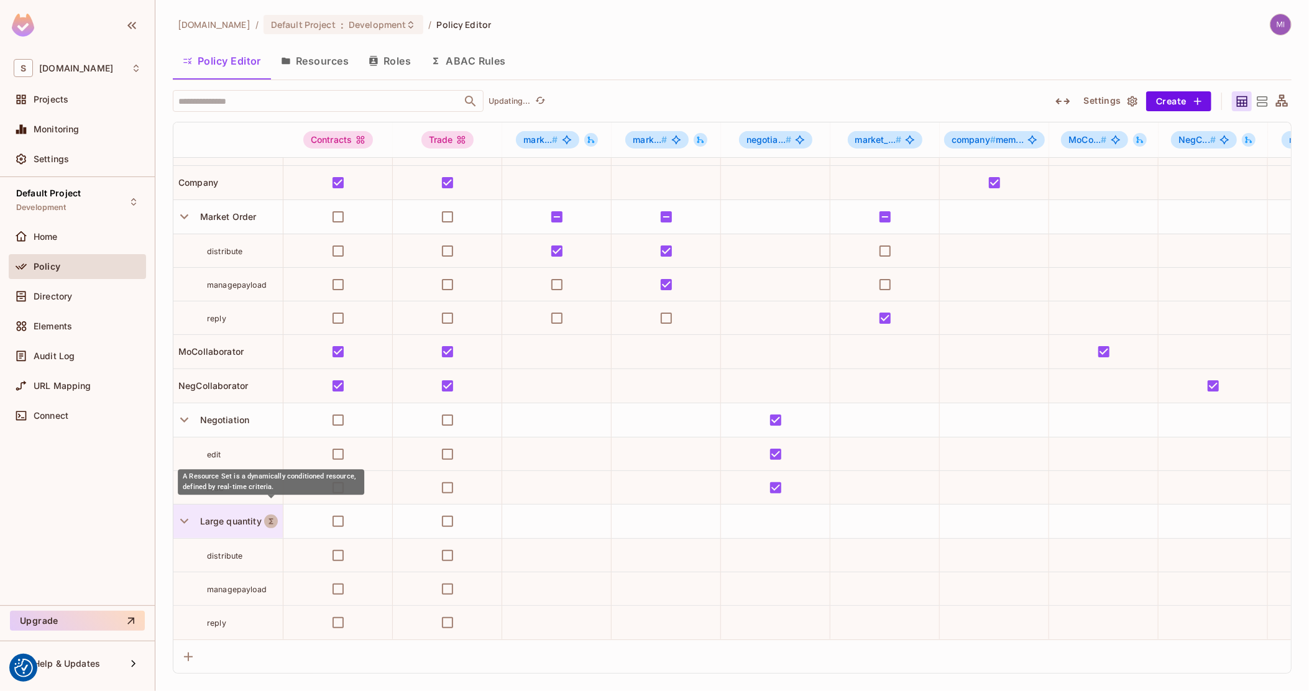
click at [267, 517] on icon "A Resource Set is a dynamically conditioned resource, defined by real-time crit…" at bounding box center [271, 521] width 9 height 9
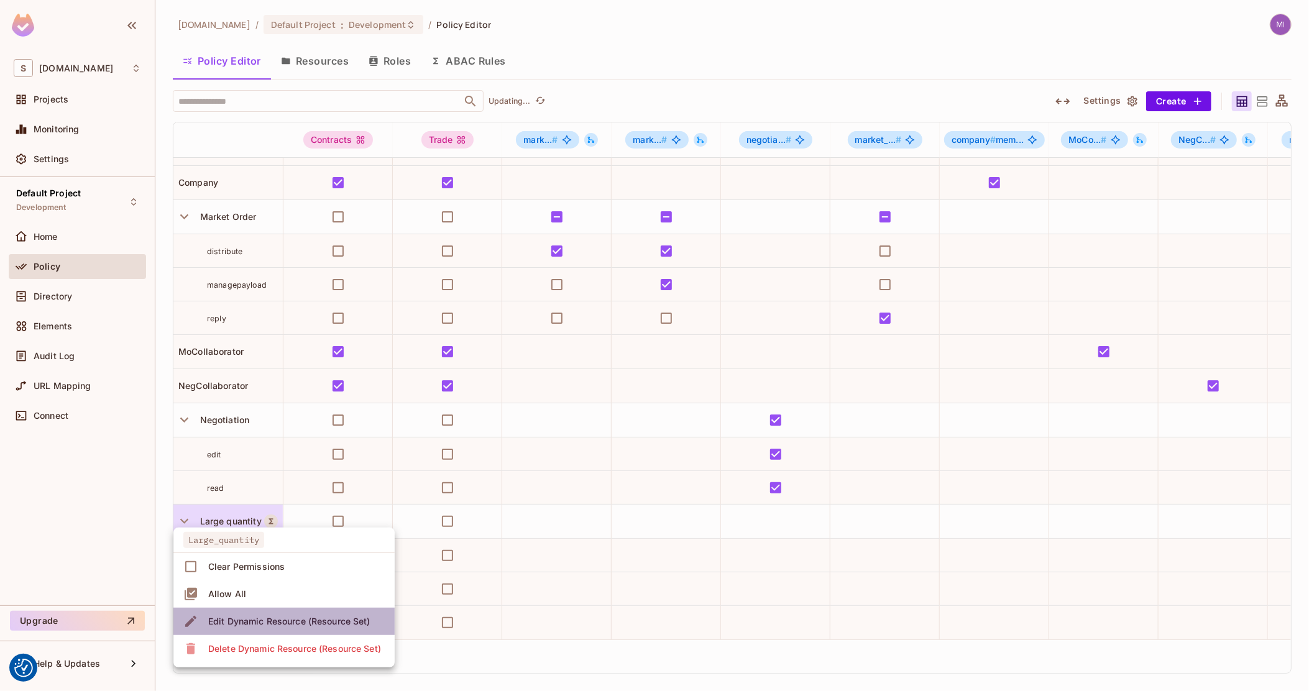
click at [279, 618] on div "Edit Dynamic Resource (Resource Set)" at bounding box center [289, 621] width 162 height 12
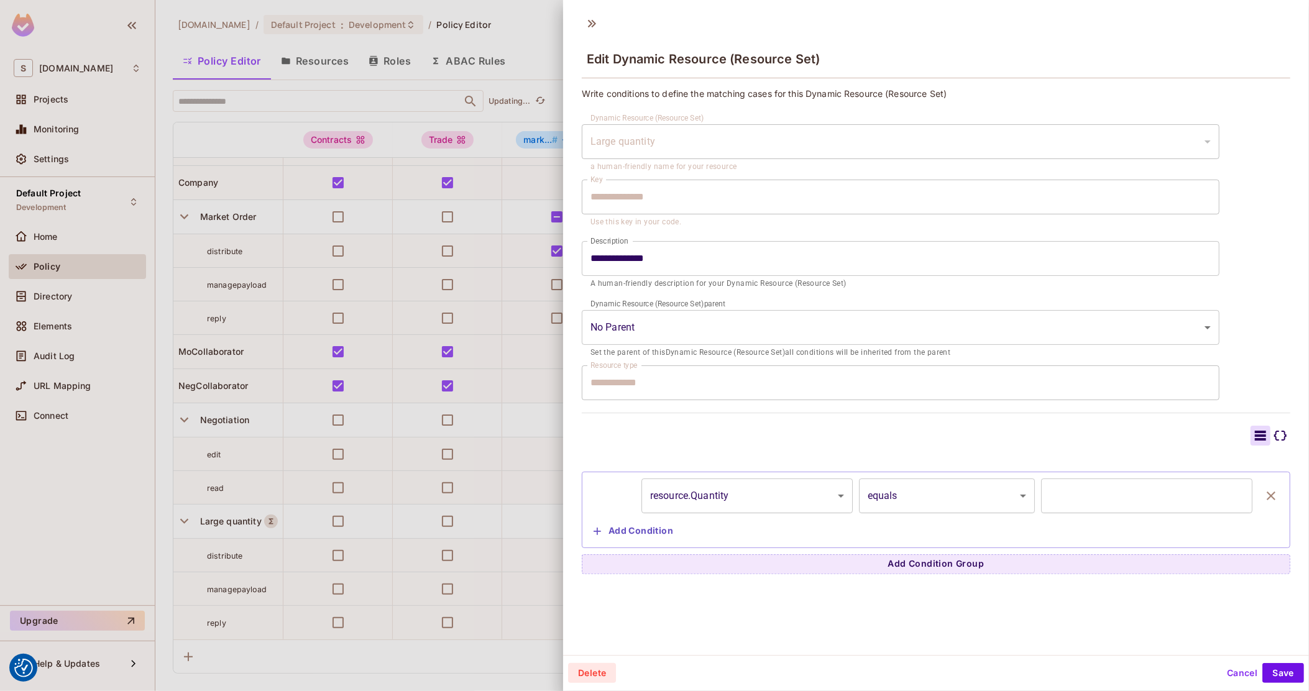
click at [900, 503] on body "We use cookies to enhance your browsing experience, serve personalized ads or c…" at bounding box center [654, 345] width 1309 height 691
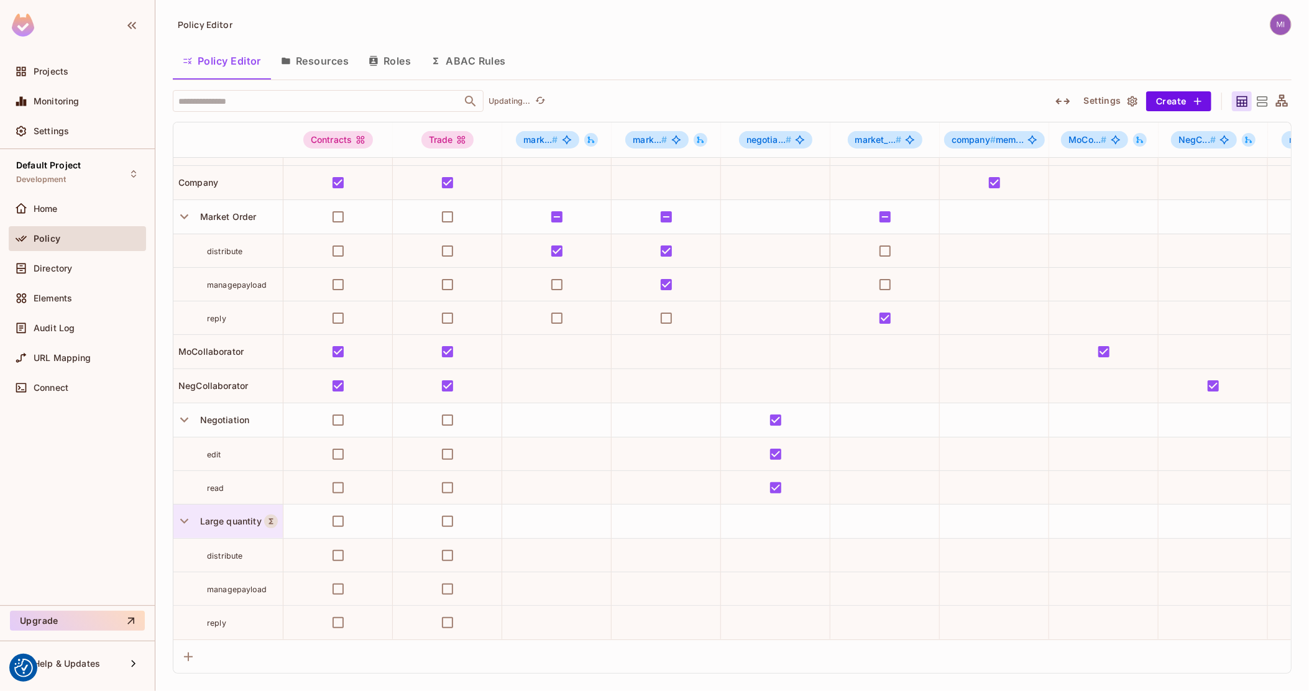
click at [255, 516] on span "Large quantity" at bounding box center [228, 521] width 67 height 11
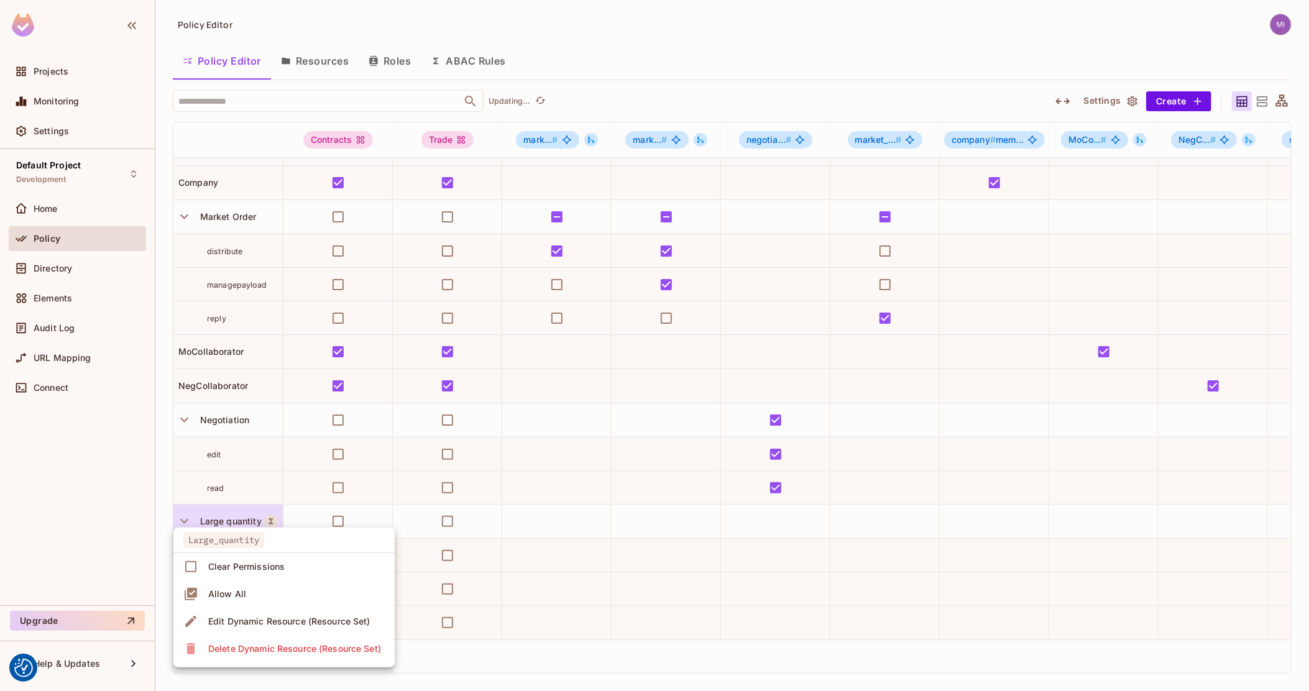
click at [284, 624] on div "Edit Dynamic Resource (Resource Set)" at bounding box center [289, 621] width 162 height 12
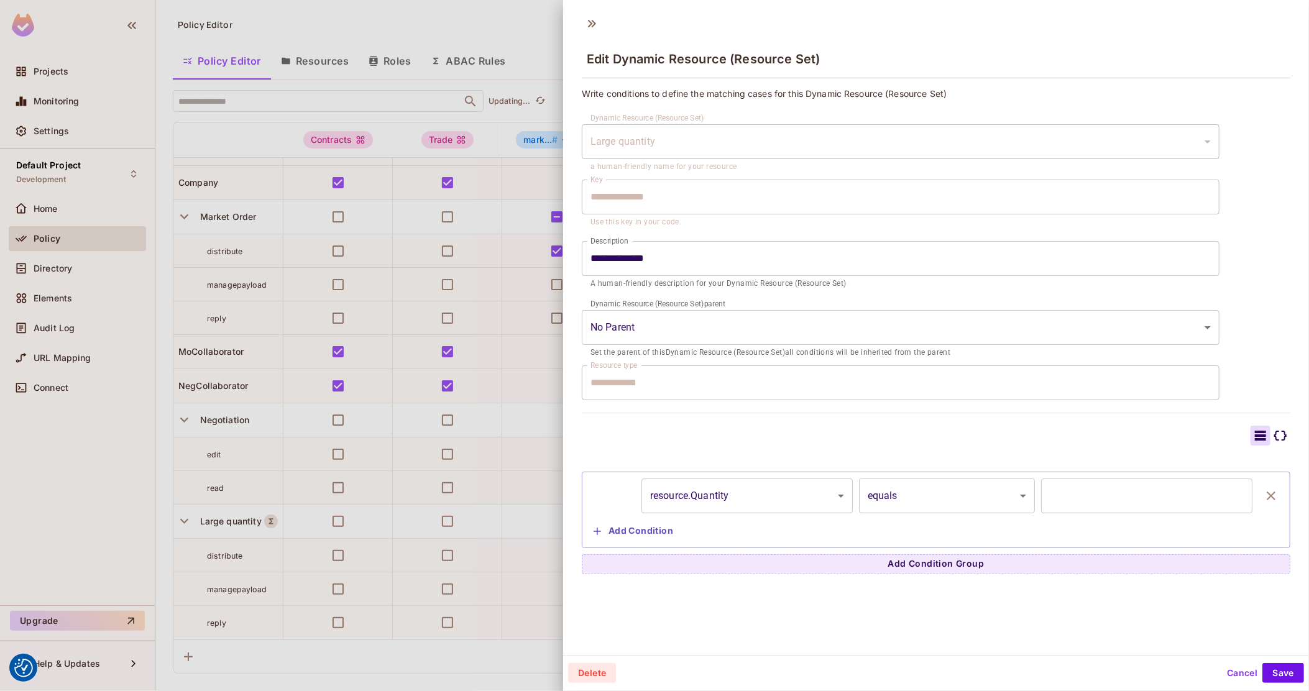
click at [906, 495] on body "We use cookies to enhance your browsing experience, serve personalized ads or c…" at bounding box center [654, 345] width 1309 height 691
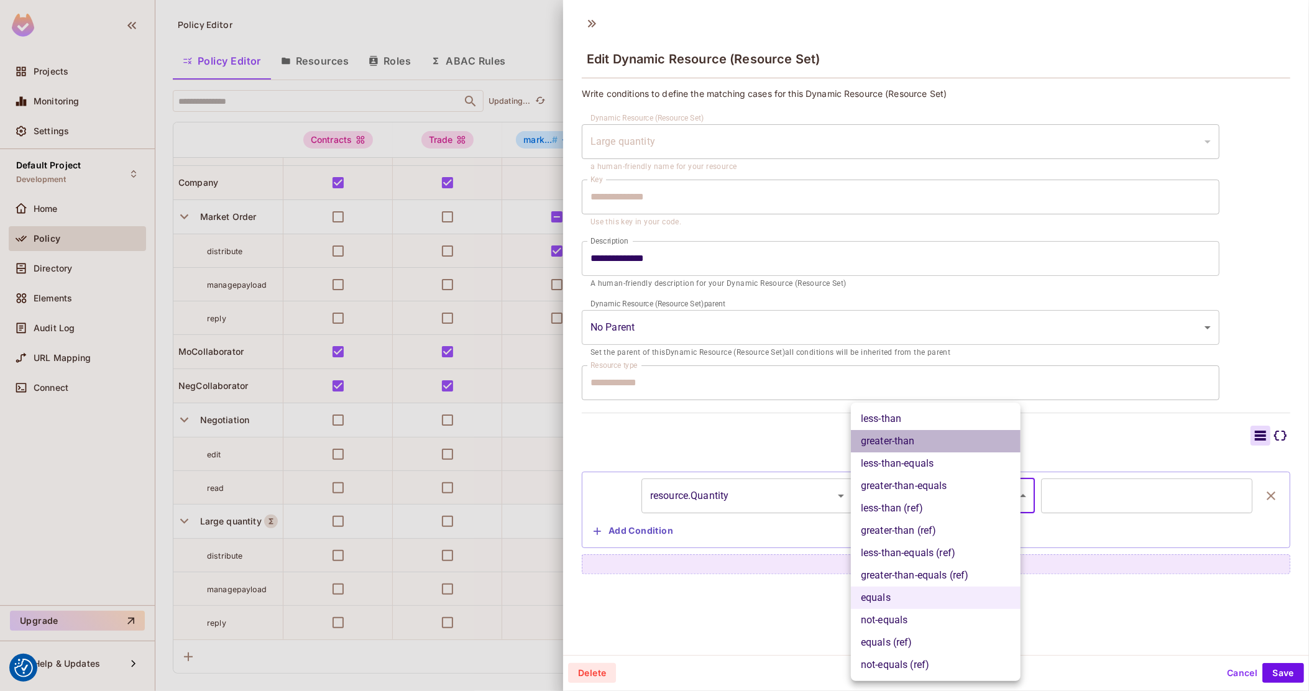
click at [949, 446] on li "greater-than" at bounding box center [936, 441] width 170 height 22
type input "**********"
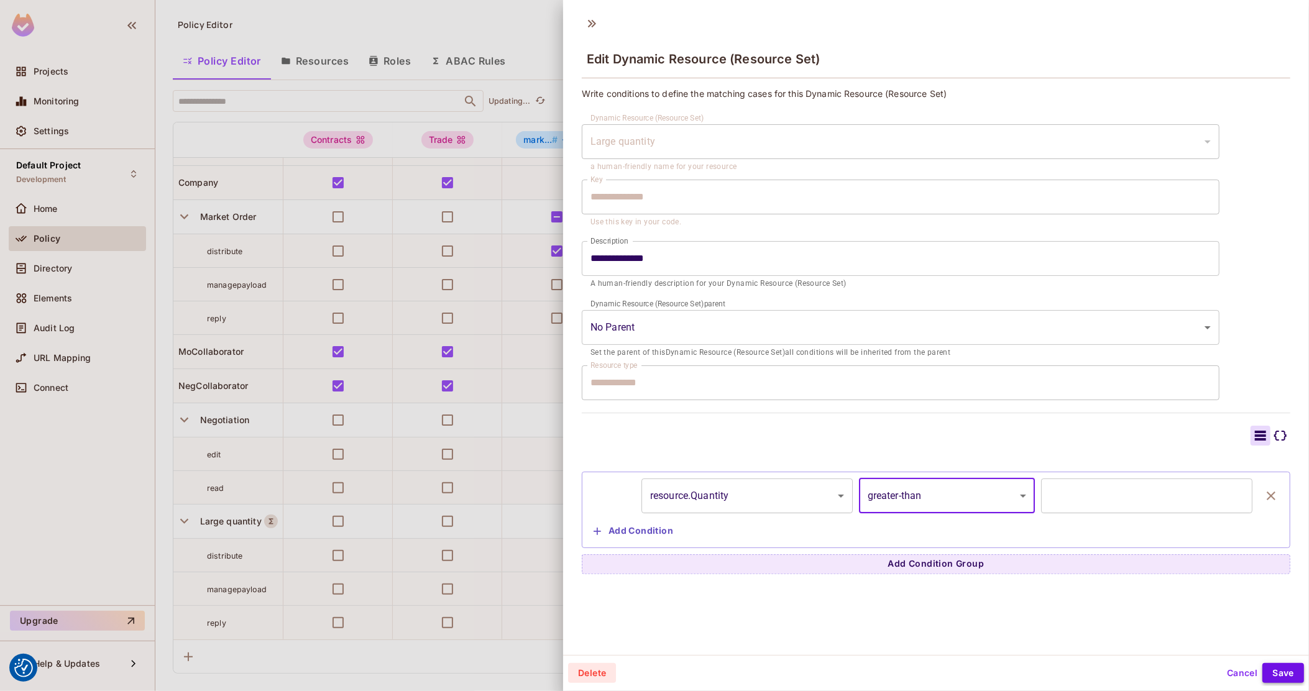
click at [1276, 674] on button "Save" at bounding box center [1284, 673] width 42 height 20
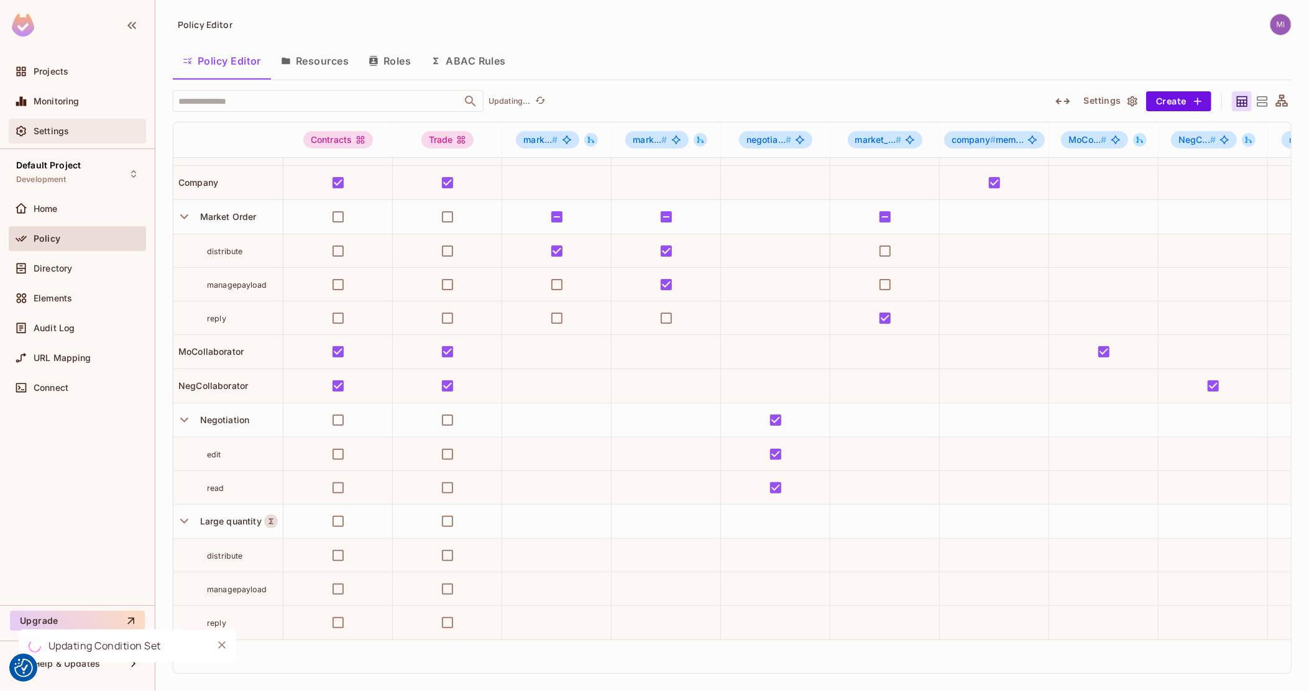
click at [83, 124] on div "Settings" at bounding box center [77, 131] width 127 height 15
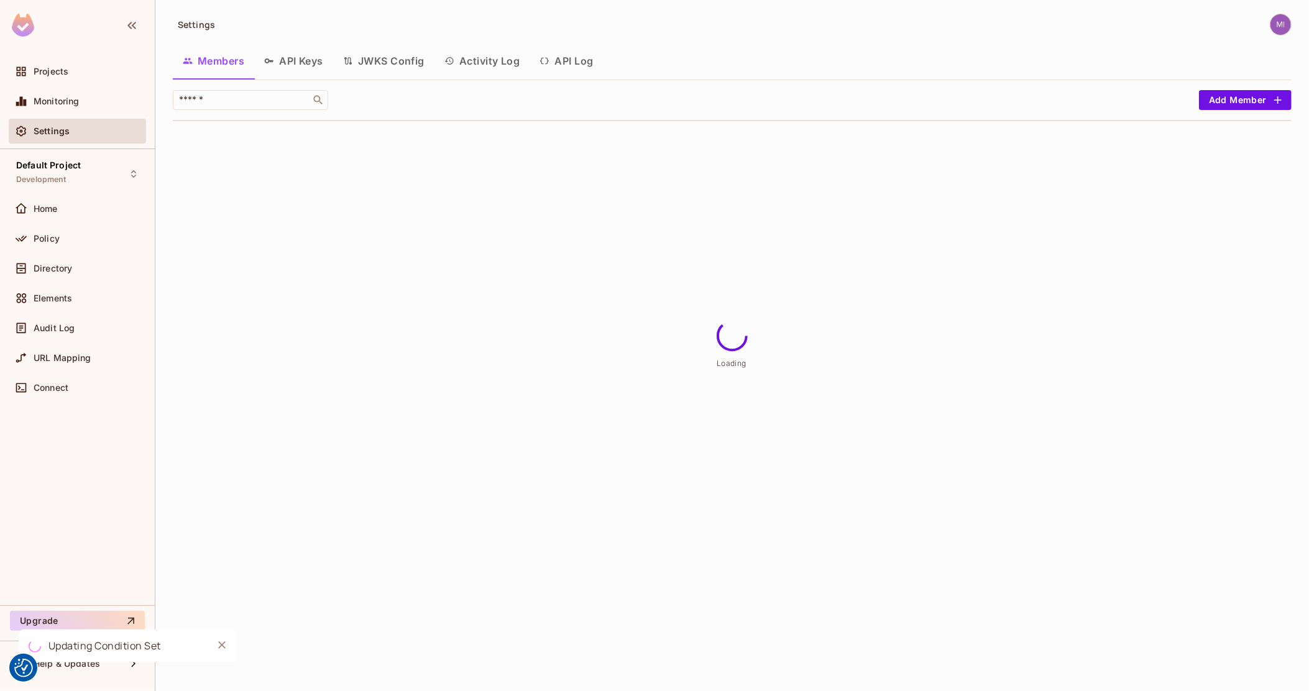
click at [497, 53] on button "Activity Log" at bounding box center [483, 60] width 96 height 31
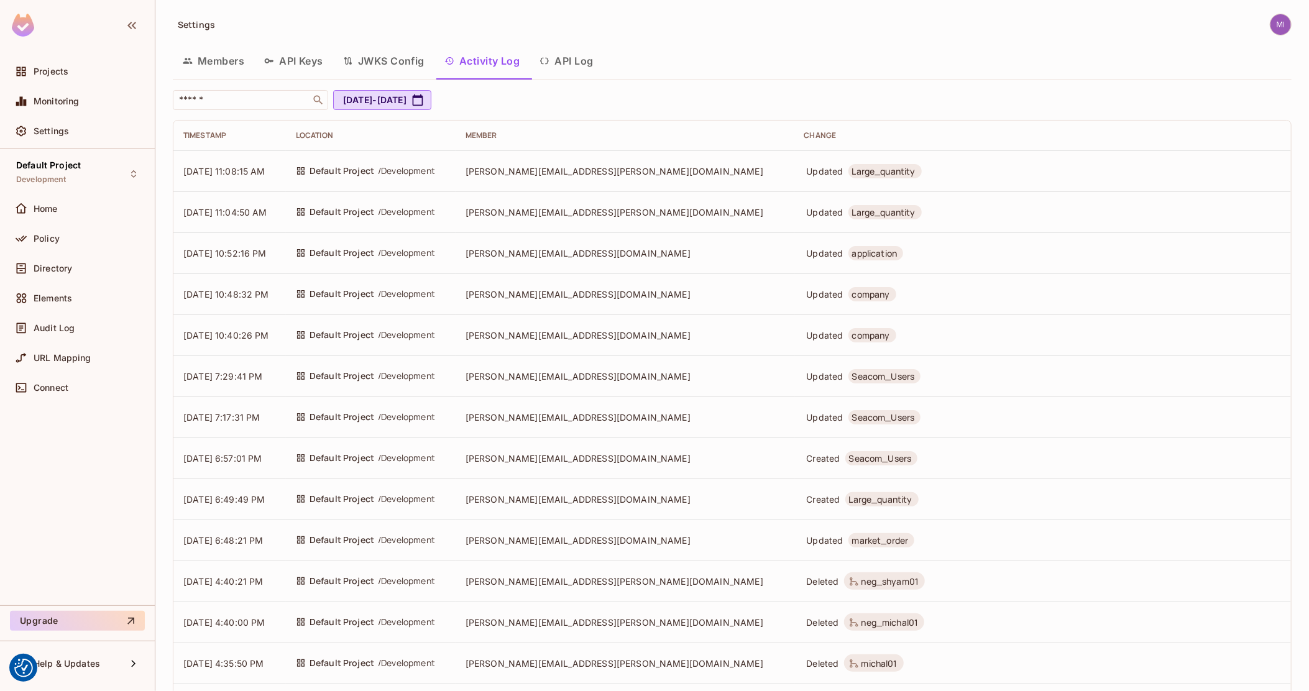
click at [794, 156] on td "Updated Large_quantity" at bounding box center [1042, 170] width 497 height 41
click at [587, 173] on span "[PERSON_NAME][EMAIL_ADDRESS][PERSON_NAME][DOMAIN_NAME]" at bounding box center [615, 171] width 298 height 11
click at [306, 175] on icon at bounding box center [301, 171] width 10 height 10
click at [57, 247] on div "Policy" at bounding box center [77, 238] width 137 height 25
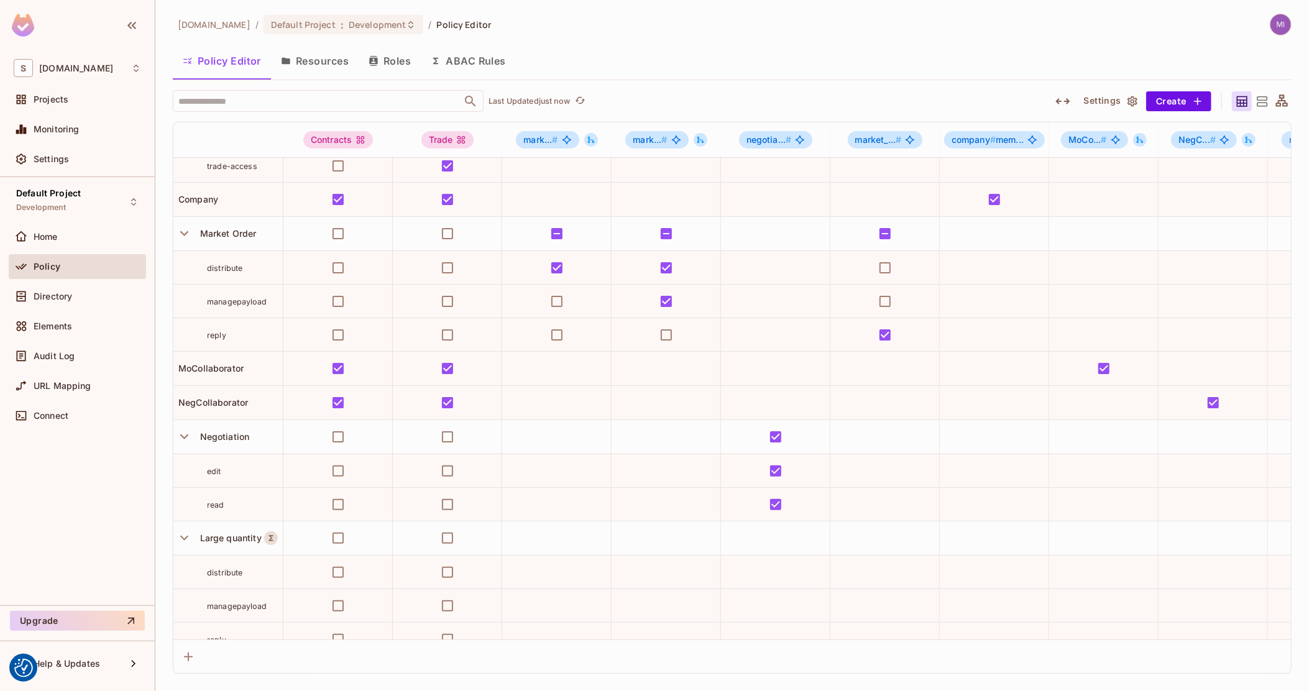
scroll to position [104, 0]
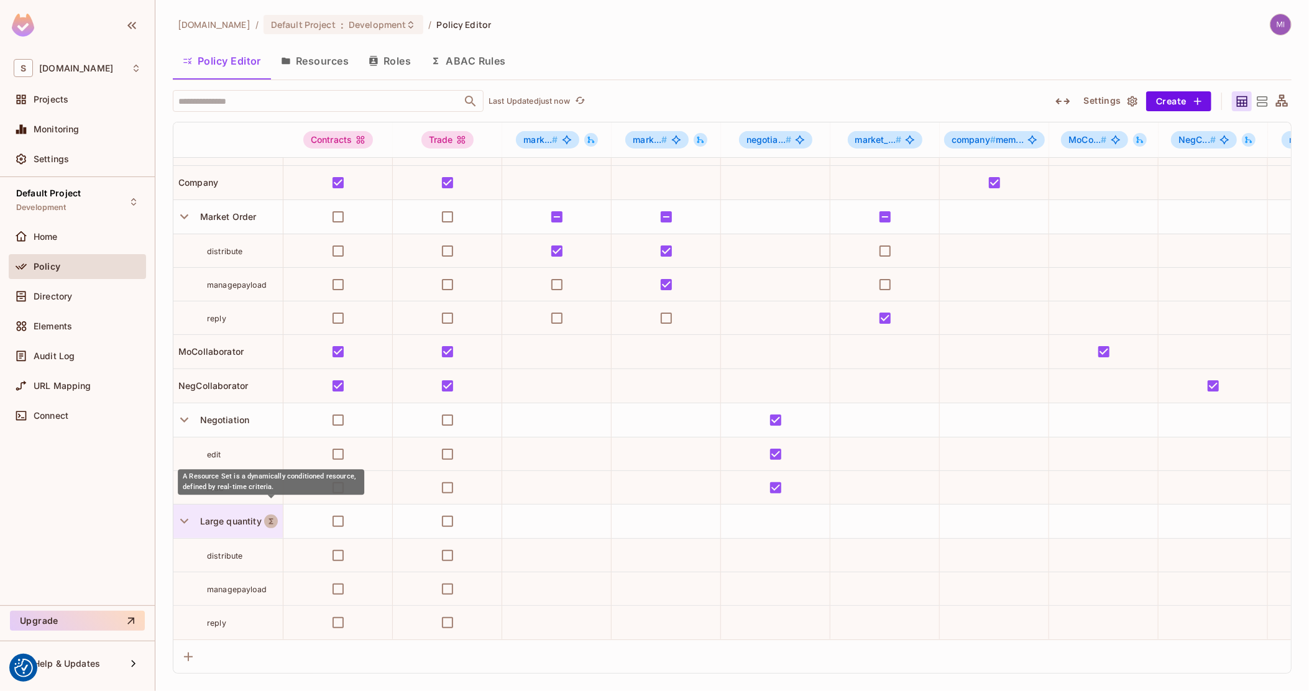
click at [273, 517] on icon "A Resource Set is a dynamically conditioned resource, defined by real-time crit…" at bounding box center [271, 521] width 9 height 9
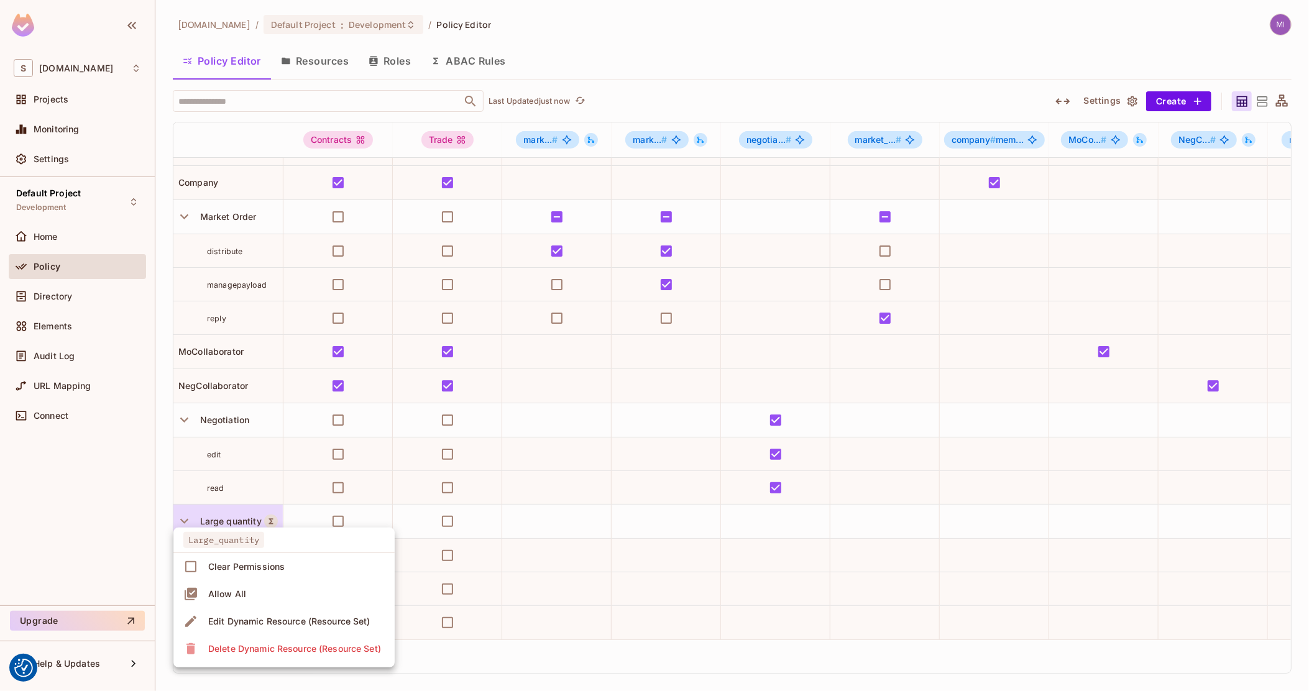
click at [238, 627] on div "Edit Dynamic Resource (Resource Set)" at bounding box center [289, 621] width 162 height 12
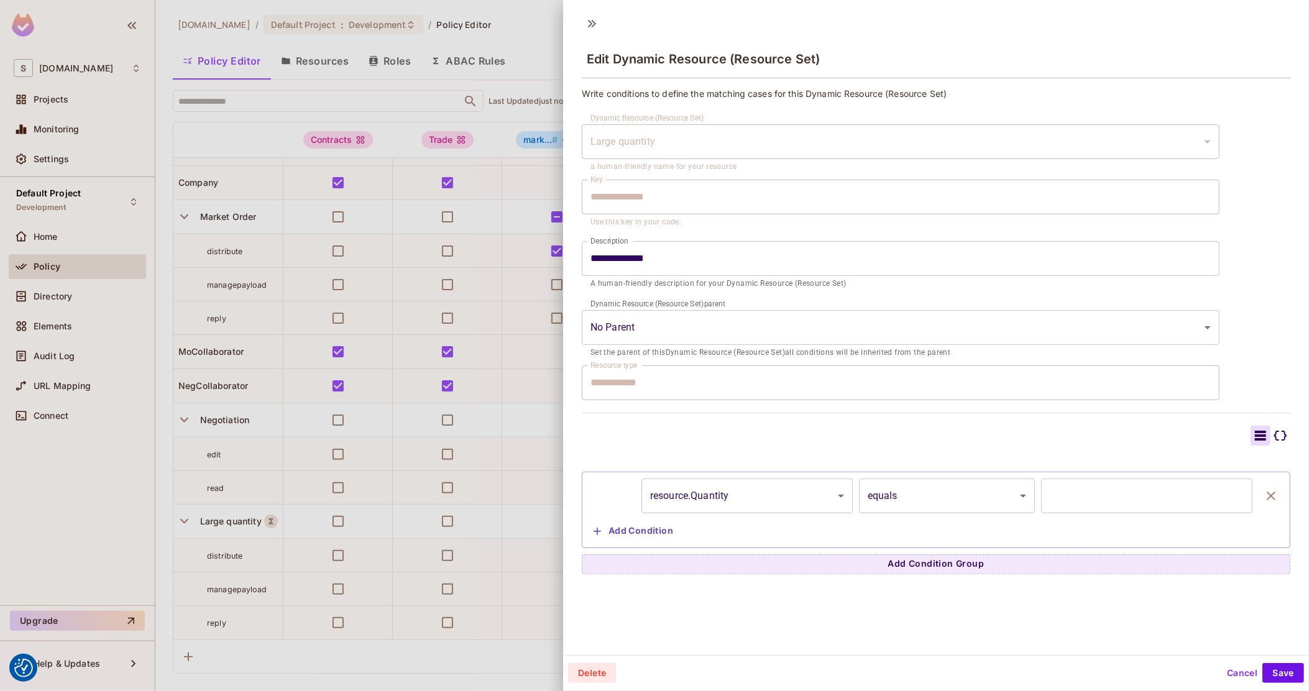
scroll to position [1, 0]
click at [929, 504] on body "We use cookies to enhance your browsing experience, serve personalized ads or c…" at bounding box center [654, 345] width 1309 height 691
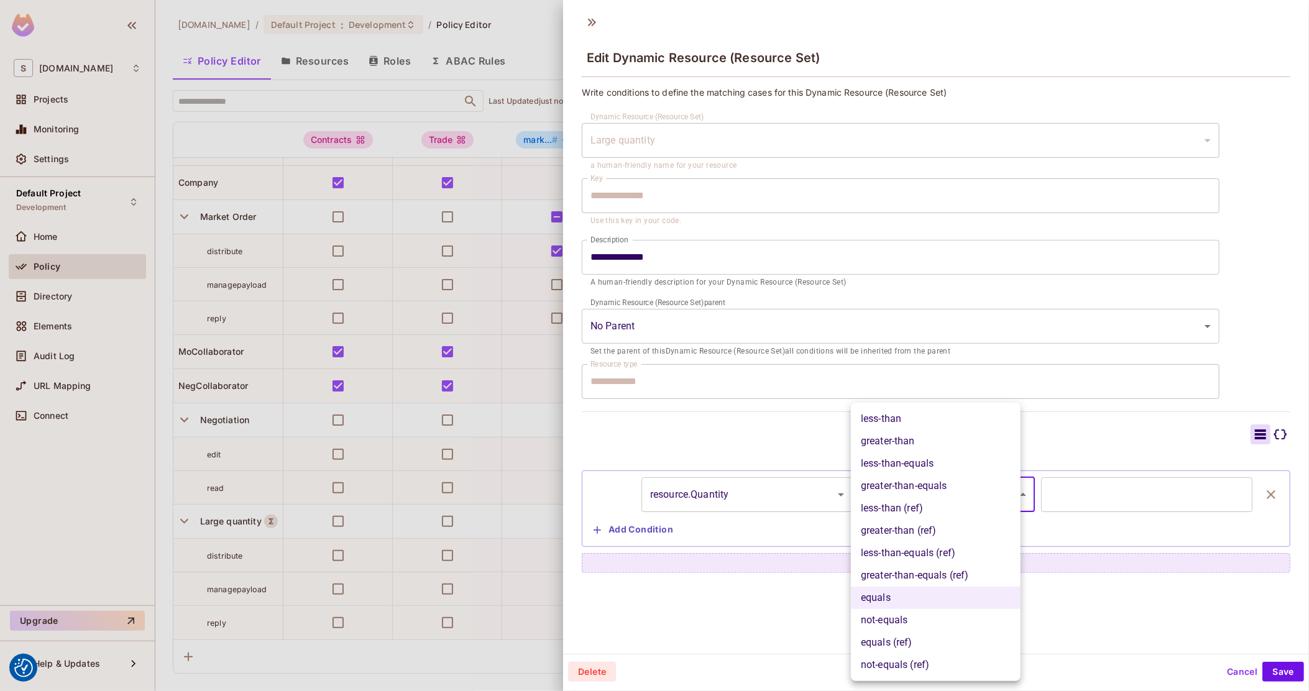
click at [937, 442] on li "greater-than" at bounding box center [936, 441] width 170 height 22
type input "**********"
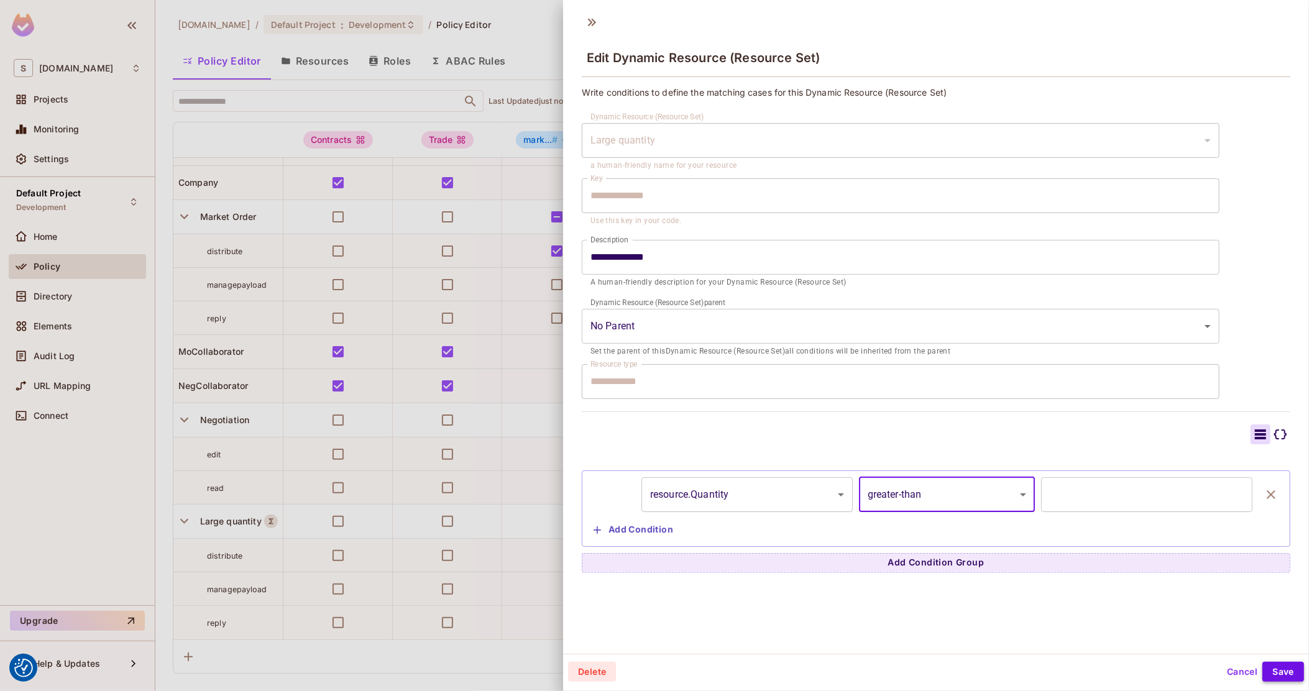
click at [1279, 676] on button "Save" at bounding box center [1284, 672] width 42 height 20
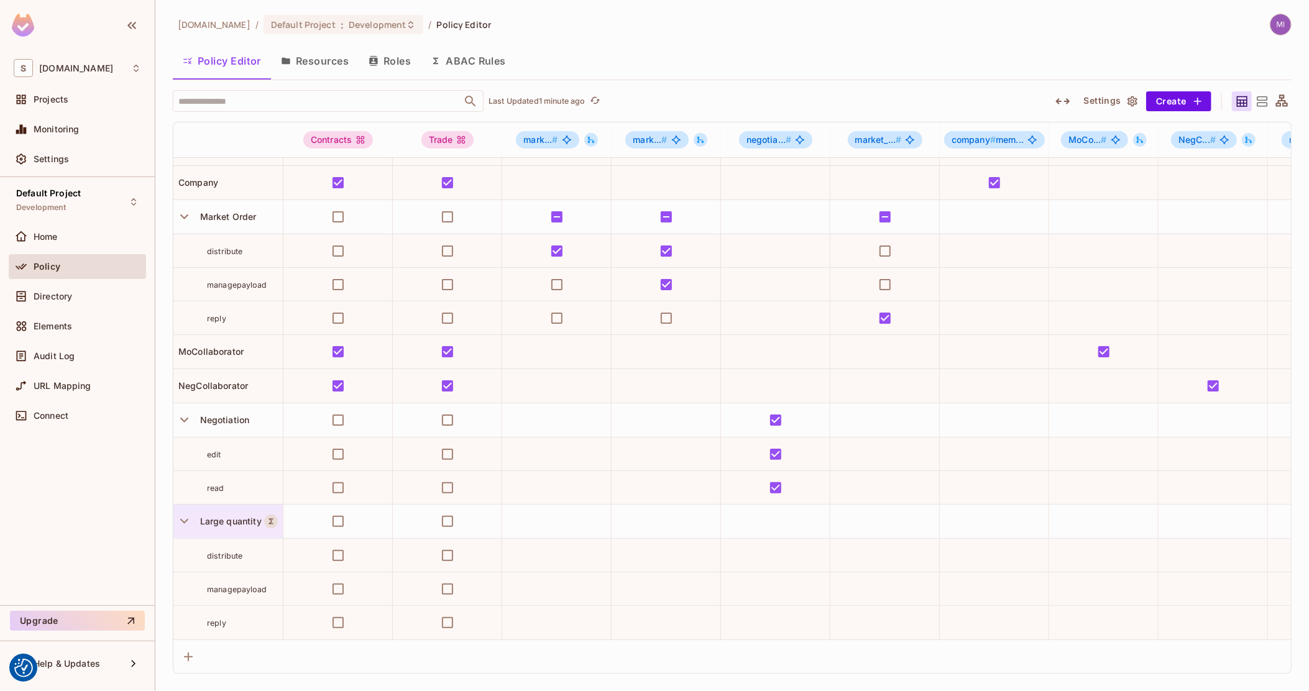
click at [238, 516] on span "Large quantity" at bounding box center [228, 521] width 67 height 11
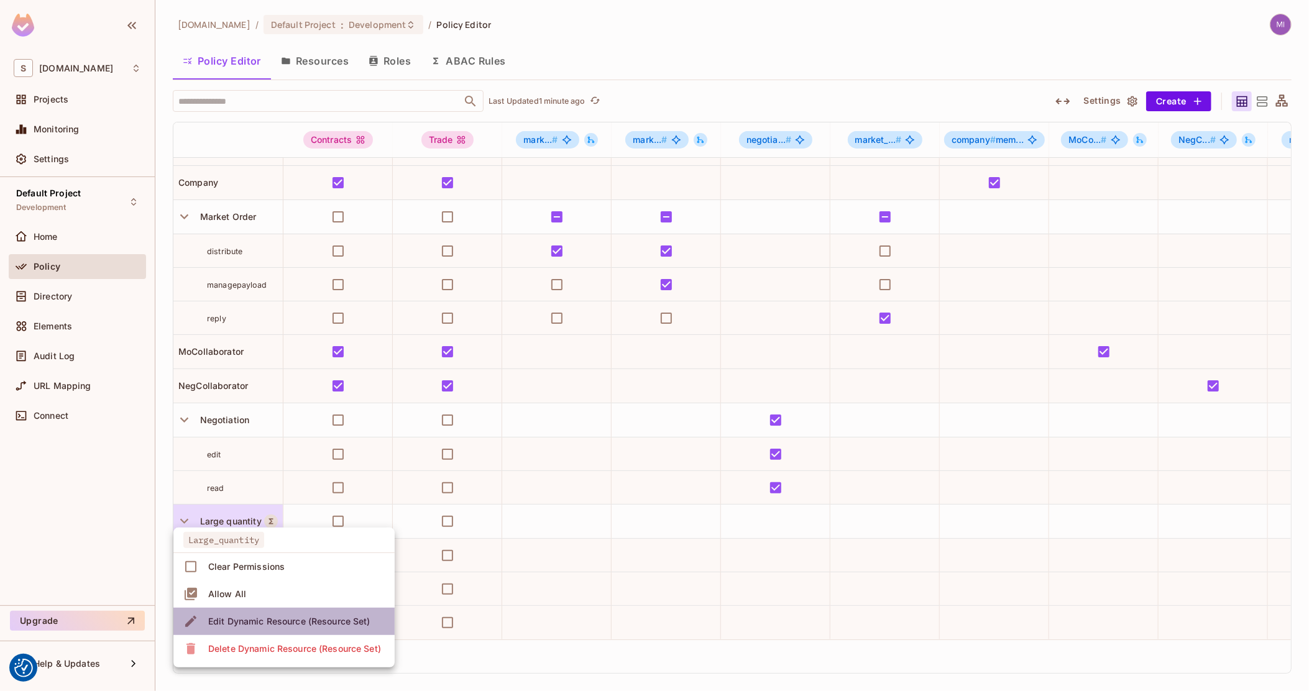
click at [234, 617] on div "Edit Dynamic Resource (Resource Set)" at bounding box center [289, 621] width 162 height 12
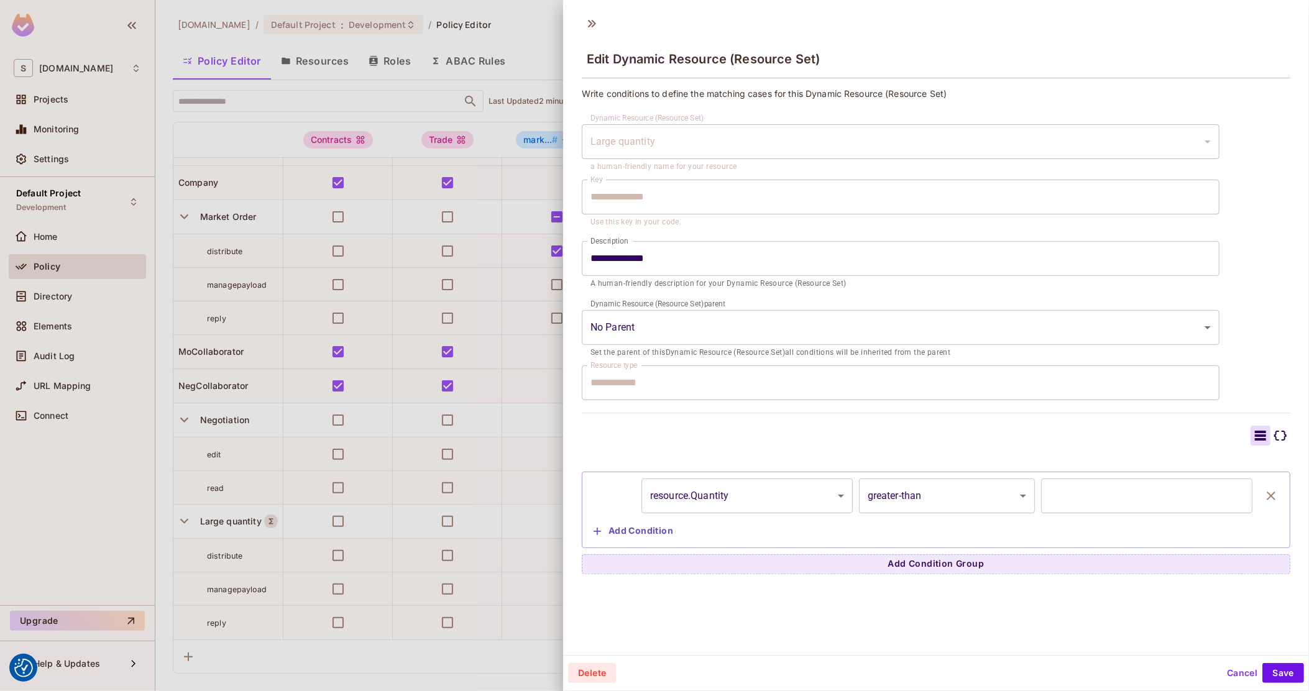
click at [1062, 495] on input "*****" at bounding box center [1146, 496] width 211 height 35
drag, startPoint x: 1044, startPoint y: 496, endPoint x: 1079, endPoint y: 497, distance: 35.4
click at [1079, 497] on input "*****" at bounding box center [1146, 496] width 211 height 35
click at [1228, 680] on button "Cancel" at bounding box center [1242, 673] width 40 height 20
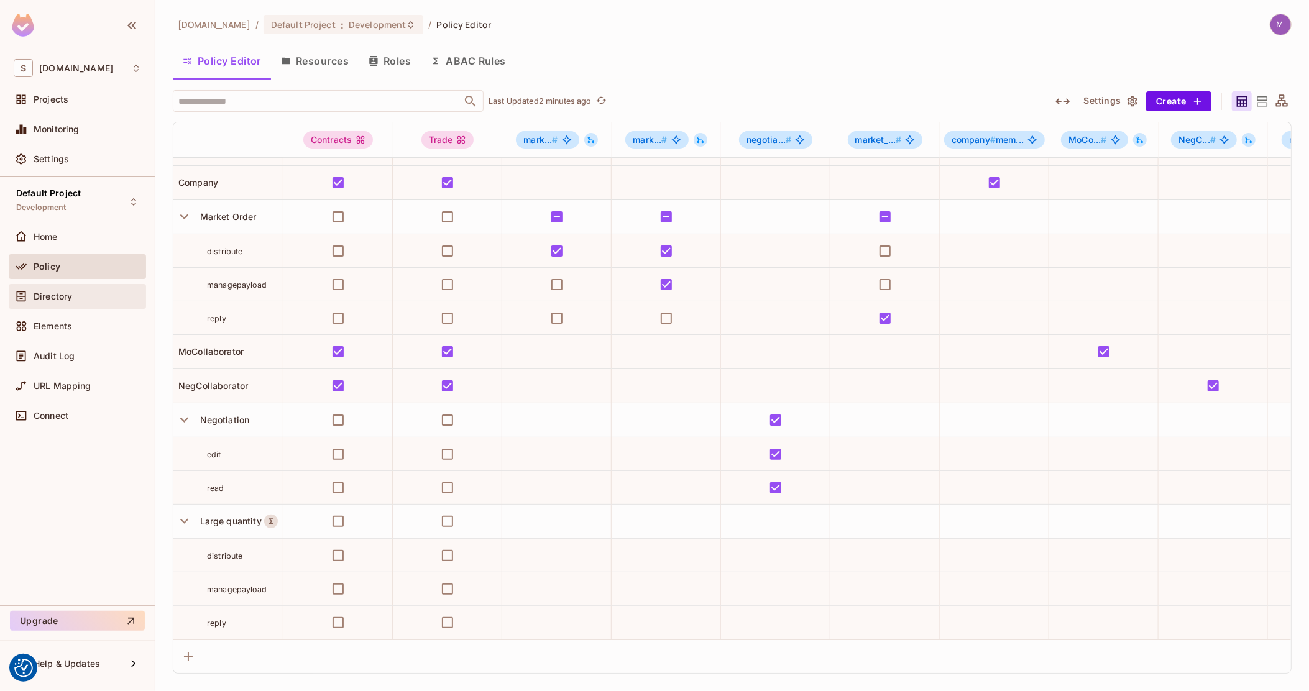
click at [30, 305] on div "Directory" at bounding box center [77, 296] width 137 height 25
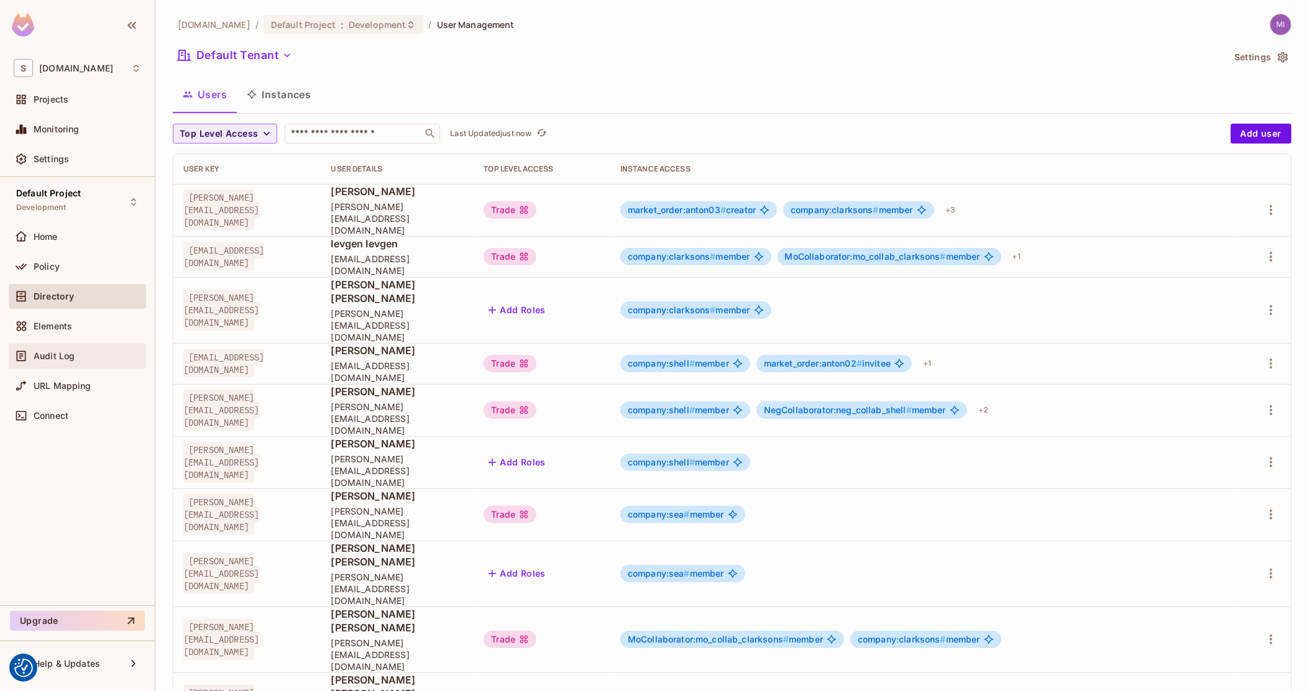
click at [65, 346] on div "Audit Log" at bounding box center [77, 356] width 137 height 25
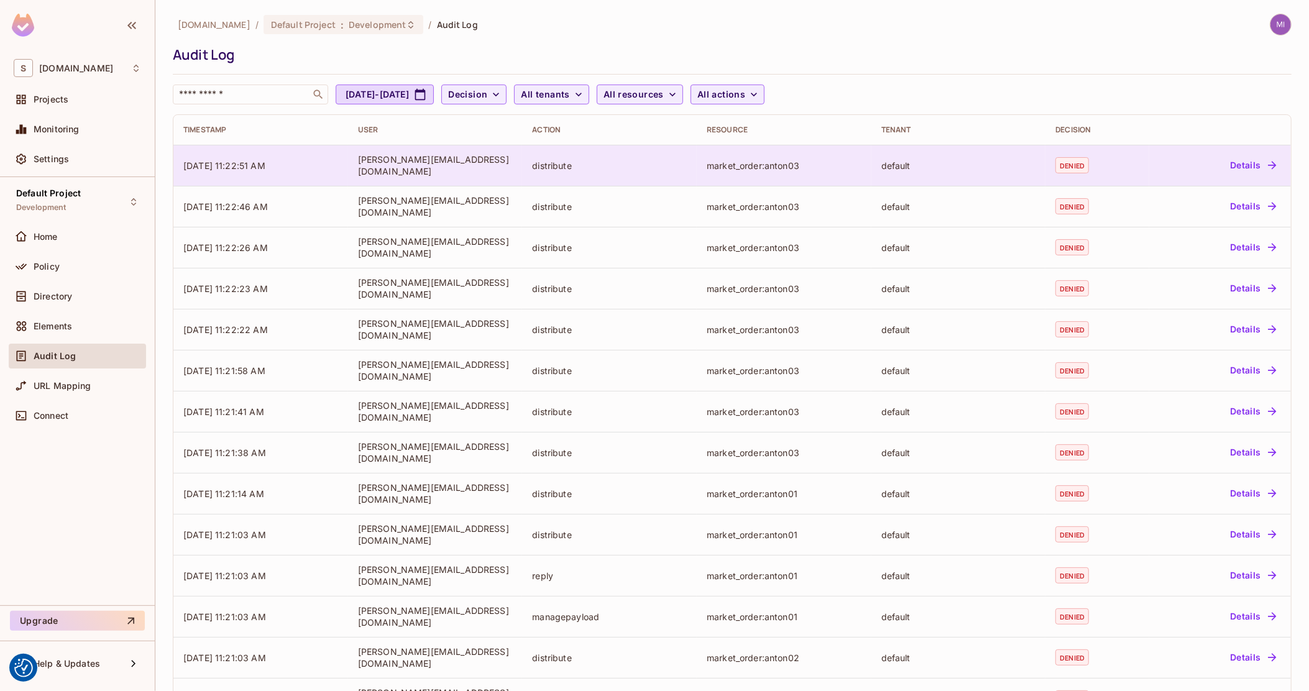
click at [338, 173] on td "[DATE] 11:22:51 AM" at bounding box center [260, 165] width 175 height 41
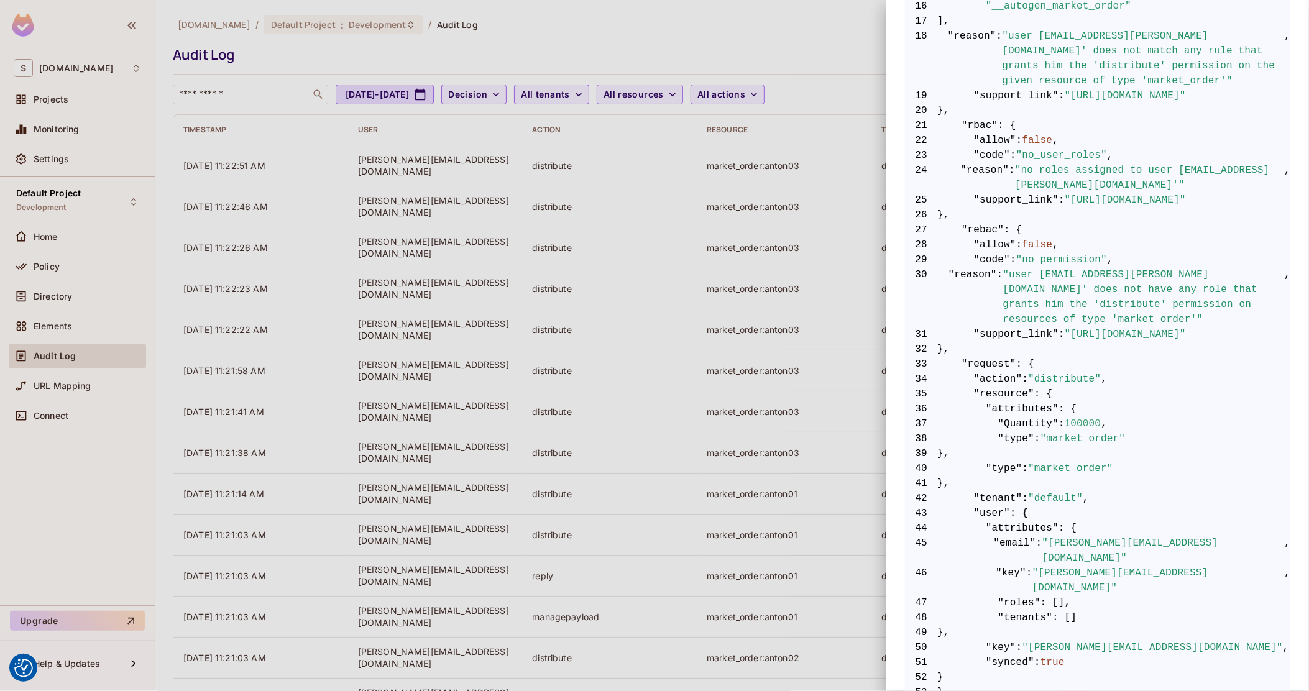
scroll to position [508, 0]
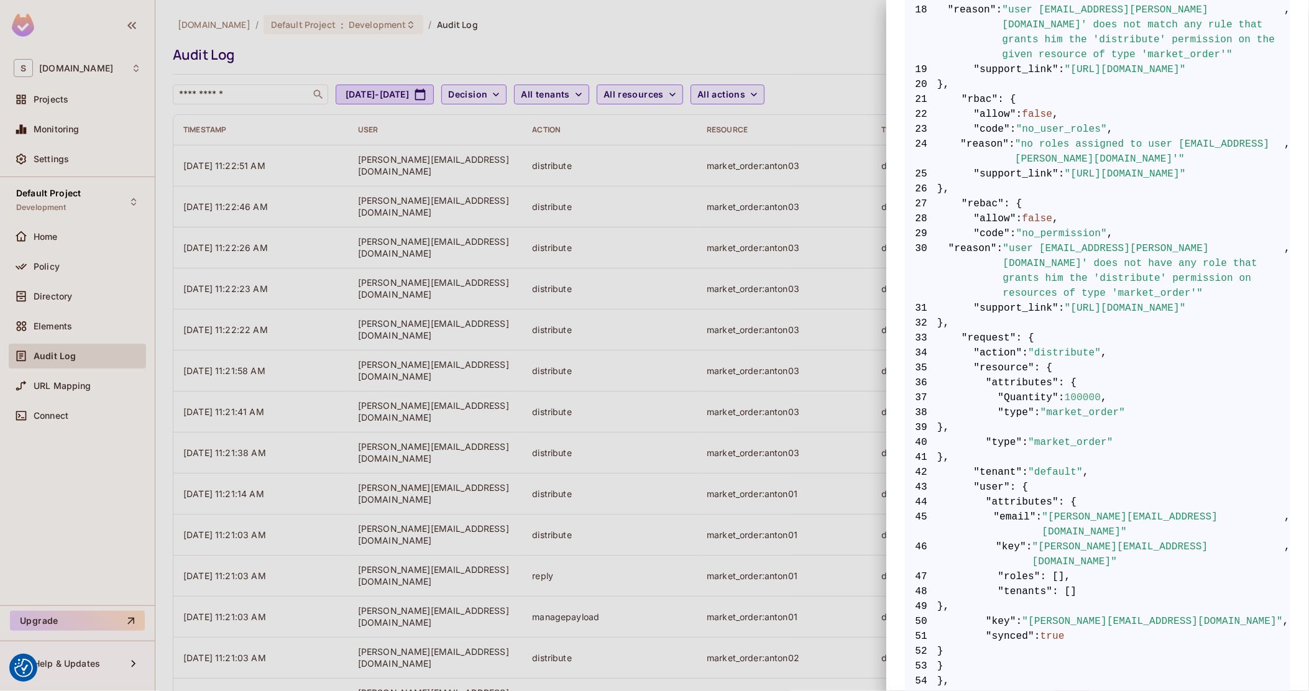
click at [321, 255] on div at bounding box center [654, 345] width 1309 height 691
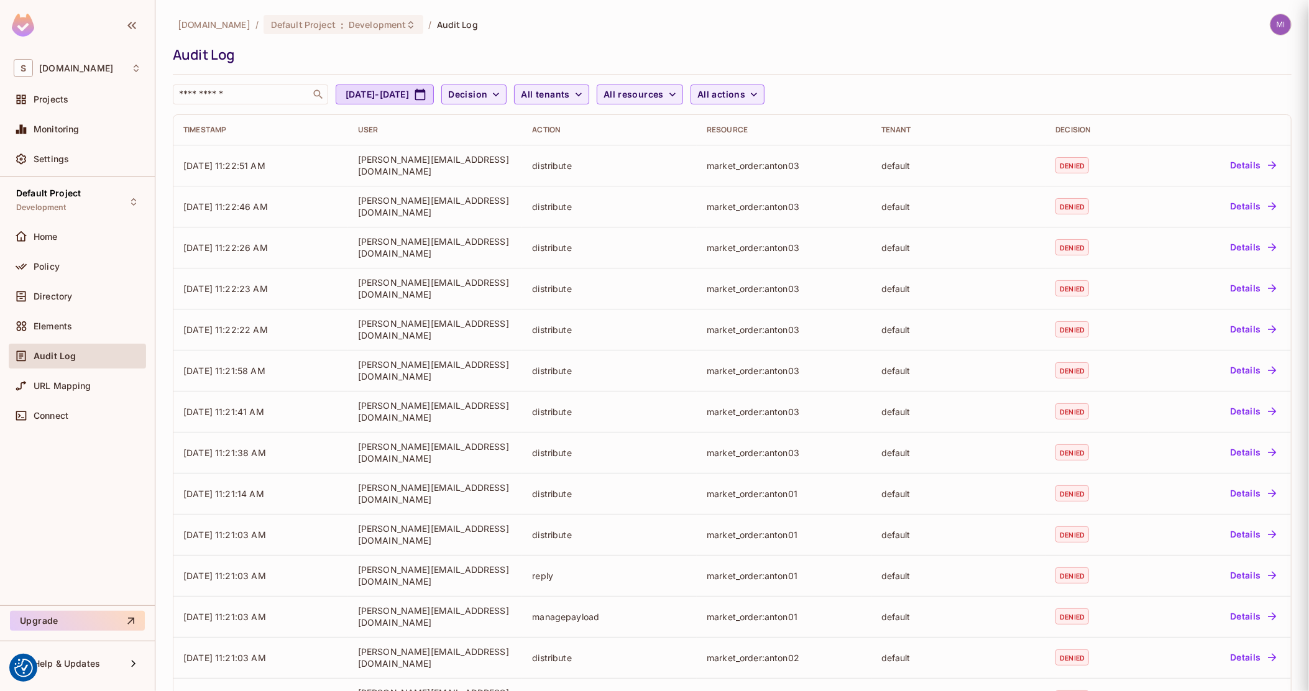
scroll to position [0, 0]
click at [84, 157] on div "Settings" at bounding box center [88, 159] width 108 height 10
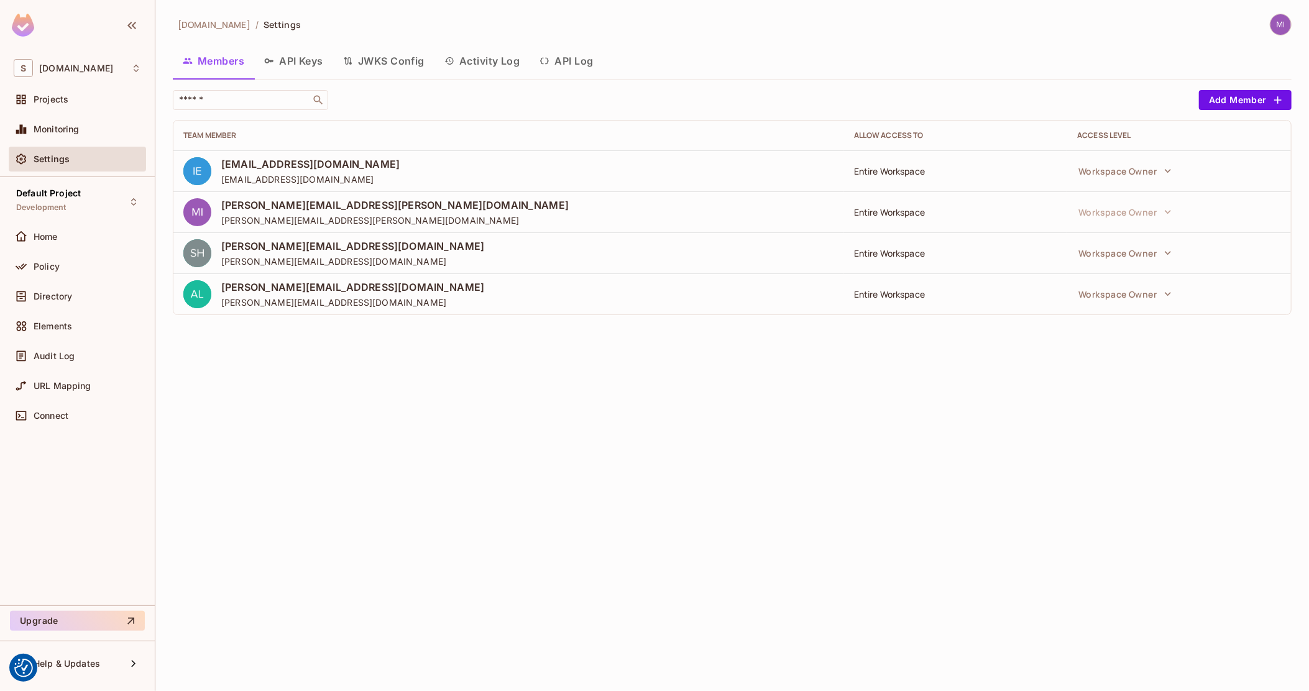
click at [497, 53] on button "Activity Log" at bounding box center [483, 60] width 96 height 31
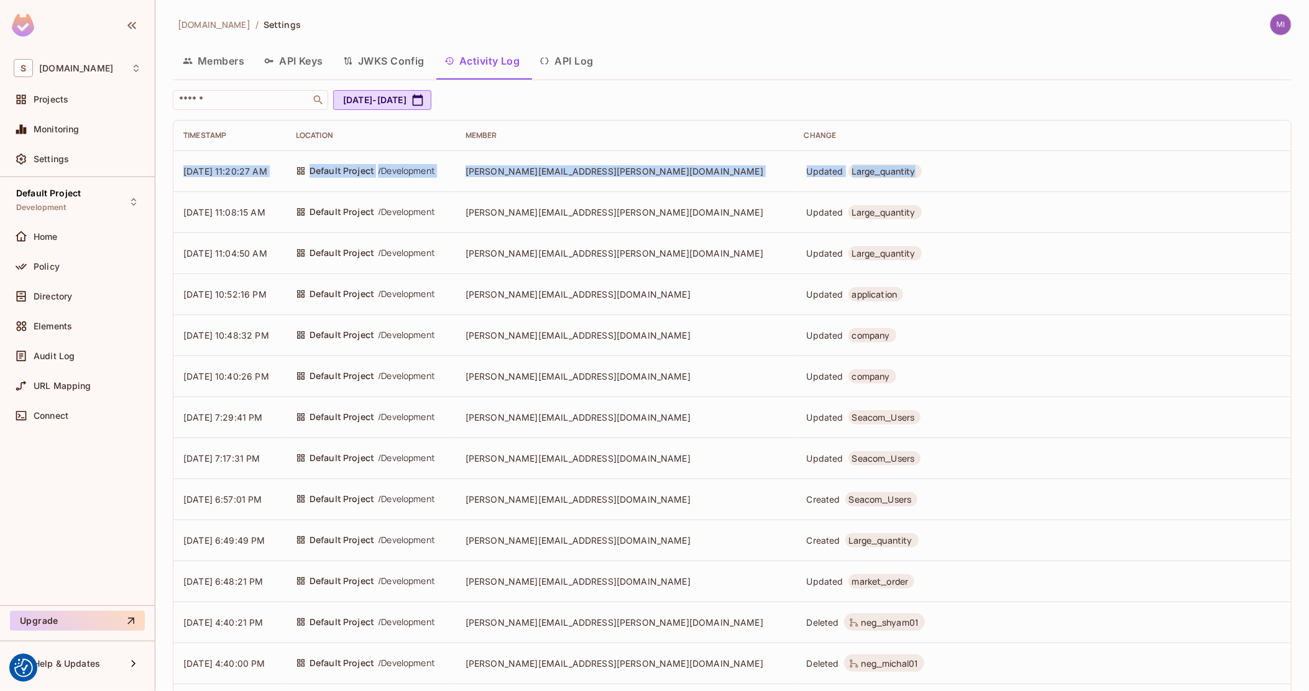
drag, startPoint x: 177, startPoint y: 166, endPoint x: 875, endPoint y: 164, distance: 697.5
click at [875, 164] on tr "[DATE] 11:20:27 AM Default Project / Development [PERSON_NAME][EMAIL_ADDRESS][P…" at bounding box center [732, 170] width 1118 height 41
copy tr "[DATE] 11:20:27 AM Default Project / Development [PERSON_NAME][EMAIL_ADDRESS][P…"
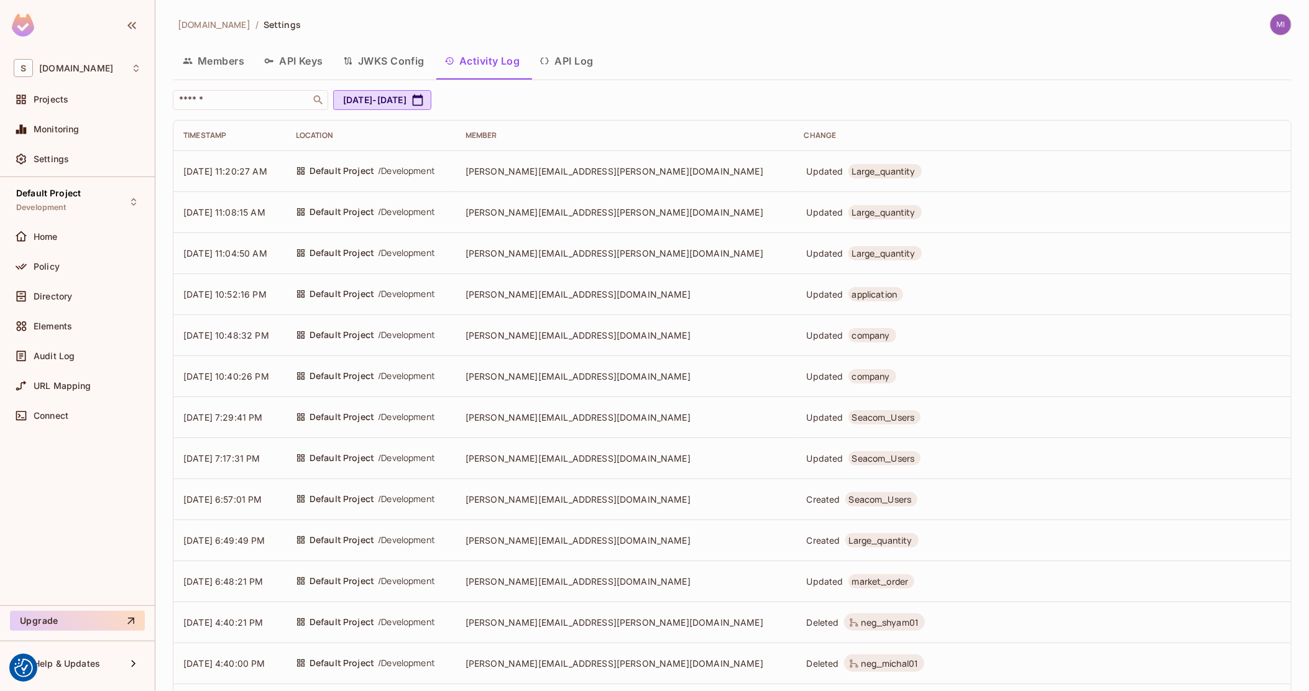
click at [456, 191] on td "Default Project / Development" at bounding box center [371, 211] width 170 height 41
click at [53, 274] on div "Policy" at bounding box center [77, 266] width 137 height 25
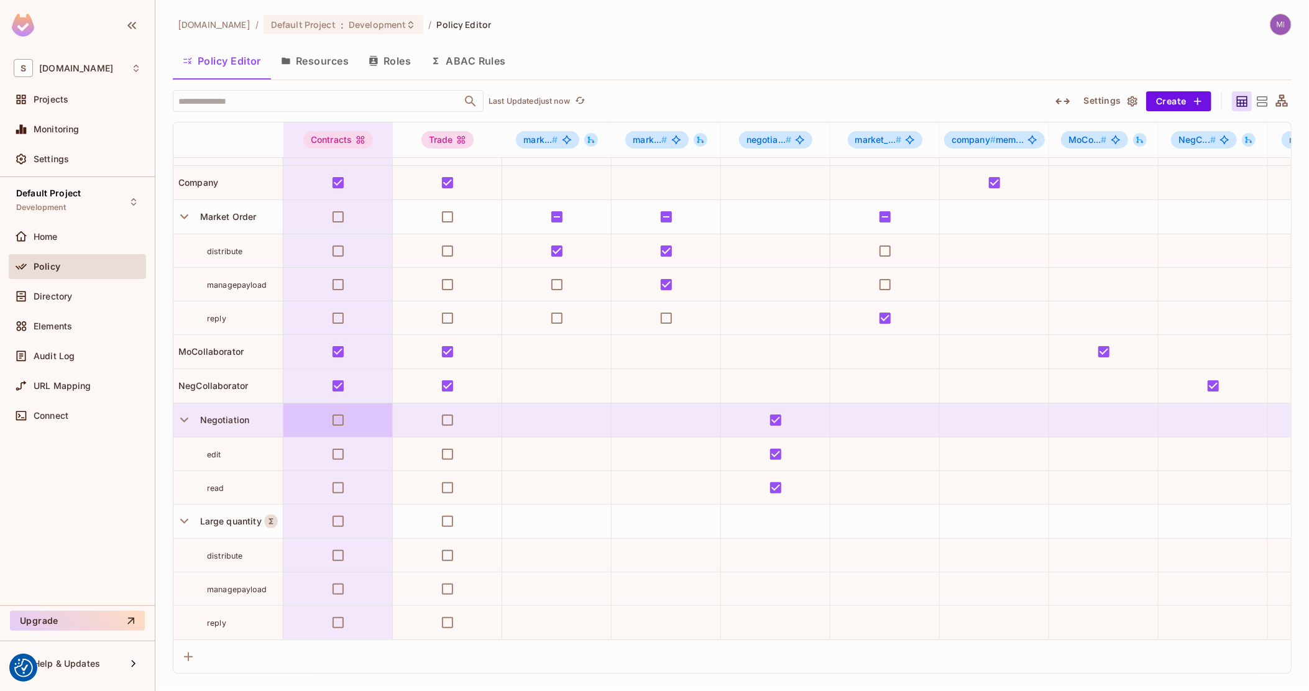
scroll to position [104, 0]
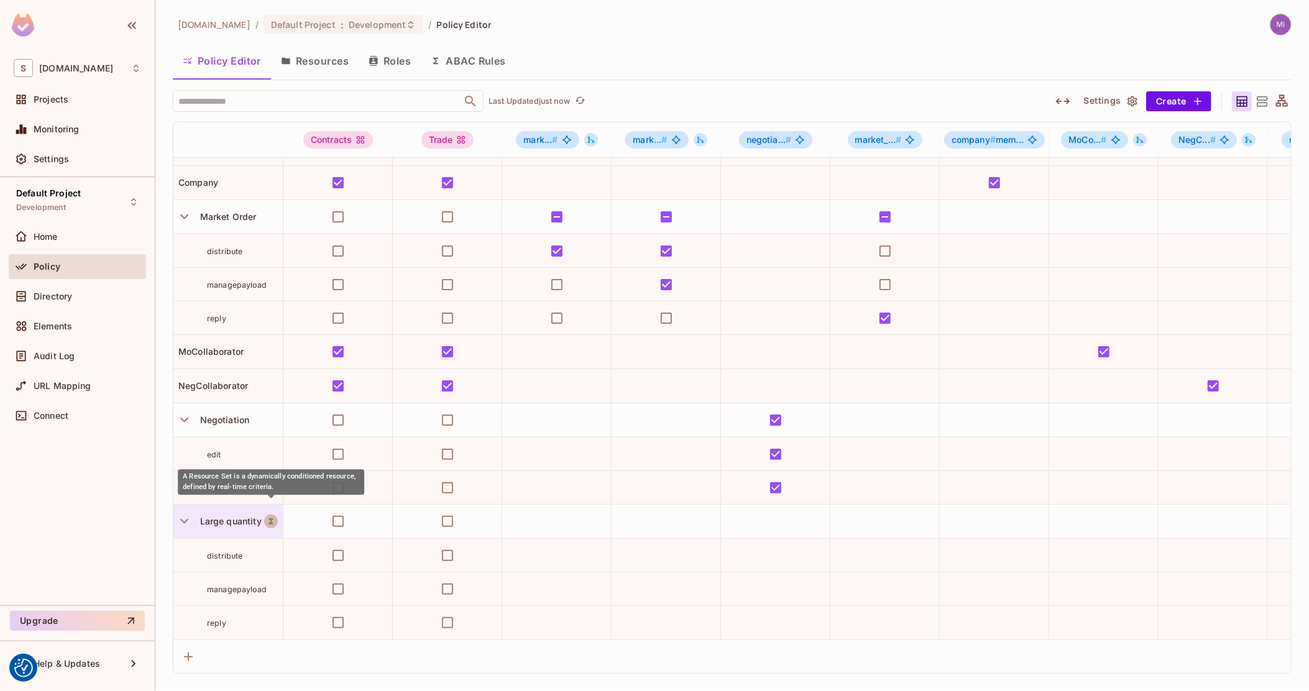
click at [267, 517] on icon "A Resource Set is a dynamically conditioned resource, defined by real-time crit…" at bounding box center [271, 521] width 9 height 9
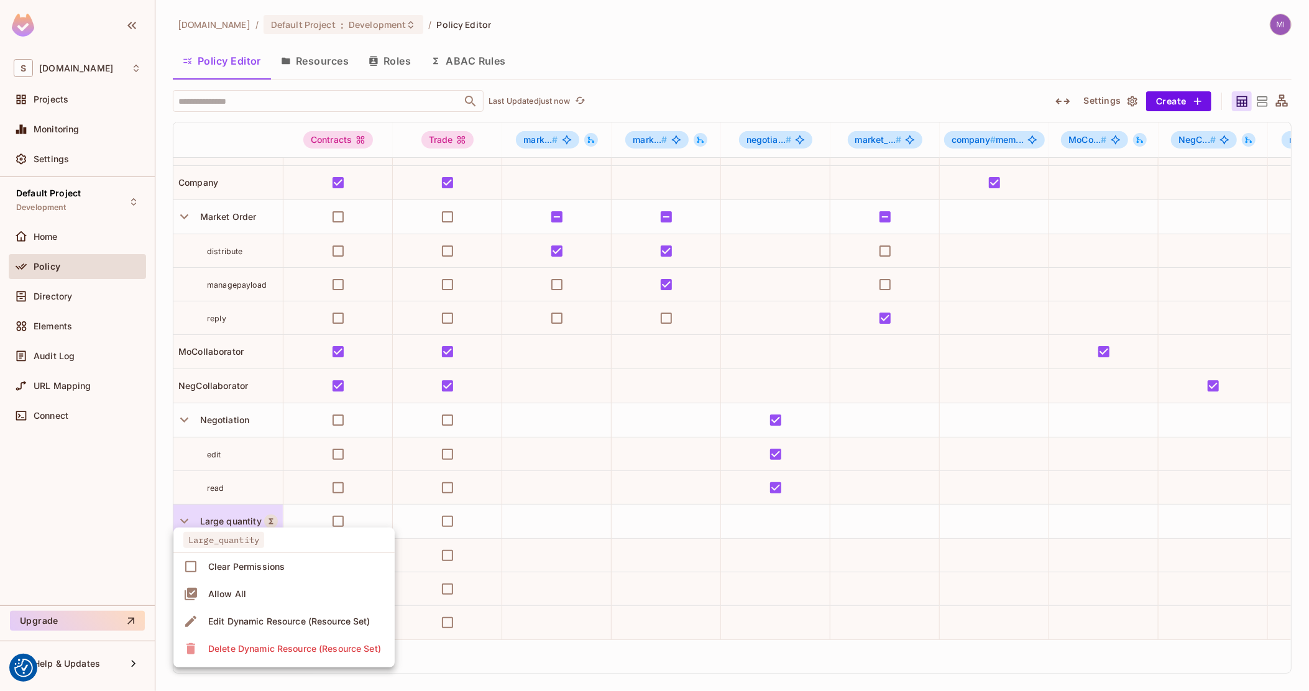
click at [241, 506] on div at bounding box center [654, 345] width 1309 height 691
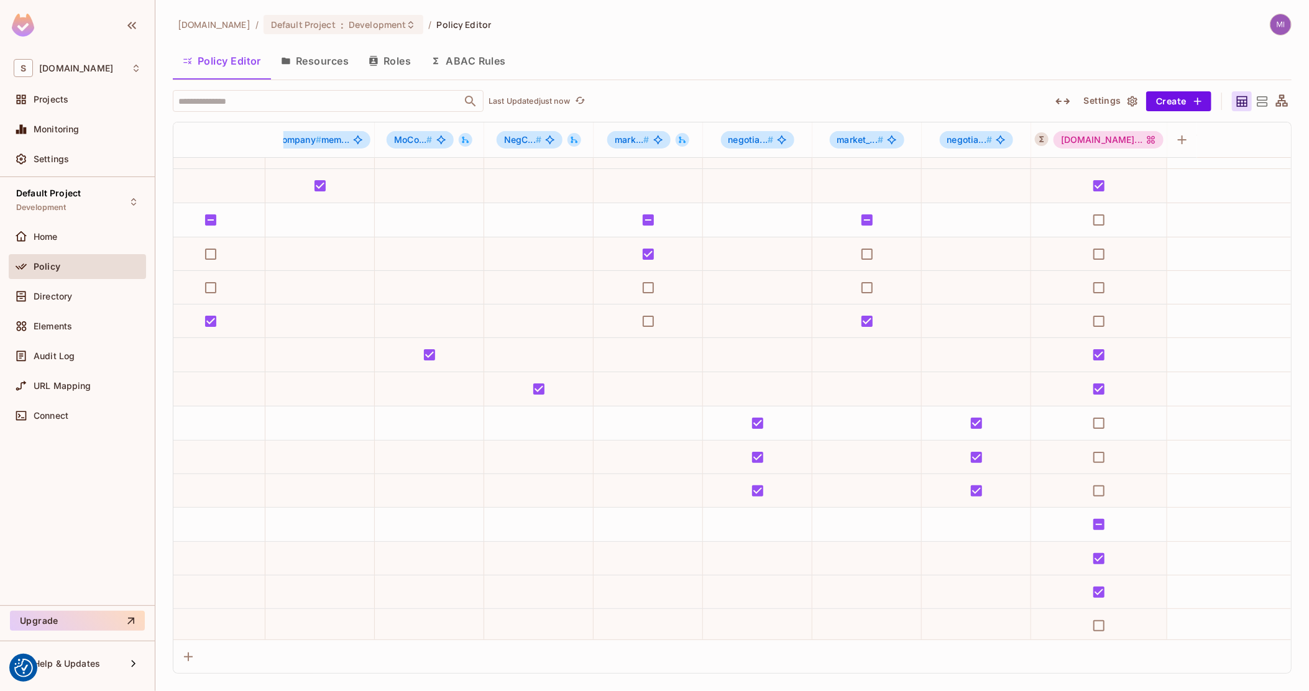
scroll to position [52, 674]
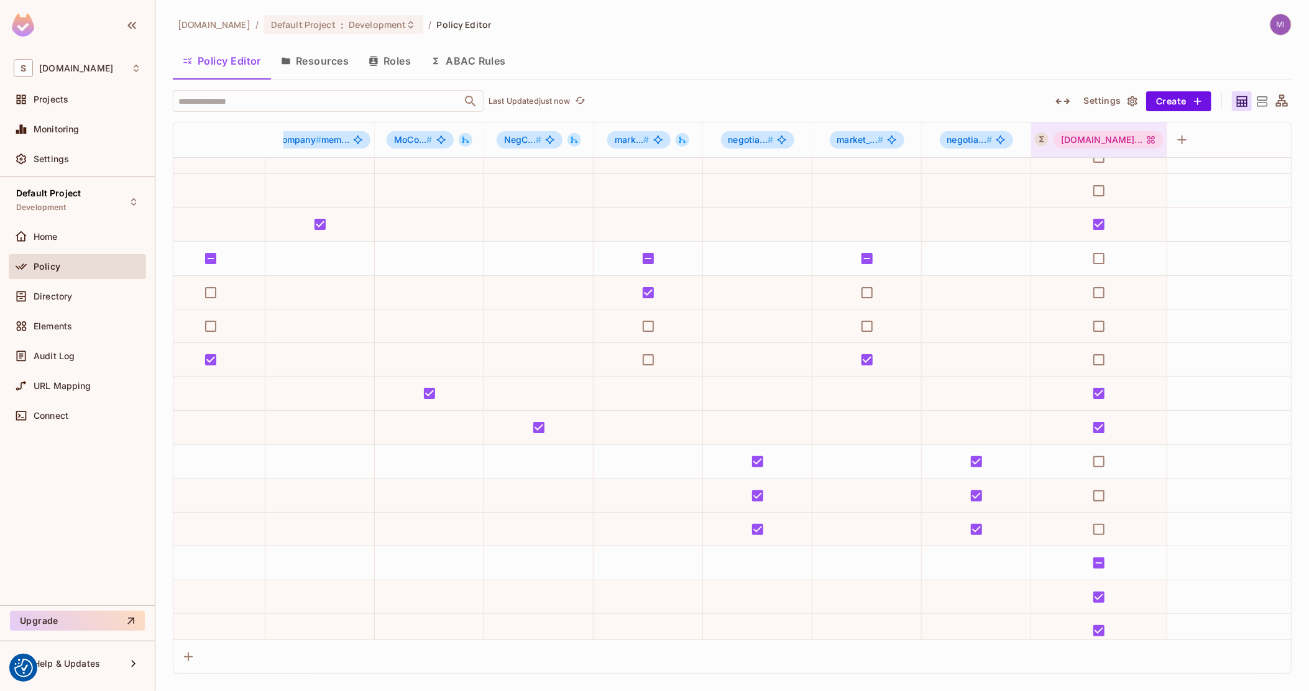
click at [1148, 141] on icon "Sea.com Users" at bounding box center [1152, 140] width 8 height 8
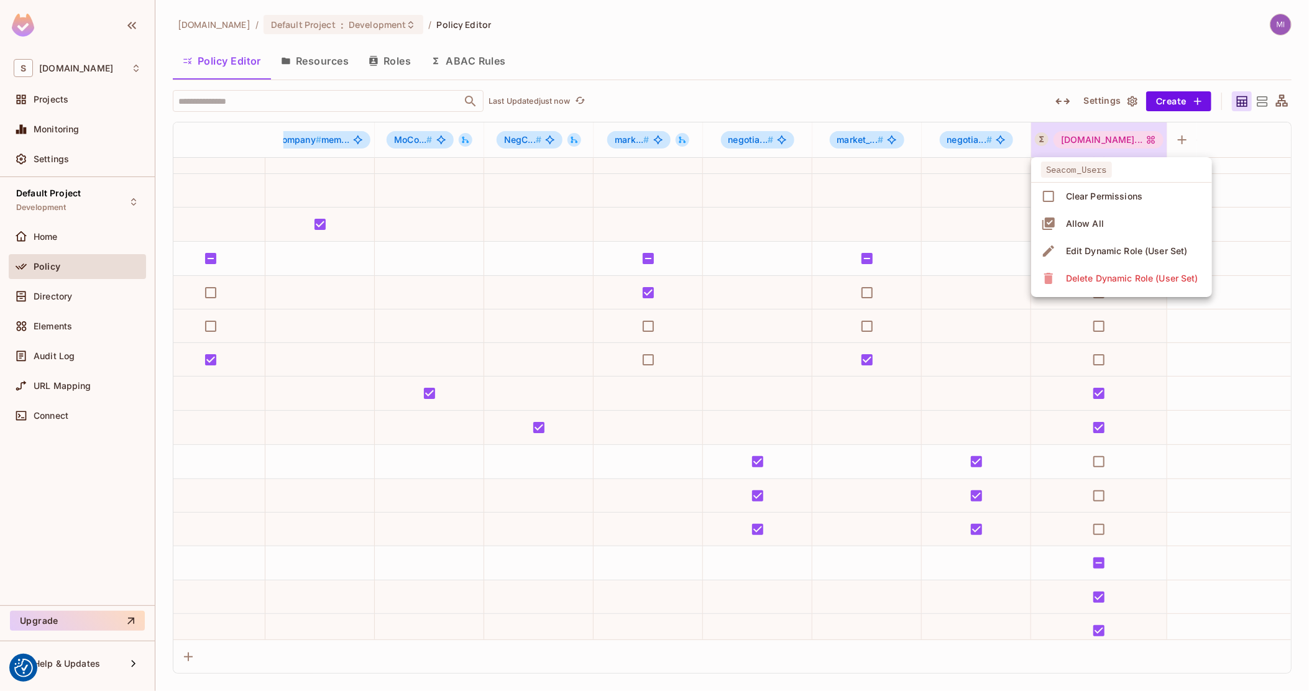
click at [1095, 251] on div "Edit Dynamic Role (User Set)" at bounding box center [1127, 251] width 122 height 12
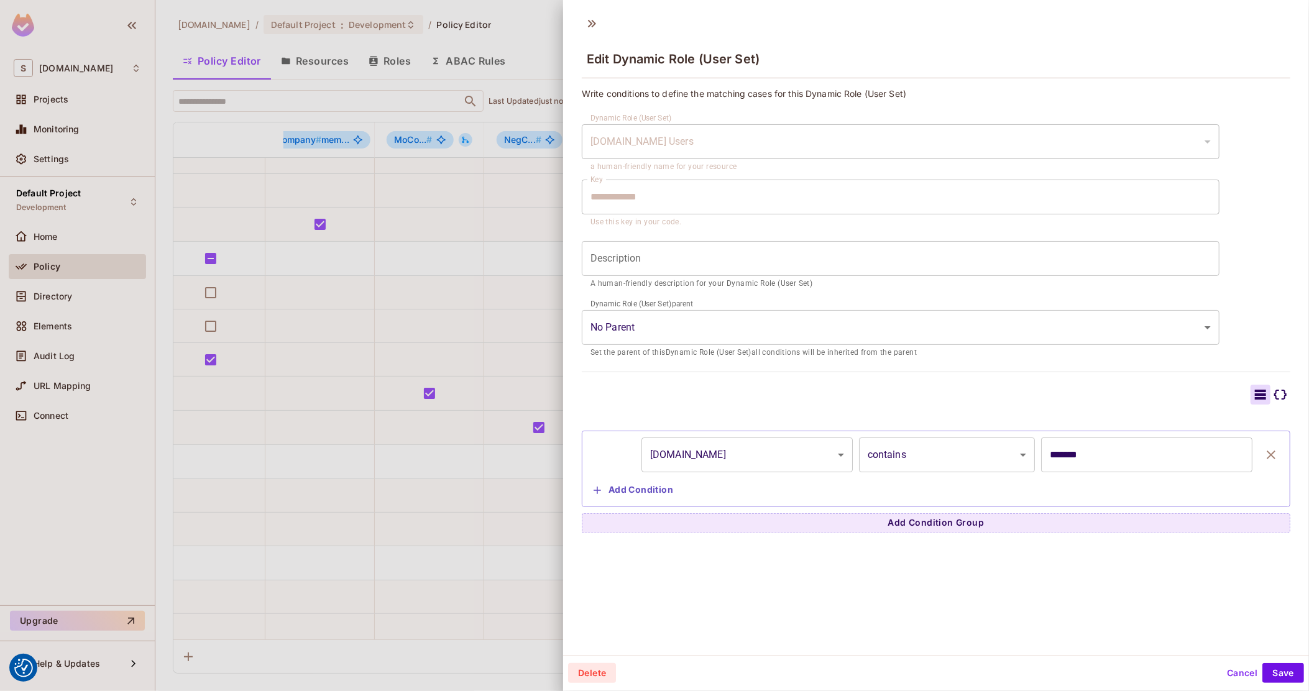
click at [1080, 454] on input "*******" at bounding box center [1146, 455] width 211 height 35
click at [1115, 468] on input "*******" at bounding box center [1146, 455] width 211 height 35
click at [1105, 464] on input "*******" at bounding box center [1146, 455] width 211 height 35
click at [1081, 452] on input "*******" at bounding box center [1146, 455] width 211 height 35
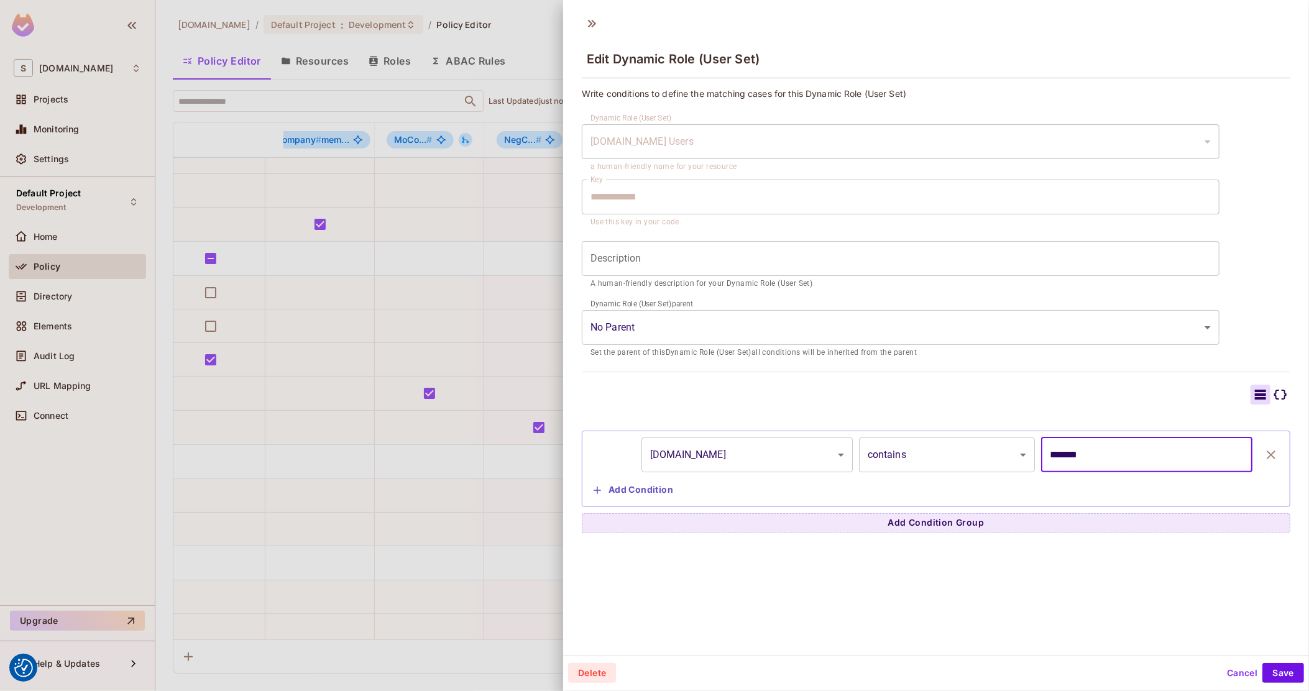
drag, startPoint x: 1039, startPoint y: 454, endPoint x: 1032, endPoint y: 454, distance: 7.5
click at [1041, 454] on input "*******" at bounding box center [1146, 455] width 211 height 35
type input "*******"
click at [1276, 676] on button "Save" at bounding box center [1284, 673] width 42 height 20
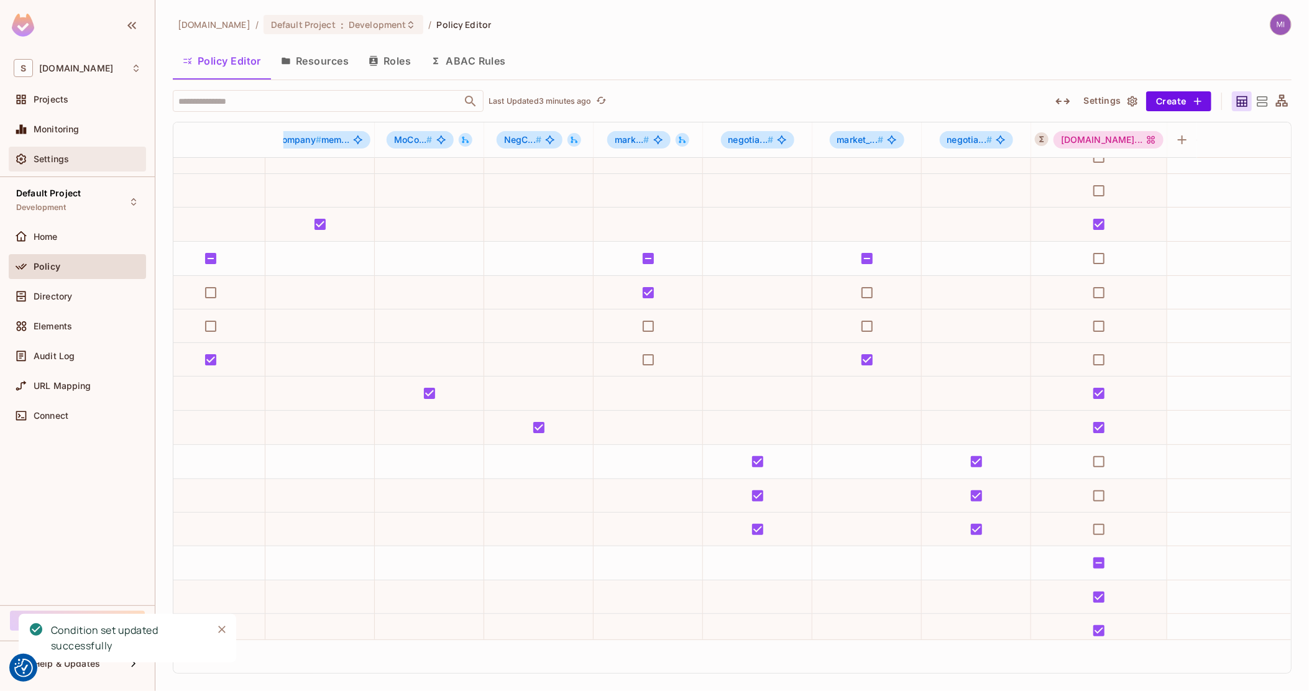
click at [65, 155] on span "Settings" at bounding box center [51, 159] width 35 height 10
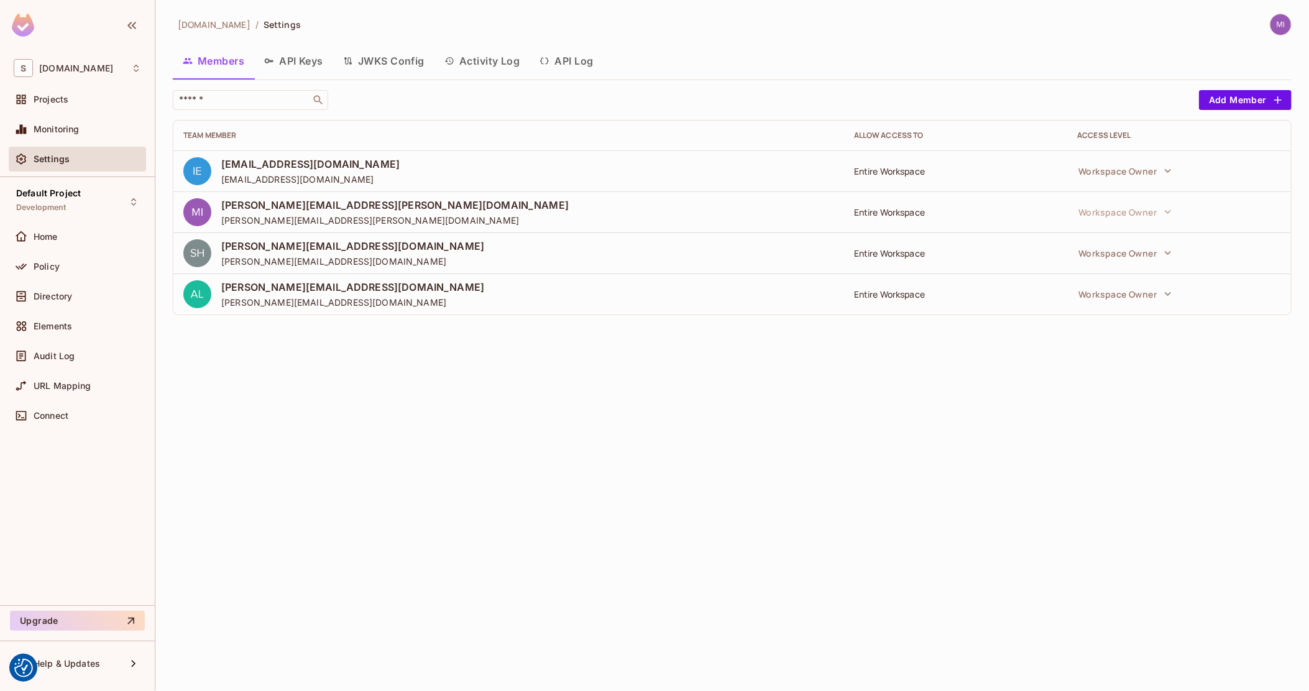
click at [566, 68] on button "API Log" at bounding box center [566, 60] width 73 height 31
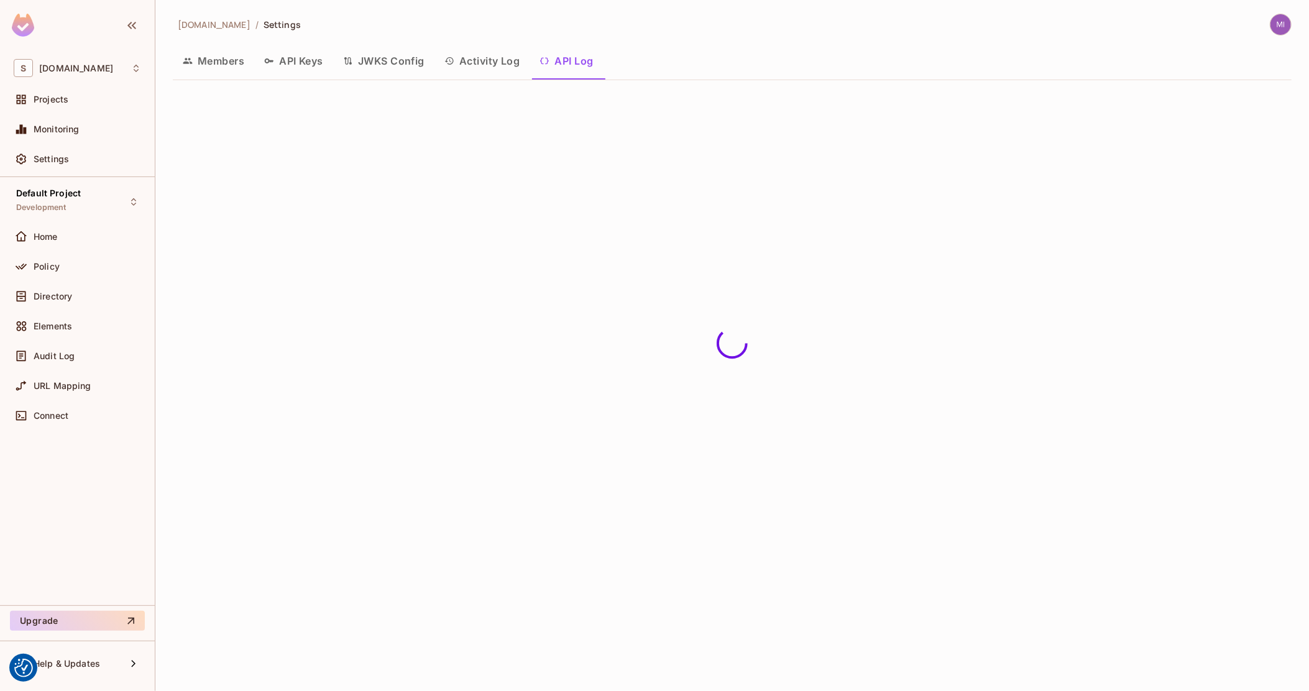
click at [484, 62] on button "Activity Log" at bounding box center [483, 60] width 96 height 31
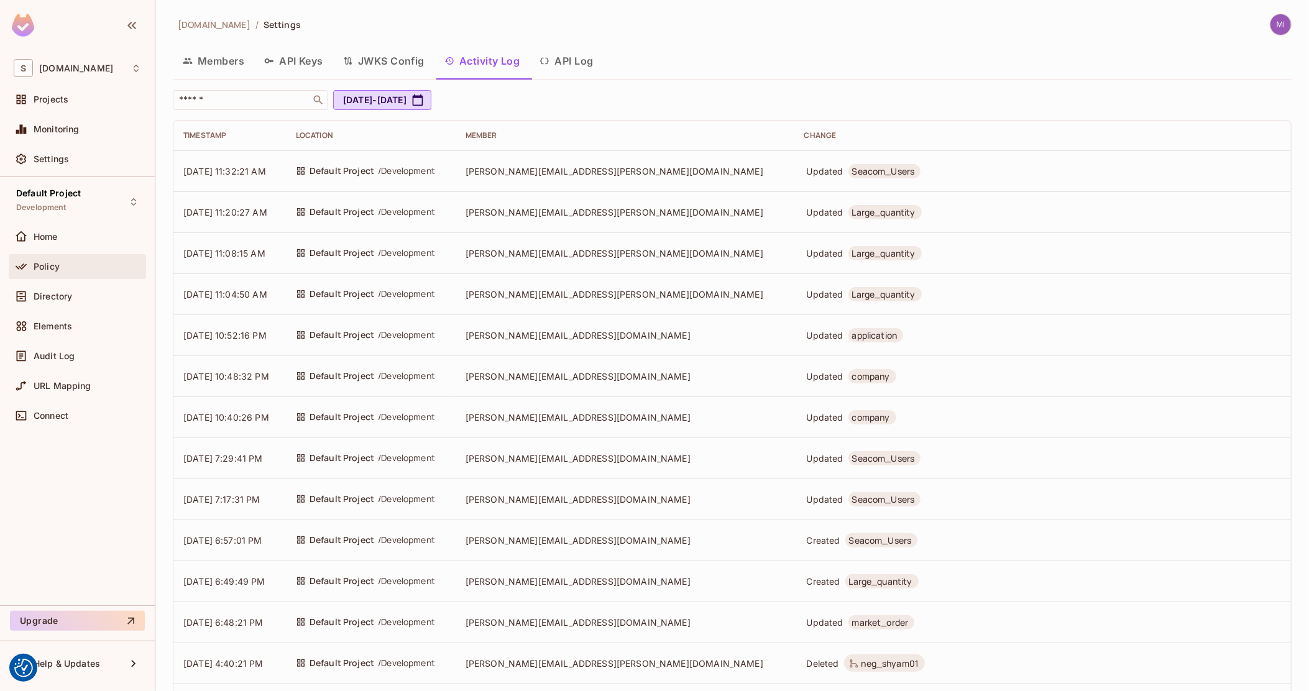
click at [34, 270] on span "Policy" at bounding box center [47, 267] width 26 height 10
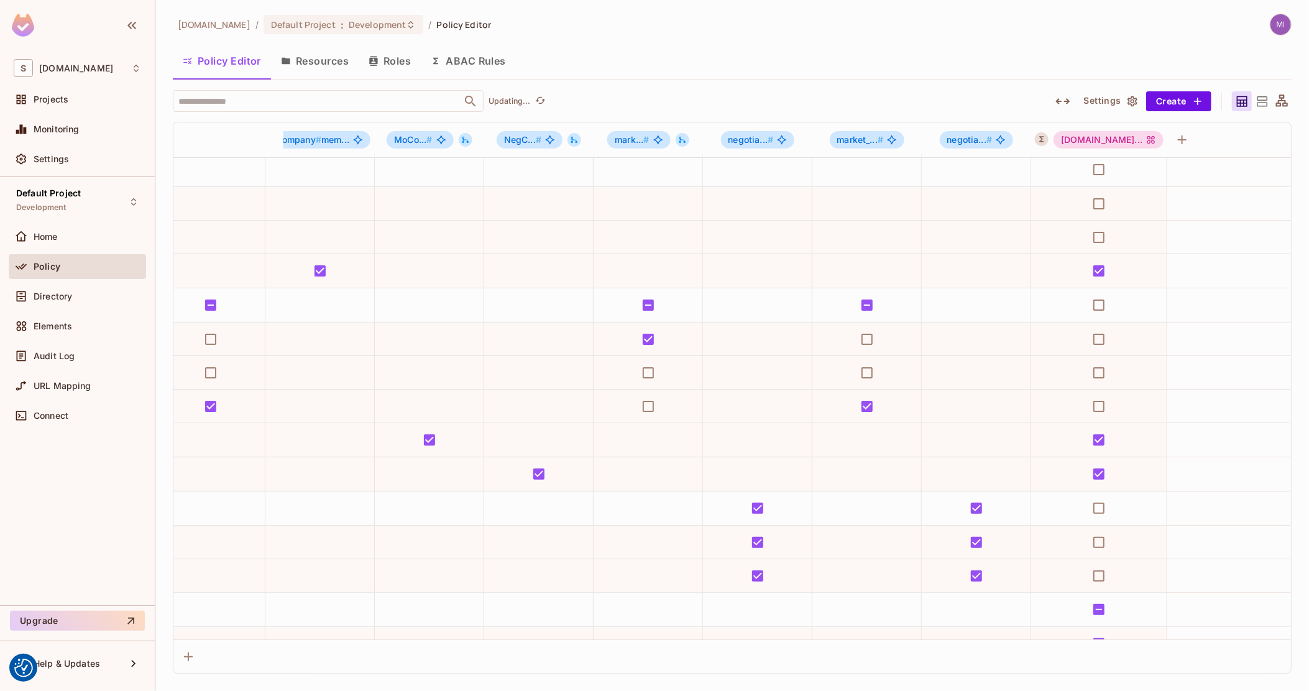
scroll to position [8, 674]
drag, startPoint x: 1006, startPoint y: 190, endPoint x: 1202, endPoint y: 157, distance: 198.6
click at [1098, 141] on div "[DOMAIN_NAME]..." at bounding box center [1109, 139] width 110 height 17
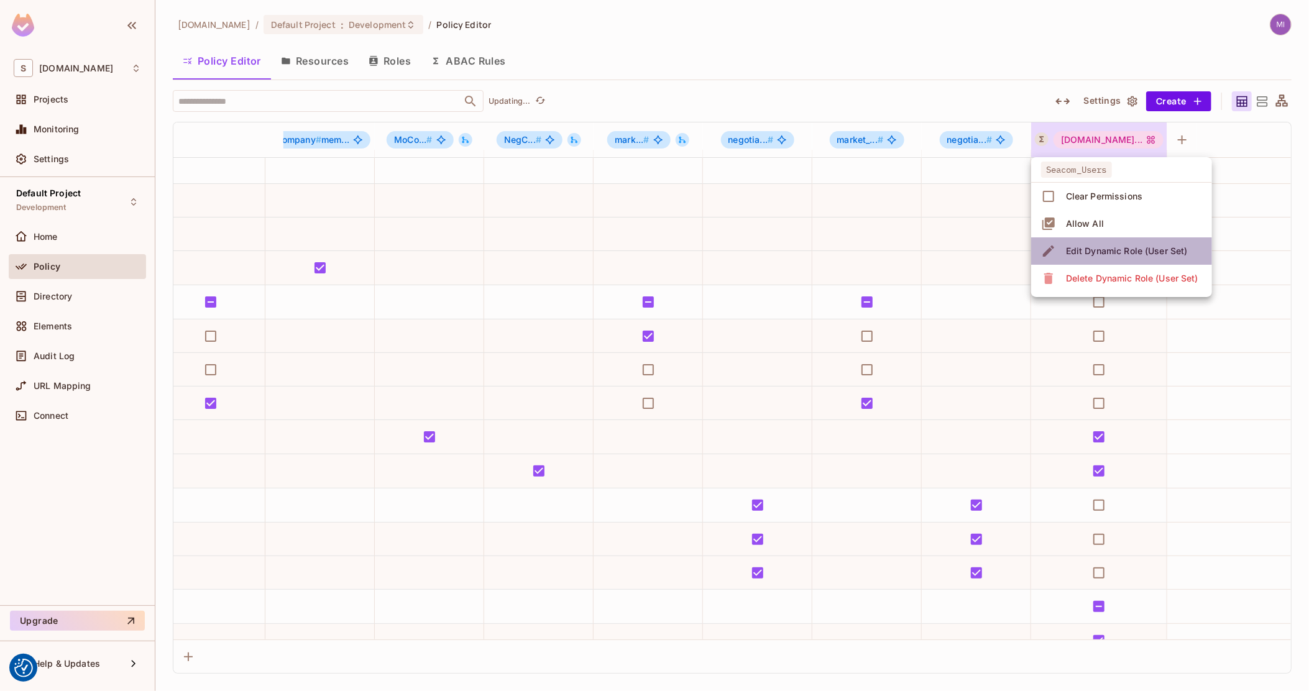
click at [1110, 250] on div "Edit Dynamic Role (User Set)" at bounding box center [1127, 251] width 122 height 12
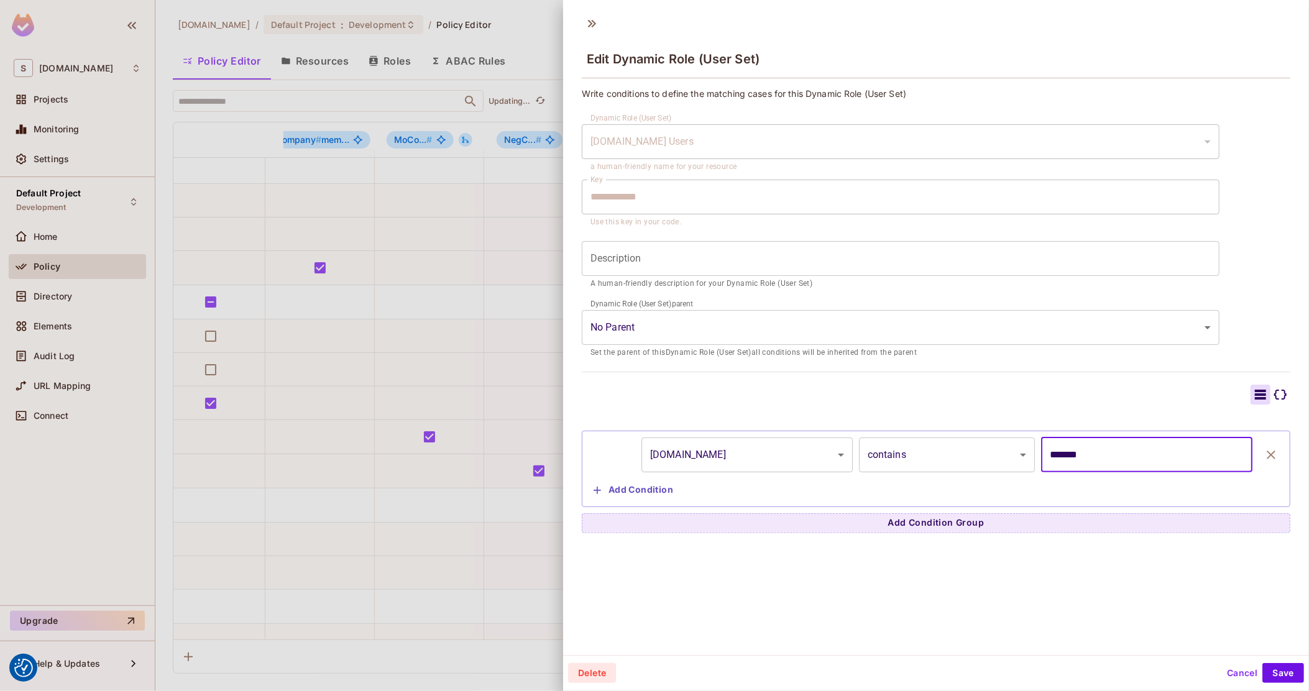
click at [1041, 459] on input "*******" at bounding box center [1146, 455] width 211 height 35
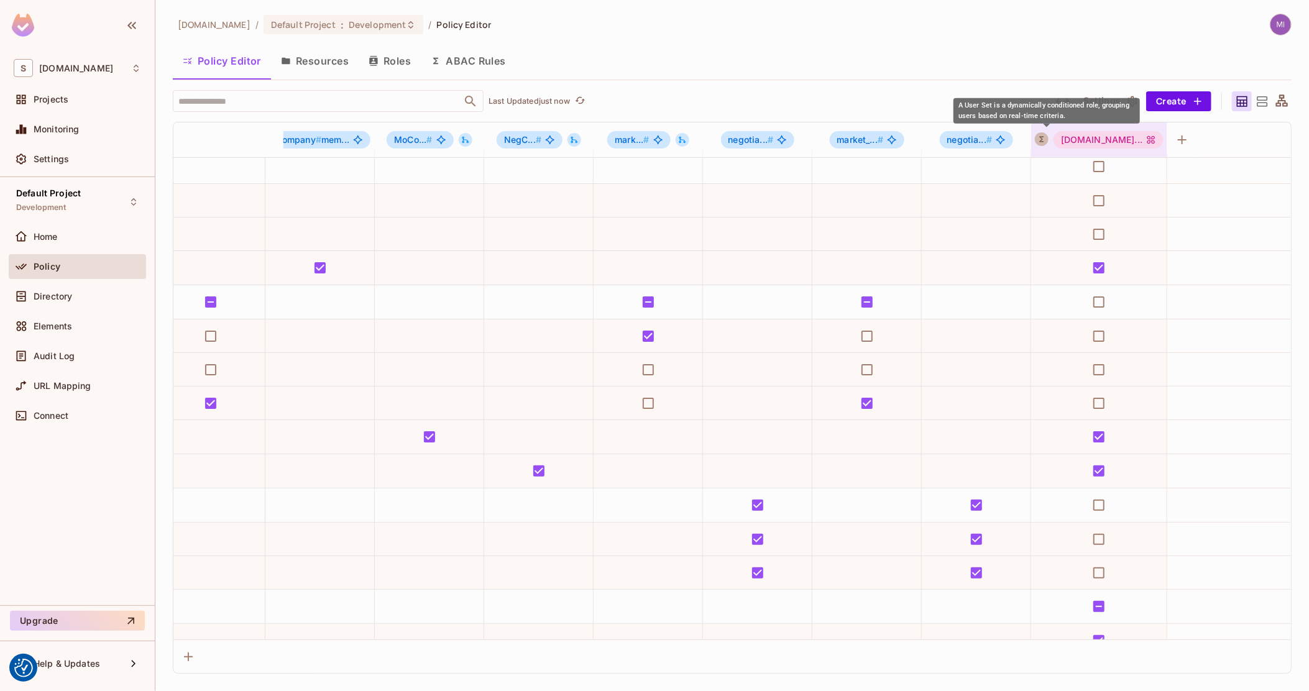
click at [1043, 143] on icon "A User Set is a dynamically conditioned role, grouping users based on real-time…" at bounding box center [1041, 139] width 9 height 9
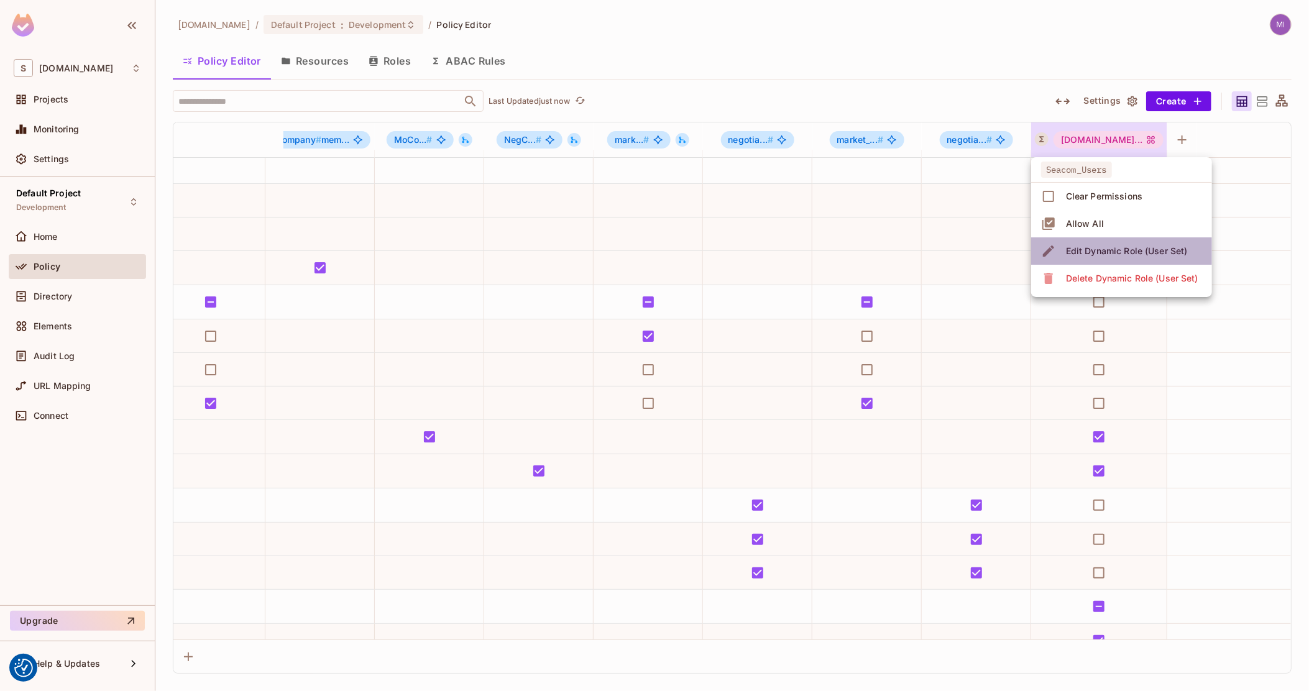
click at [1079, 248] on div "Edit Dynamic Role (User Set)" at bounding box center [1127, 251] width 122 height 12
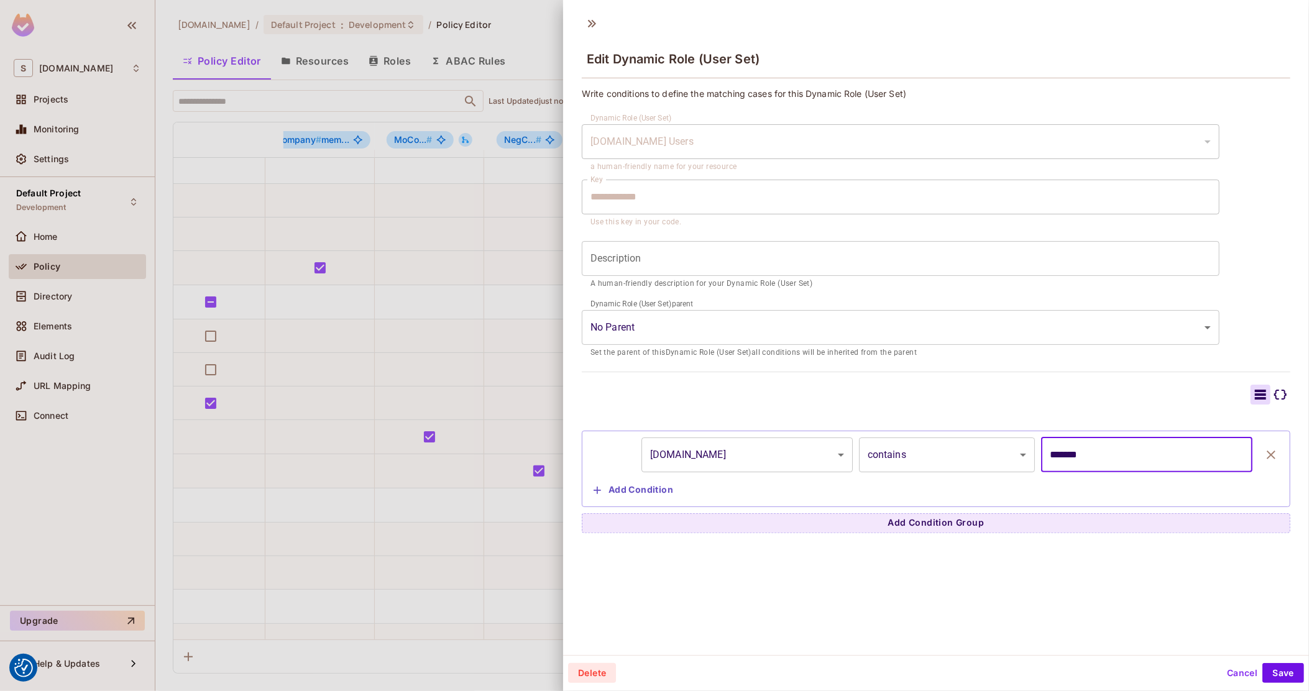
drag, startPoint x: 1036, startPoint y: 454, endPoint x: 1042, endPoint y: 456, distance: 6.3
click at [1042, 456] on input "*******" at bounding box center [1146, 455] width 211 height 35
type input "*******"
click at [1279, 676] on button "Save" at bounding box center [1284, 673] width 42 height 20
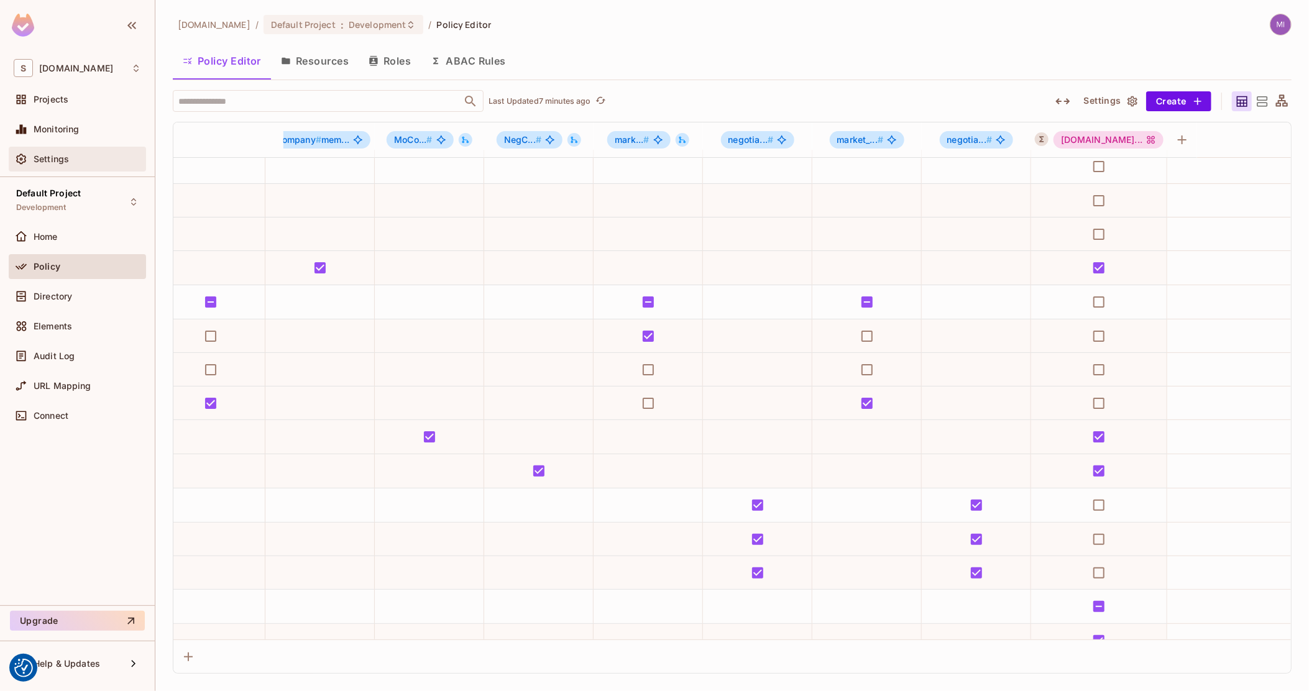
click at [52, 159] on span "Settings" at bounding box center [51, 159] width 35 height 10
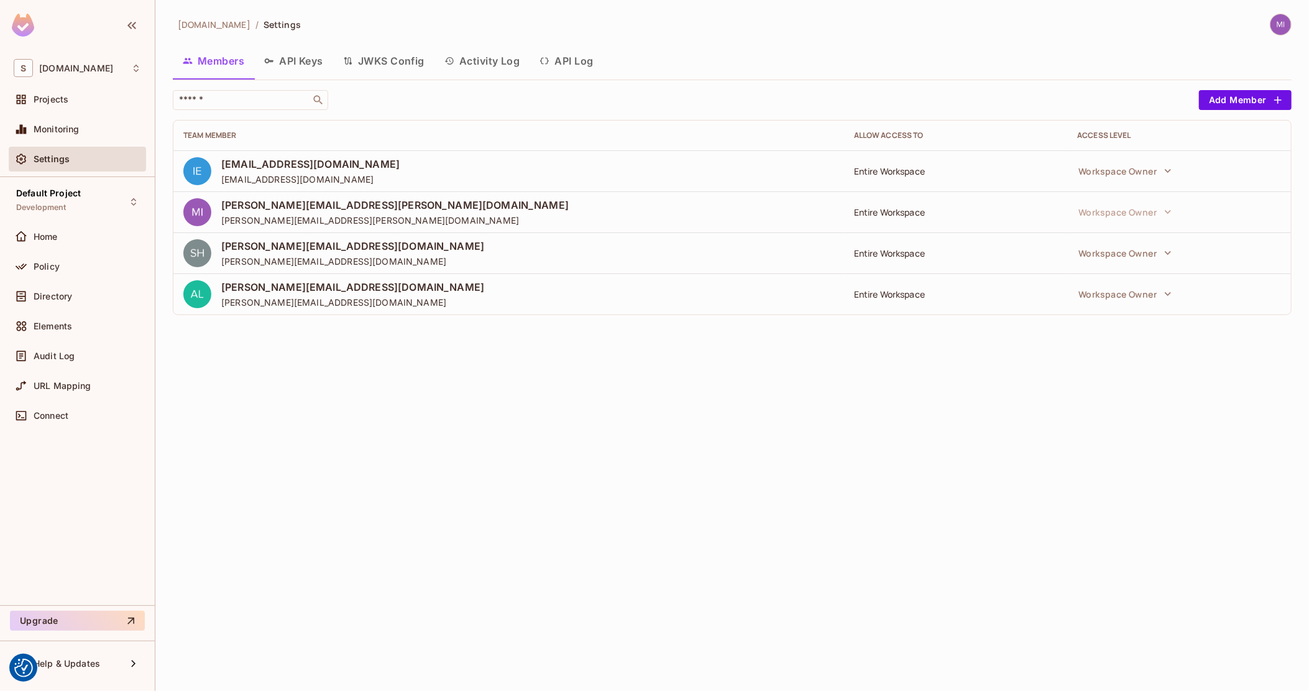
click at [503, 68] on button "Activity Log" at bounding box center [483, 60] width 96 height 31
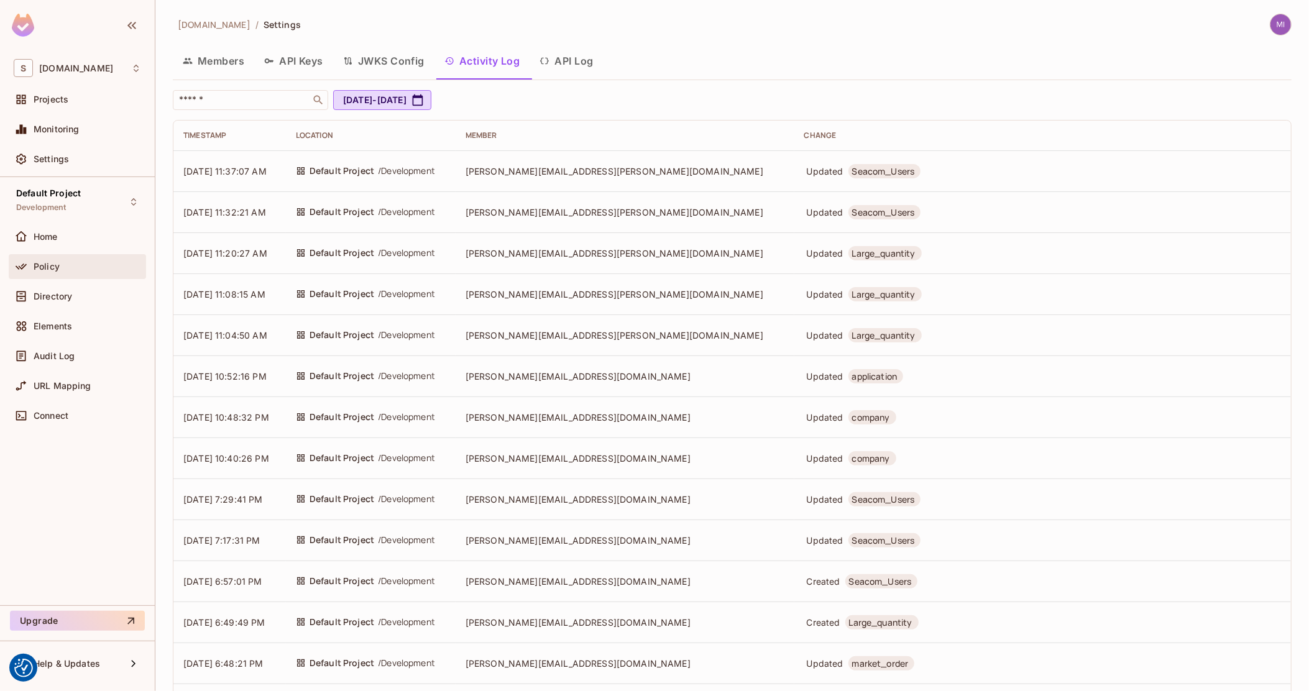
click at [62, 262] on div "Policy" at bounding box center [88, 267] width 108 height 10
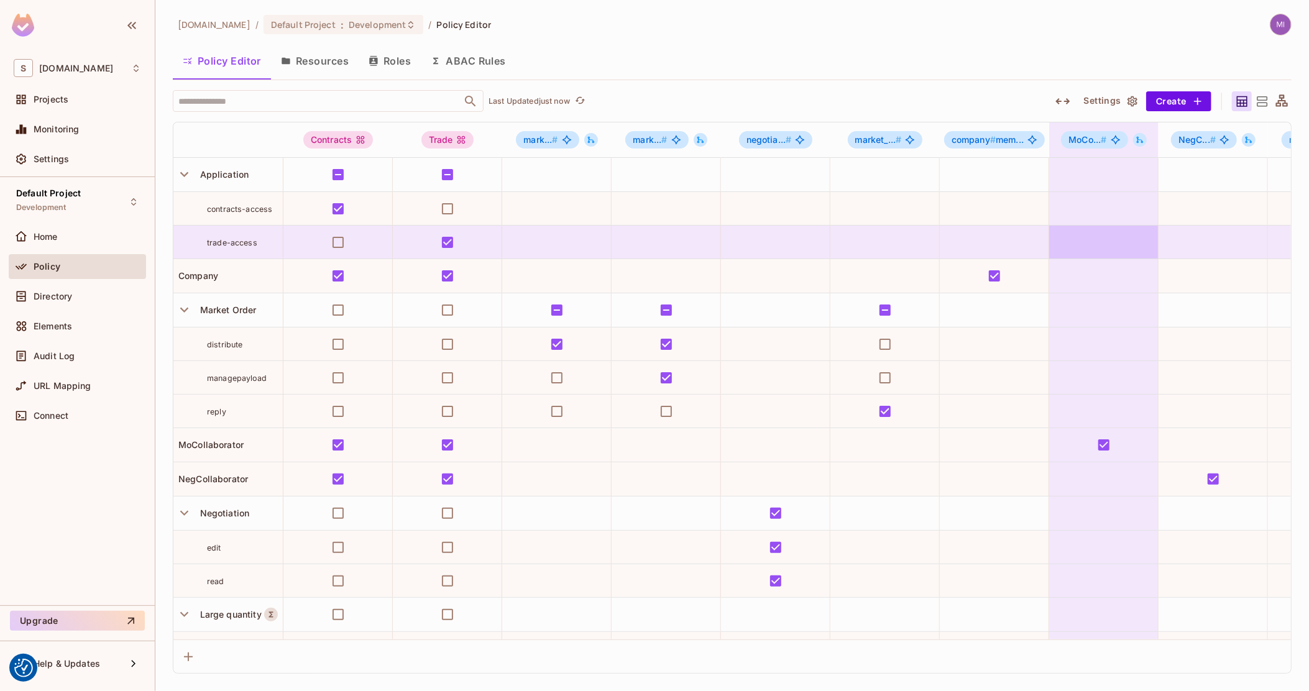
scroll to position [0, 674]
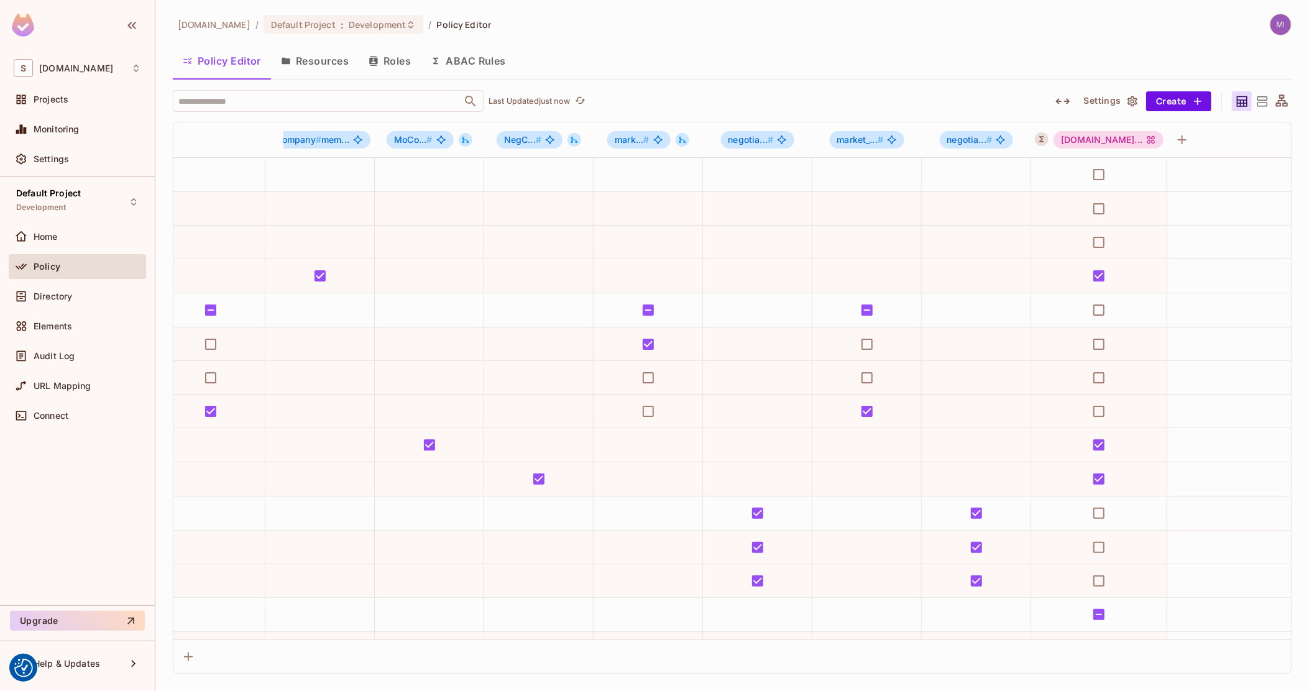
drag, startPoint x: 954, startPoint y: 249, endPoint x: 1300, endPoint y: 229, distance: 346.8
click at [1039, 138] on button "A User Set is a dynamically conditioned role, grouping users based on real-time…" at bounding box center [1042, 139] width 14 height 14
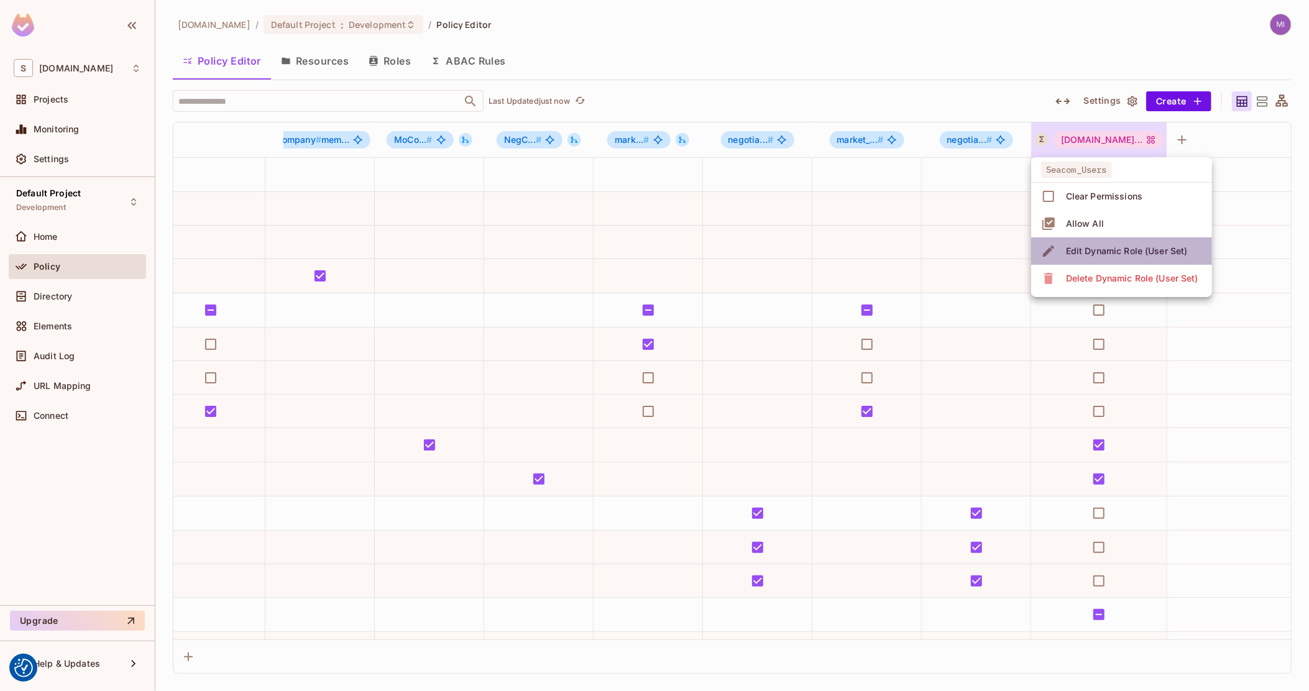
click at [1079, 244] on span "Edit Dynamic Role (User Set)" at bounding box center [1126, 251] width 129 height 20
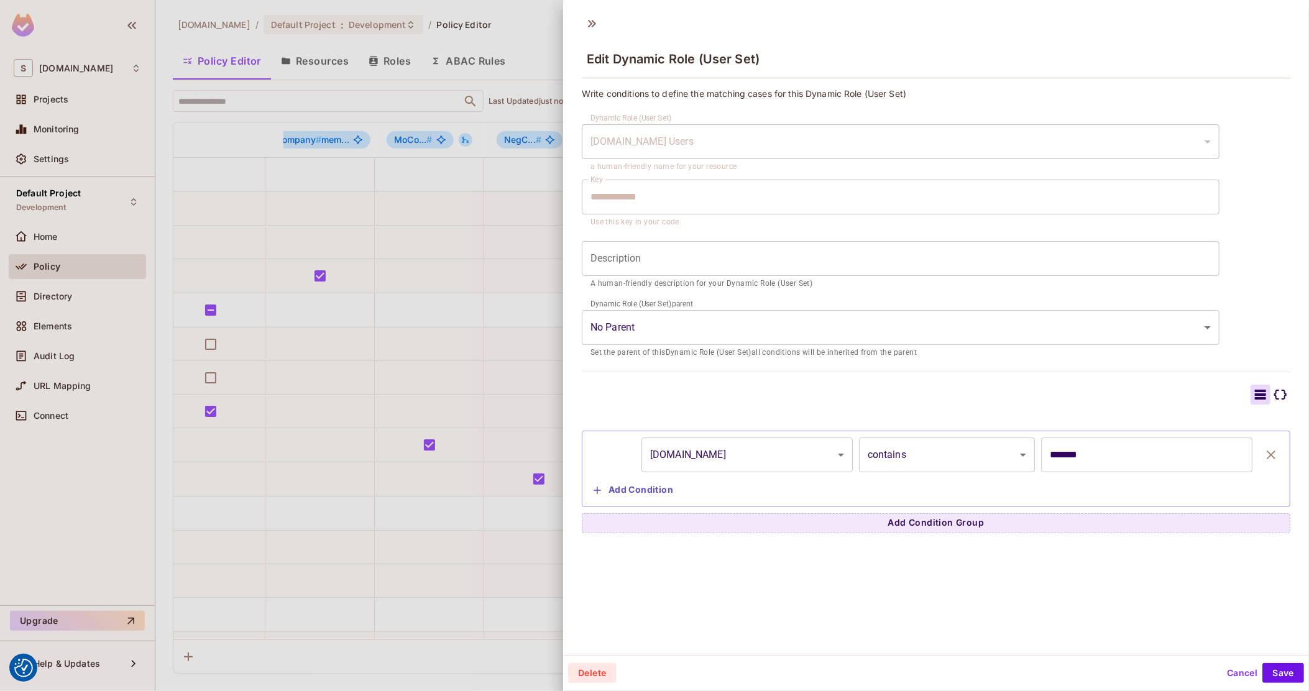
click at [440, 305] on div at bounding box center [654, 345] width 1309 height 691
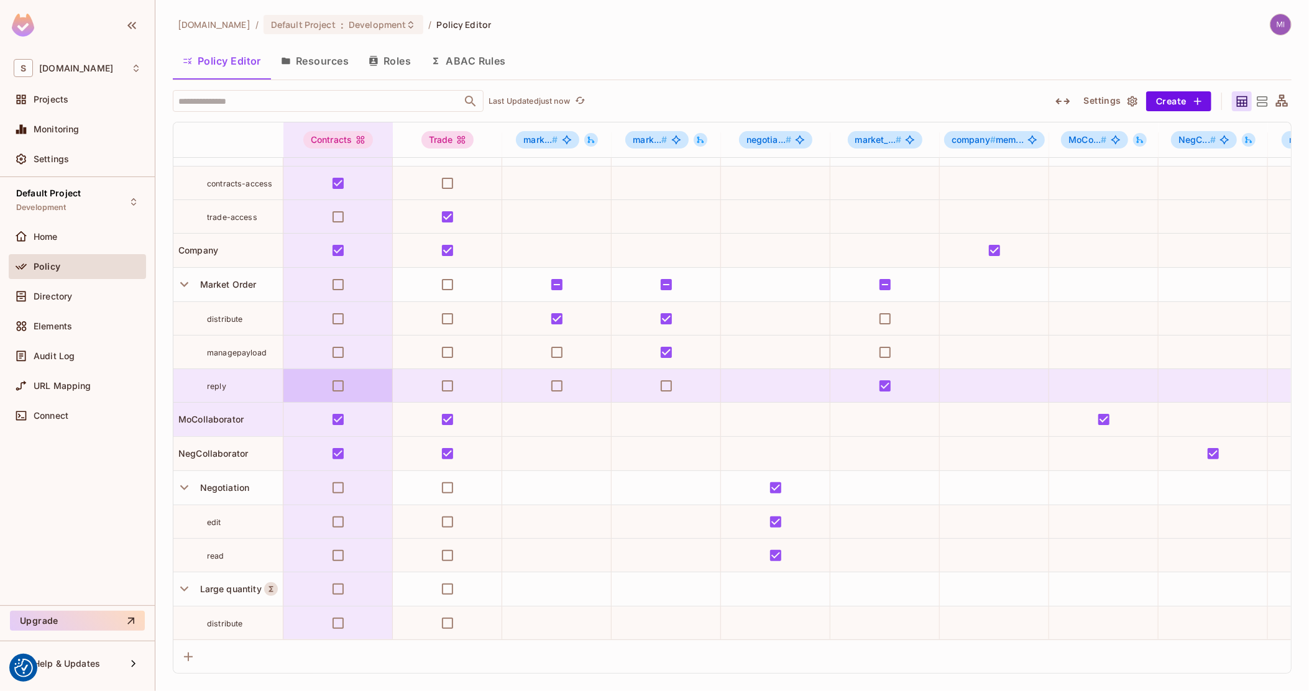
scroll to position [104, 0]
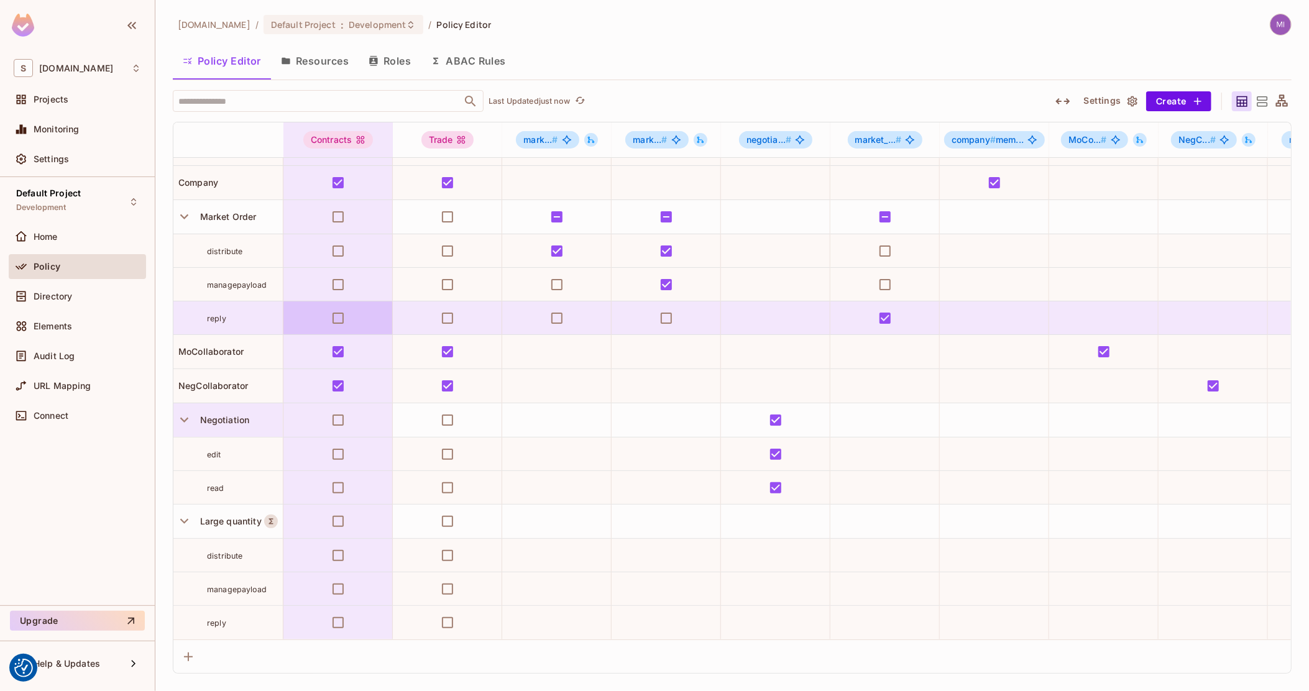
drag, startPoint x: 732, startPoint y: 352, endPoint x: 278, endPoint y: 415, distance: 458.2
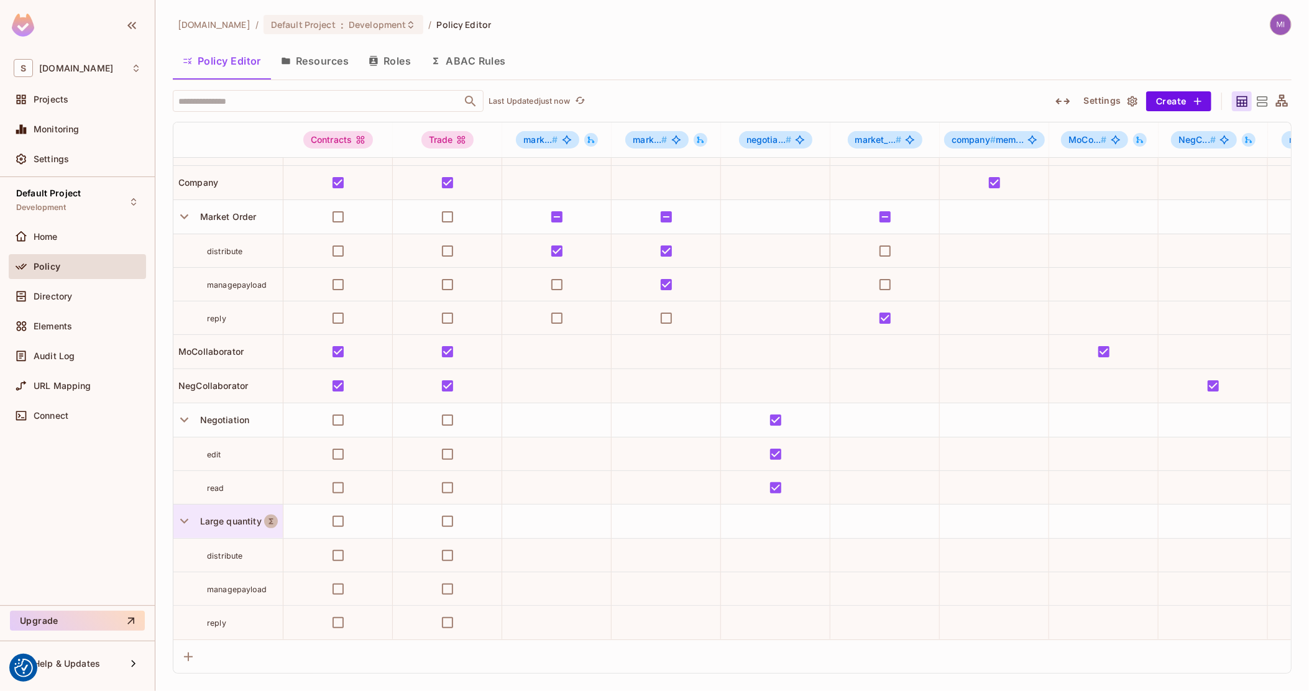
click at [277, 515] on button "A Resource Set is a dynamically conditioned resource, defined by real-time crit…" at bounding box center [271, 522] width 14 height 14
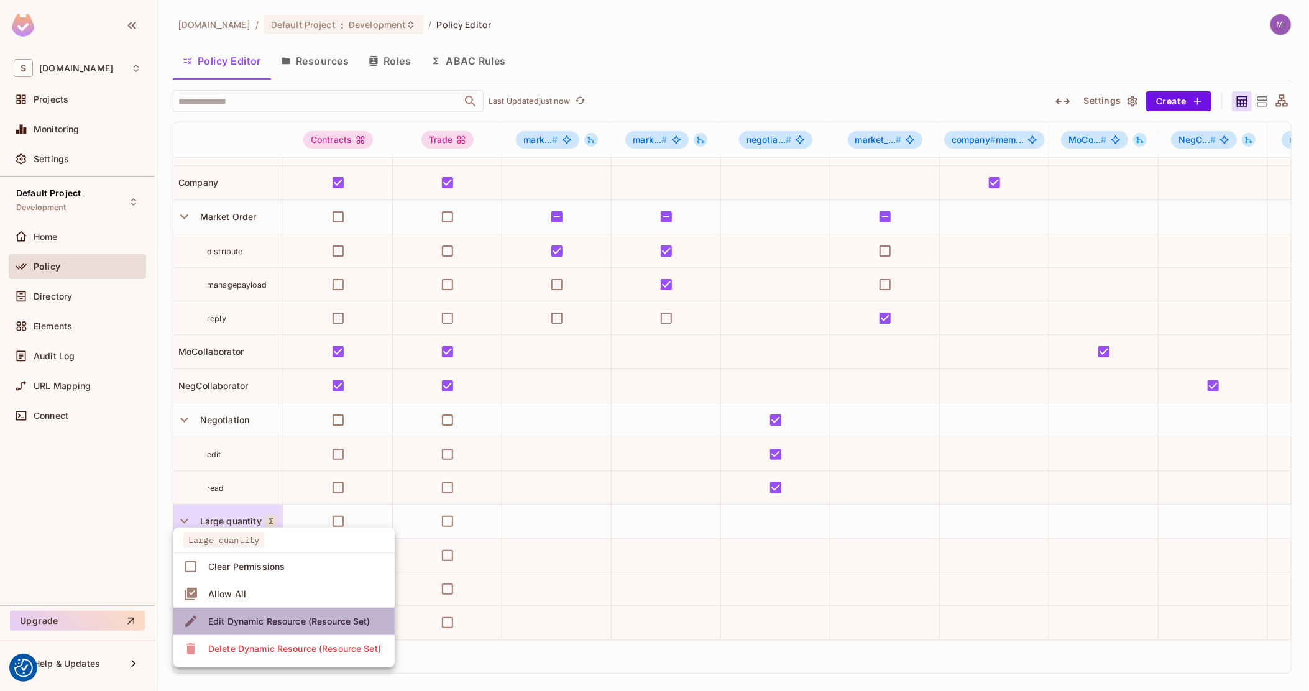
click at [262, 618] on div "Edit Dynamic Resource (Resource Set)" at bounding box center [289, 621] width 162 height 12
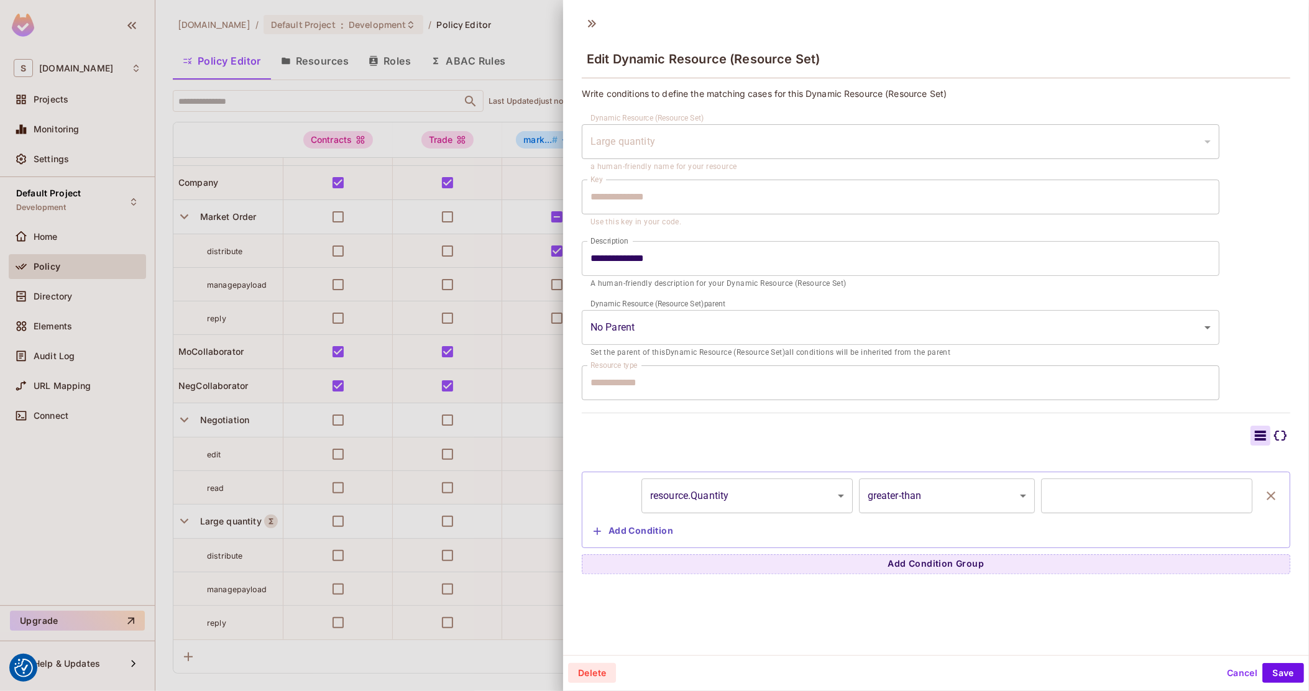
click at [411, 449] on div at bounding box center [654, 345] width 1309 height 691
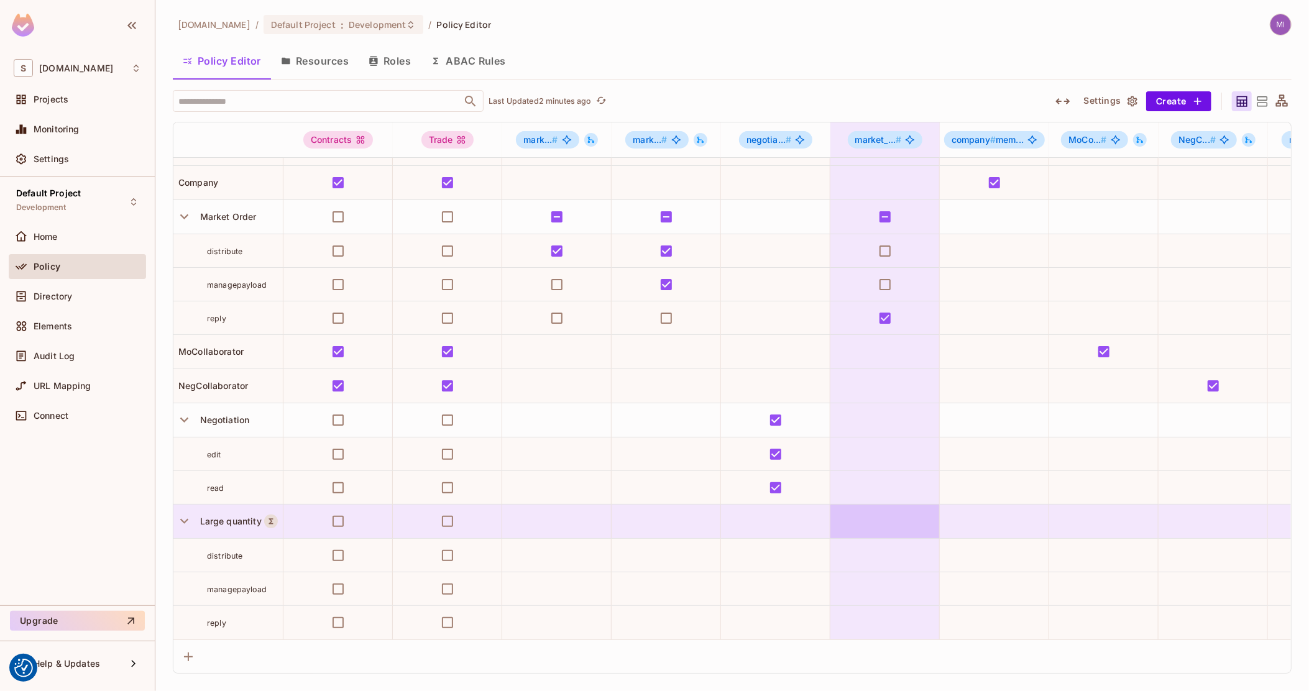
drag, startPoint x: 474, startPoint y: 528, endPoint x: 968, endPoint y: 512, distance: 494.5
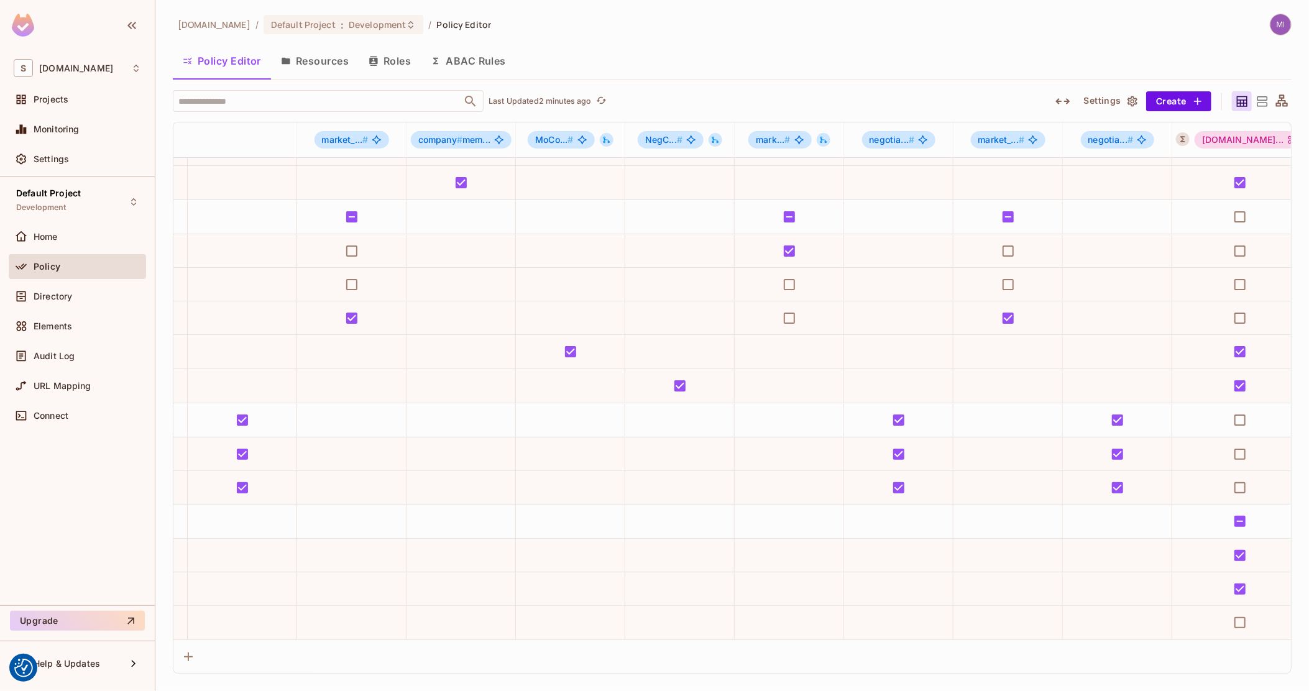
scroll to position [104, 674]
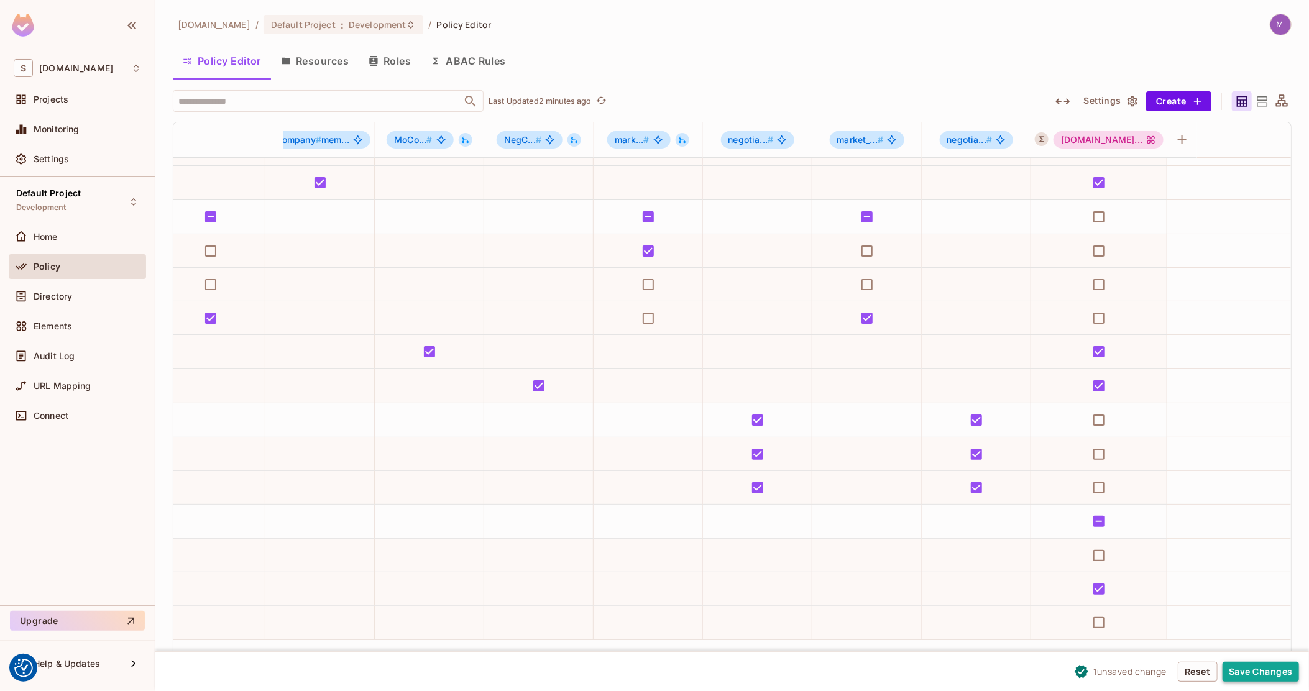
click at [1269, 673] on button "Save Changes" at bounding box center [1261, 672] width 76 height 20
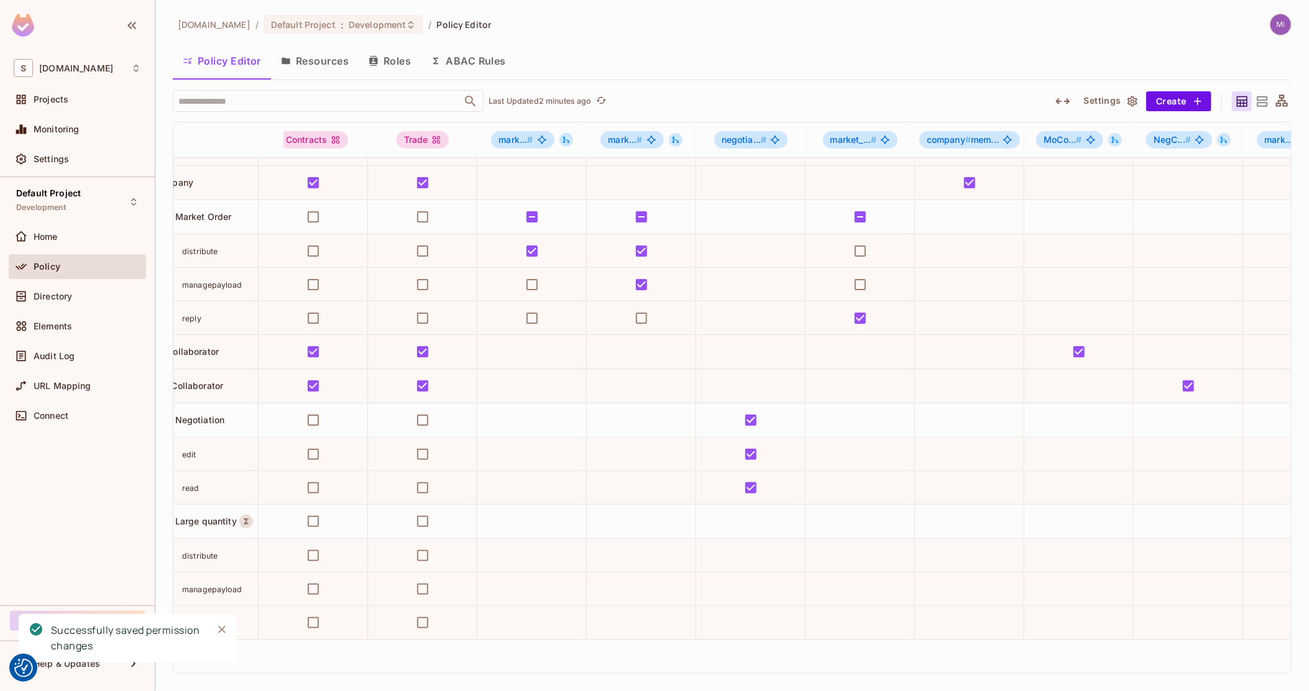
scroll to position [104, 0]
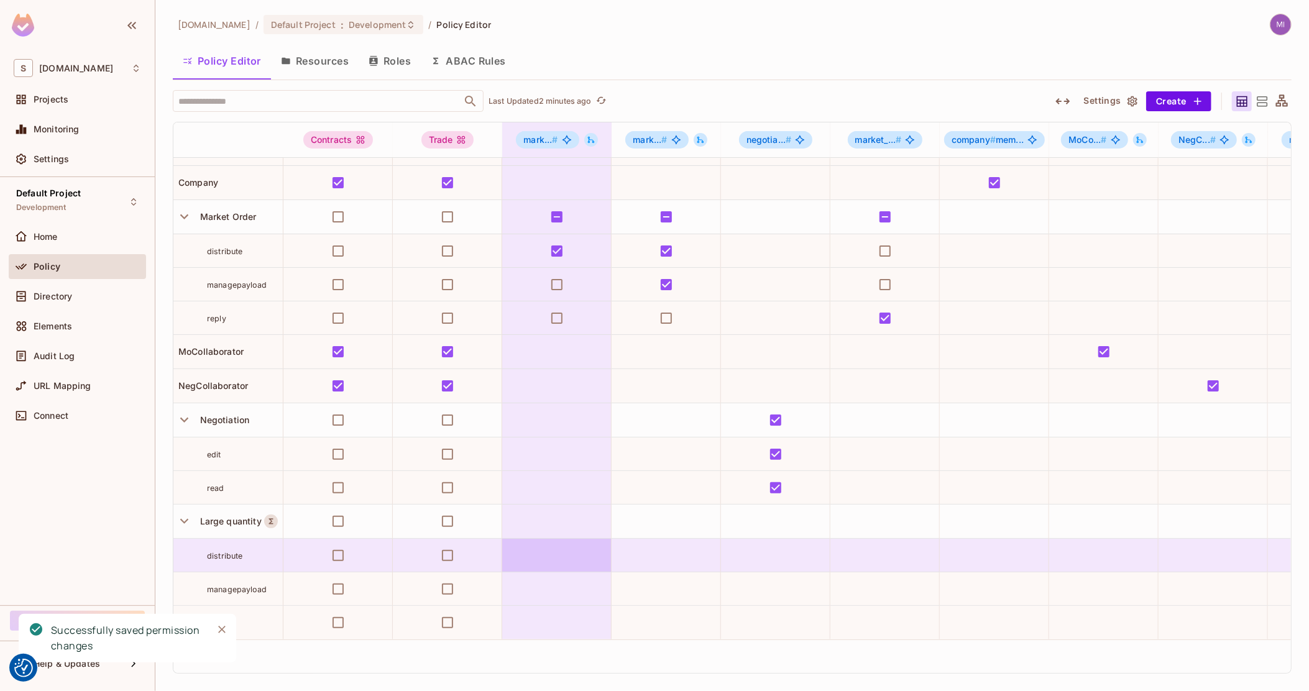
drag, startPoint x: 562, startPoint y: 545, endPoint x: 863, endPoint y: 539, distance: 301.6
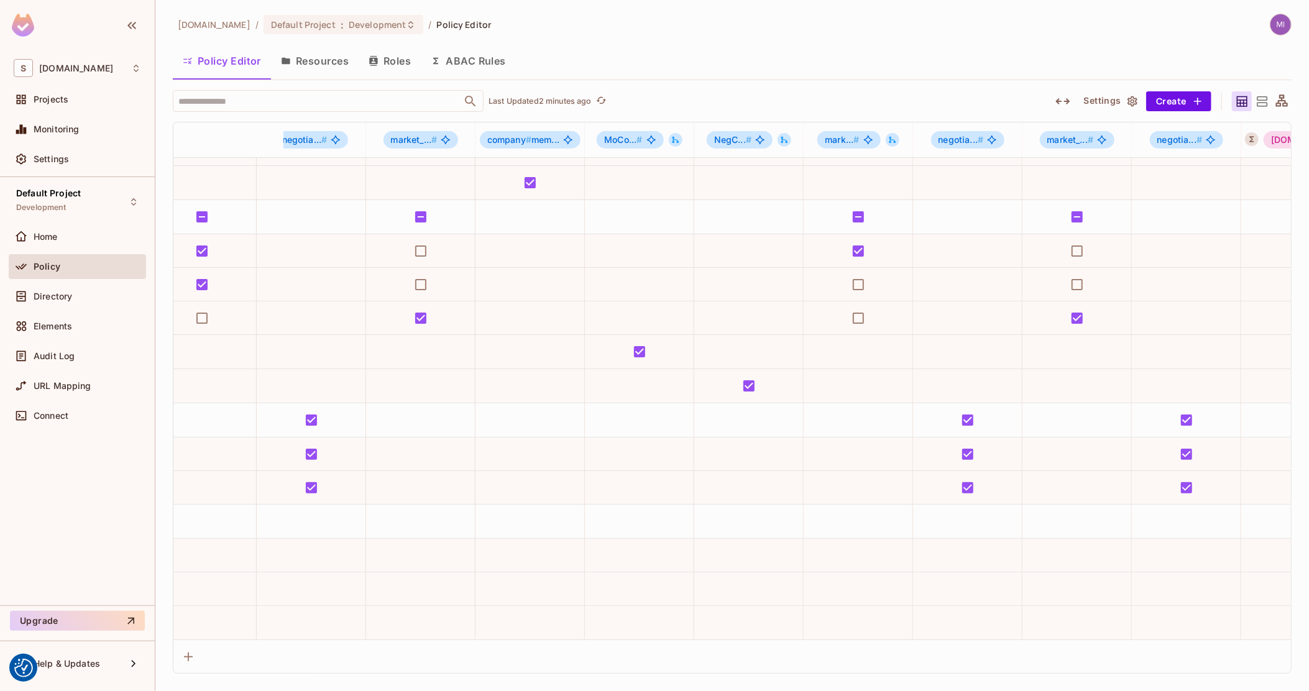
scroll to position [104, 674]
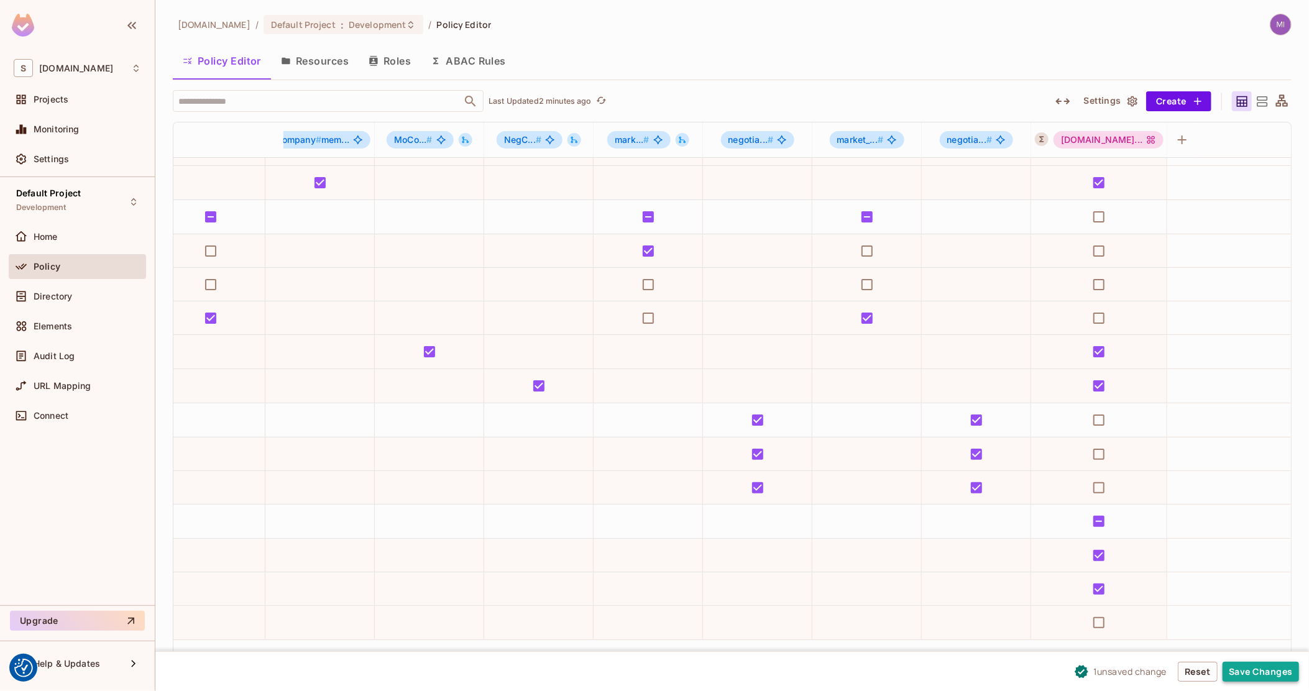
click at [1246, 668] on button "Save Changes" at bounding box center [1261, 672] width 76 height 20
click at [68, 160] on span "Settings" at bounding box center [51, 159] width 35 height 10
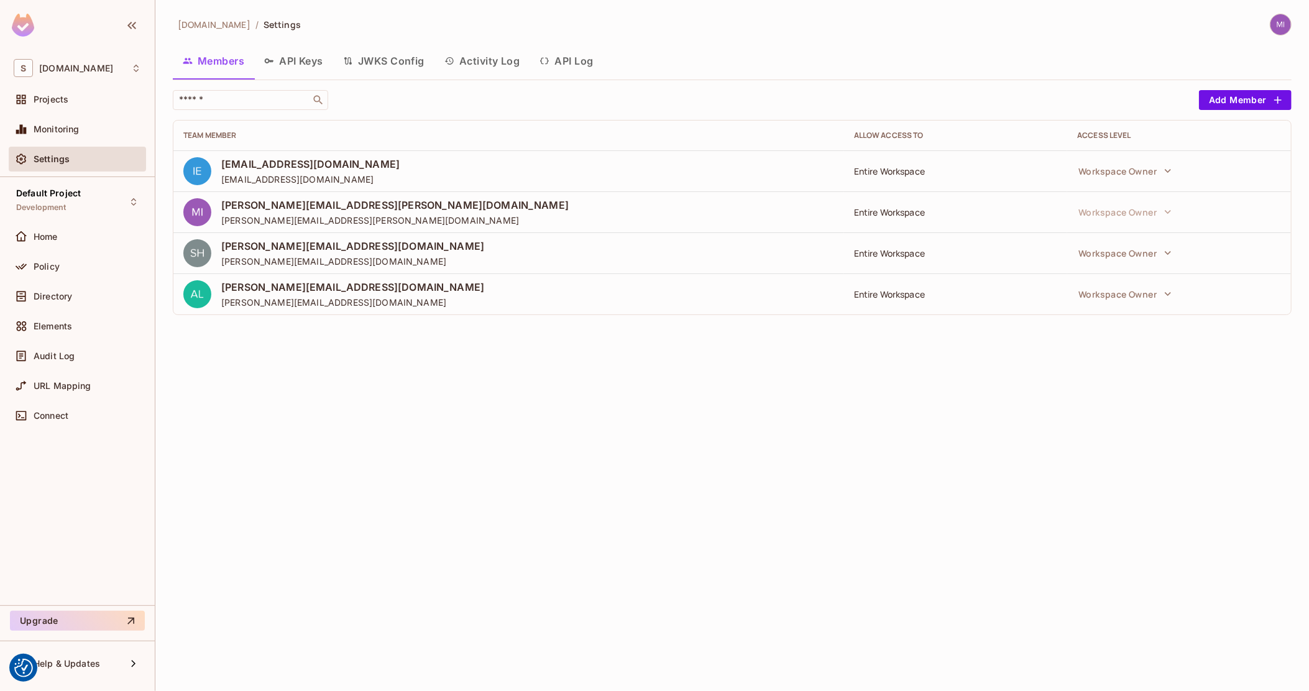
click at [462, 53] on button "Activity Log" at bounding box center [483, 60] width 96 height 31
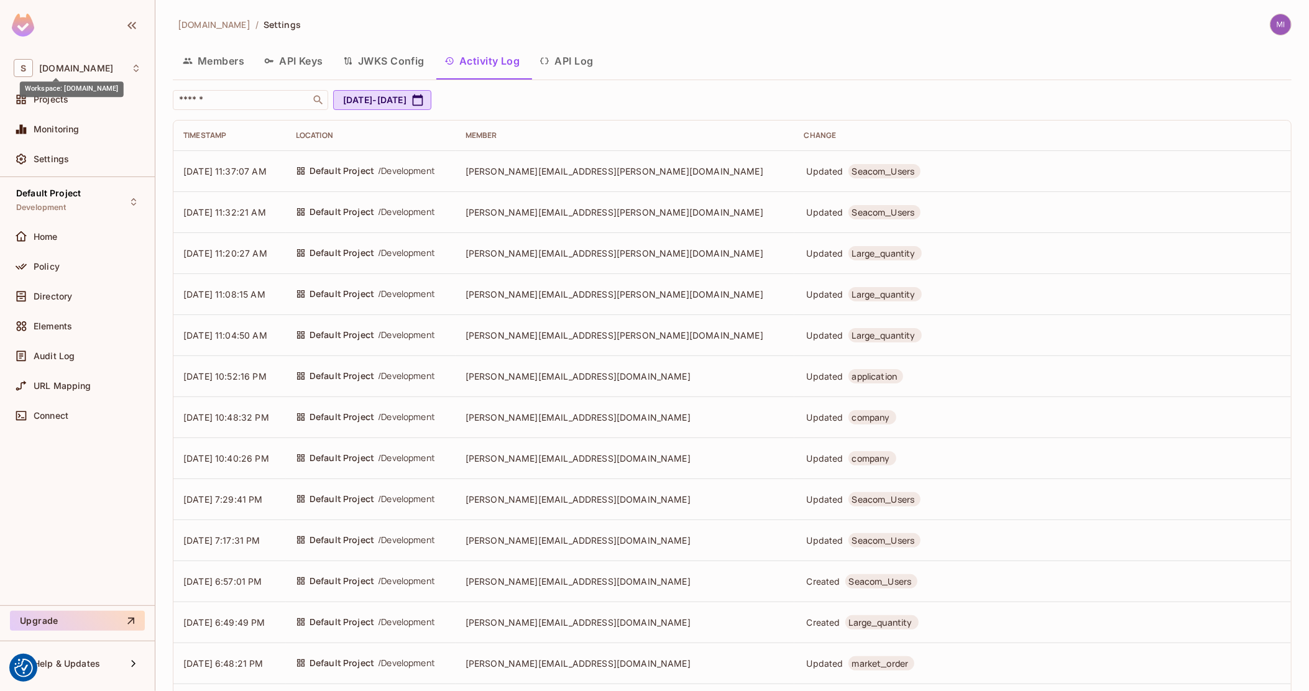
click at [62, 93] on div "Workspace: [DOMAIN_NAME]" at bounding box center [72, 89] width 104 height 16
click at [803, 83] on div at bounding box center [654, 345] width 1309 height 691
click at [80, 101] on div "Projects" at bounding box center [88, 99] width 108 height 10
